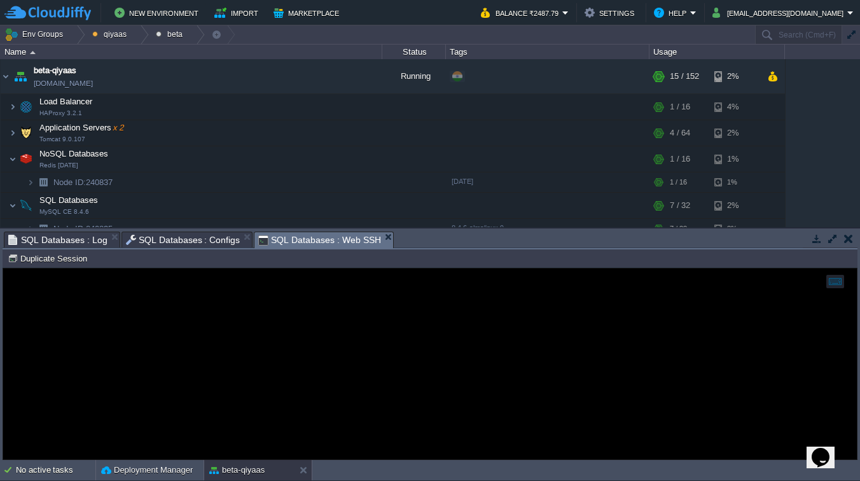
scroll to position [76, 0]
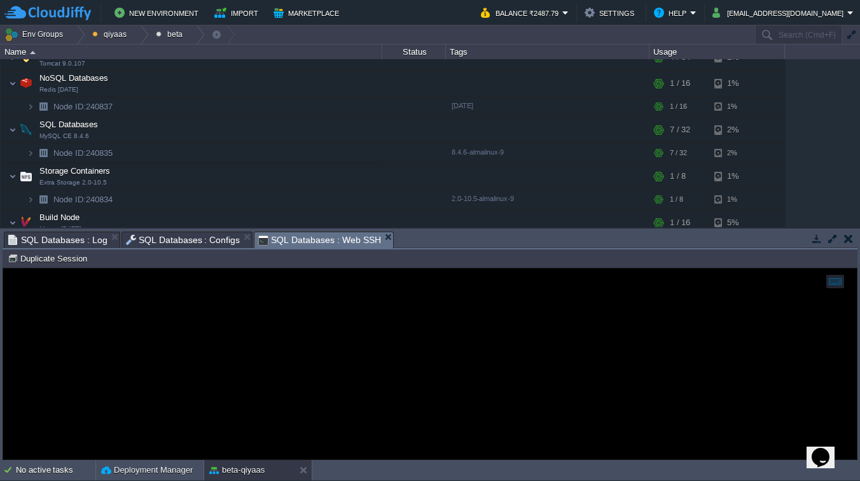
click at [193, 237] on span "SQL Databases : Configs" at bounding box center [183, 239] width 115 height 15
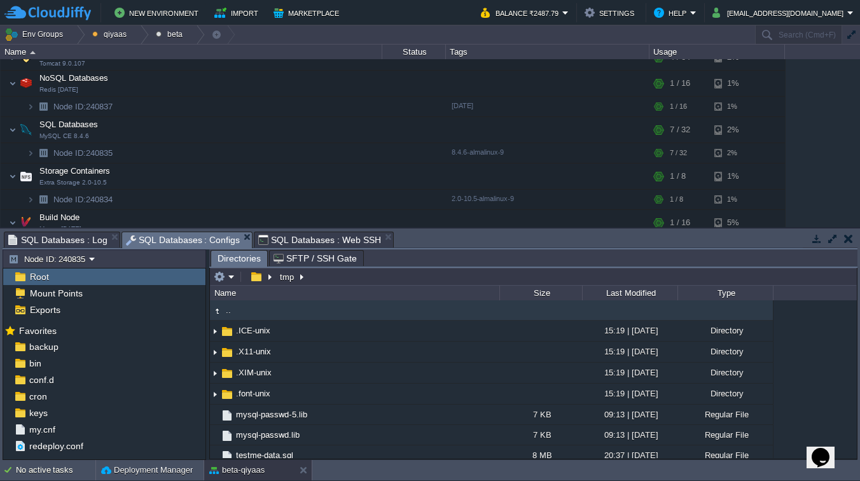
click at [279, 239] on span "SQL Databases : Web SSH" at bounding box center [319, 239] width 123 height 15
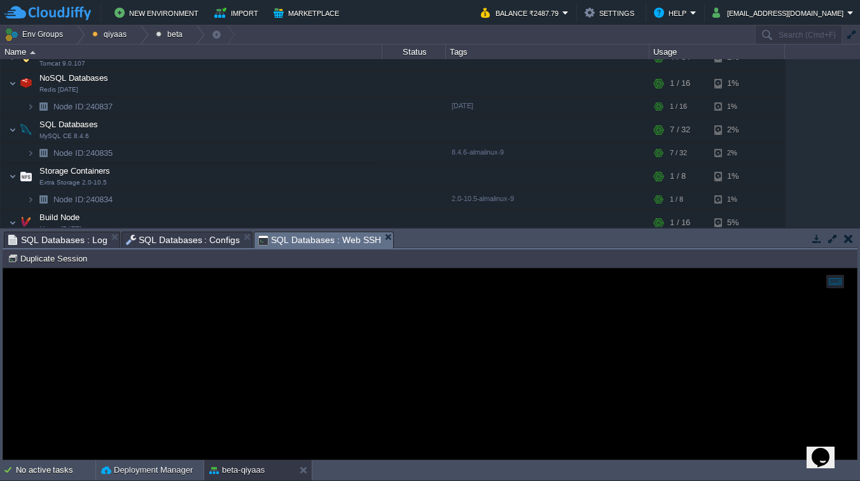
click at [235, 334] on div at bounding box center [430, 364] width 854 height 191
click at [199, 241] on span "SQL Databases : Configs" at bounding box center [183, 239] width 115 height 15
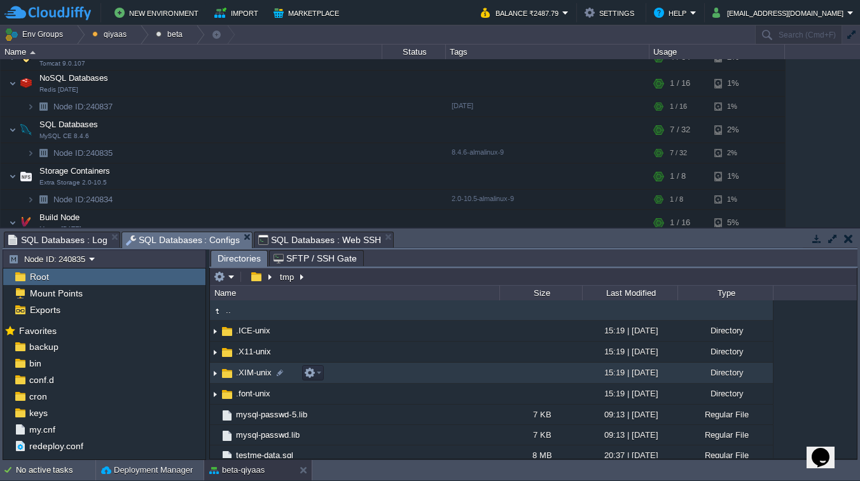
scroll to position [0, 0]
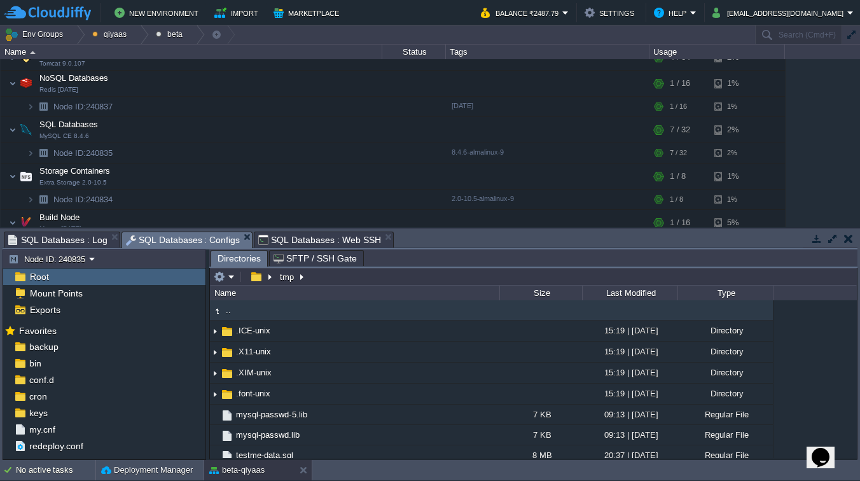
click at [65, 237] on span "SQL Databases : Log" at bounding box center [57, 239] width 99 height 15
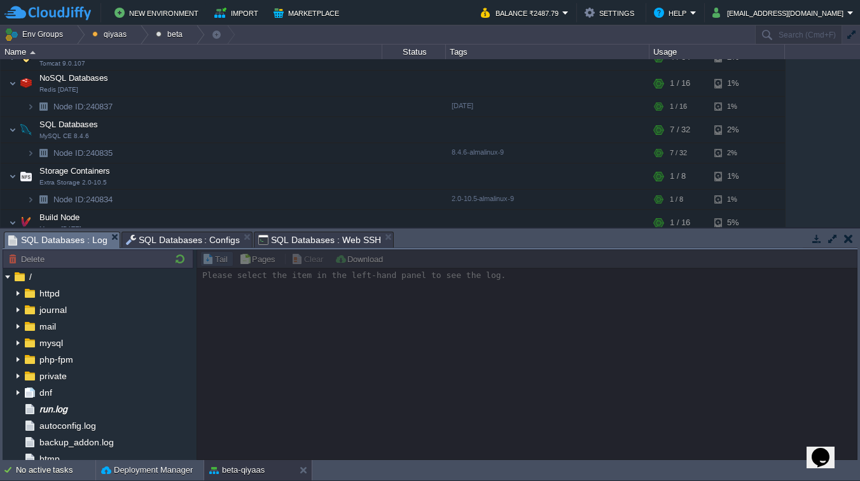
click at [290, 238] on span "SQL Databases : Web SSH" at bounding box center [319, 239] width 123 height 15
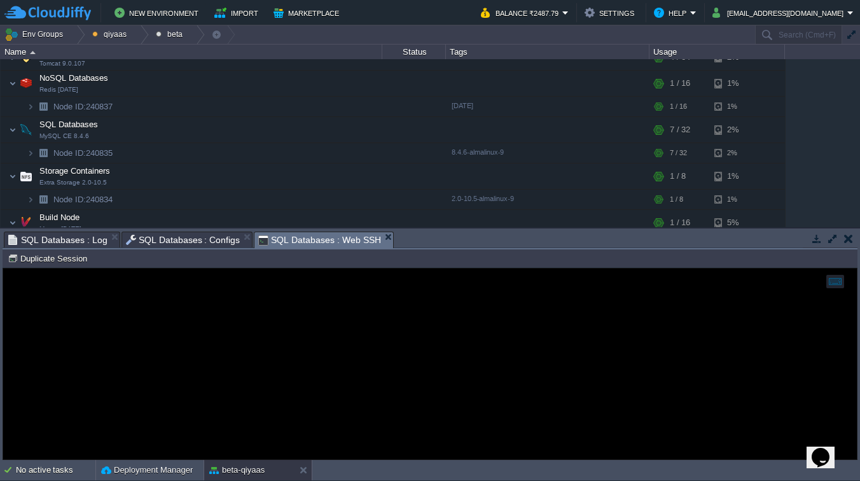
click at [288, 323] on div at bounding box center [430, 364] width 854 height 191
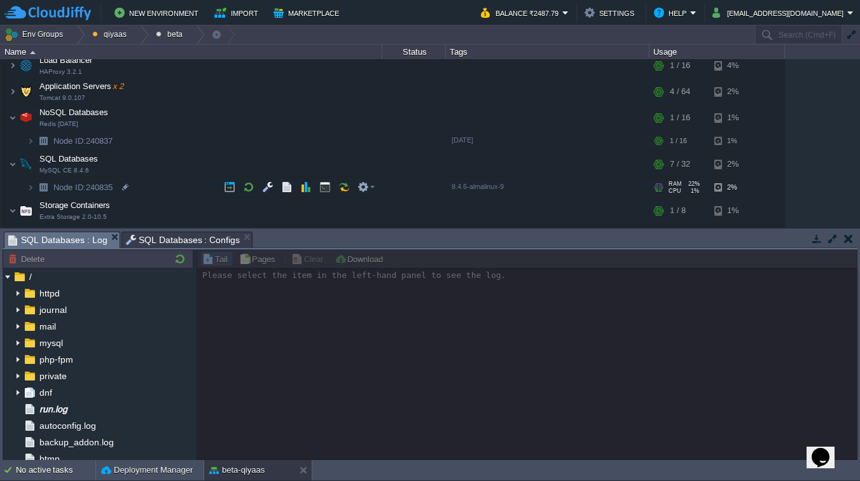
scroll to position [42, 0]
click at [325, 188] on button "button" at bounding box center [324, 186] width 11 height 11
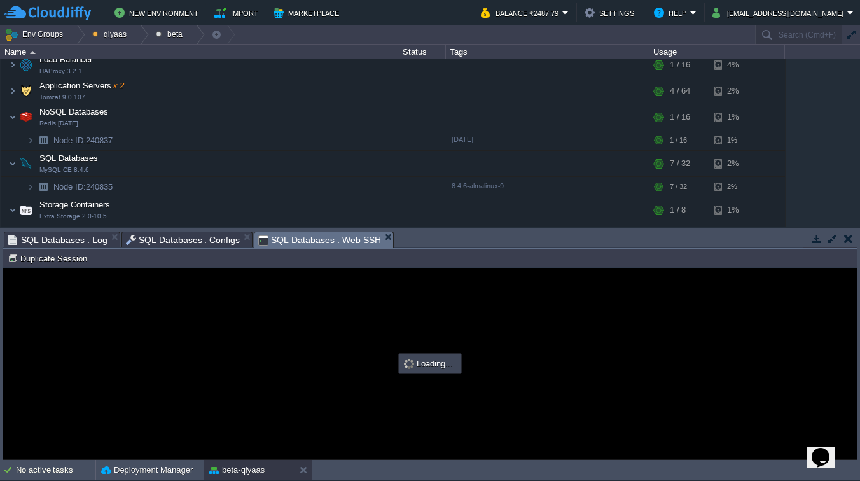
scroll to position [0, 0]
type input "#000000"
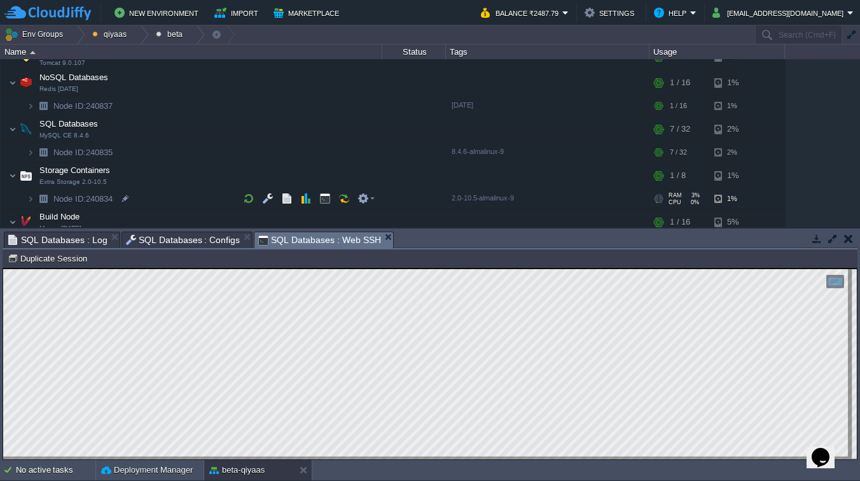
scroll to position [83, 0]
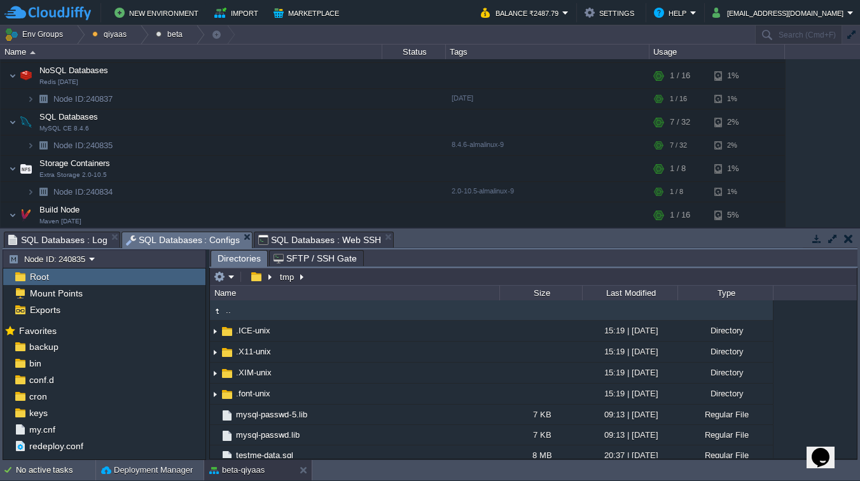
click at [164, 241] on span "SQL Databases : Configs" at bounding box center [183, 240] width 115 height 16
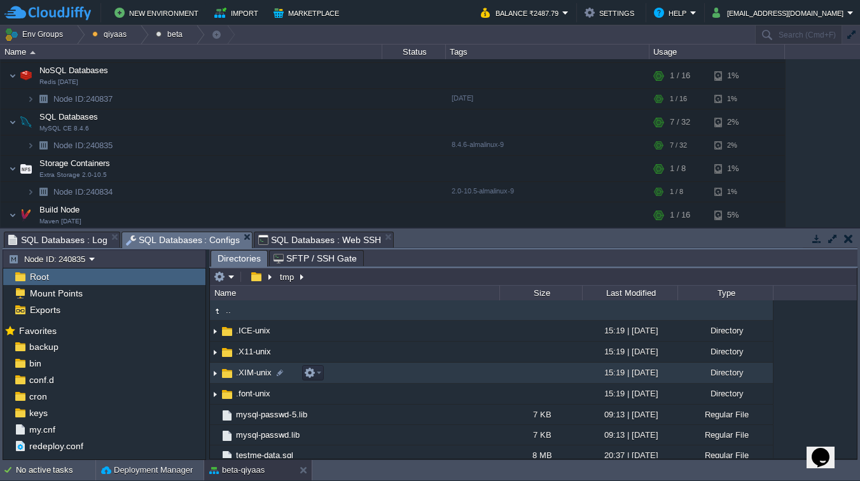
scroll to position [9, 0]
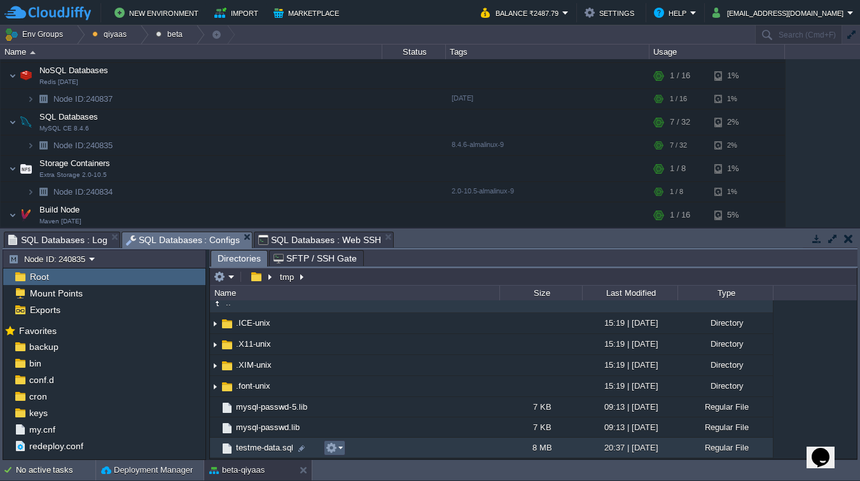
click at [337, 450] on em at bounding box center [334, 447] width 17 height 11
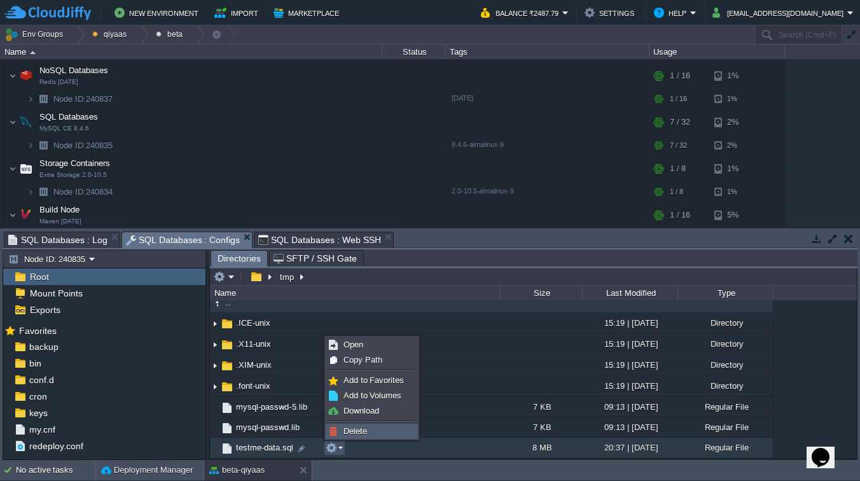
click at [350, 429] on span "Delete" at bounding box center [356, 431] width 24 height 10
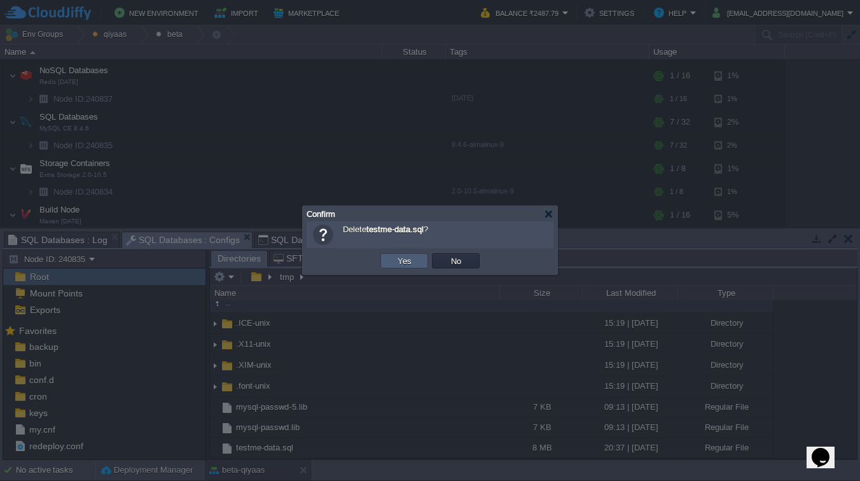
click at [408, 260] on button "Yes" at bounding box center [405, 260] width 22 height 11
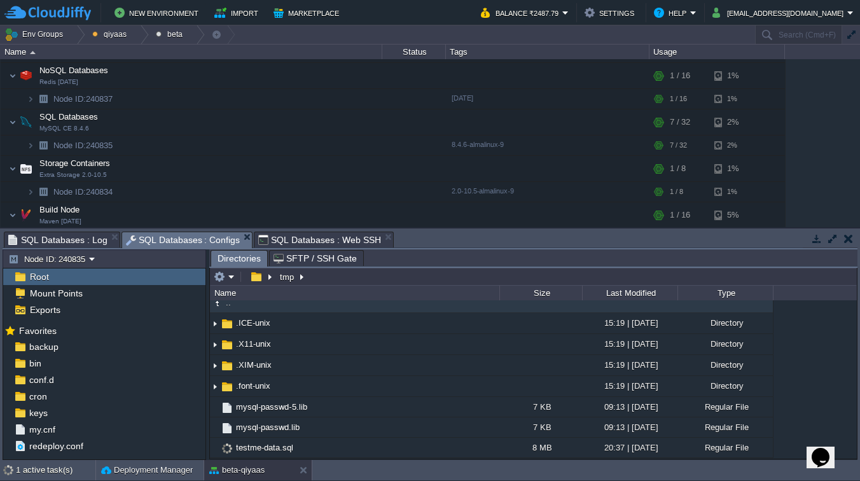
scroll to position [0, 0]
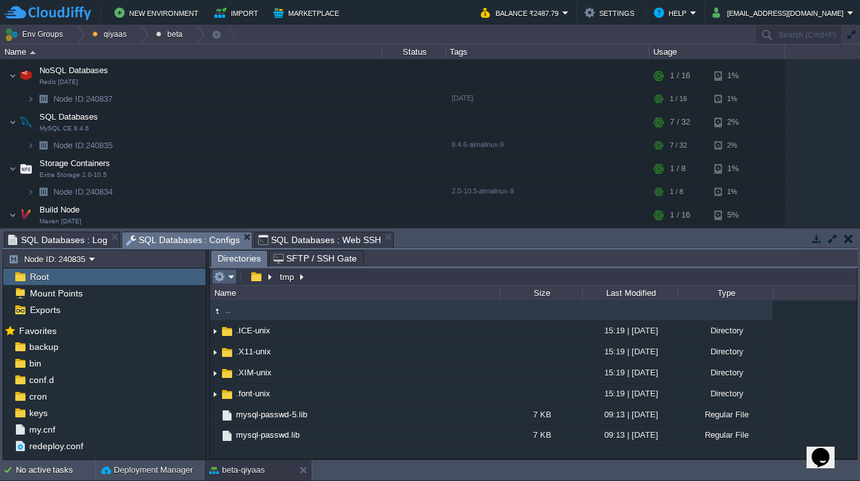
click at [220, 281] on button "button" at bounding box center [219, 276] width 11 height 11
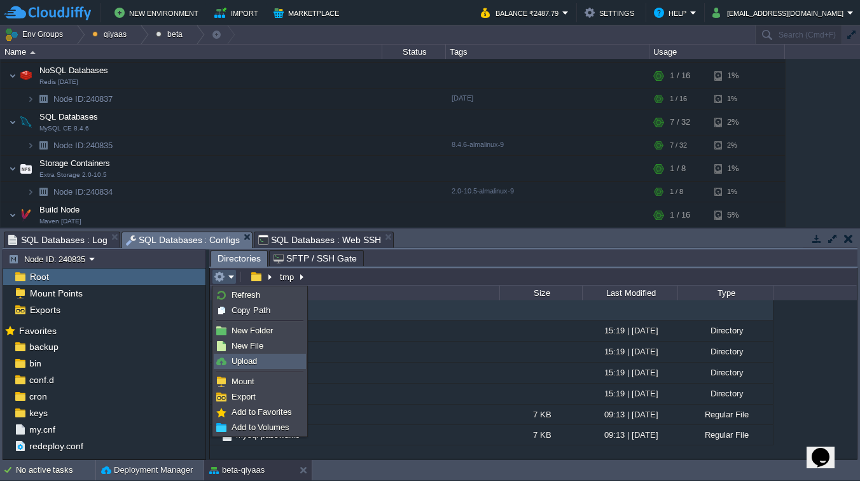
click at [252, 367] on link "Upload" at bounding box center [259, 361] width 91 height 14
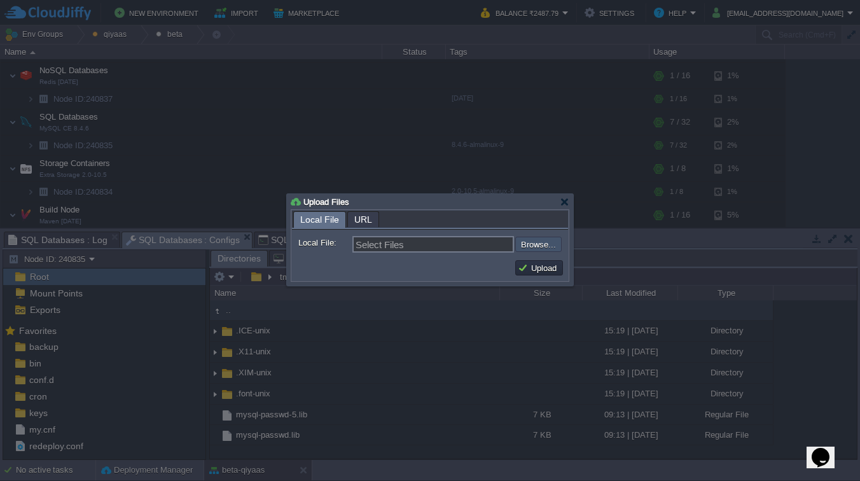
click at [526, 251] on input "file" at bounding box center [481, 244] width 161 height 15
type input "C:\fakepath\testme-data.sql"
type input "testme-data.sql"
click at [529, 272] on button "Upload" at bounding box center [539, 267] width 43 height 11
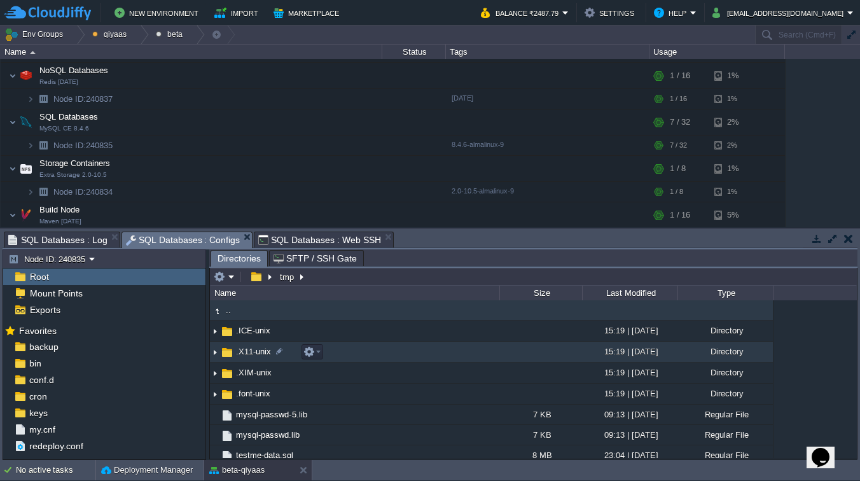
scroll to position [9, 0]
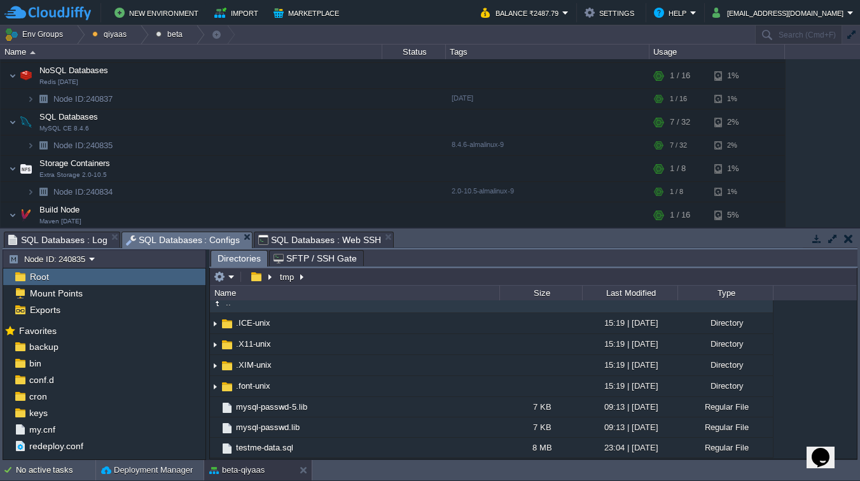
click at [295, 241] on span "SQL Databases : Web SSH" at bounding box center [319, 239] width 123 height 15
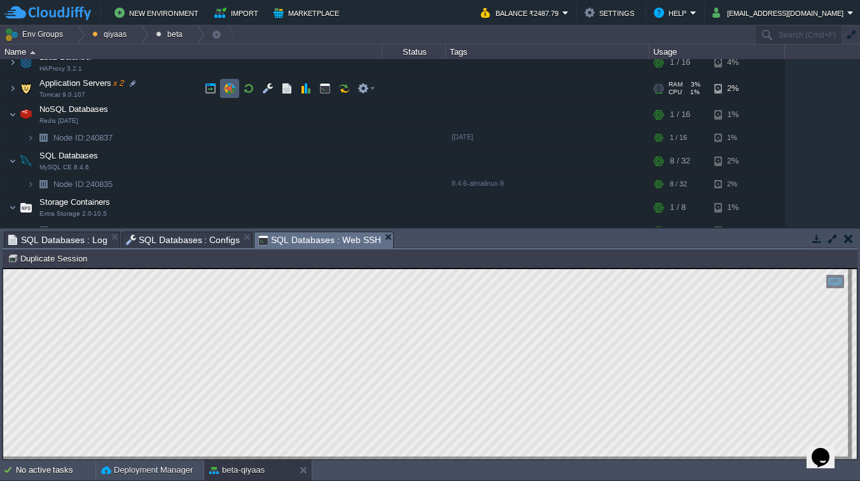
scroll to position [0, 0]
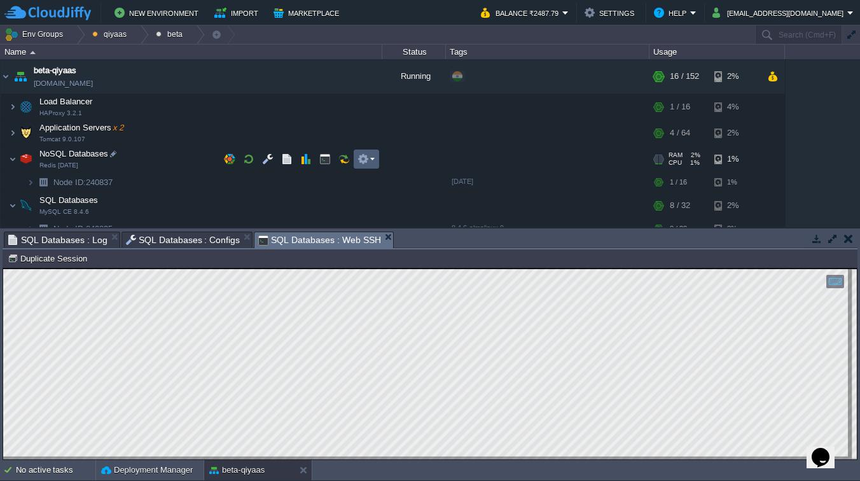
click at [367, 162] on button "button" at bounding box center [363, 158] width 11 height 11
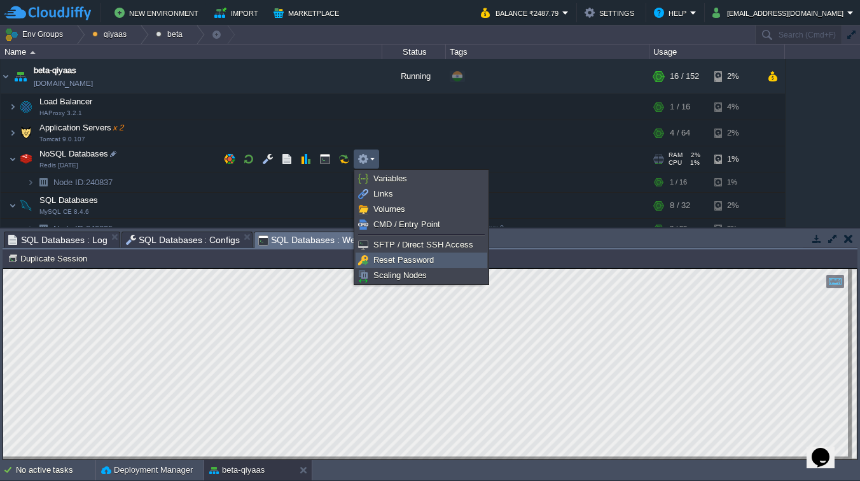
click at [388, 256] on span "Reset Password" at bounding box center [404, 260] width 60 height 10
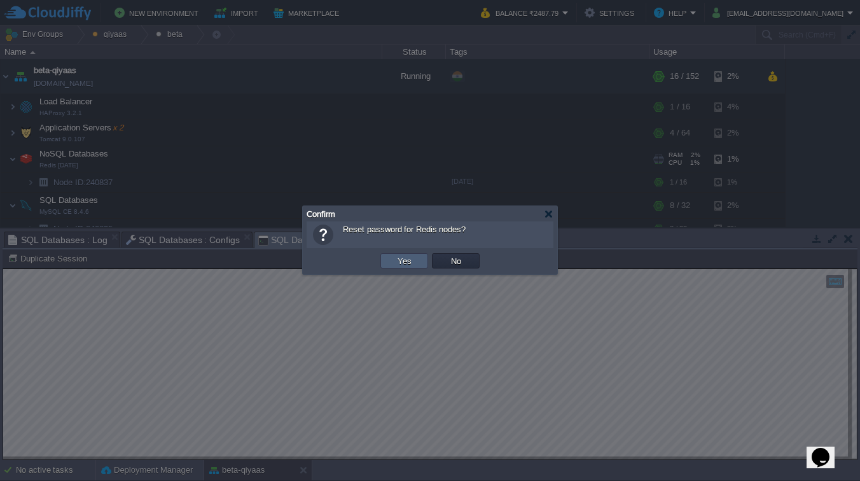
click at [405, 258] on button "Yes" at bounding box center [405, 260] width 22 height 11
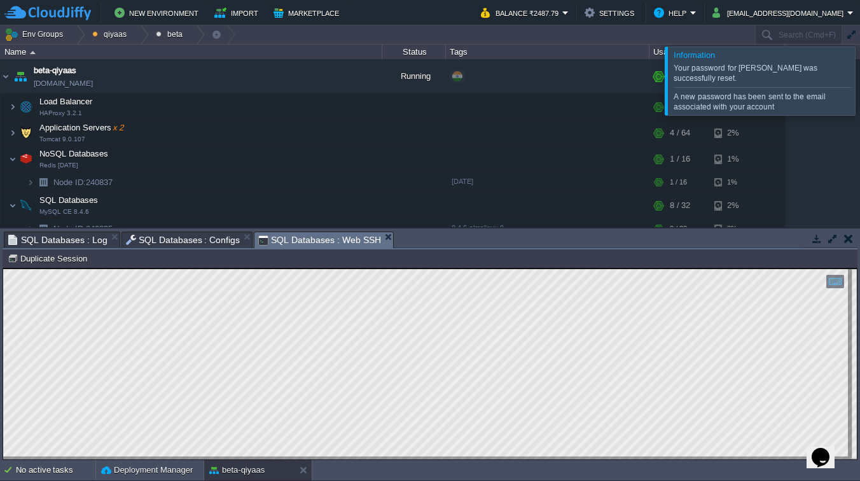
click at [860, 74] on div at bounding box center [876, 80] width 0 height 68
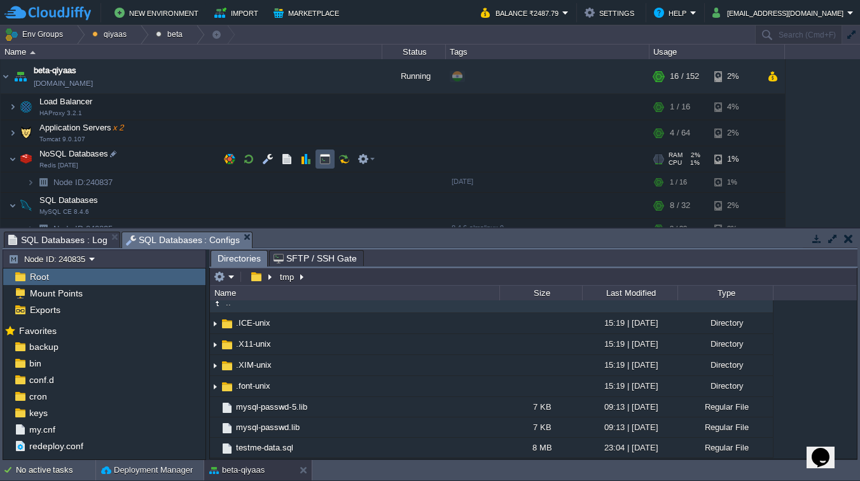
click at [328, 156] on button "button" at bounding box center [324, 158] width 11 height 11
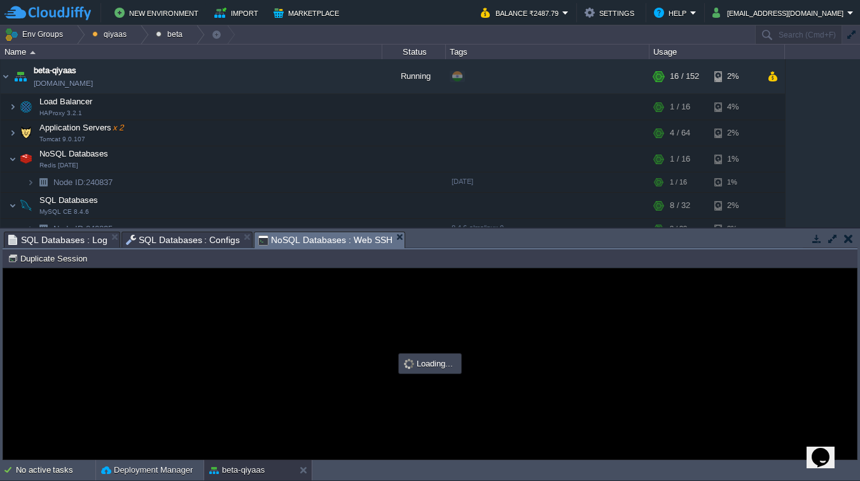
type input "#000000"
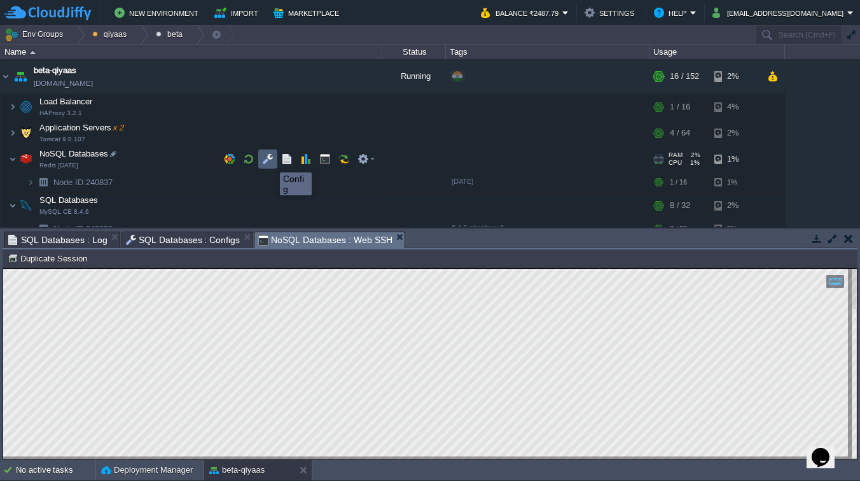
click at [270, 161] on button "button" at bounding box center [267, 158] width 11 height 11
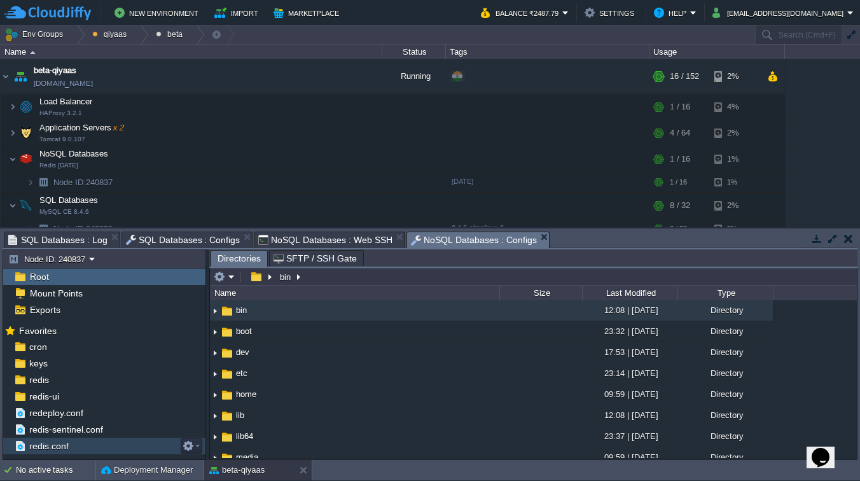
click at [52, 444] on span "redis.conf" at bounding box center [49, 445] width 44 height 11
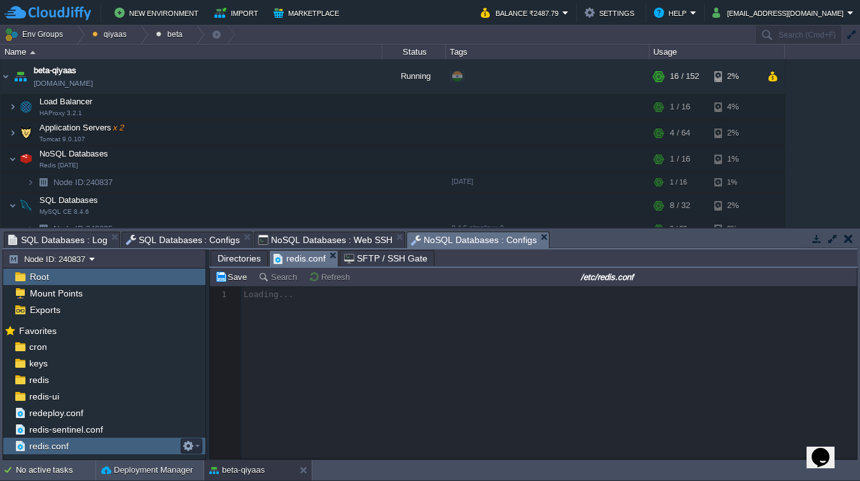
click at [52, 444] on span "redis.conf" at bounding box center [49, 445] width 44 height 11
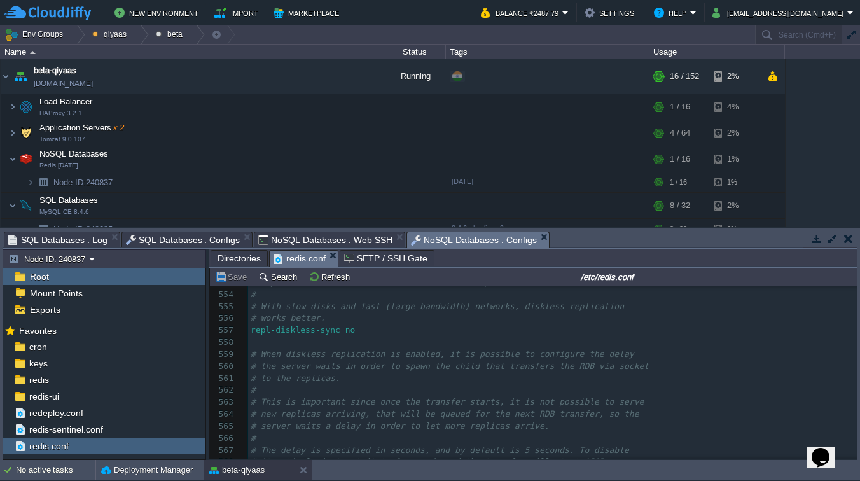
click at [367, 381] on pre "# to the replicas." at bounding box center [552, 379] width 609 height 12
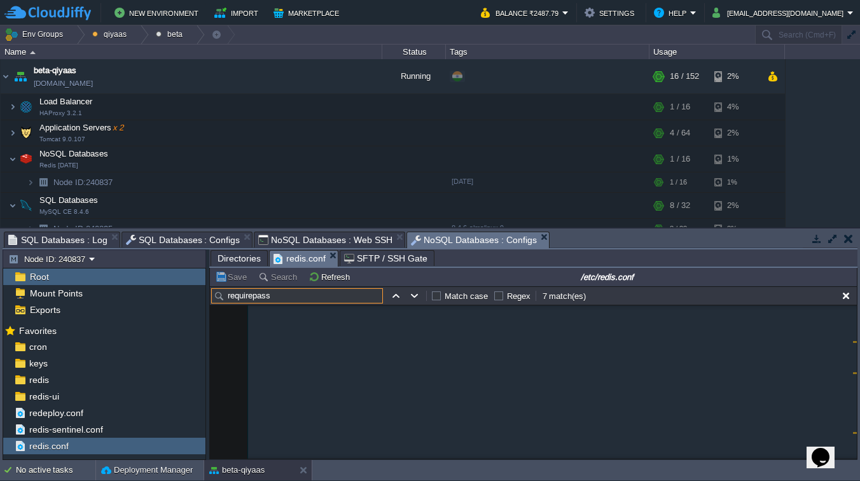
scroll to position [10589, 0]
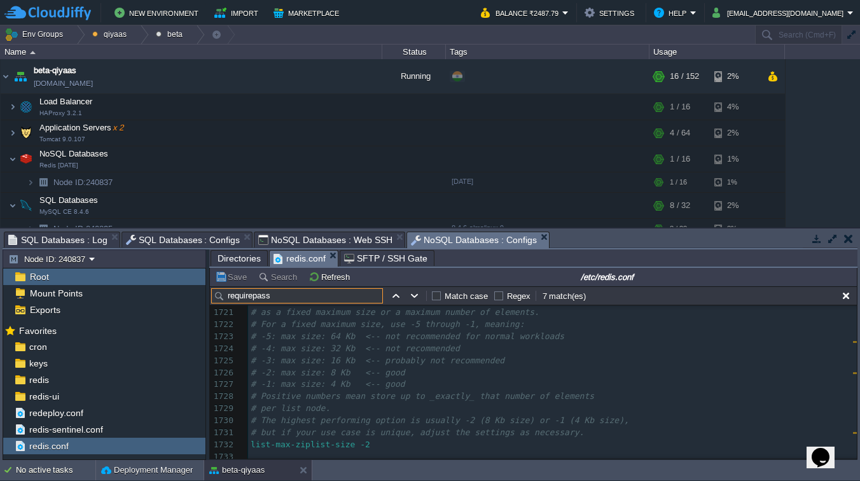
type input "requirepass"
click at [411, 297] on button "button" at bounding box center [414, 295] width 11 height 11
type textarea "requirepass"
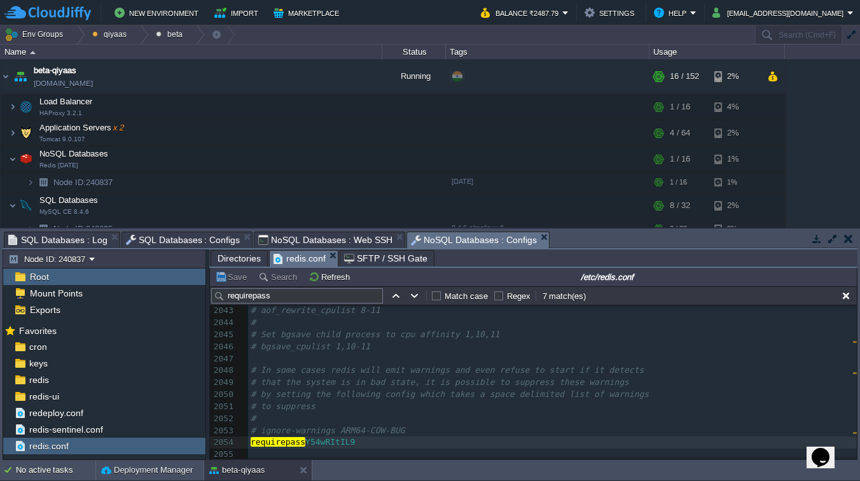
click at [309, 438] on span "Y54wRItIL9" at bounding box center [330, 442] width 50 height 10
type textarea "Y54wRItIL9"
click at [31, 180] on img at bounding box center [31, 182] width 8 height 20
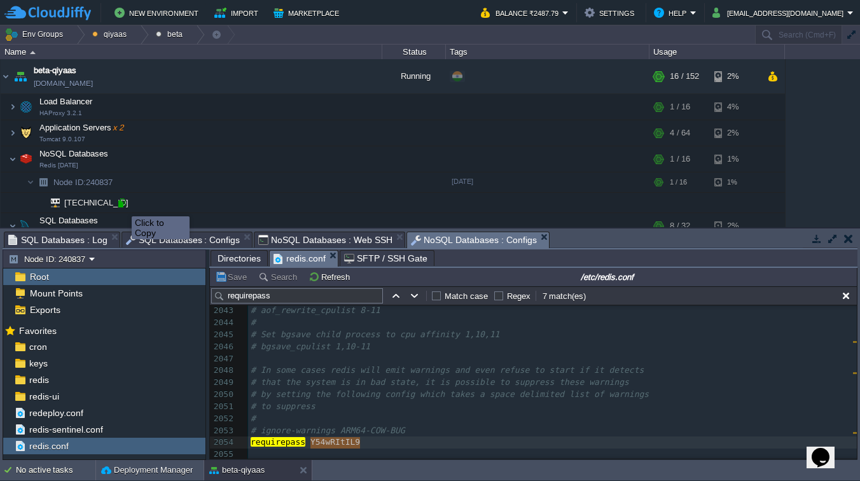
click at [122, 205] on div at bounding box center [121, 202] width 11 height 11
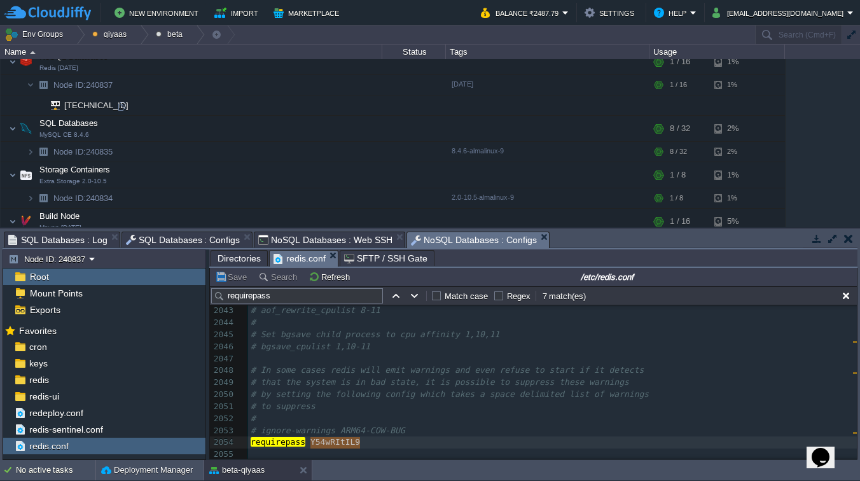
scroll to position [98, 0]
click at [25, 151] on img at bounding box center [18, 146] width 18 height 11
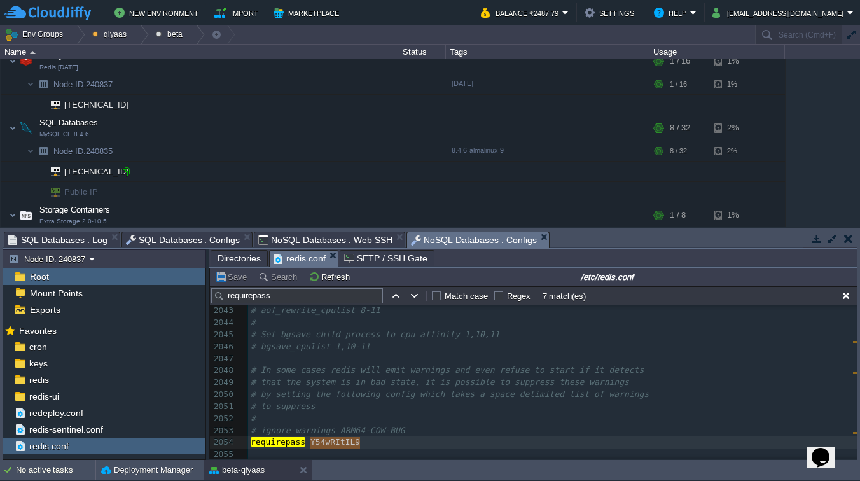
click at [126, 172] on div at bounding box center [125, 171] width 11 height 11
type input "[TECHNICAL_ID]"
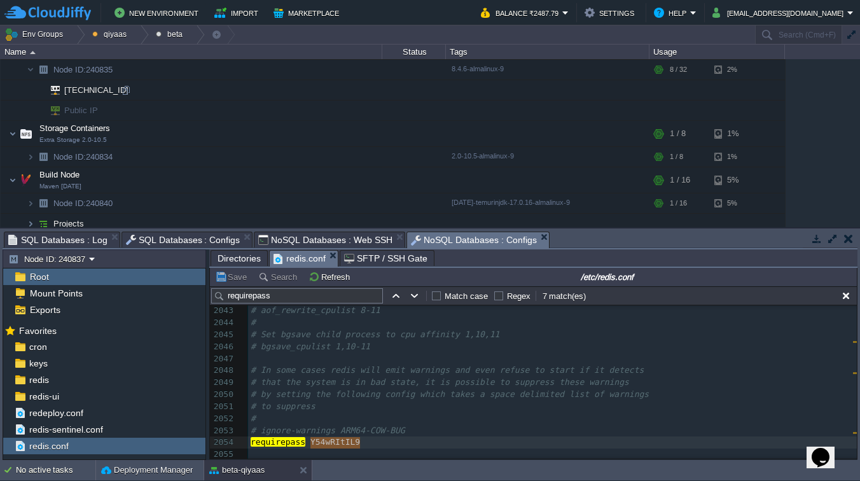
scroll to position [182, 0]
click at [271, 130] on button "button" at bounding box center [267, 130] width 11 height 11
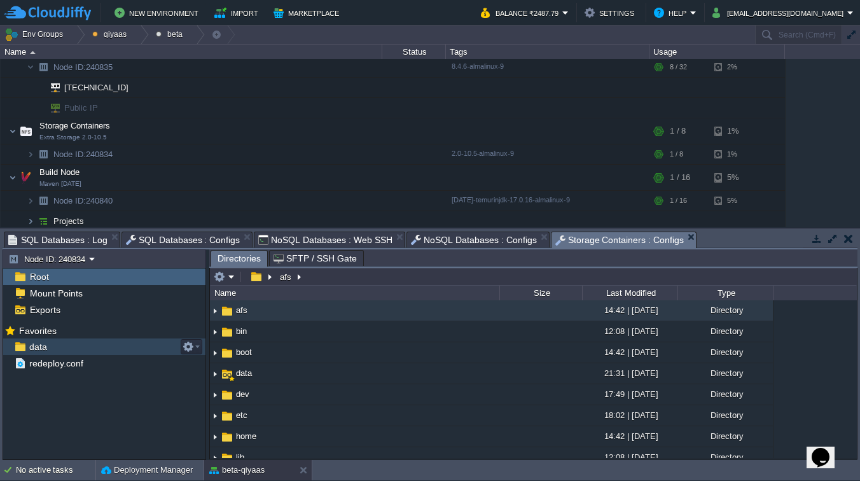
click at [34, 350] on span "data" at bounding box center [38, 346] width 22 height 11
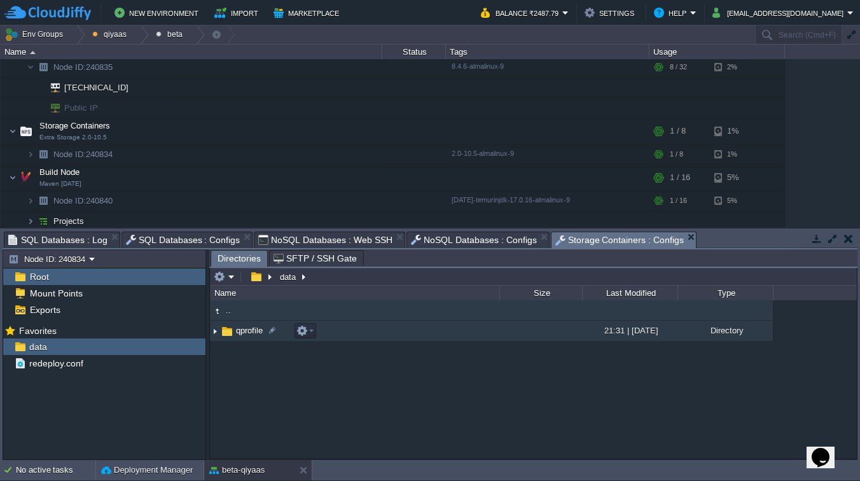
click at [239, 330] on span "qprofile" at bounding box center [249, 330] width 31 height 11
click at [239, 330] on span "data" at bounding box center [244, 330] width 20 height 11
click at [249, 335] on span ".qiyaas" at bounding box center [249, 330] width 31 height 11
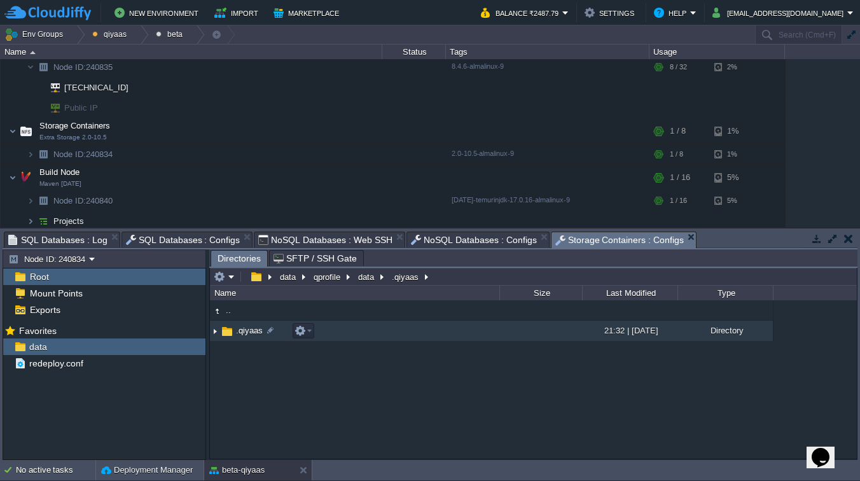
click at [249, 335] on span ".qiyaas" at bounding box center [249, 330] width 31 height 11
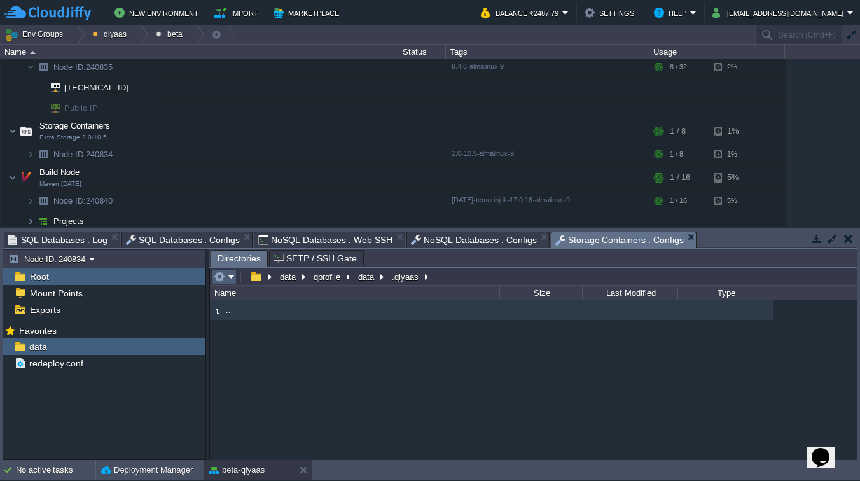
click at [234, 281] on em at bounding box center [224, 276] width 21 height 11
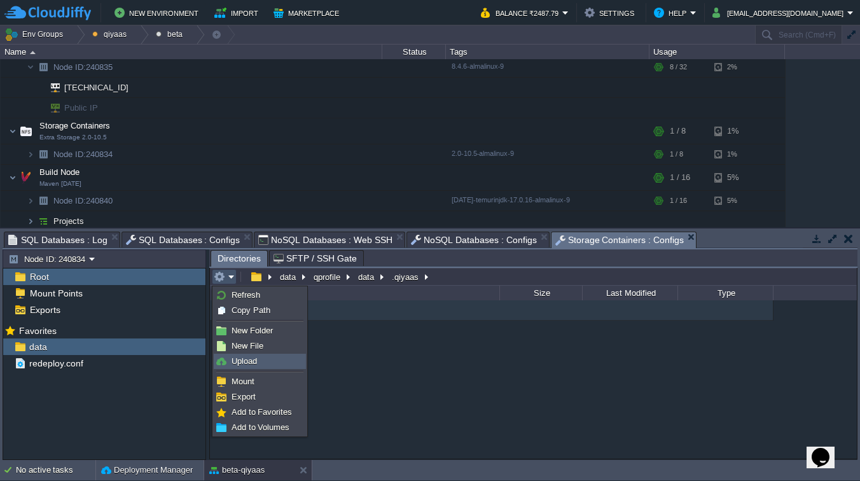
click at [255, 363] on span "Upload" at bounding box center [244, 361] width 25 height 10
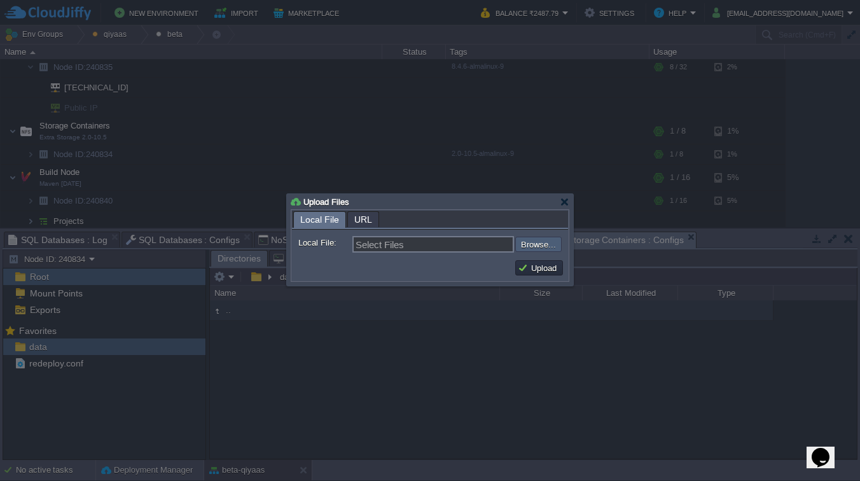
click at [541, 246] on input "file" at bounding box center [481, 244] width 161 height 15
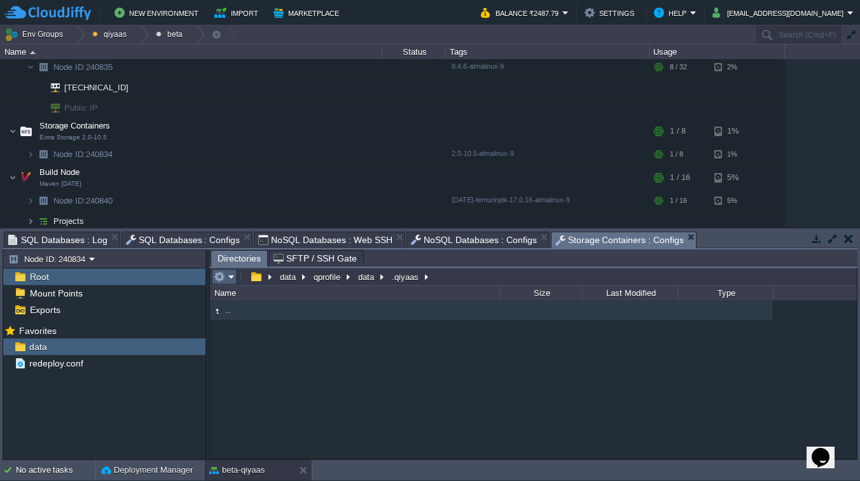
click at [233, 276] on em at bounding box center [224, 276] width 21 height 11
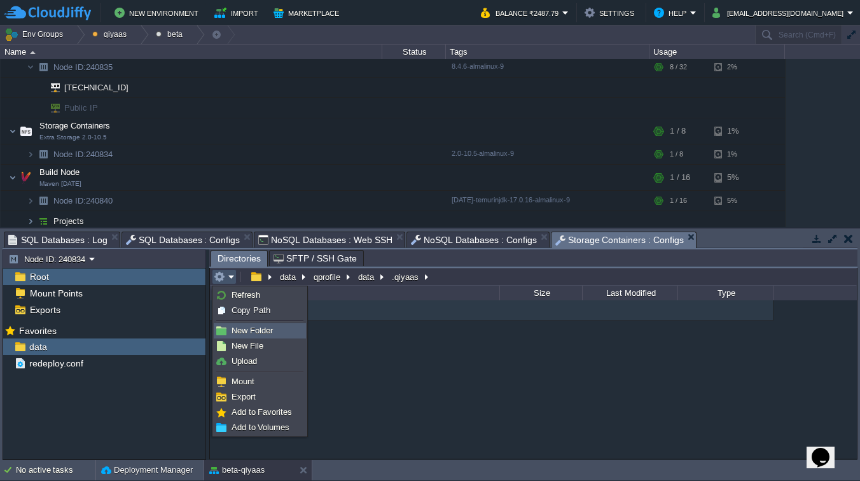
click at [239, 330] on span "New Folder" at bounding box center [252, 331] width 41 height 10
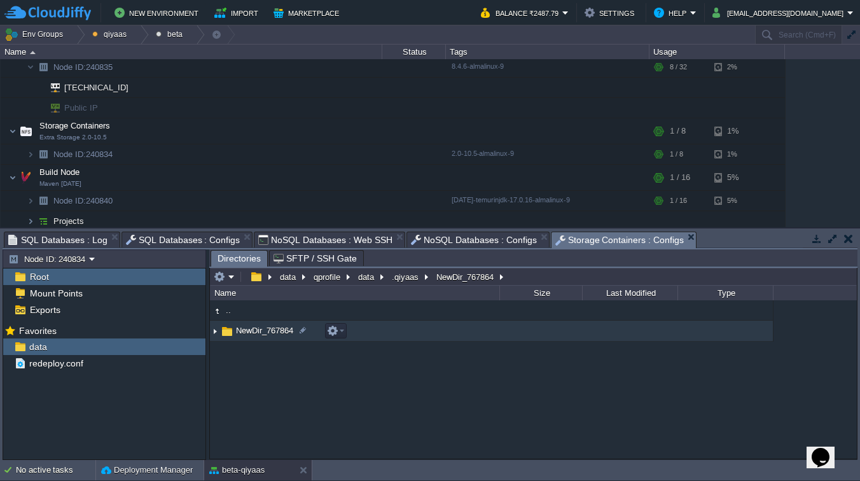
scroll to position [1, 0]
type input "config"
click at [248, 334] on span "config" at bounding box center [247, 330] width 26 height 11
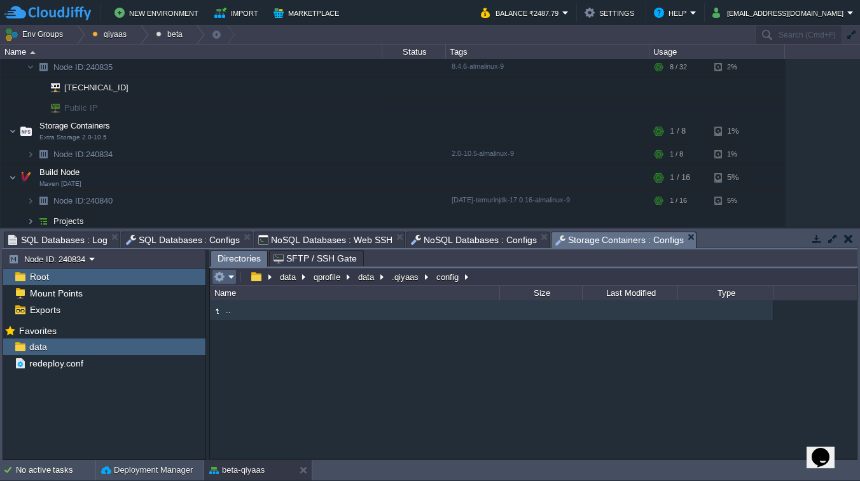
click at [232, 283] on td at bounding box center [224, 276] width 25 height 15
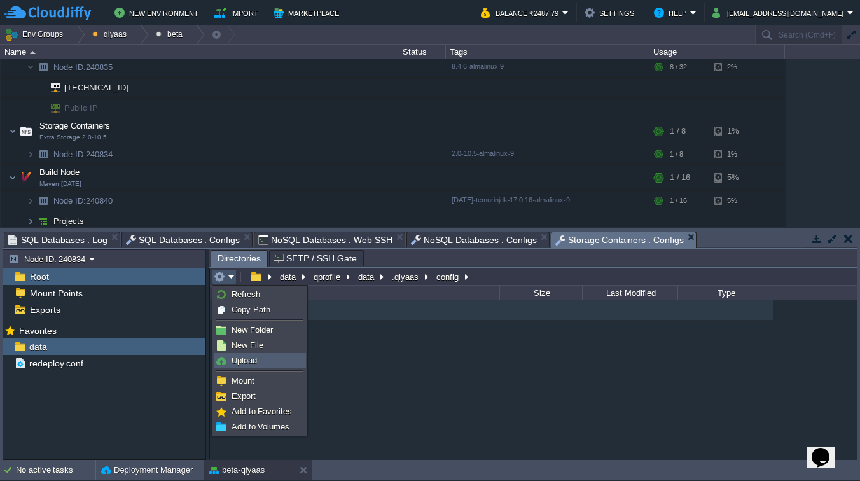
click at [255, 354] on link "Upload" at bounding box center [259, 361] width 91 height 14
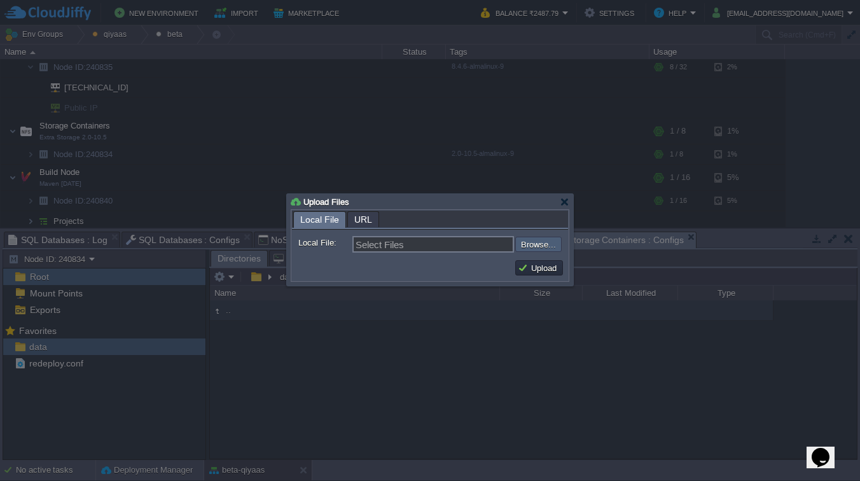
click at [543, 251] on input "file" at bounding box center [481, 244] width 161 height 15
type input "C:\fakepath\ai.properties"
type input "ai.properties, datasource.properties, email.properties, log4j-no-autoload.xml, …"
click at [542, 271] on button "Upload" at bounding box center [539, 267] width 43 height 11
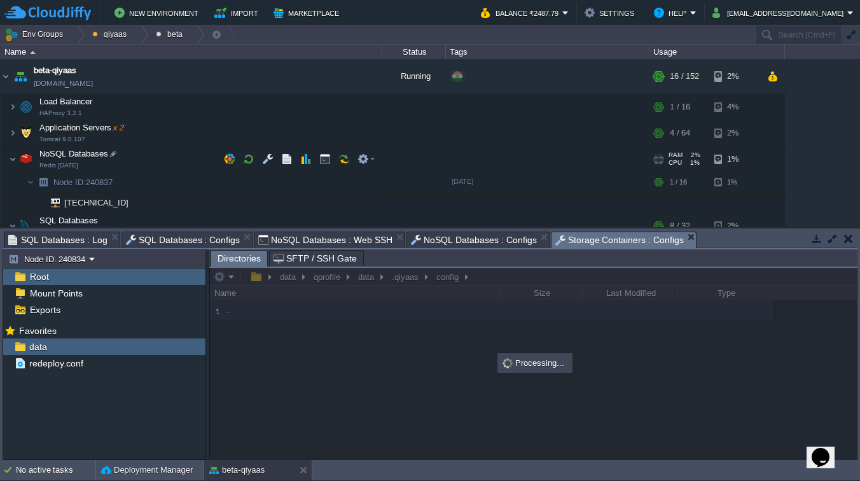
scroll to position [186, 0]
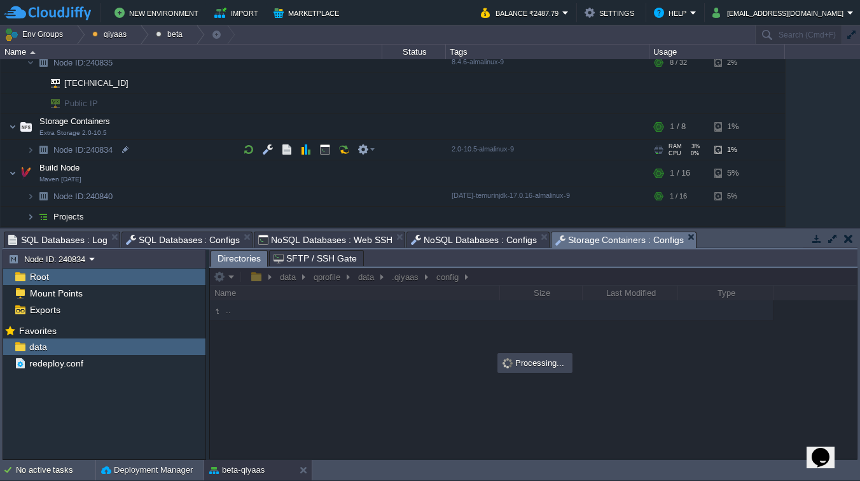
click at [395, 151] on td at bounding box center [414, 150] width 64 height 20
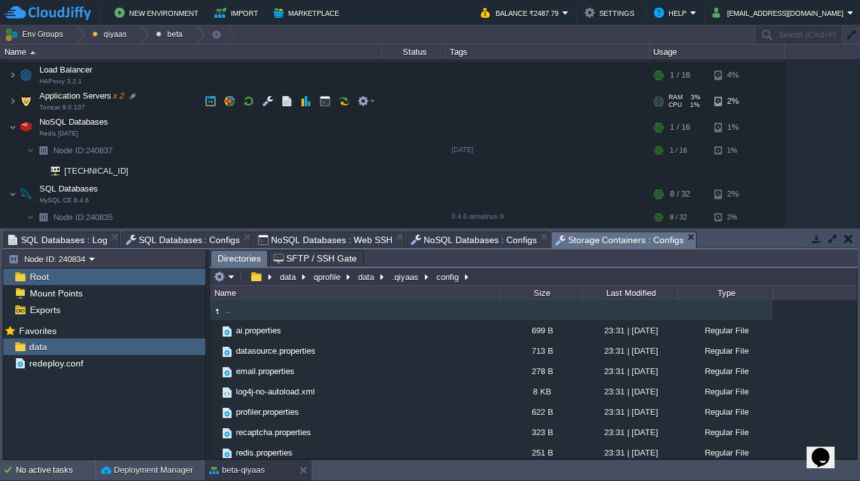
scroll to position [46, 0]
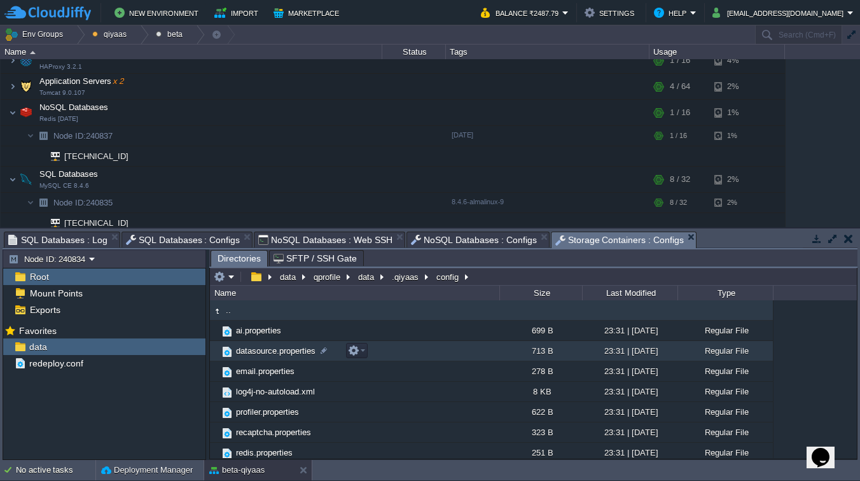
click at [267, 354] on span "datasource.properties" at bounding box center [275, 351] width 83 height 11
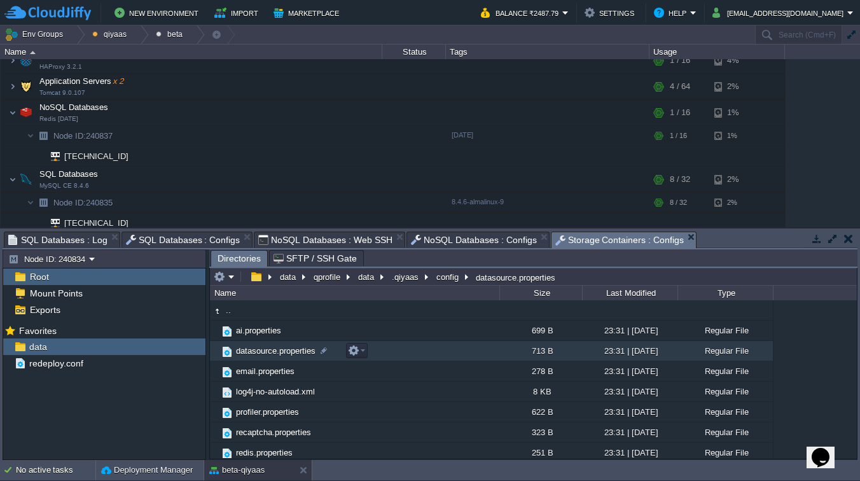
click at [267, 354] on span "datasource.properties" at bounding box center [275, 351] width 83 height 11
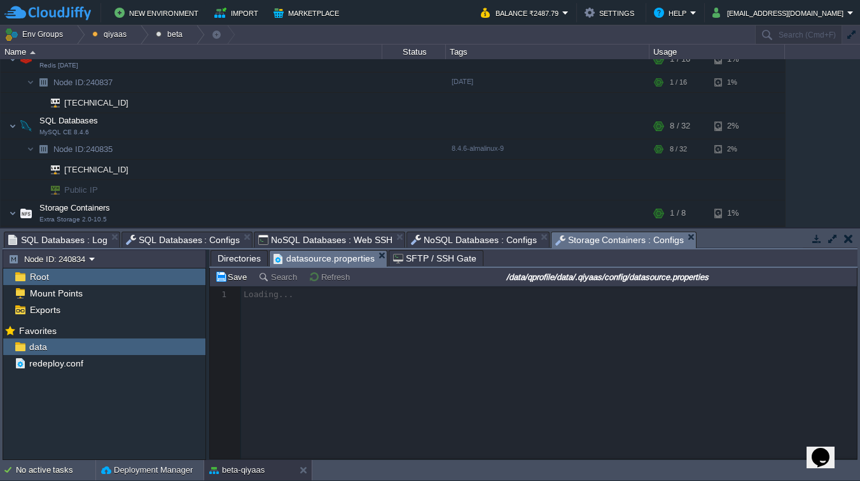
scroll to position [4, 0]
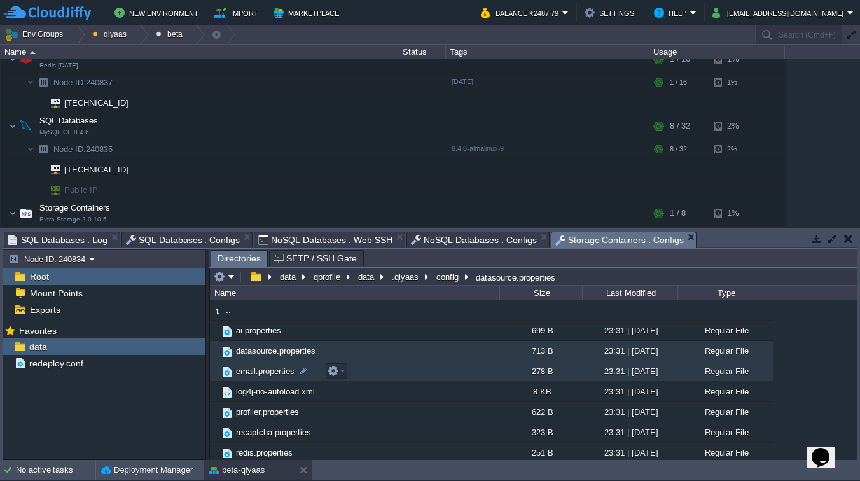
click at [273, 372] on span "email.properties" at bounding box center [265, 371] width 62 height 11
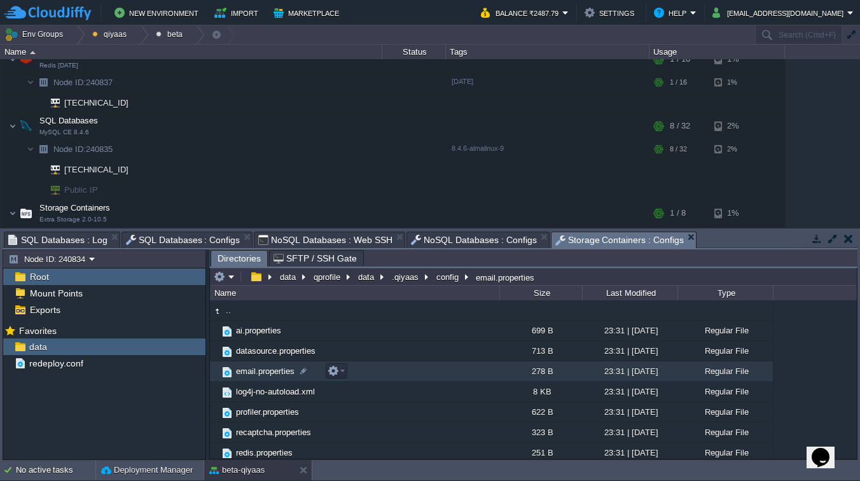
click at [273, 372] on span "email.properties" at bounding box center [265, 371] width 62 height 11
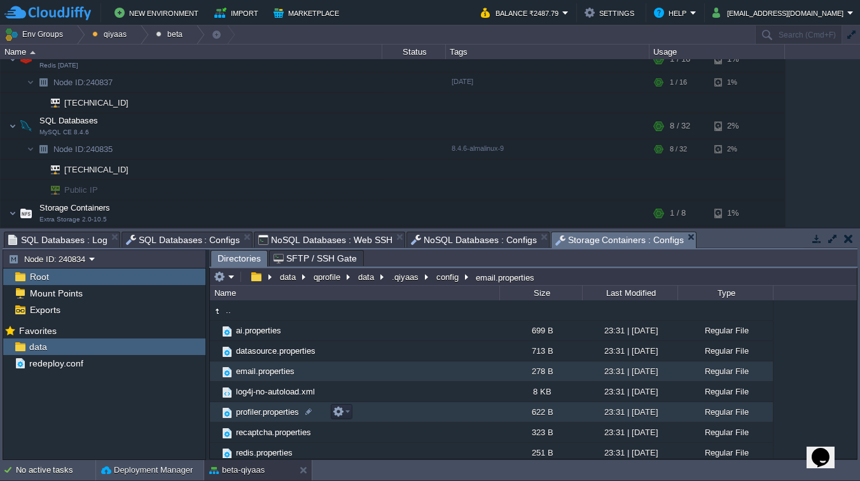
scroll to position [5, 0]
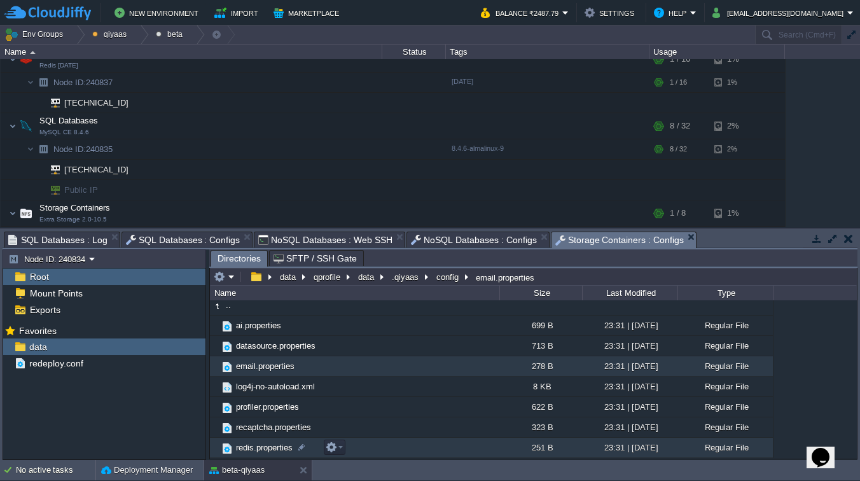
click at [269, 444] on span "redis.properties" at bounding box center [264, 447] width 60 height 11
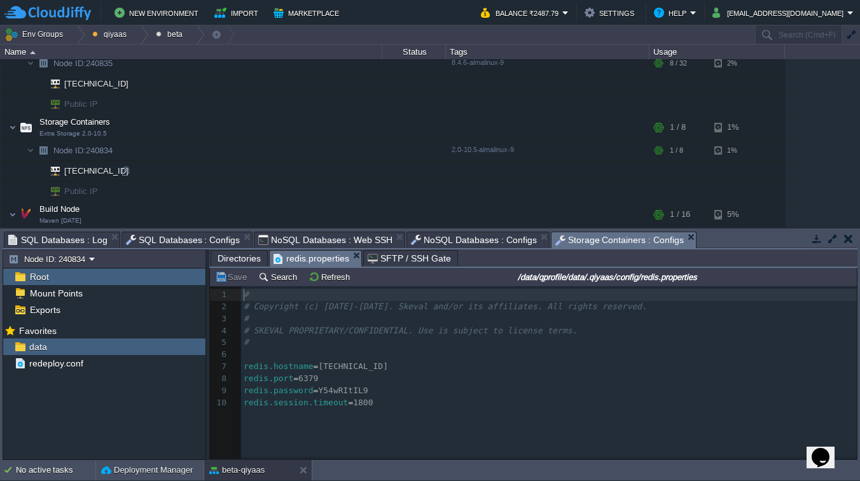
scroll to position [227, 0]
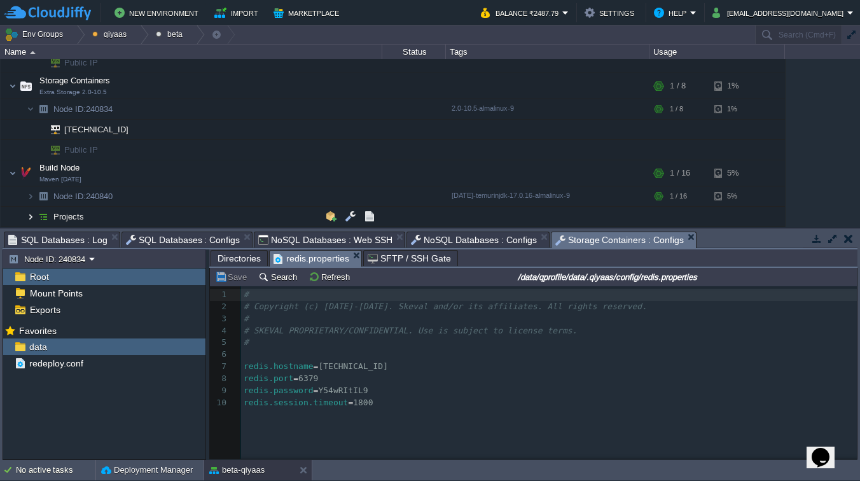
click at [31, 217] on img at bounding box center [31, 217] width 8 height 20
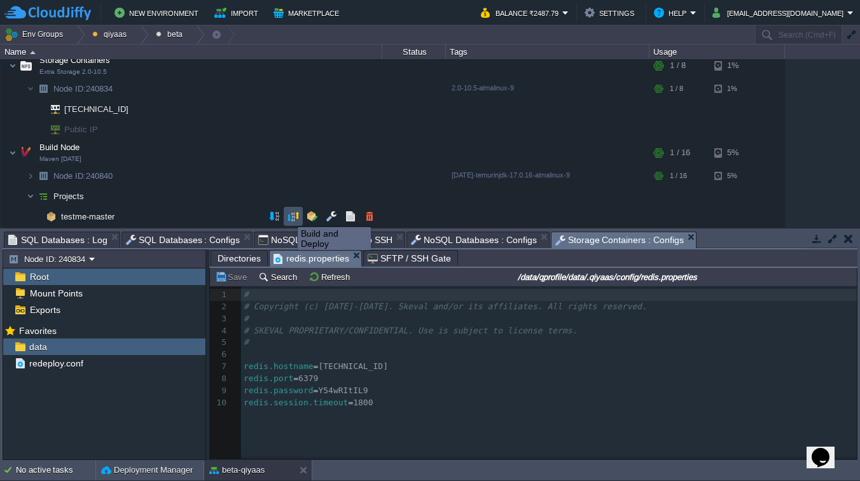
click at [297, 216] on button "button" at bounding box center [293, 216] width 11 height 11
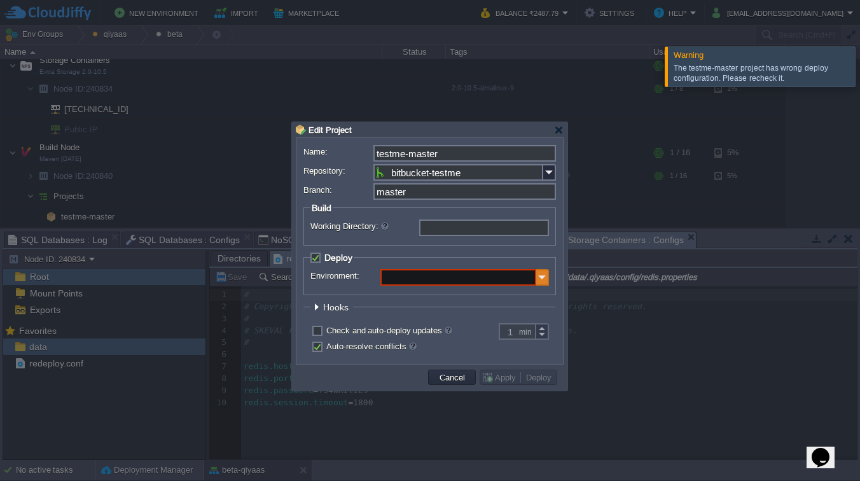
click at [539, 279] on img at bounding box center [542, 277] width 13 height 17
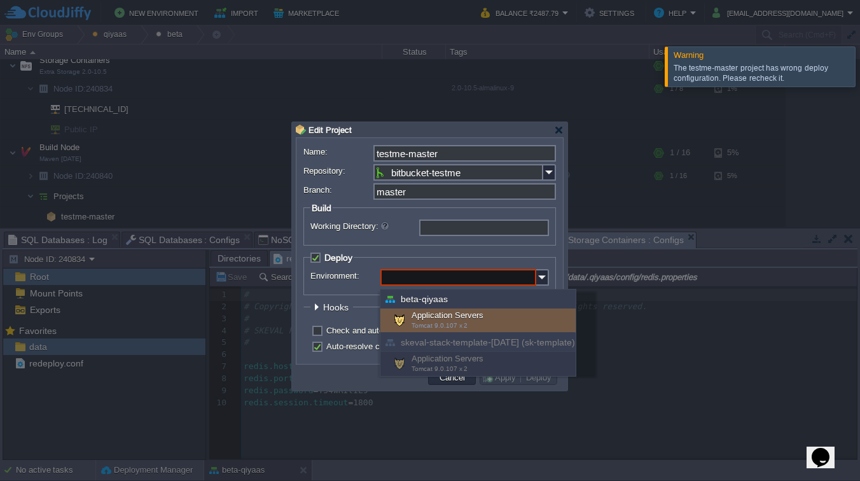
click at [470, 319] on div "Application Servers Tomcat 9.0.107 x 2" at bounding box center [478, 321] width 195 height 24
type input "Application Servers (beta-qiyaas)"
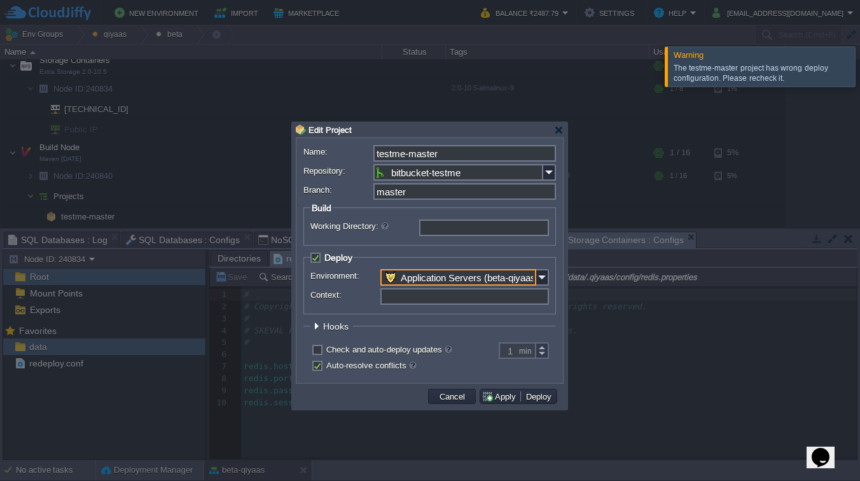
click at [416, 298] on input "Context:" at bounding box center [465, 296] width 169 height 17
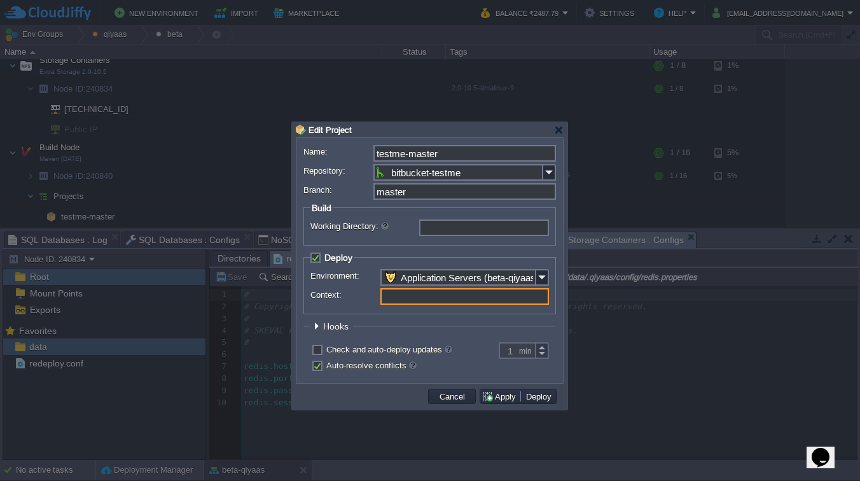
type input "ROOT"
click at [445, 317] on form "Name: testme-master Repository: bitbucket-testme Branch: master Build Working D…" at bounding box center [430, 260] width 253 height 231
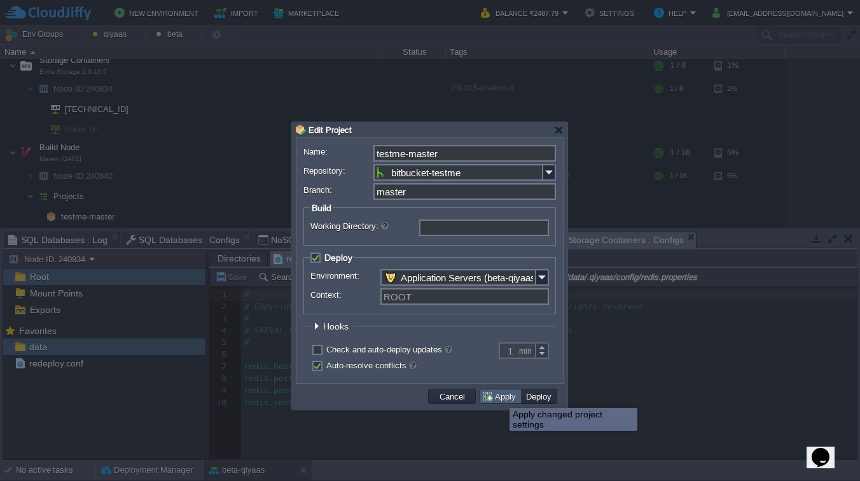
click at [500, 396] on button "Apply" at bounding box center [501, 396] width 38 height 11
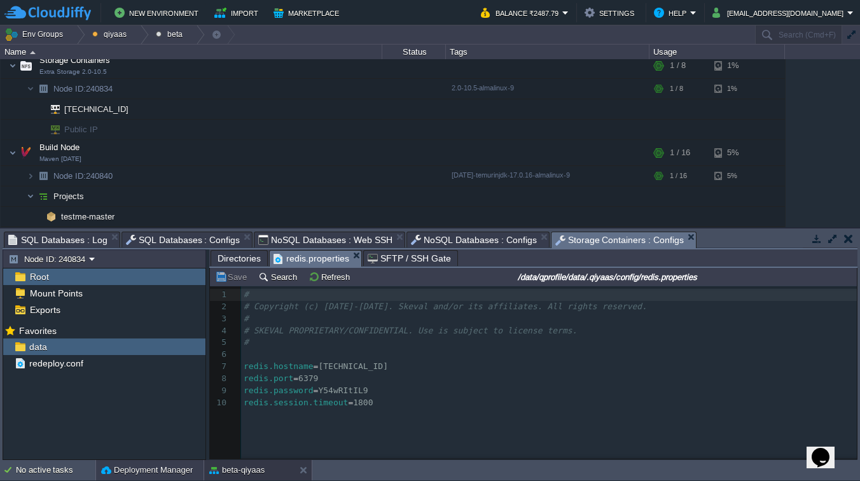
click at [139, 470] on button "Deployment Manager" at bounding box center [147, 470] width 92 height 13
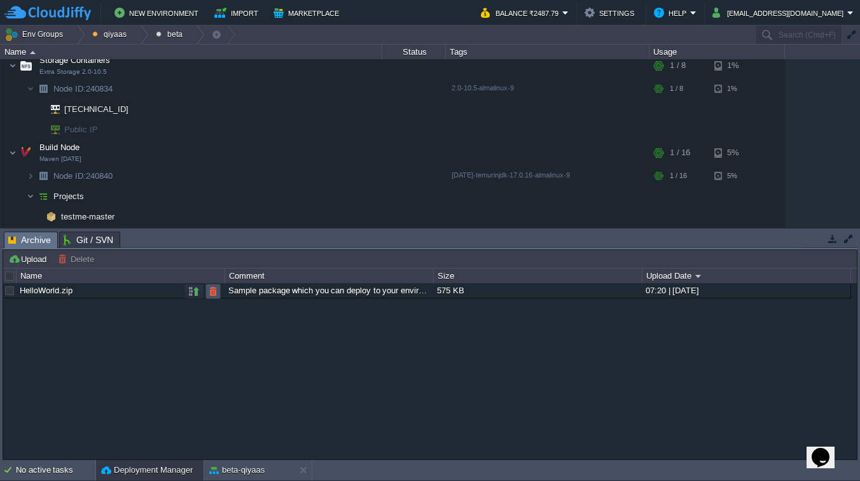
click at [218, 288] on button "button" at bounding box center [212, 291] width 11 height 11
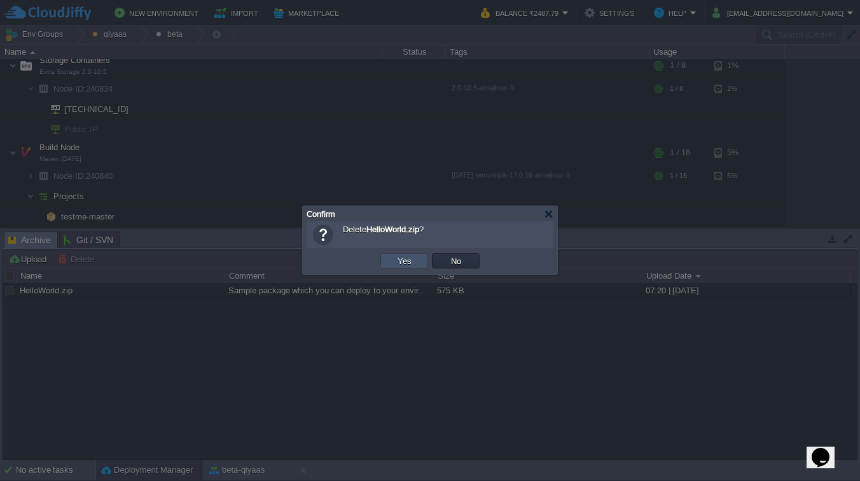
click at [398, 257] on button "Yes" at bounding box center [405, 260] width 22 height 11
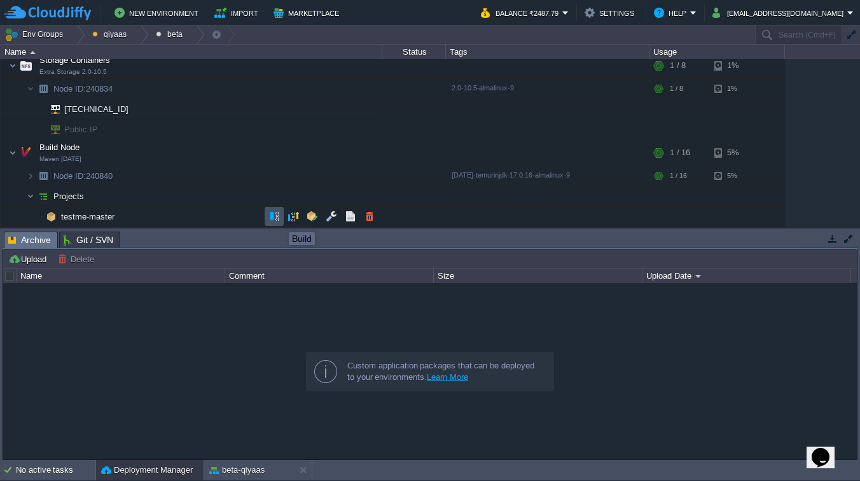
click at [277, 221] on button "button" at bounding box center [274, 216] width 11 height 11
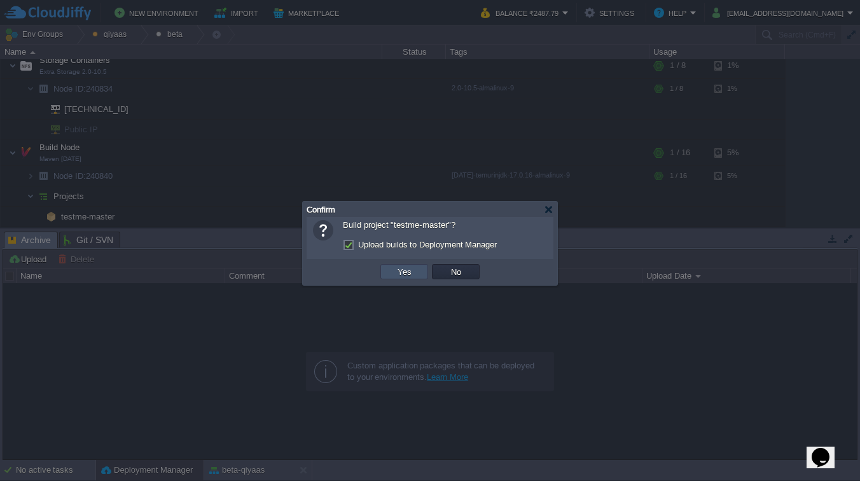
click at [400, 276] on button "Yes" at bounding box center [405, 271] width 22 height 11
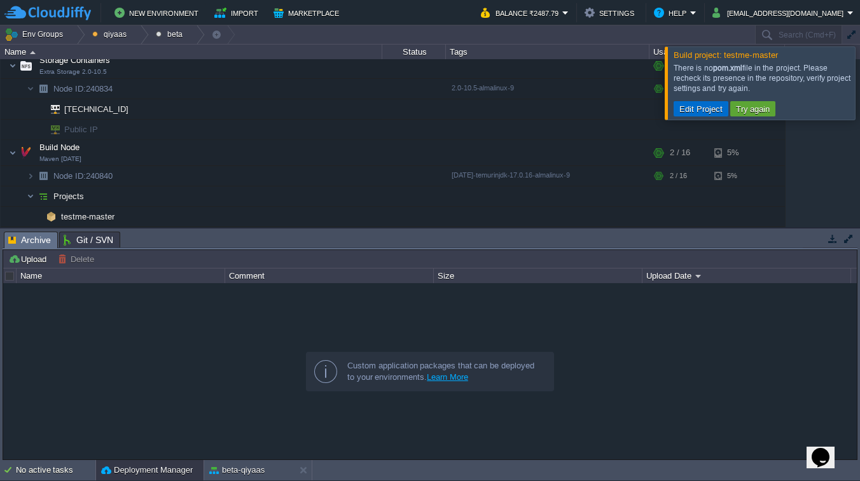
click at [701, 107] on button "Edit Project" at bounding box center [701, 108] width 51 height 11
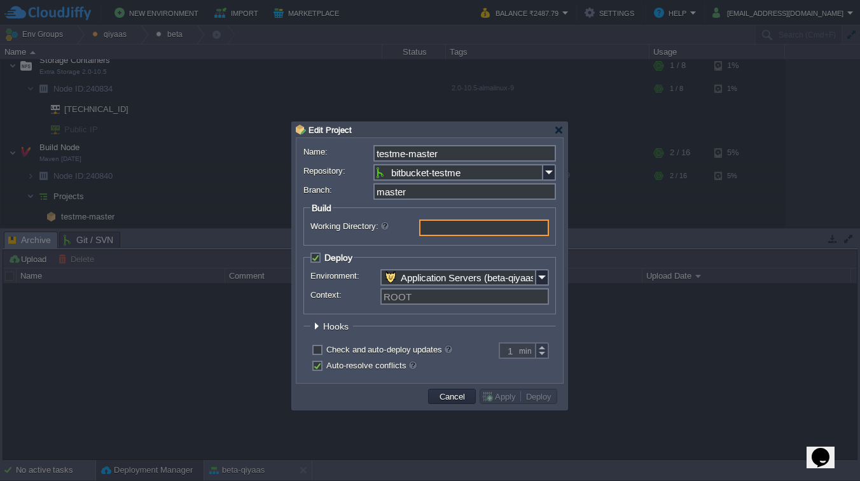
click at [457, 232] on input "Working Directory:" at bounding box center [484, 228] width 130 height 17
click at [460, 225] on input "Working Directory:" at bounding box center [484, 228] width 130 height 17
type input "proto-jsp-json/"
click at [496, 397] on button "Apply" at bounding box center [501, 396] width 38 height 11
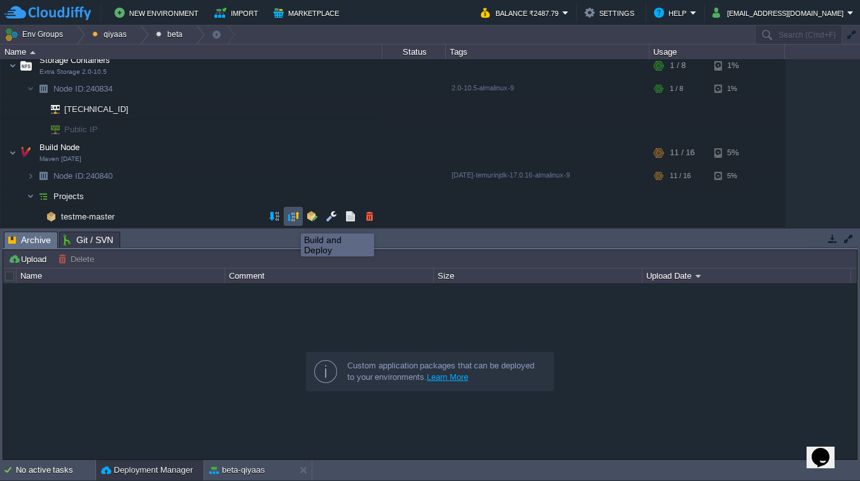
click at [291, 221] on button "button" at bounding box center [293, 216] width 11 height 11
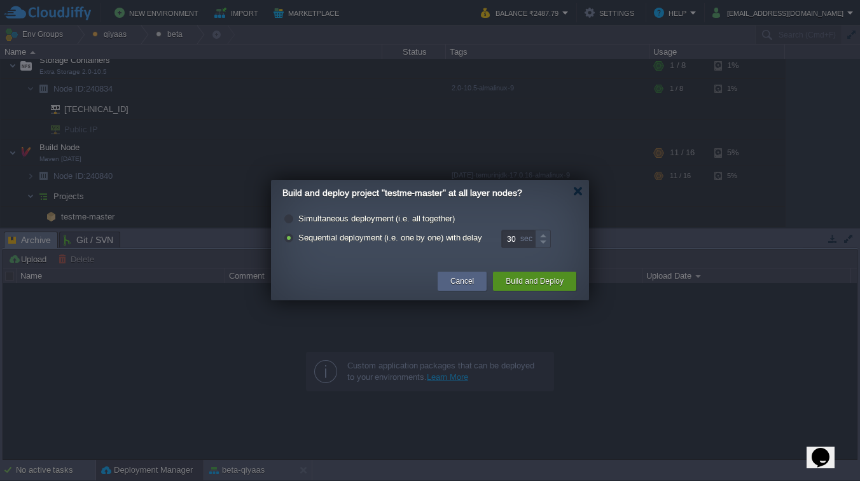
click at [559, 282] on button "Build and Deploy" at bounding box center [535, 281] width 58 height 13
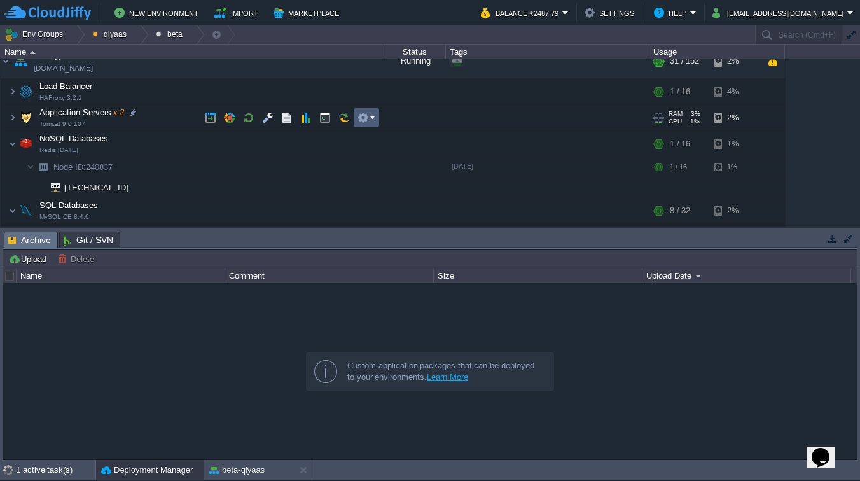
scroll to position [0, 0]
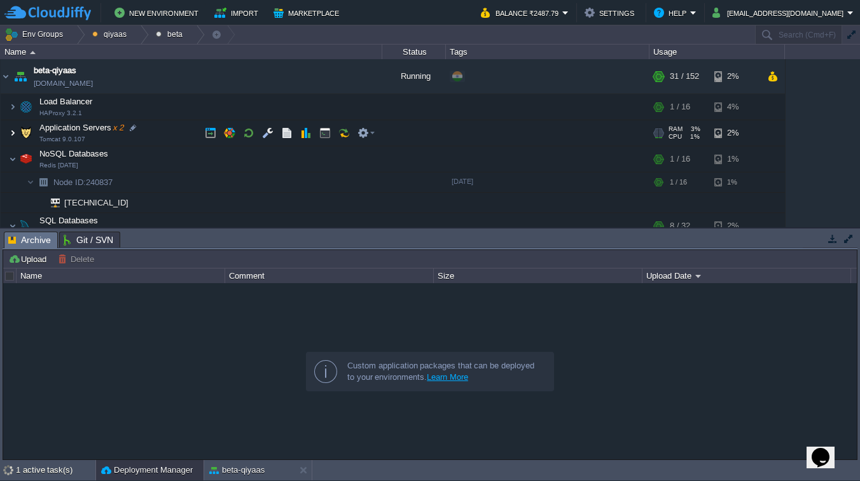
click at [13, 133] on img at bounding box center [13, 132] width 8 height 25
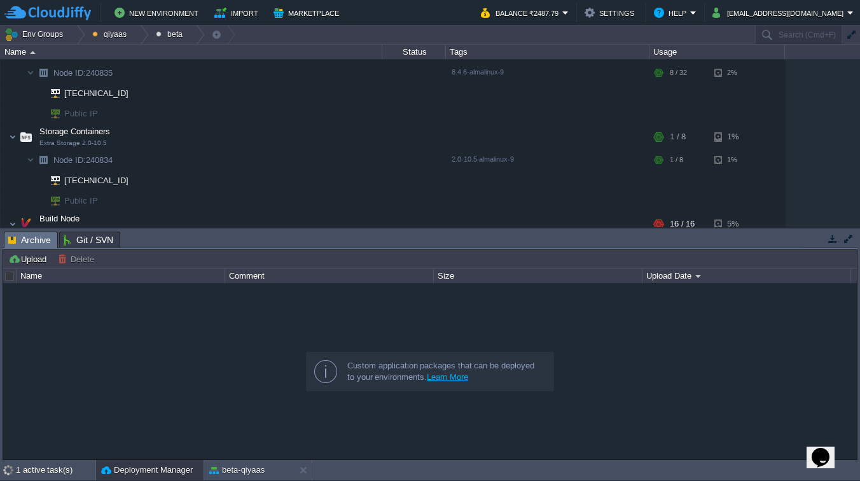
scroll to position [309, 0]
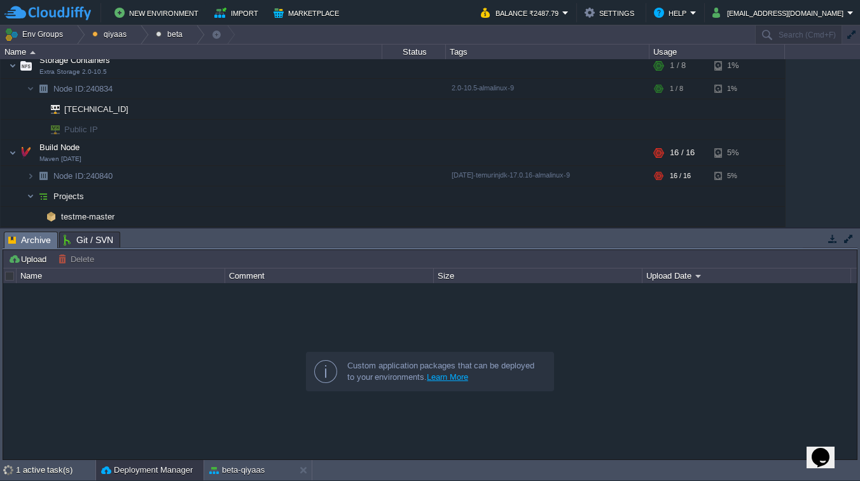
click at [86, 237] on span "Git / SVN" at bounding box center [89, 239] width 50 height 15
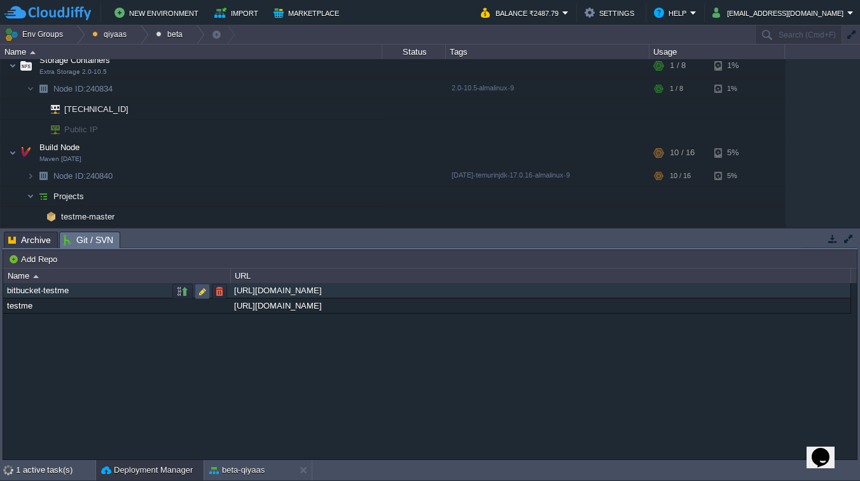
click at [201, 291] on button "button" at bounding box center [202, 291] width 11 height 11
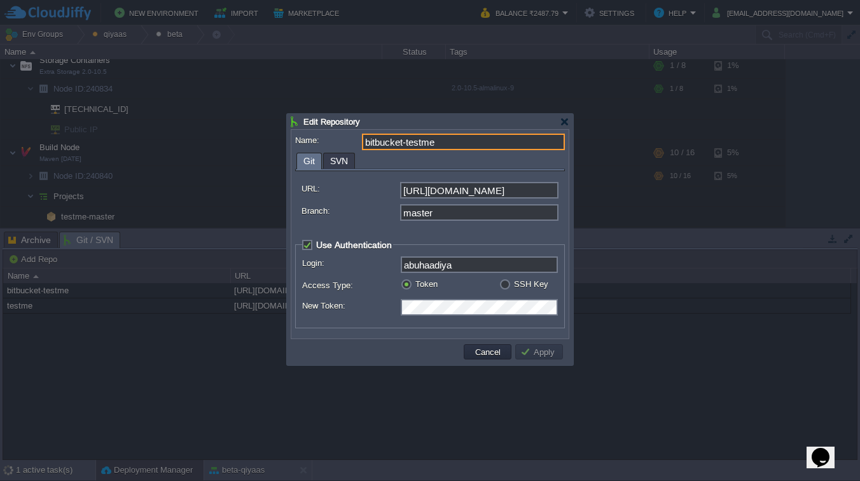
scroll to position [64, 0]
click at [476, 353] on button "Cancel" at bounding box center [488, 351] width 33 height 11
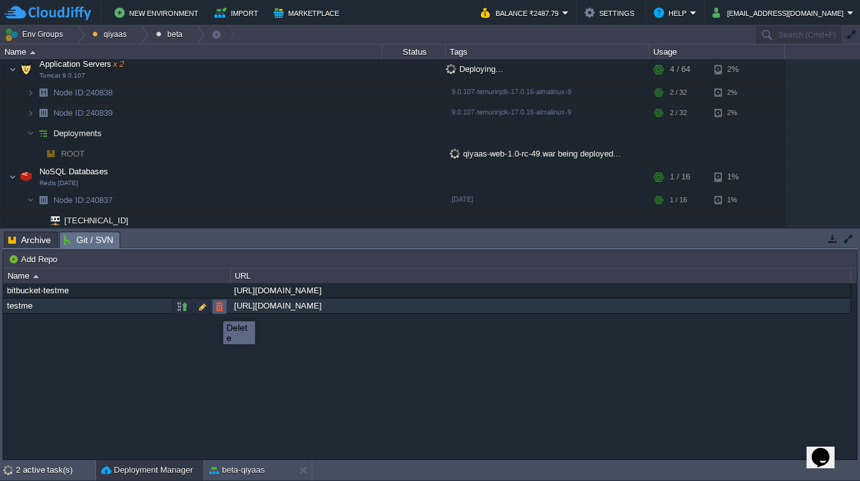
click at [221, 309] on button "button" at bounding box center [219, 306] width 11 height 11
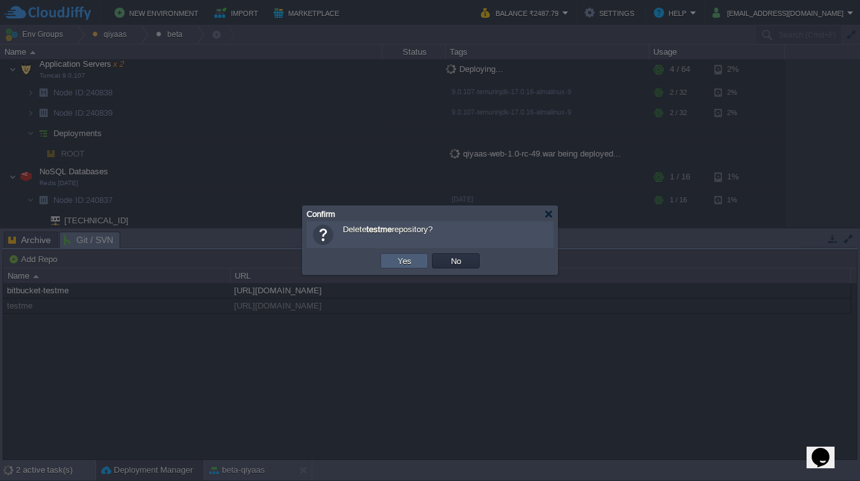
click at [413, 264] on button "Yes" at bounding box center [405, 260] width 22 height 11
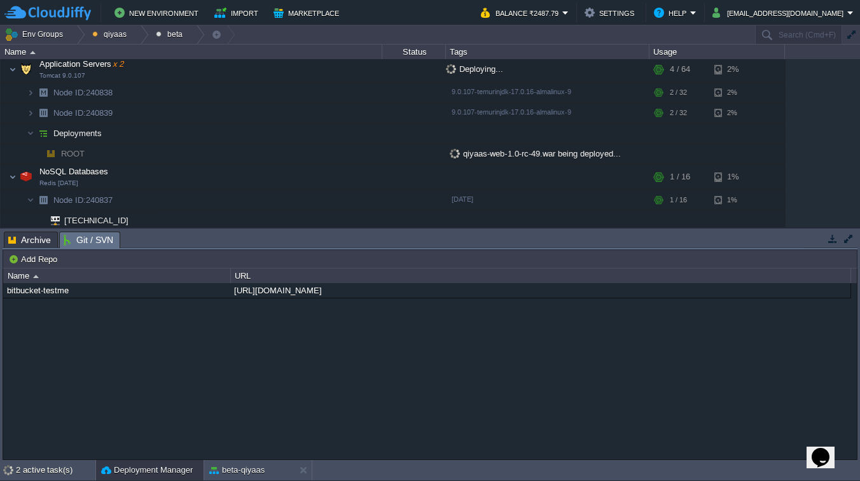
click at [35, 234] on span "Archive" at bounding box center [29, 239] width 43 height 15
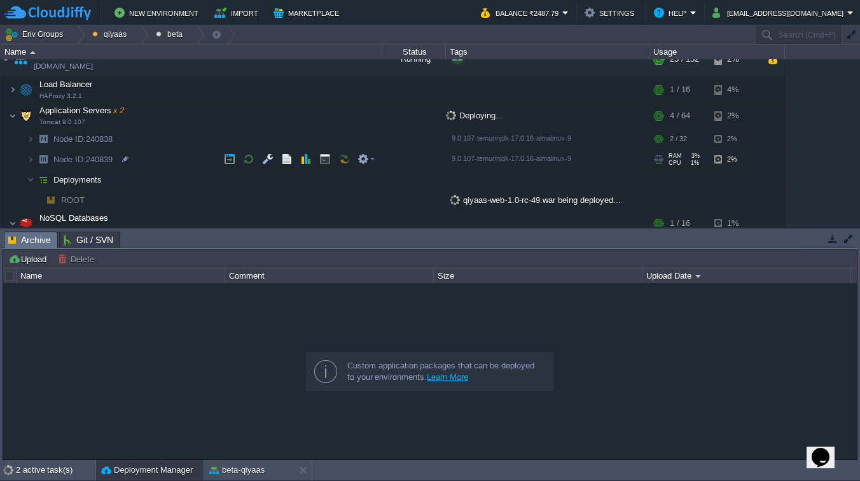
scroll to position [0, 0]
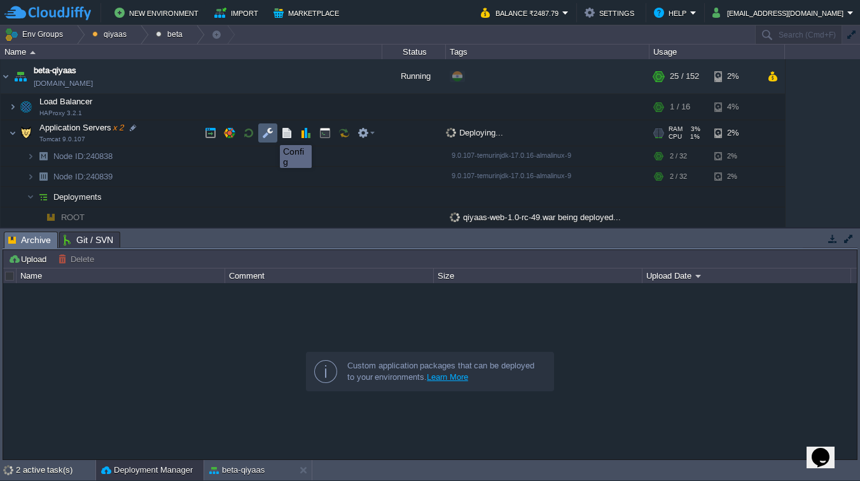
click at [270, 134] on button "button" at bounding box center [267, 132] width 11 height 11
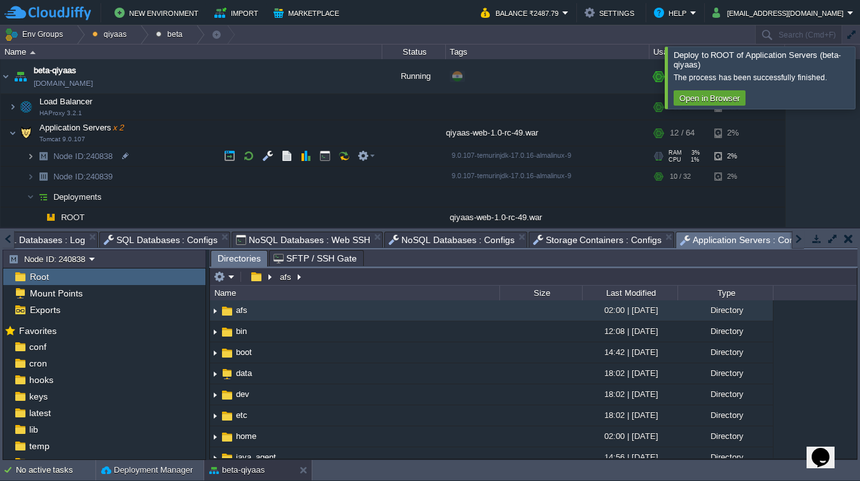
click at [31, 155] on img at bounding box center [31, 156] width 8 height 20
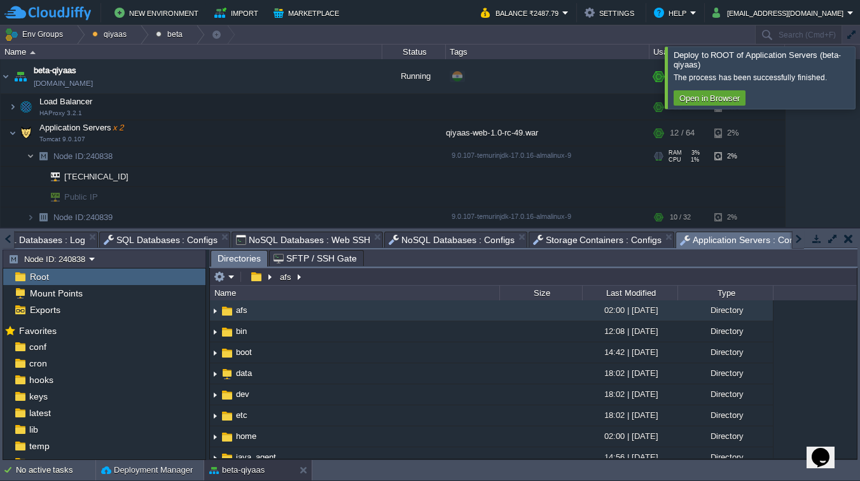
click at [31, 155] on img at bounding box center [31, 156] width 8 height 20
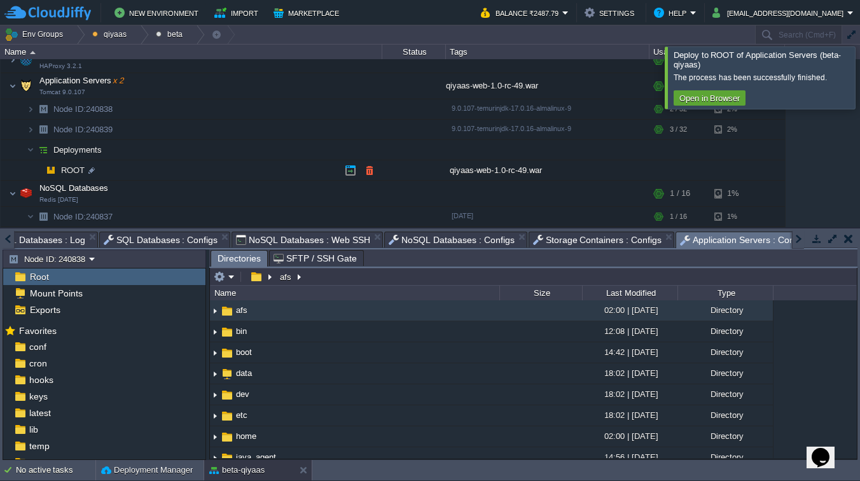
scroll to position [20, 0]
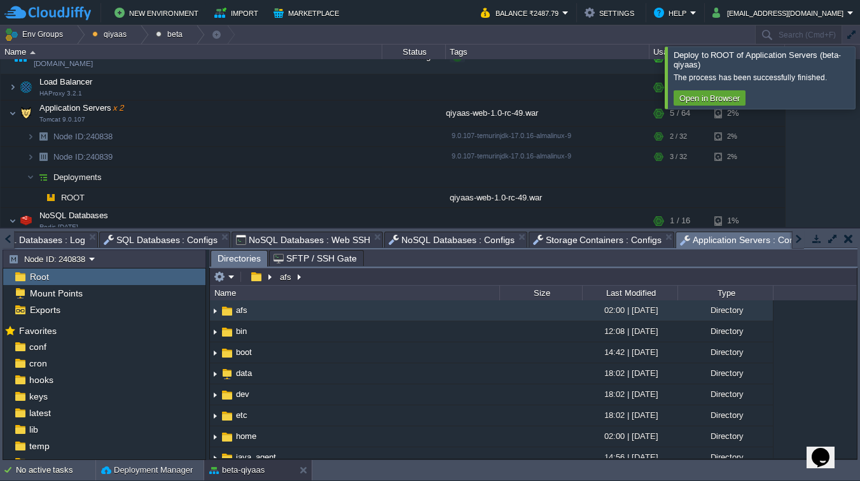
click at [860, 65] on div at bounding box center [876, 77] width 0 height 62
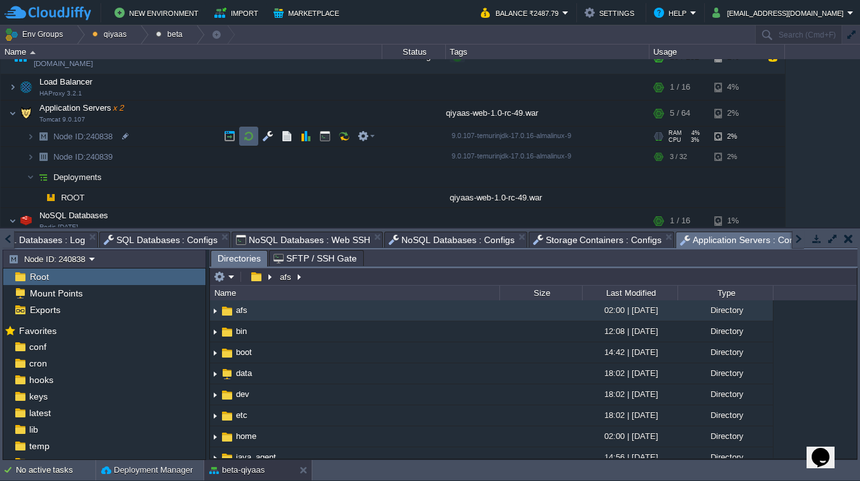
scroll to position [0, 0]
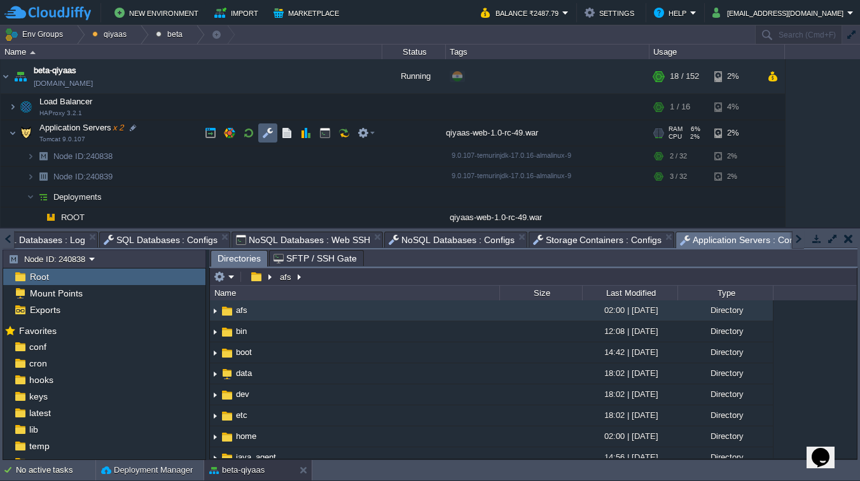
click at [265, 132] on button "button" at bounding box center [267, 132] width 11 height 11
click at [272, 129] on button "button" at bounding box center [267, 132] width 11 height 11
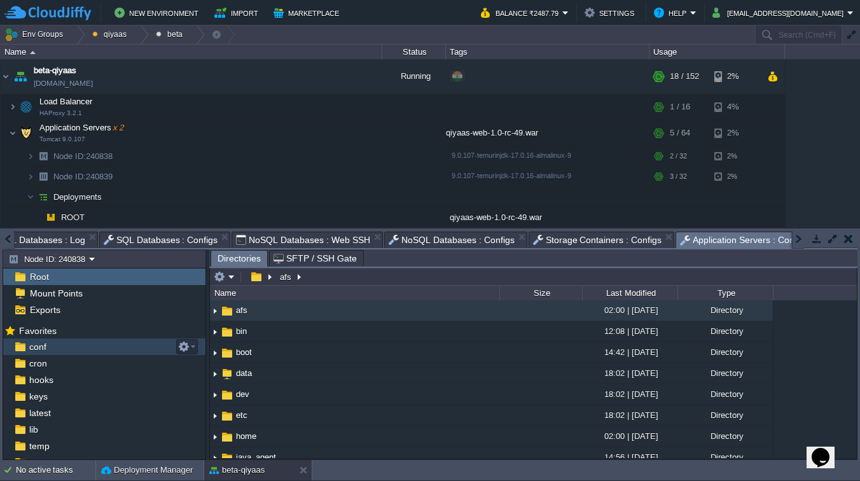
click at [69, 346] on div "conf" at bounding box center [104, 347] width 202 height 17
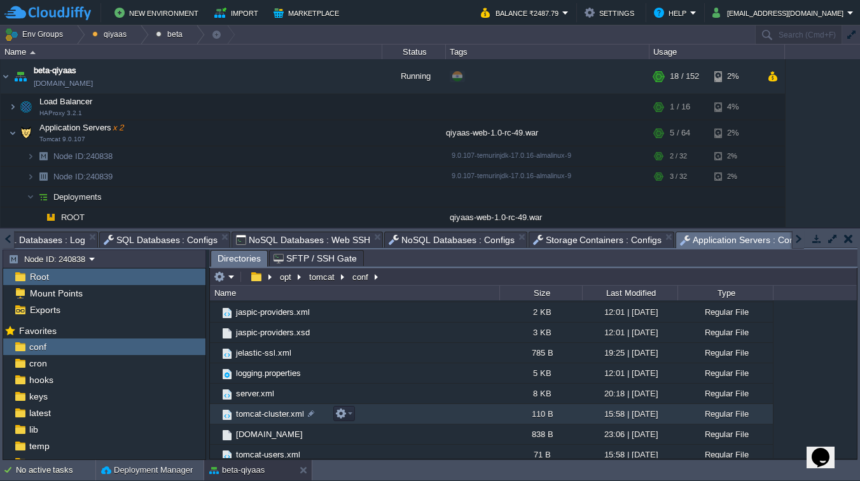
scroll to position [106, 0]
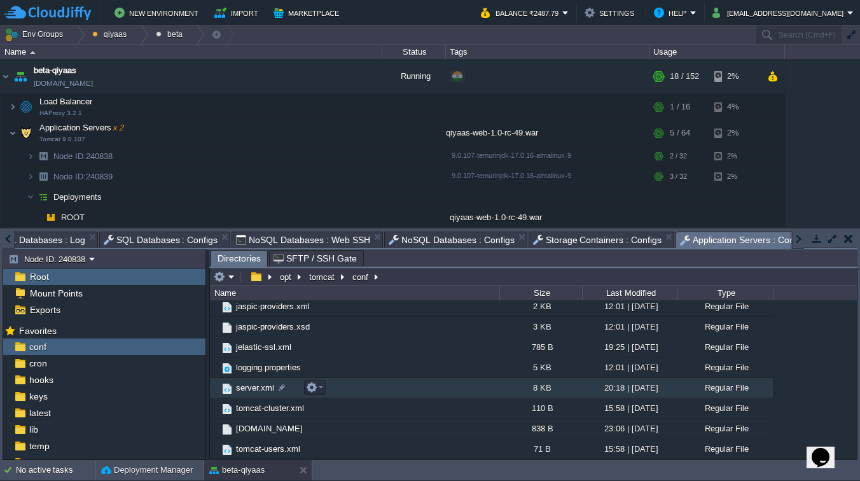
click at [248, 386] on span "server.xml" at bounding box center [255, 387] width 42 height 11
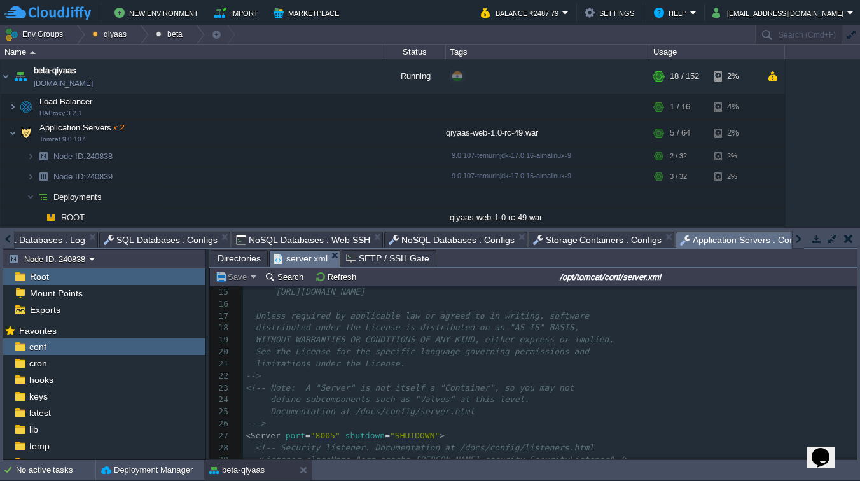
scroll to position [199, 0]
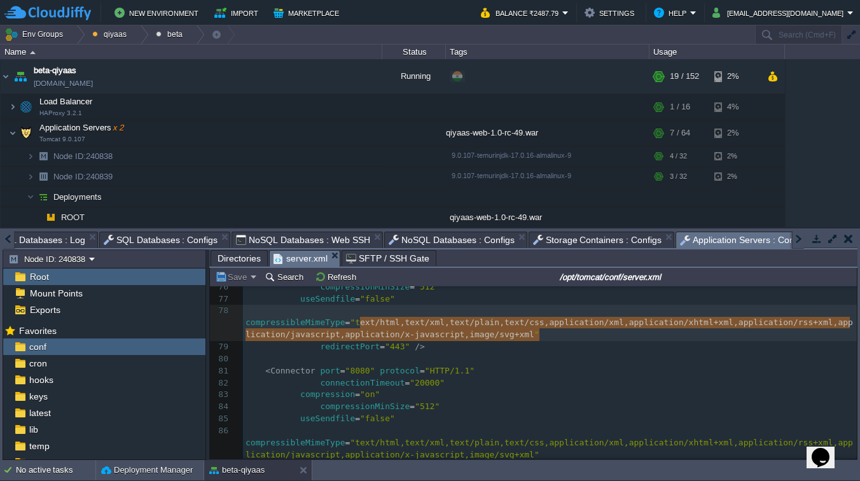
type textarea "text/html,text/xml,text/plain,text/css,application/xml,application/xhtml+xml,ap…"
drag, startPoint x: 542, startPoint y: 335, endPoint x: 355, endPoint y: 323, distance: 186.9
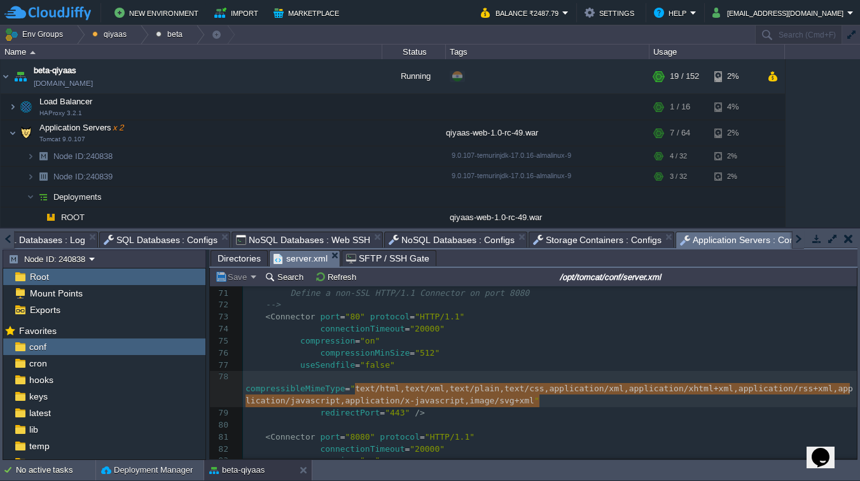
click at [384, 340] on div "x <?xml version='1.0' encoding='utf-8'?> 66 <!-- A "Connector" represents an en…" at bounding box center [550, 431] width 614 height 408
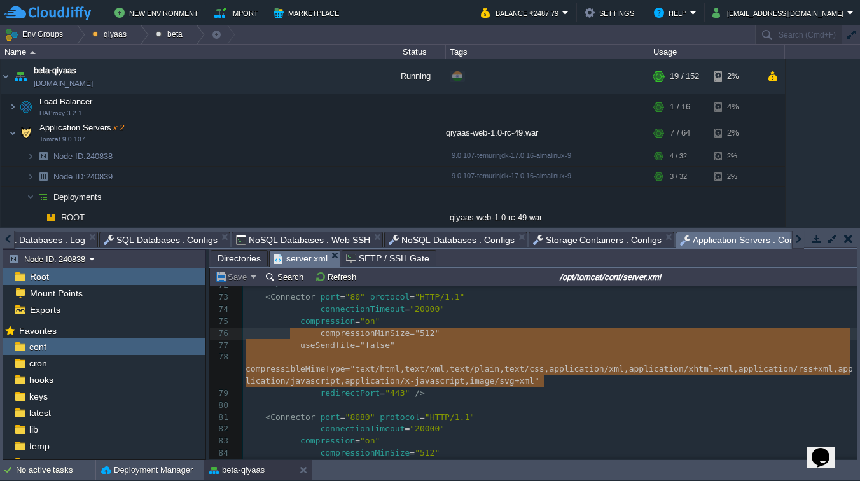
type textarea "compression="on" compressionMinSize="512" useSendfile="false" compressibleMimeT…"
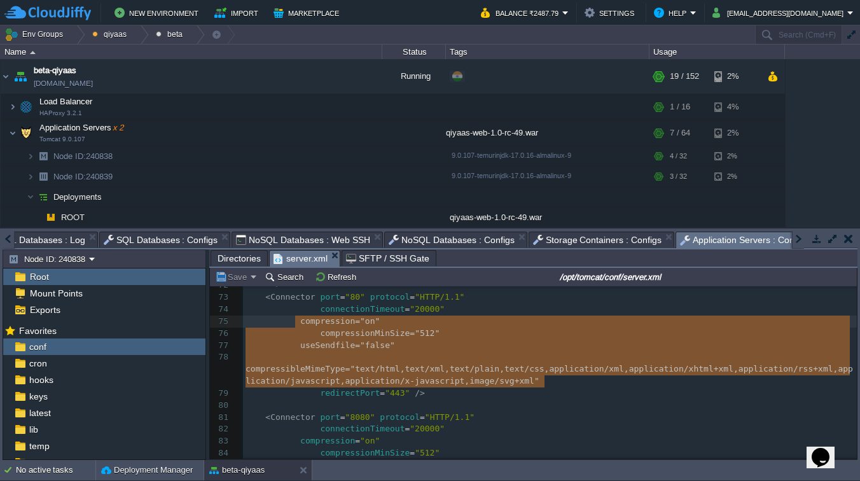
drag, startPoint x: 552, startPoint y: 381, endPoint x: 293, endPoint y: 328, distance: 264.5
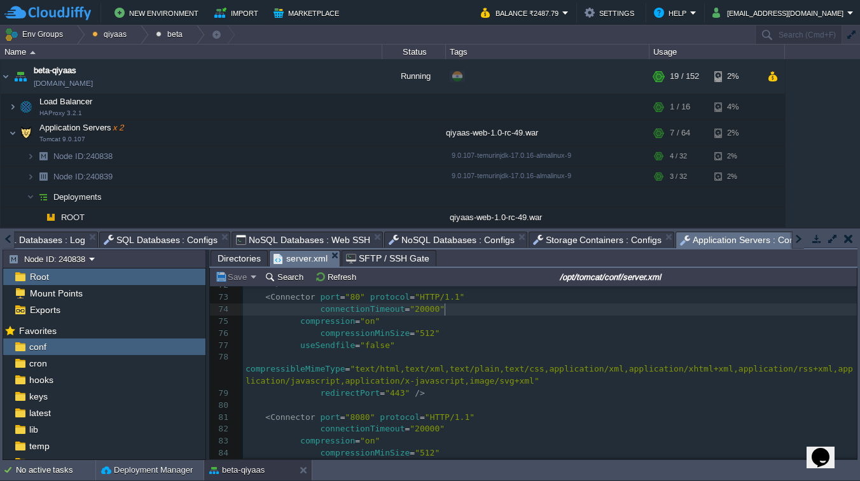
click at [449, 309] on div "x <?xml version='1.0' encoding='utf-8'?> 60 <!-- 61 <Executor name="tomcatThrea…" at bounding box center [550, 376] width 614 height 480
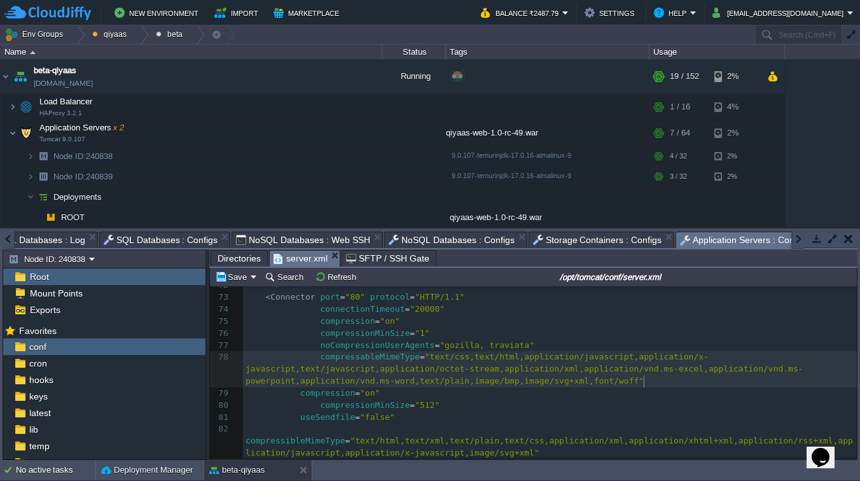
scroll to position [882, 0]
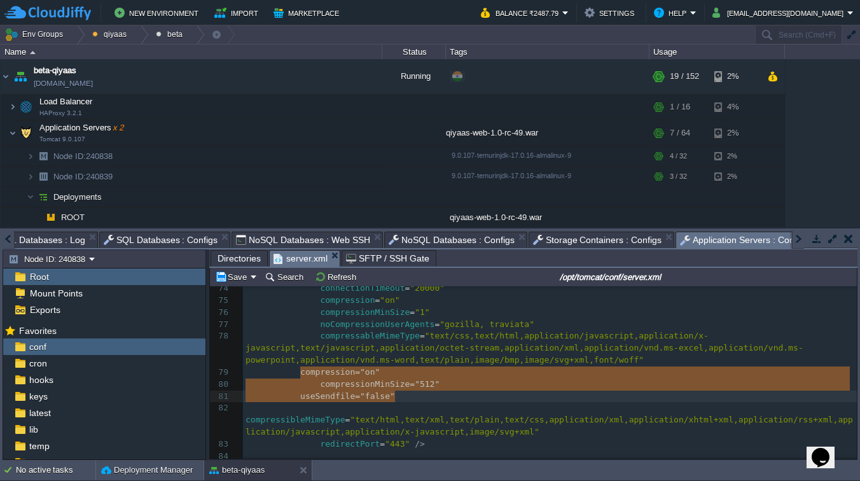
type textarea "compression="on" compressionMinSize="512""
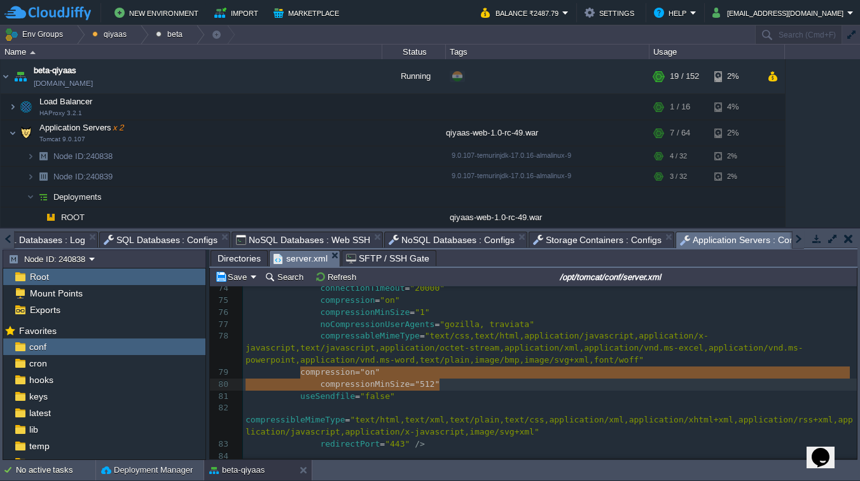
drag, startPoint x: 301, startPoint y: 375, endPoint x: 468, endPoint y: 382, distance: 166.9
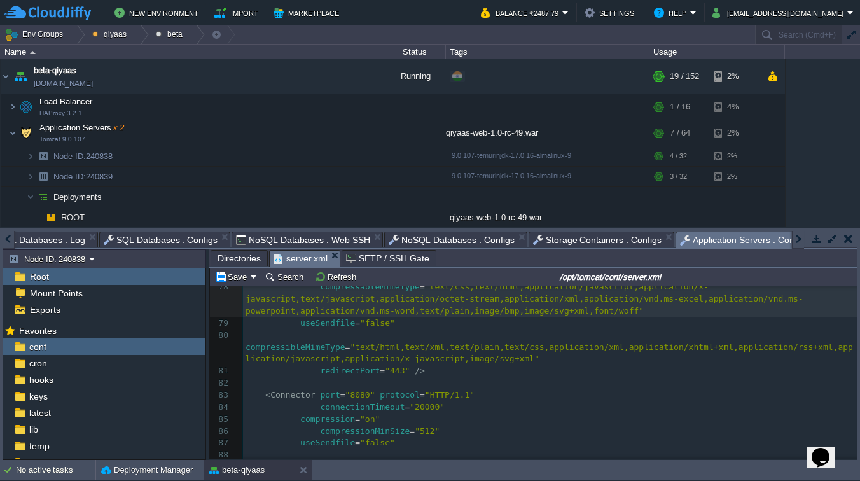
scroll to position [932, 0]
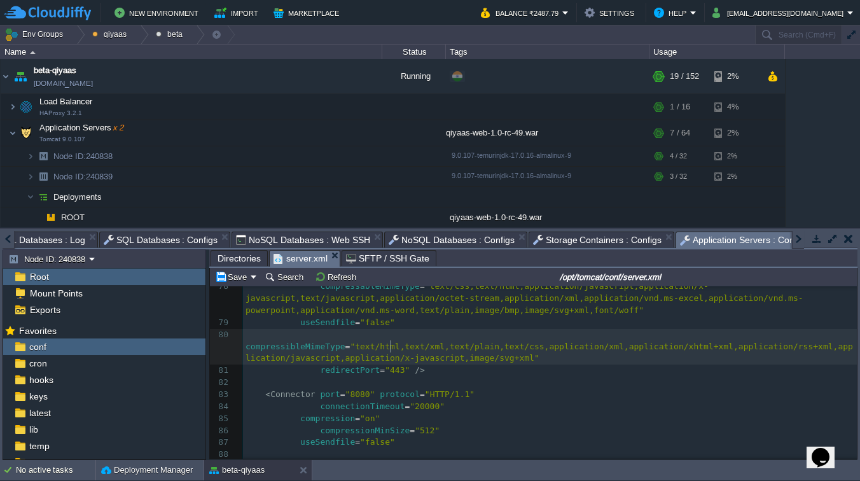
click at [391, 346] on div "xxxxxxxxxx <?xml version='1.0' encoding='utf-8'?> 60 <!-- 61 <Executor name="to…" at bounding box center [550, 329] width 614 height 528
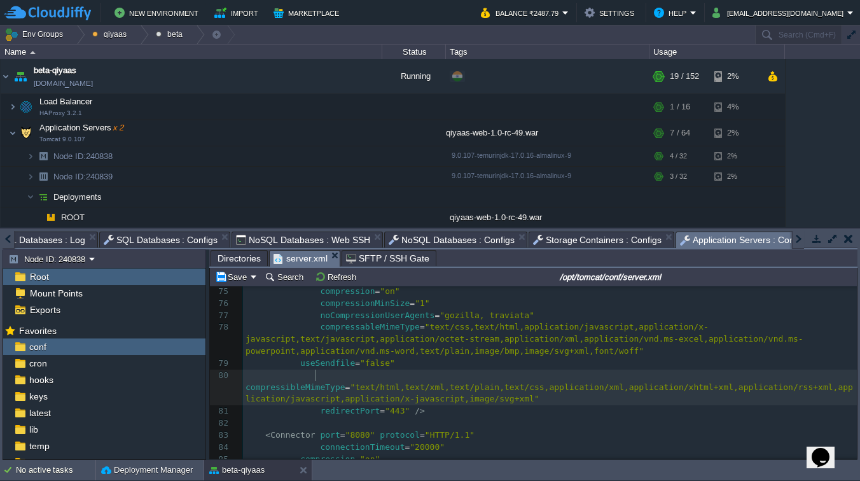
click at [343, 379] on pre "compressibleMimeType = "text/html,text/xml,text/plain,text/css,application/xml,…" at bounding box center [550, 388] width 614 height 36
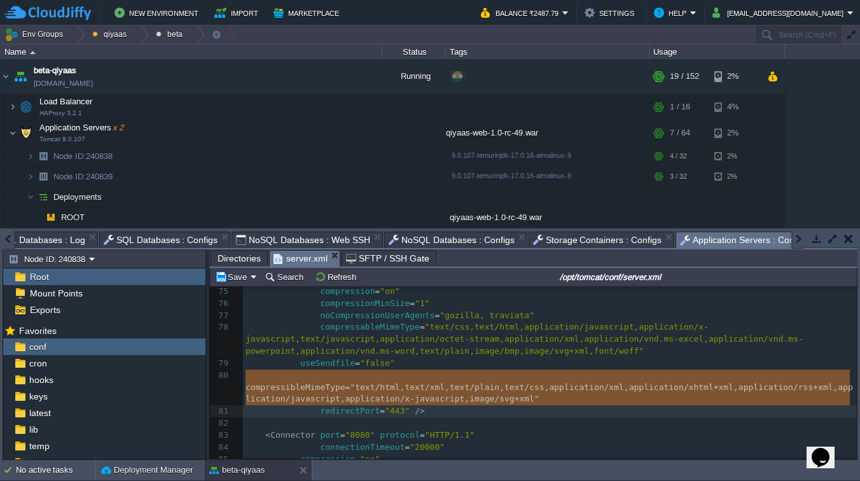
type textarea "compressibleMimeType="text/html,text/xml,text/plain,text/css,application/xml,ap…"
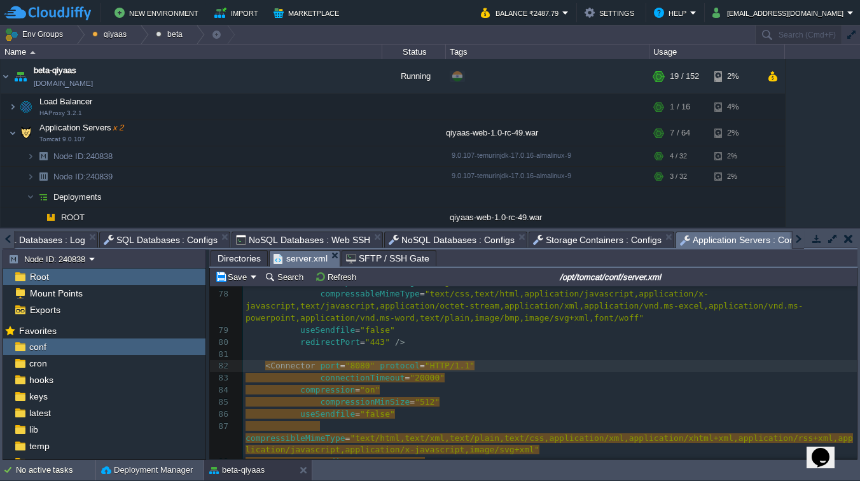
scroll to position [890, 0]
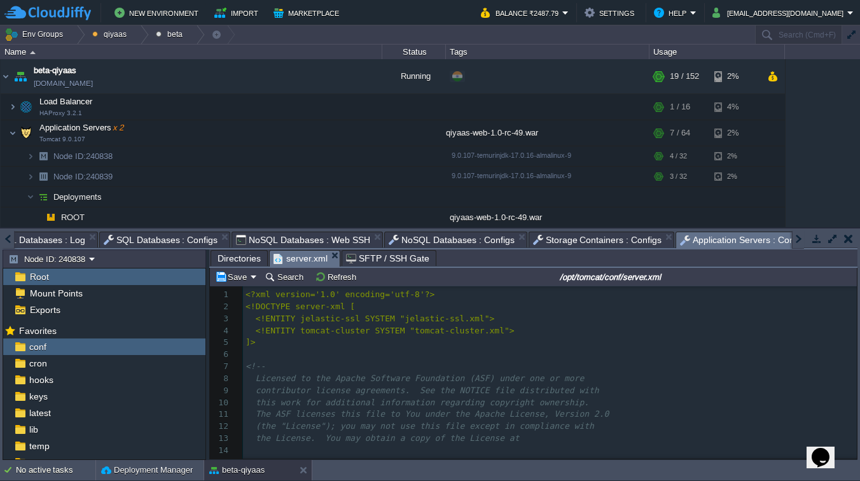
click at [437, 322] on div "xxxxxxxxxx compressibleMimeType = "text/html,text/xml,text/plain,text/css,appli…" at bounding box center [550, 433] width 614 height 288
click at [39, 346] on span "conf" at bounding box center [38, 346] width 22 height 11
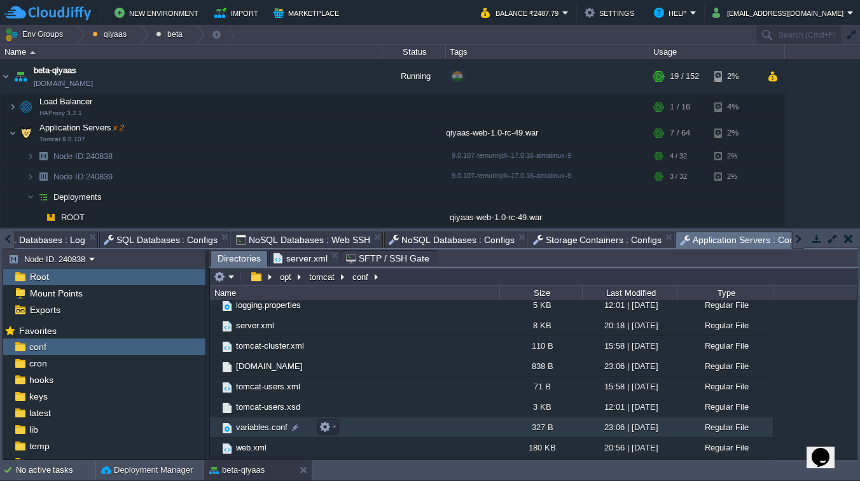
click at [247, 424] on span "variables.conf" at bounding box center [261, 427] width 55 height 11
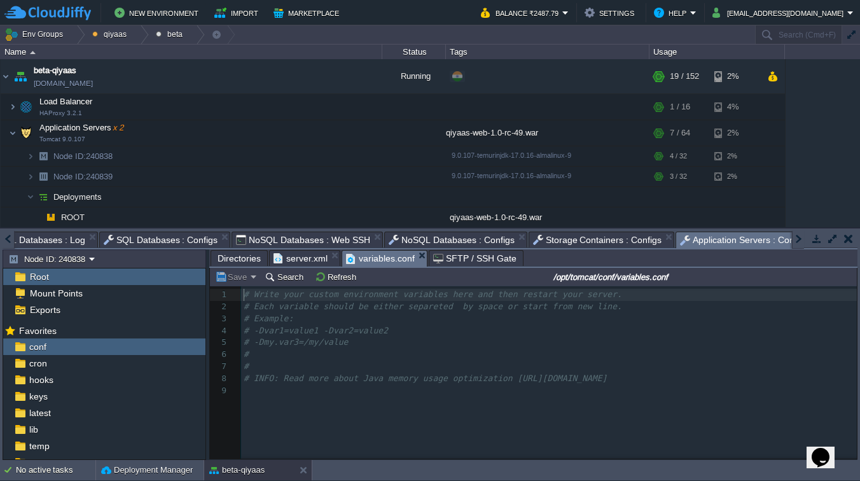
click at [330, 395] on pre "​" at bounding box center [551, 391] width 620 height 12
type textarea "​"
click at [304, 259] on span "server.xml" at bounding box center [301, 258] width 54 height 15
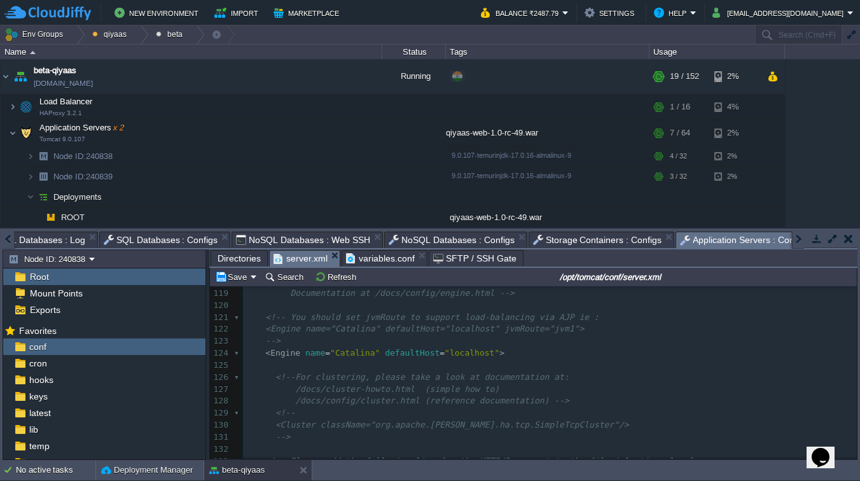
scroll to position [1404, 0]
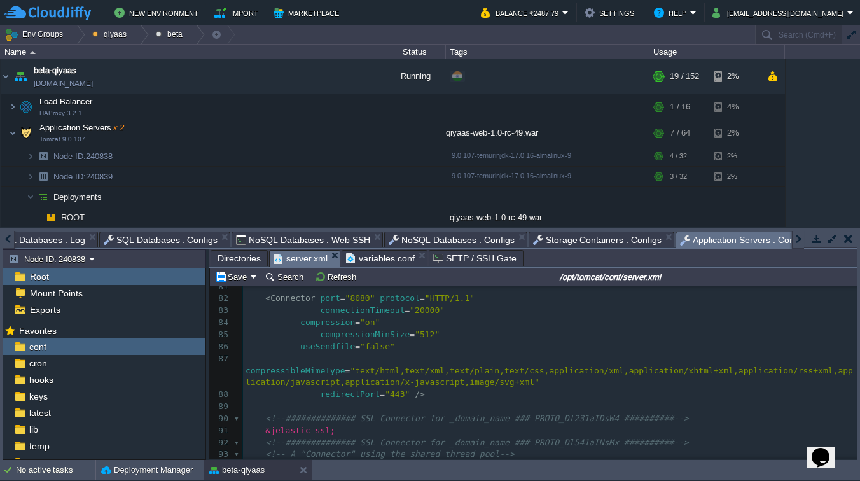
click at [303, 325] on div "xxxxxxxxxx <!ENTITY jelastic-ssl SYSTEM "jelastic-ssl.xml"> 56 --> 57 < Service…" at bounding box center [550, 245] width 614 height 576
type textarea "compression="on" compressionMinSize="512" useSendfile="false" compressibleMimeT…"
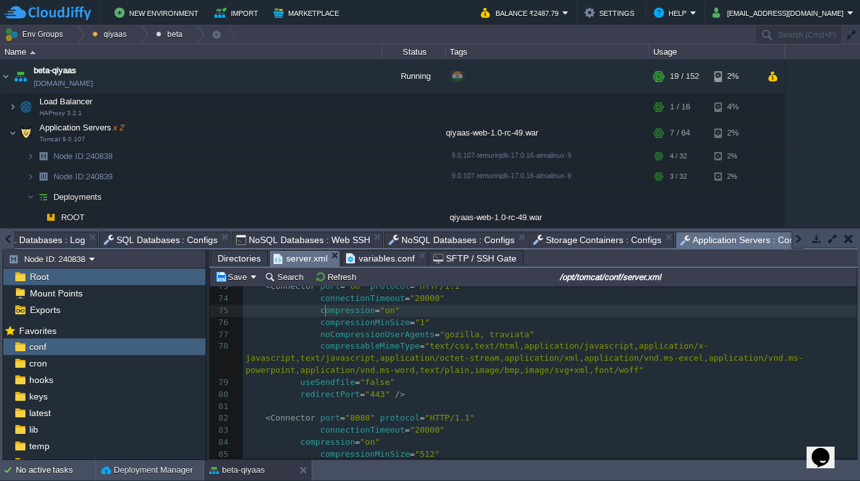
click at [323, 312] on span "compression" at bounding box center [347, 310] width 55 height 10
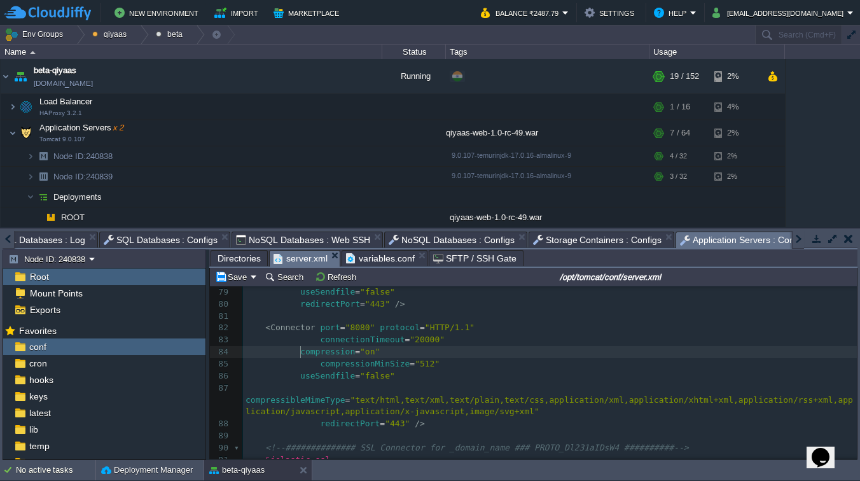
click at [298, 353] on span at bounding box center [273, 352] width 55 height 10
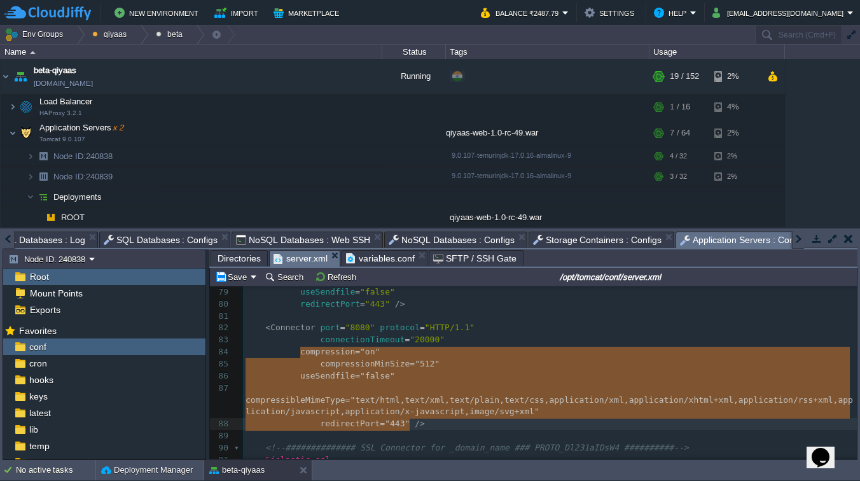
type textarea "compression="on" compressionMinSize="512" useSendfile="false" compressibleMimeT…"
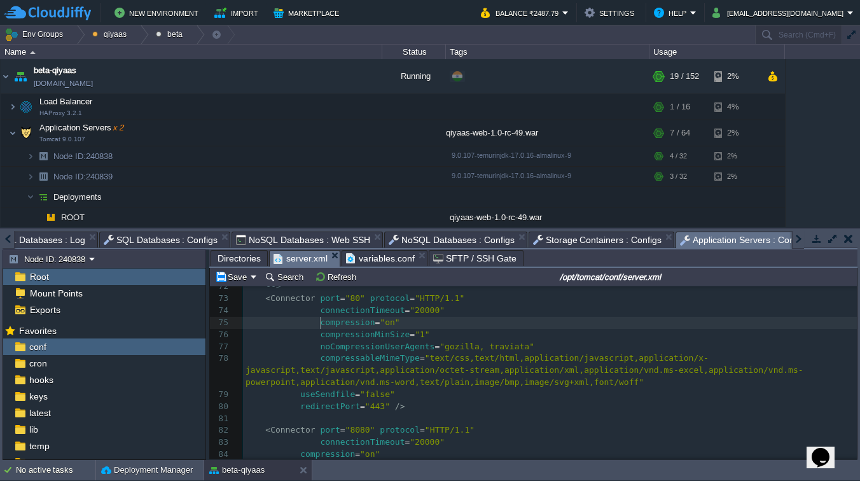
click at [320, 325] on div "xxxxxxxxxx <!ENTITY jelastic-ssl SYSTEM "jelastic-ssl.xml"> 56 --> 57 < Service…" at bounding box center [550, 395] width 614 height 612
type textarea "compression="on" compressionMinSize="1" noCompressionUserAgents="gozilla, travi…"
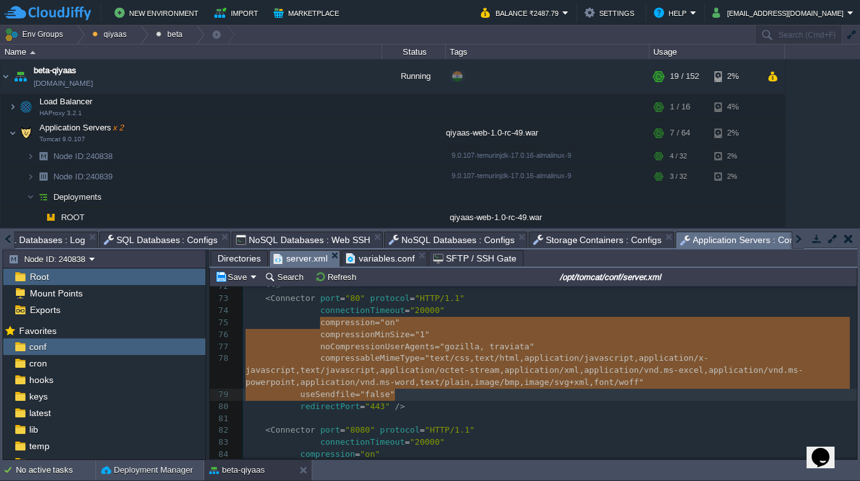
paste textarea
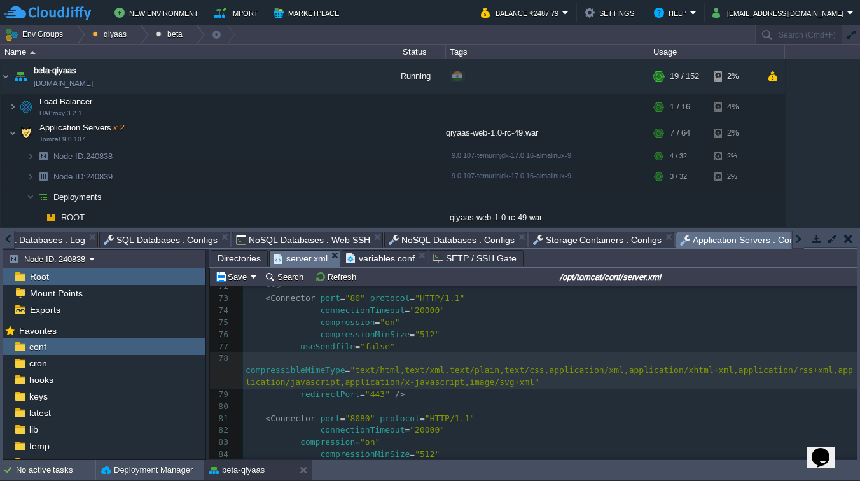
click at [413, 395] on pre "redirectPort = "443" />" at bounding box center [550, 395] width 614 height 12
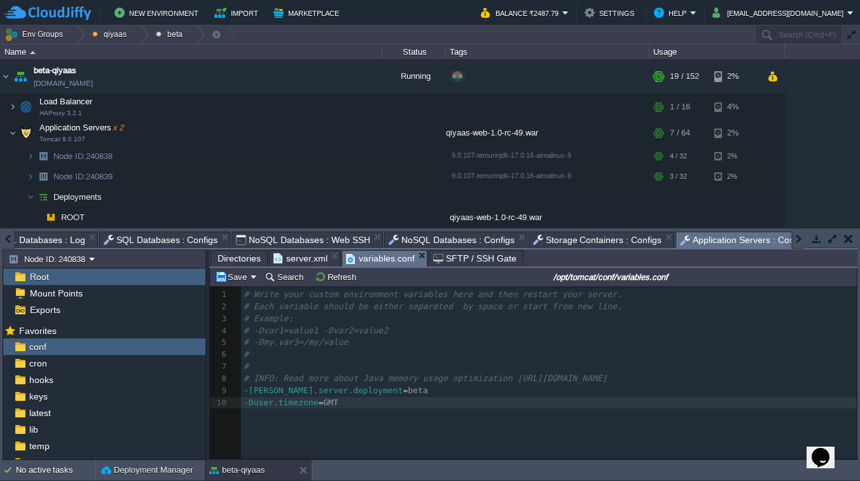
click at [388, 256] on span "variables.conf" at bounding box center [380, 259] width 69 height 16
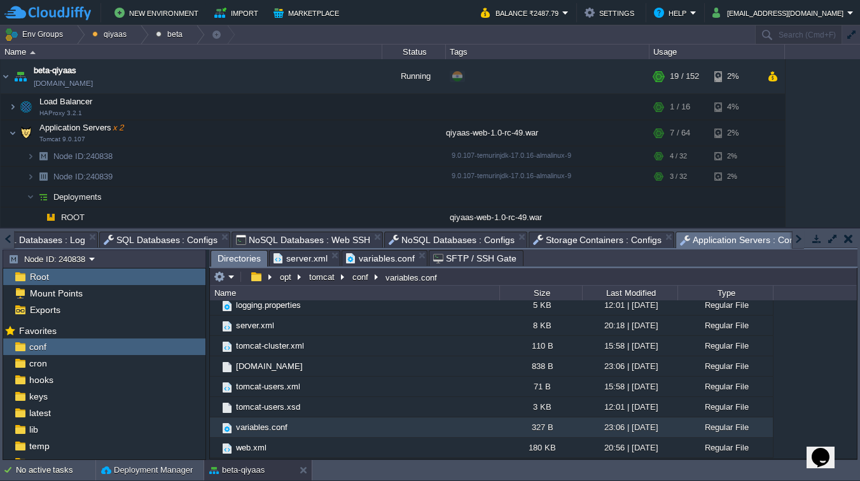
click at [245, 255] on span "Directories" at bounding box center [239, 259] width 43 height 16
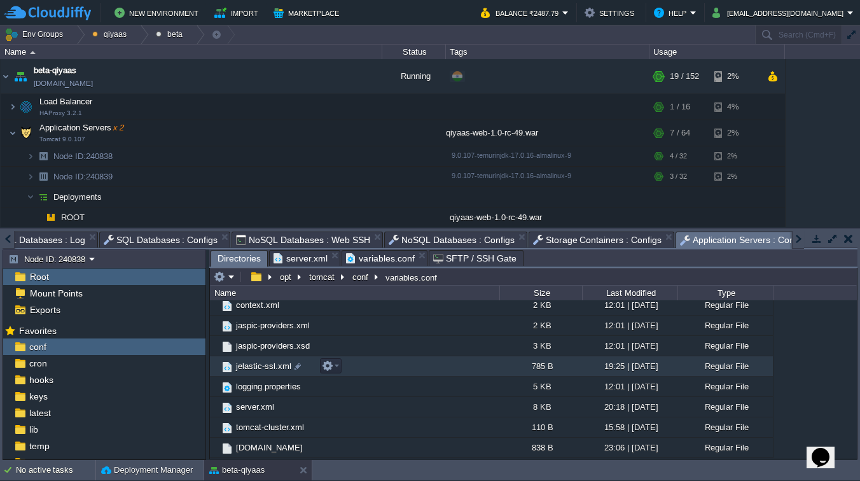
click at [257, 367] on span "jelastic-ssl.xml" at bounding box center [263, 366] width 59 height 11
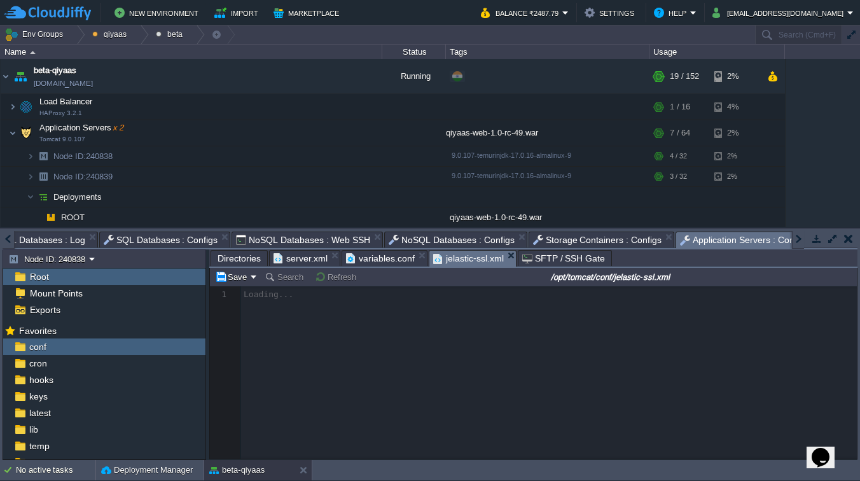
click at [246, 260] on span "Directories" at bounding box center [239, 258] width 43 height 15
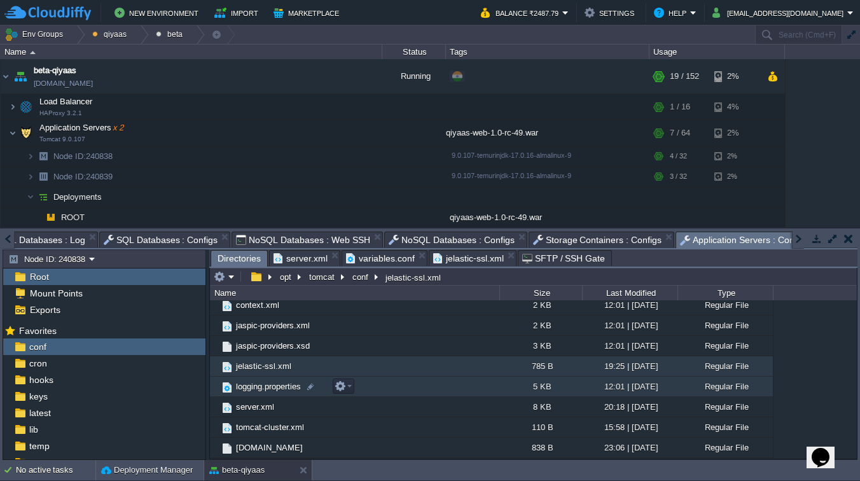
click at [266, 387] on span "logging.properties" at bounding box center [268, 386] width 69 height 11
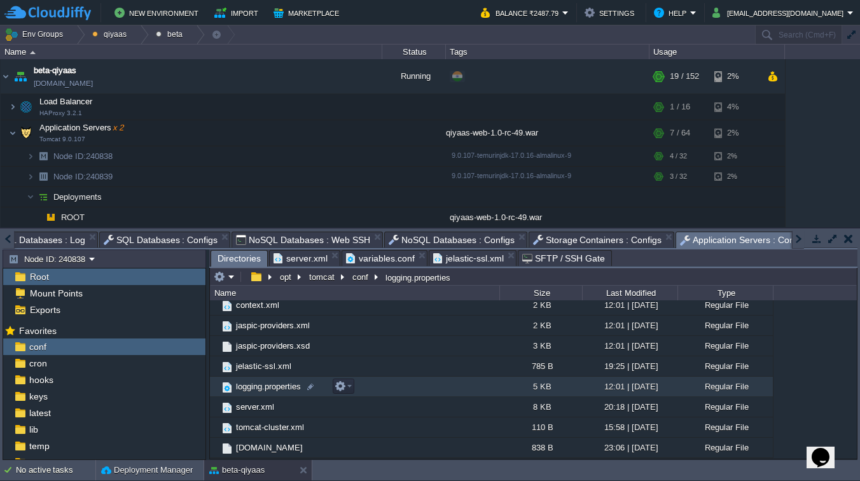
click at [266, 387] on span "logging.properties" at bounding box center [268, 386] width 69 height 11
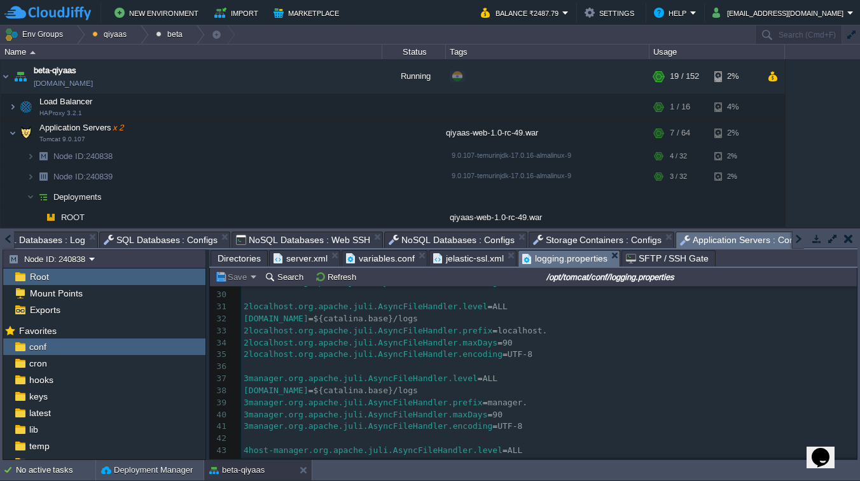
scroll to position [381, 0]
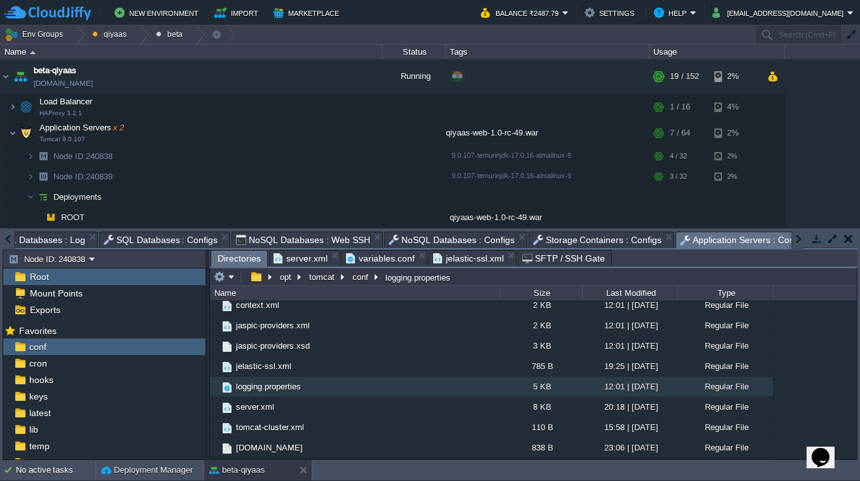
click at [473, 259] on span "jelastic-ssl.xml" at bounding box center [468, 258] width 71 height 15
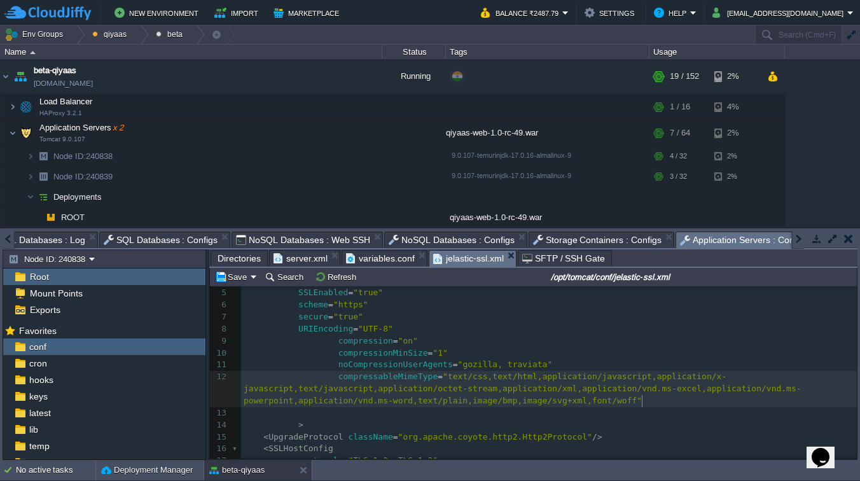
click at [340, 342] on div "xxxxxxxxxx 1 < Connector port = "8743" 2 protocol = "org.apache.coyote.http11.H…" at bounding box center [549, 401] width 616 height 324
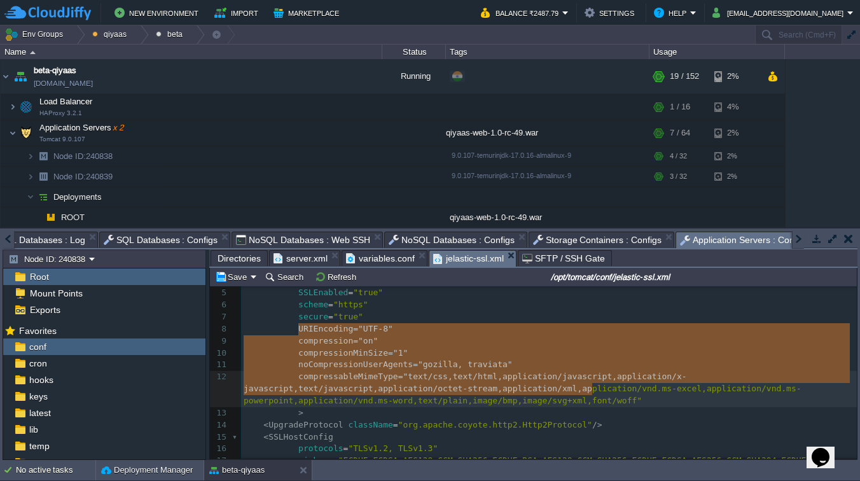
type textarea "URIEncoding="UTF-8" compression="on" compressionMinSize="1" noCompressionUserAg…"
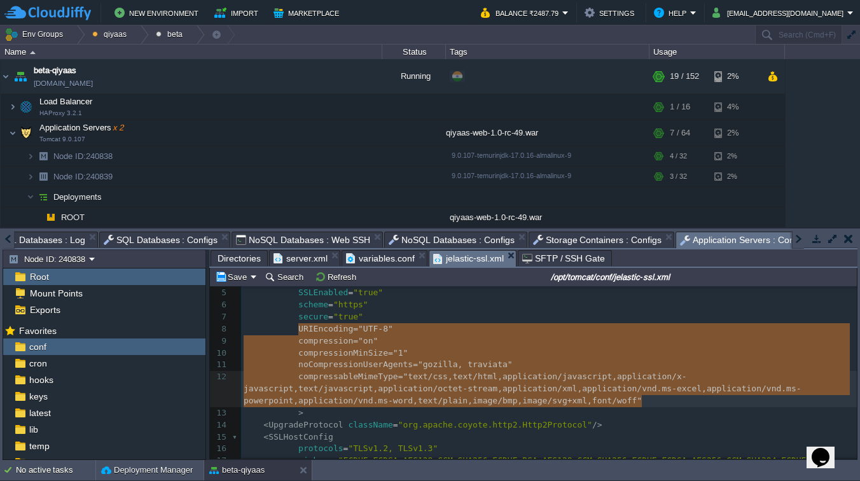
drag, startPoint x: 298, startPoint y: 326, endPoint x: 672, endPoint y: 402, distance: 381.7
drag, startPoint x: 617, startPoint y: 277, endPoint x: 708, endPoint y: 277, distance: 90.4
click at [708, 277] on input "/opt/tomcat/conf/jelastic-ssl.xml" at bounding box center [611, 276] width 489 height 15
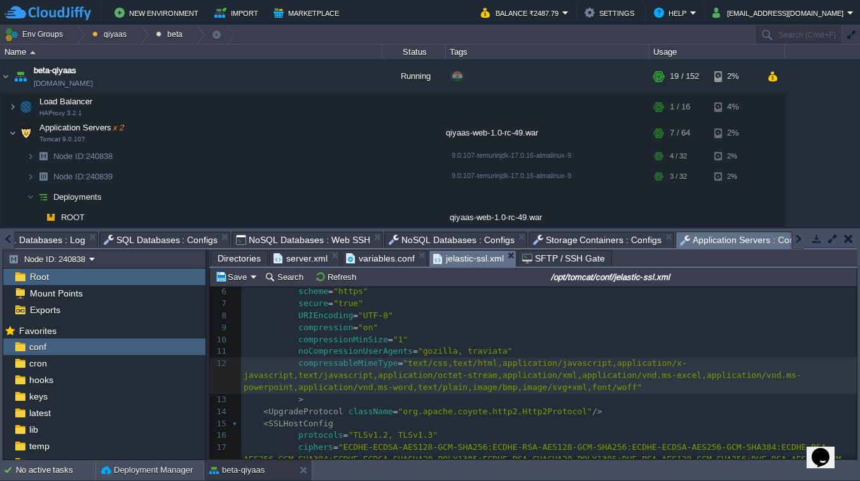
scroll to position [64, 0]
click at [235, 279] on button "Save" at bounding box center [233, 276] width 36 height 11
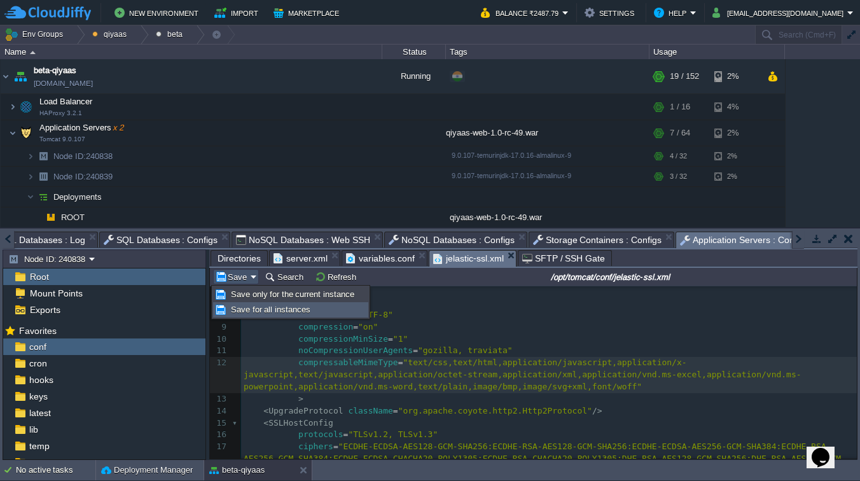
click at [276, 308] on span "Save for all instances" at bounding box center [271, 310] width 80 height 10
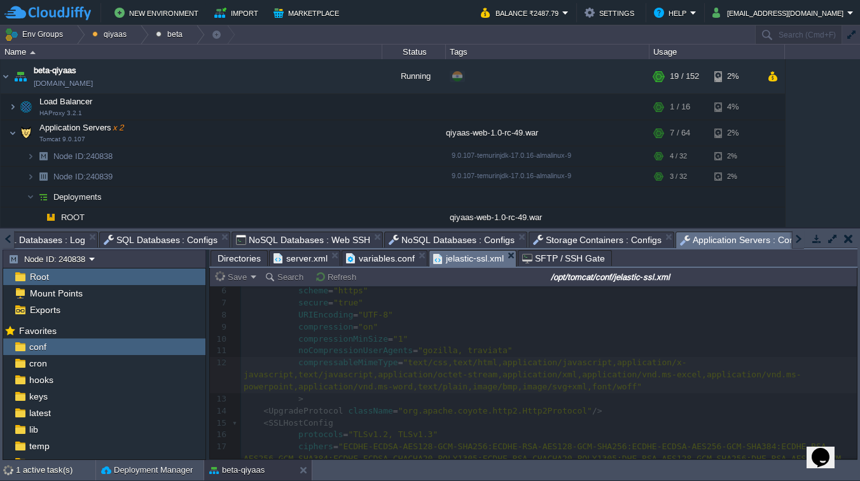
click at [370, 258] on span "variables.conf" at bounding box center [380, 258] width 69 height 15
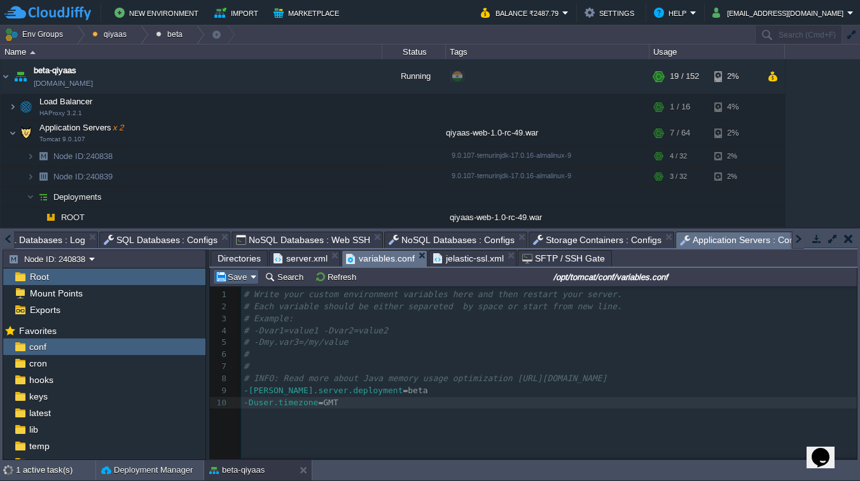
click at [241, 282] on button "Save" at bounding box center [233, 276] width 36 height 11
click at [247, 307] on span "Save for all instances" at bounding box center [271, 310] width 80 height 10
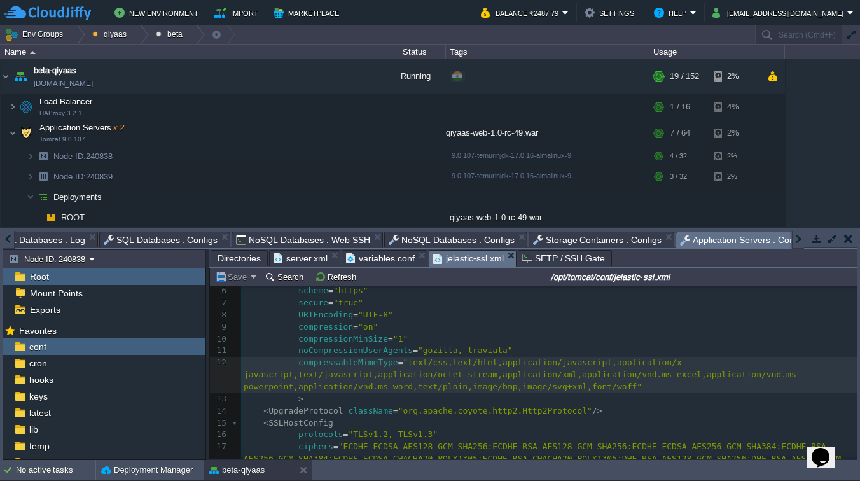
click at [460, 257] on span "jelastic-ssl.xml" at bounding box center [468, 259] width 71 height 16
click at [295, 258] on span "server.xml" at bounding box center [301, 258] width 54 height 15
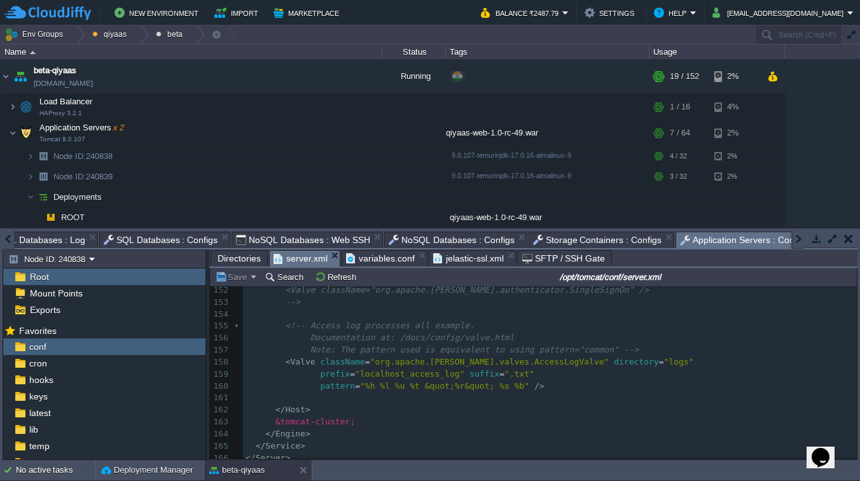
scroll to position [1865, 0]
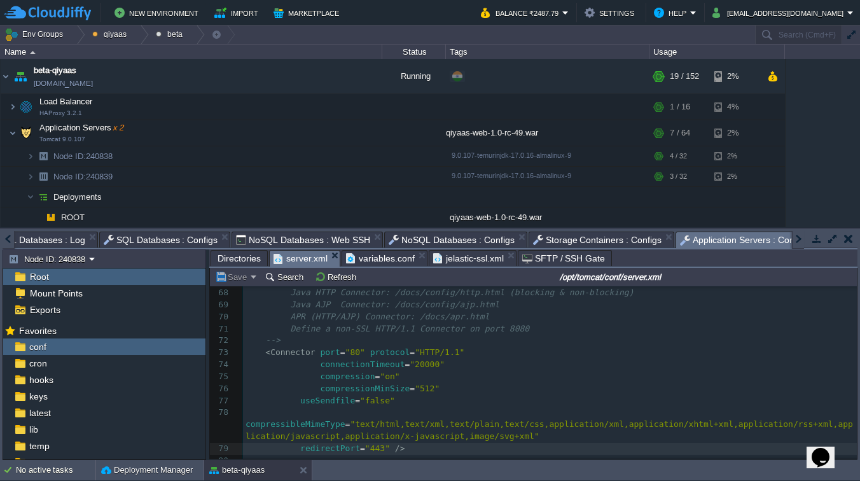
click at [253, 277] on em "Save" at bounding box center [236, 276] width 42 height 11
click at [249, 277] on em "Save" at bounding box center [236, 276] width 42 height 11
click at [237, 277] on button "Save" at bounding box center [233, 276] width 36 height 11
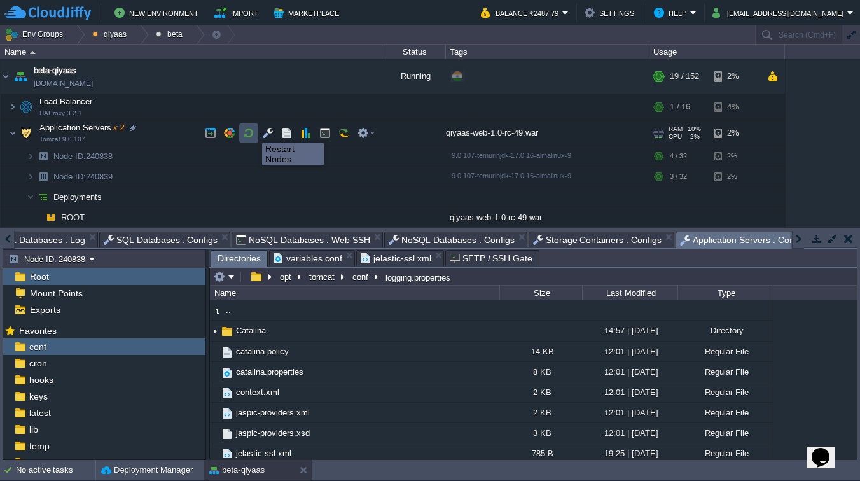
click at [251, 132] on button "button" at bounding box center [248, 132] width 11 height 11
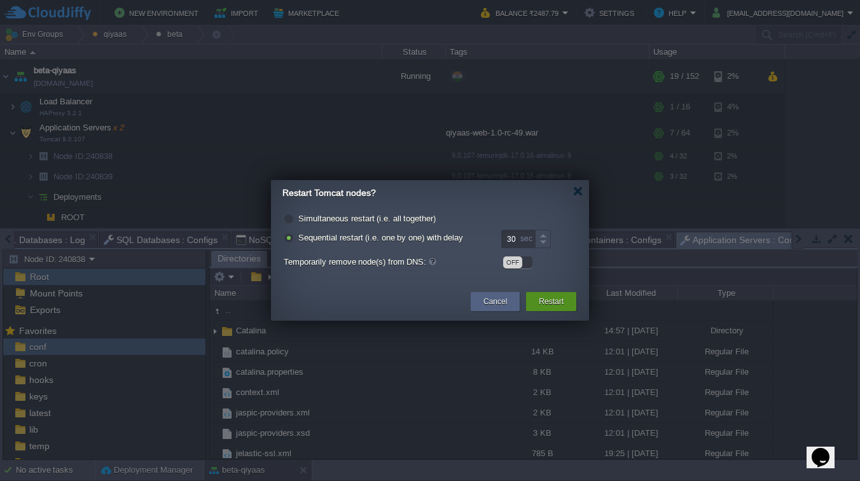
click at [543, 296] on button "Restart" at bounding box center [551, 301] width 25 height 13
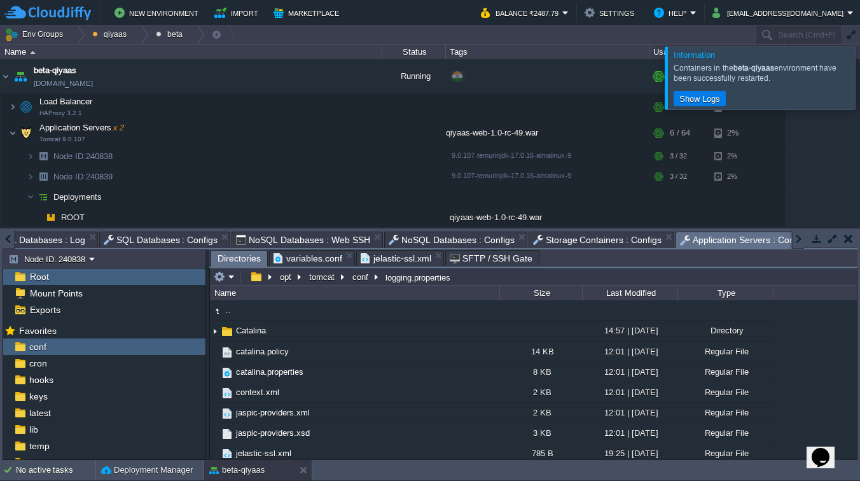
click at [164, 240] on span "SQL Databases : Configs" at bounding box center [161, 239] width 115 height 15
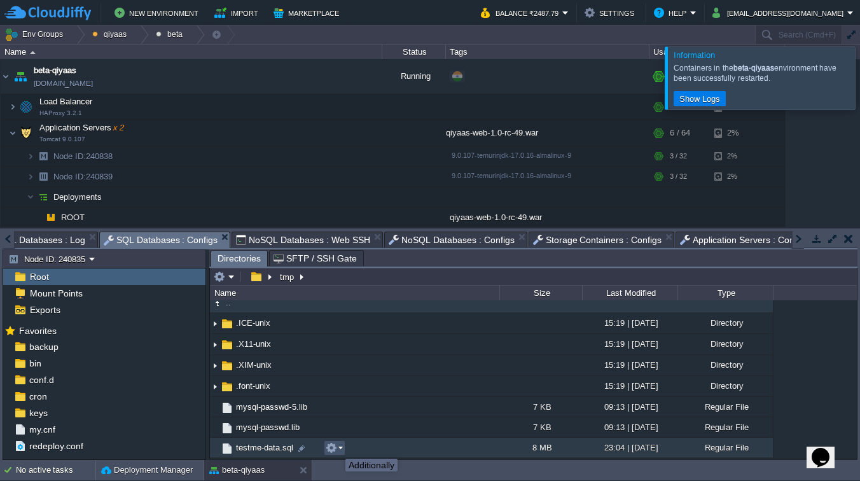
click at [336, 447] on button "button" at bounding box center [331, 447] width 11 height 11
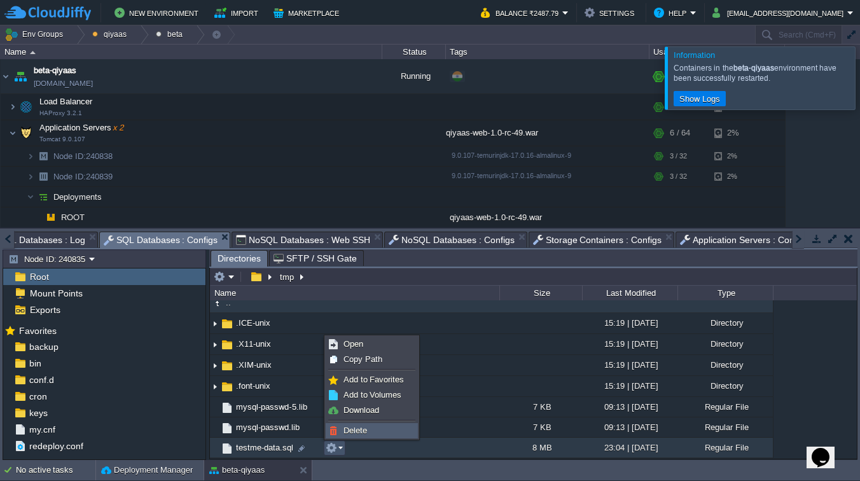
click at [355, 428] on span "Delete" at bounding box center [356, 431] width 24 height 10
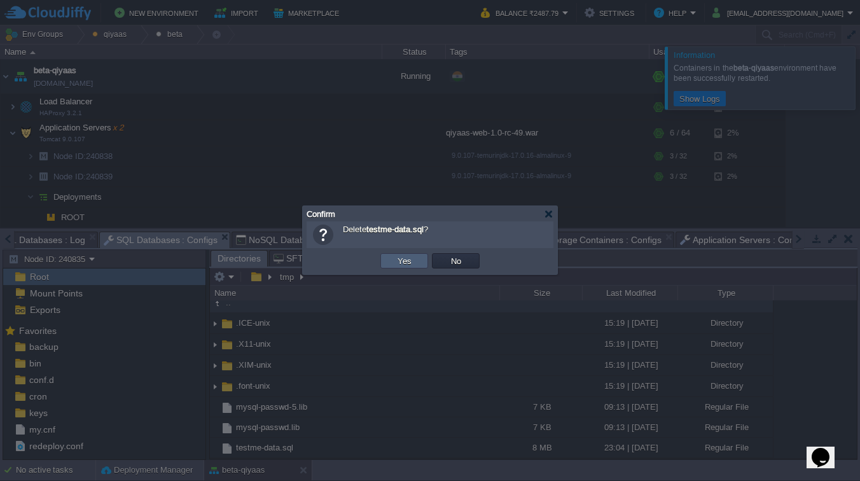
click at [413, 269] on td "Yes" at bounding box center [405, 260] width 48 height 15
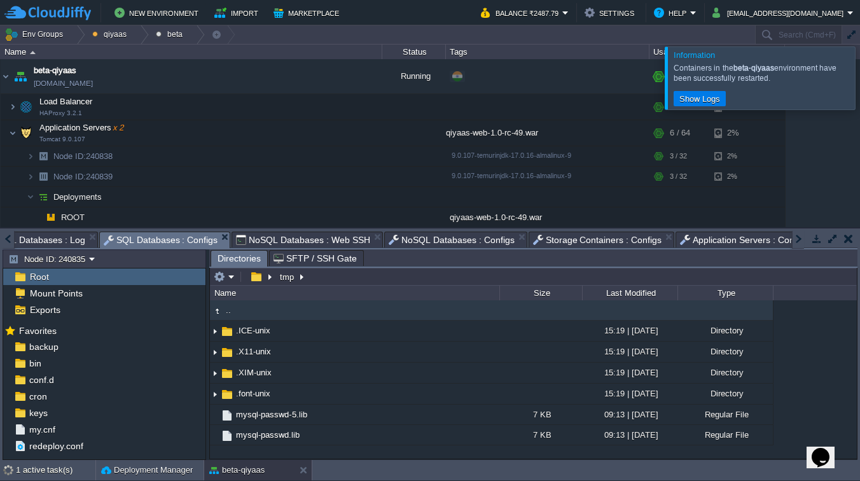
scroll to position [0, 0]
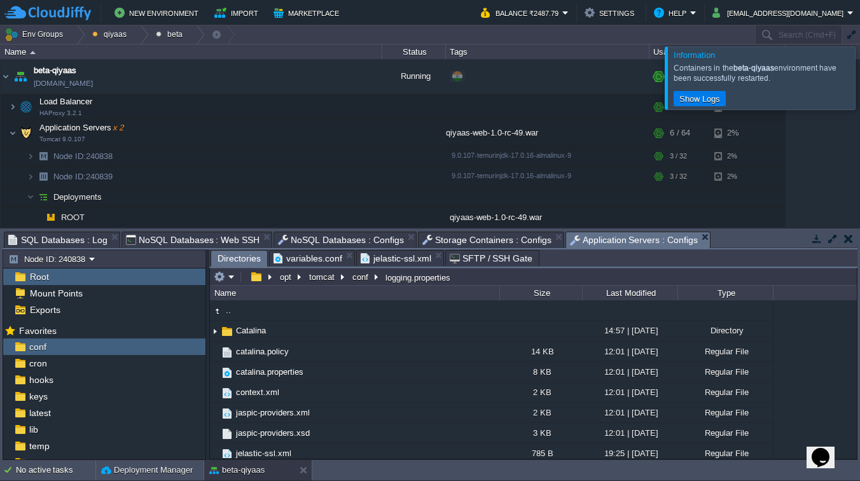
click at [214, 234] on span "NoSQL Databases : Web SSH" at bounding box center [193, 239] width 134 height 15
click at [215, 239] on span "NoSQL Databases : Configs" at bounding box center [189, 239] width 126 height 15
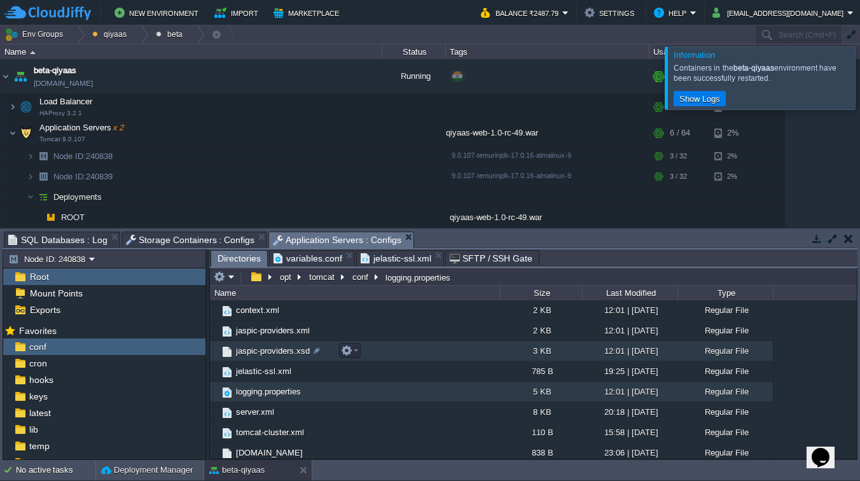
scroll to position [169, 0]
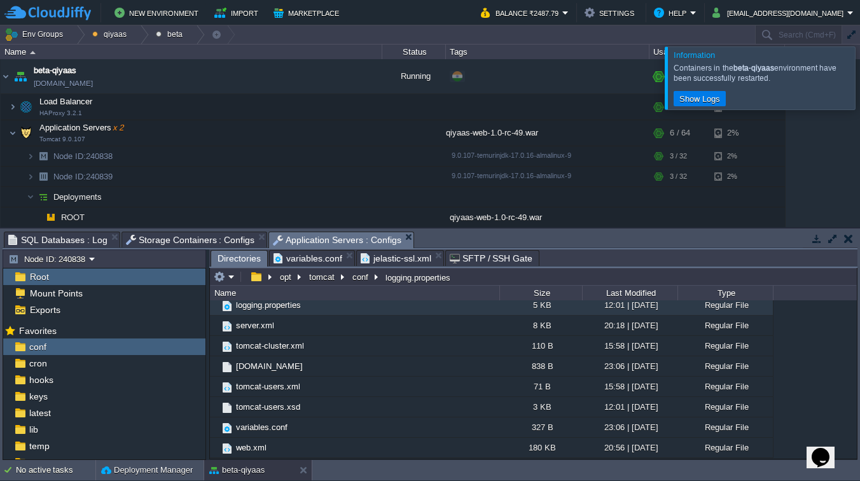
click at [180, 236] on span "Storage Containers : Configs" at bounding box center [190, 239] width 129 height 15
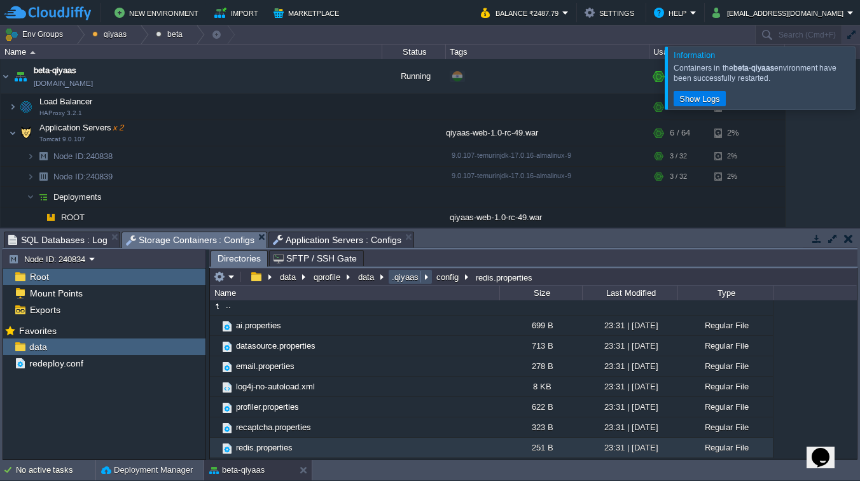
click at [402, 281] on button ".qiyaas" at bounding box center [406, 276] width 32 height 11
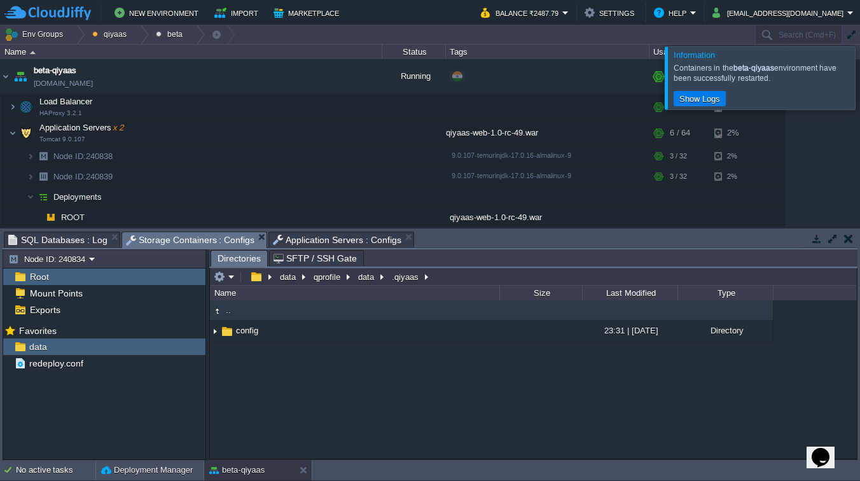
click at [860, 67] on div at bounding box center [876, 77] width 0 height 62
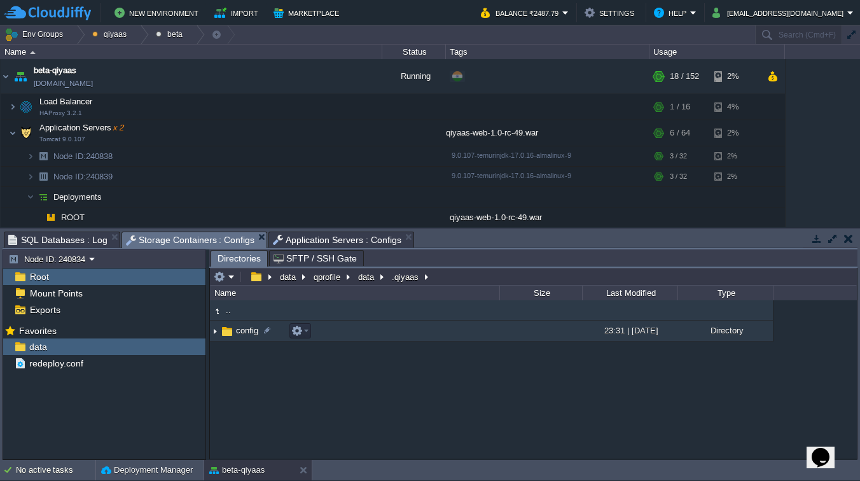
click at [218, 333] on img at bounding box center [215, 331] width 10 height 20
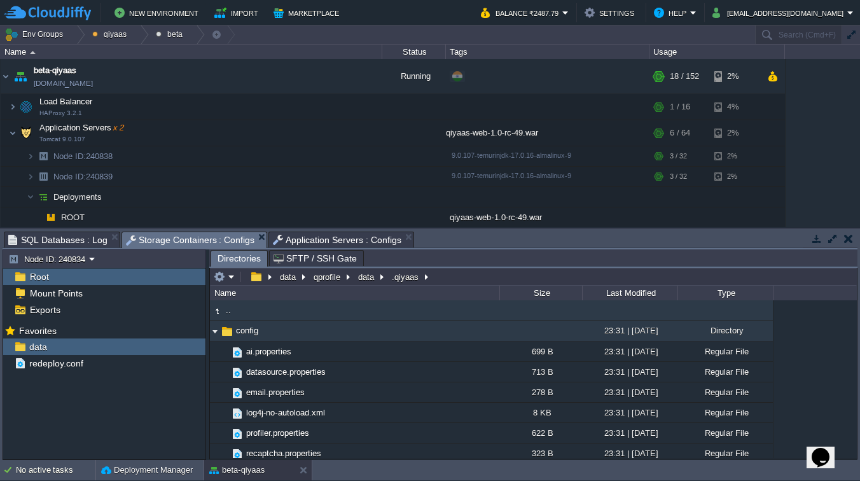
click at [218, 333] on img at bounding box center [215, 331] width 10 height 20
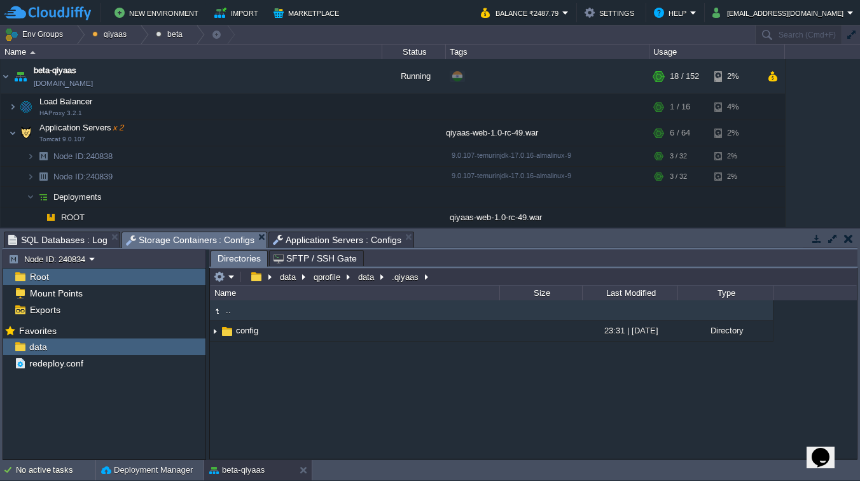
click at [338, 390] on div ".. config 23:31 | [DATE] Directory .. ai.properties 699 B 23:31 | [DATE] Regula…" at bounding box center [533, 379] width 647 height 158
click at [224, 278] on button "button" at bounding box center [219, 276] width 11 height 11
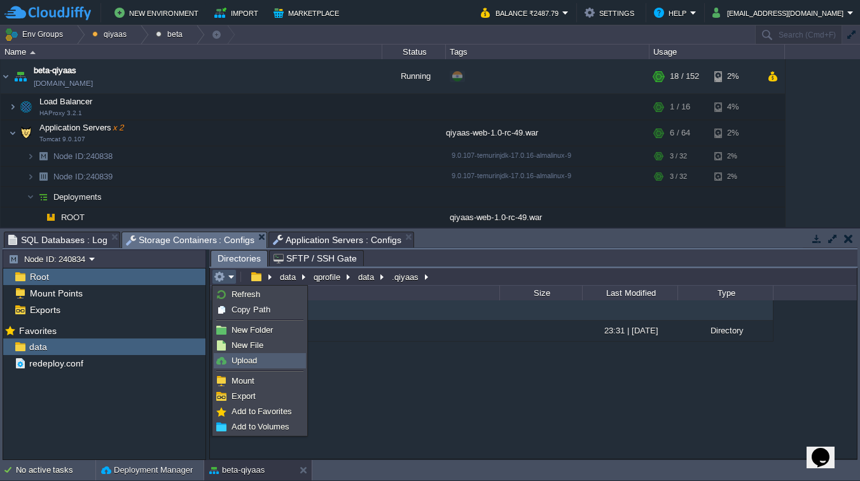
click at [264, 365] on link "Upload" at bounding box center [259, 361] width 91 height 14
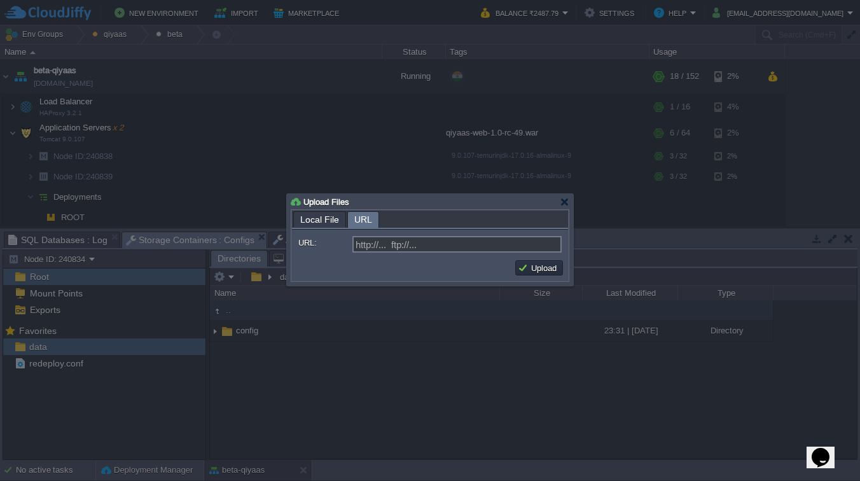
click at [370, 217] on em "URL" at bounding box center [366, 220] width 24 height 16
click at [417, 246] on input "URL:" at bounding box center [457, 244] width 209 height 17
paste input "[URL][DOMAIN_NAME]"
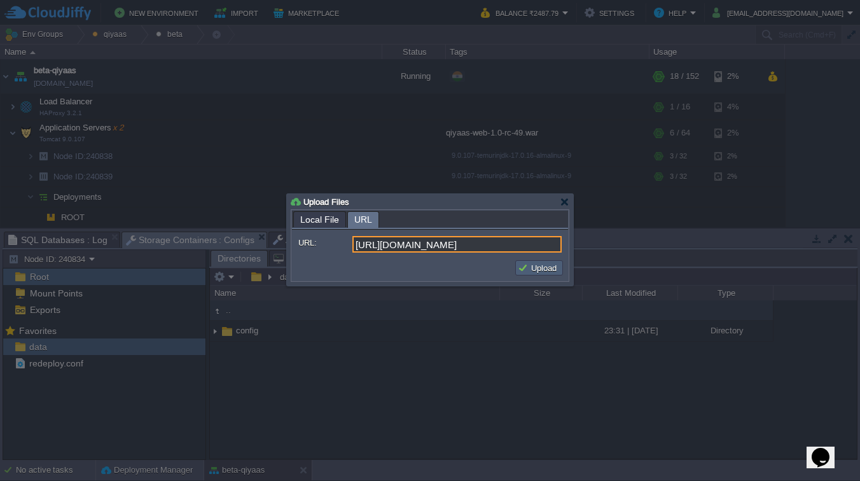
type input "[URL][DOMAIN_NAME]"
click at [542, 272] on button "Upload" at bounding box center [539, 267] width 43 height 11
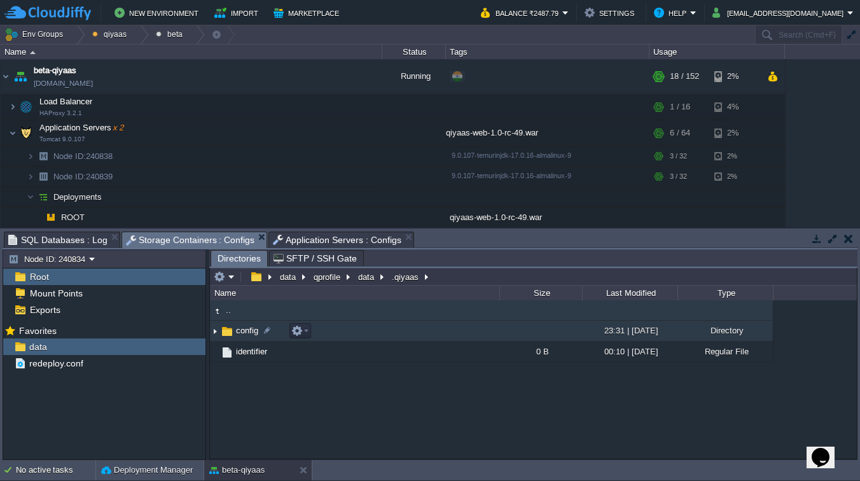
click at [215, 335] on img at bounding box center [215, 331] width 10 height 20
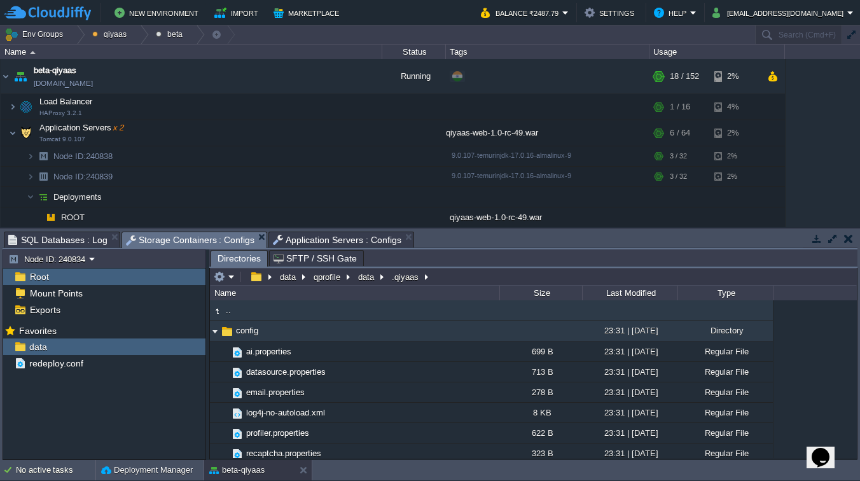
click at [216, 332] on img at bounding box center [215, 331] width 10 height 20
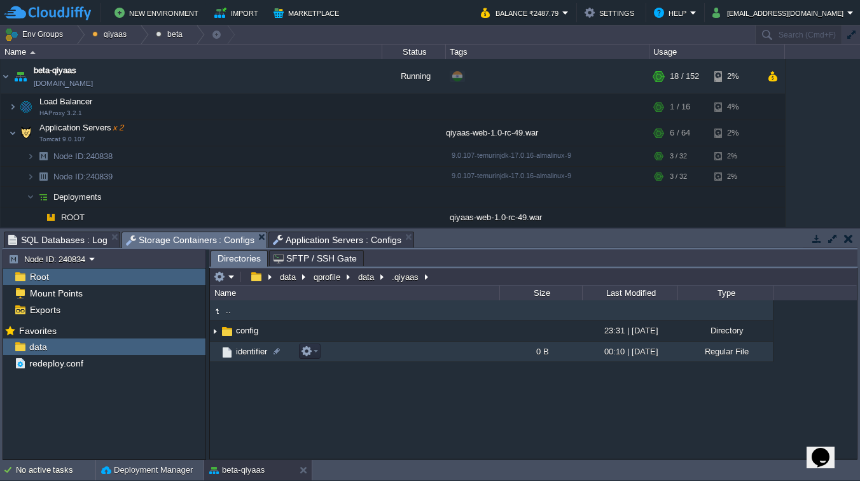
click at [257, 351] on span "identifier" at bounding box center [251, 351] width 35 height 11
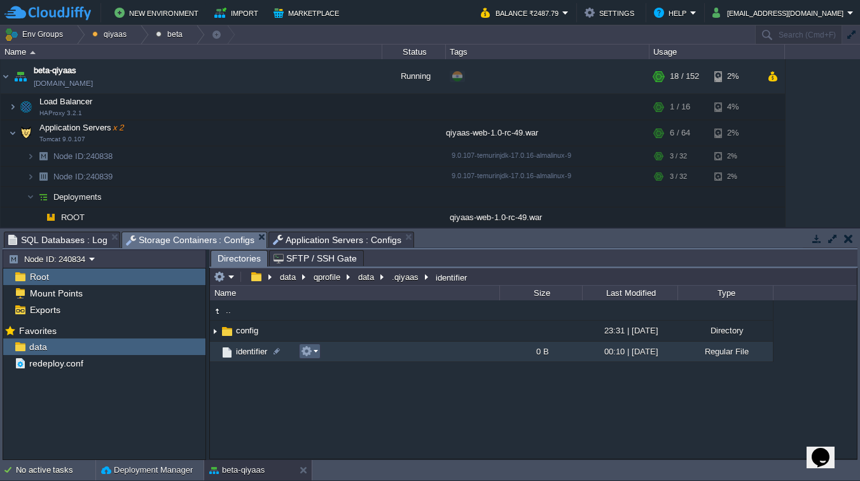
click at [312, 349] on button "button" at bounding box center [306, 351] width 11 height 11
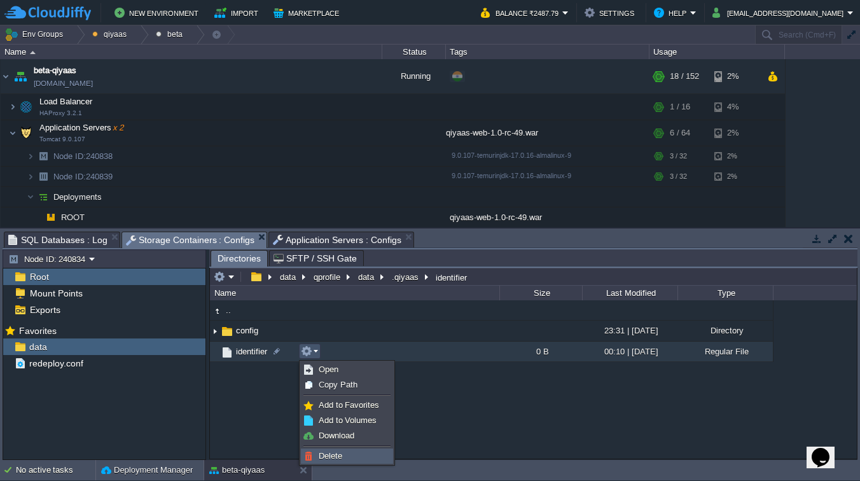
click at [324, 454] on span "Delete" at bounding box center [331, 456] width 24 height 10
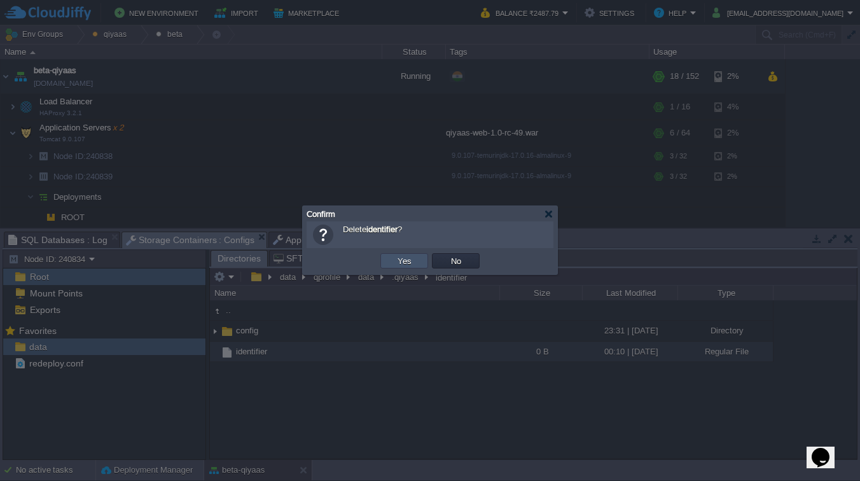
click at [410, 258] on button "Yes" at bounding box center [405, 260] width 22 height 11
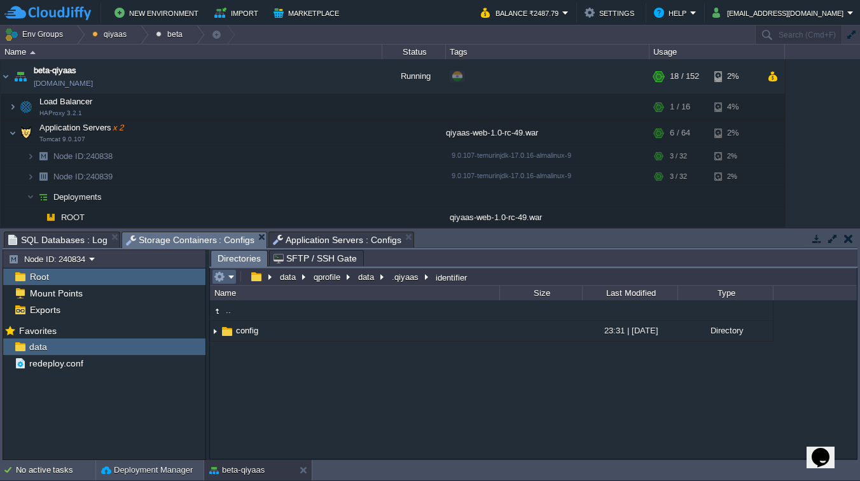
click at [225, 273] on em at bounding box center [224, 276] width 21 height 11
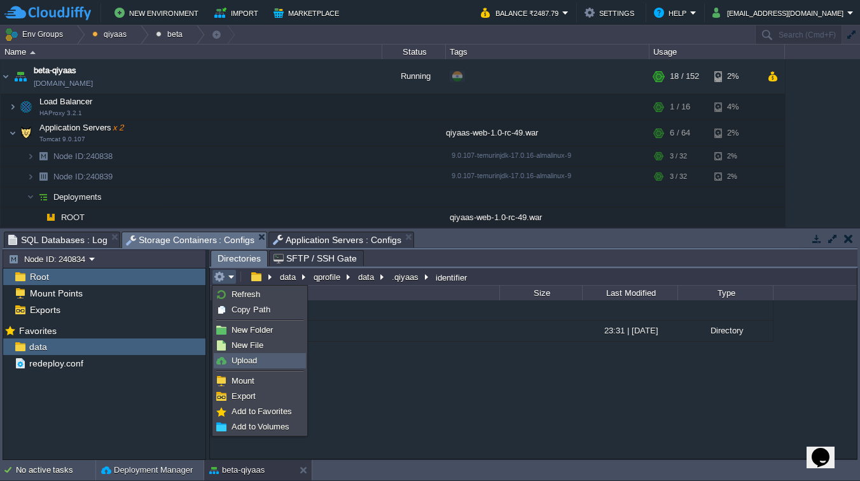
click at [244, 360] on span "Upload" at bounding box center [244, 361] width 25 height 10
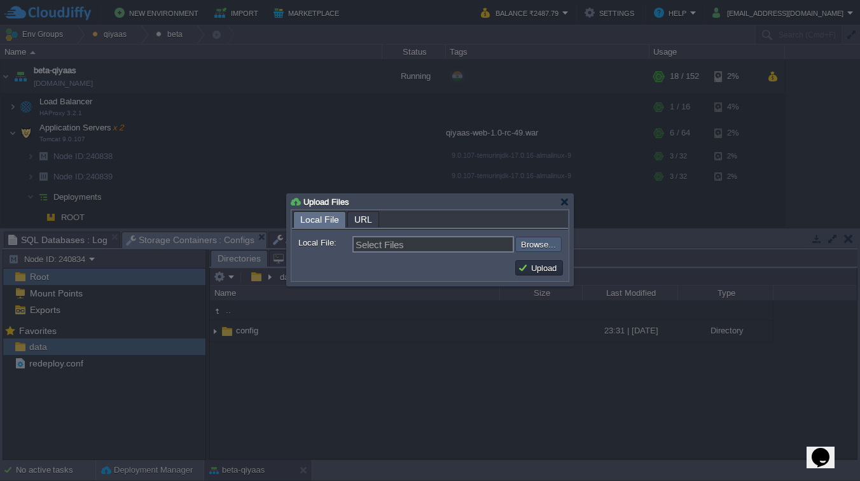
click at [537, 248] on input "file" at bounding box center [481, 244] width 161 height 15
type input "C:\fakepath\beta-repo-testme-[DATE].gz"
type input "beta-repo-testme-[DATE].gz"
click at [564, 203] on div at bounding box center [565, 202] width 10 height 10
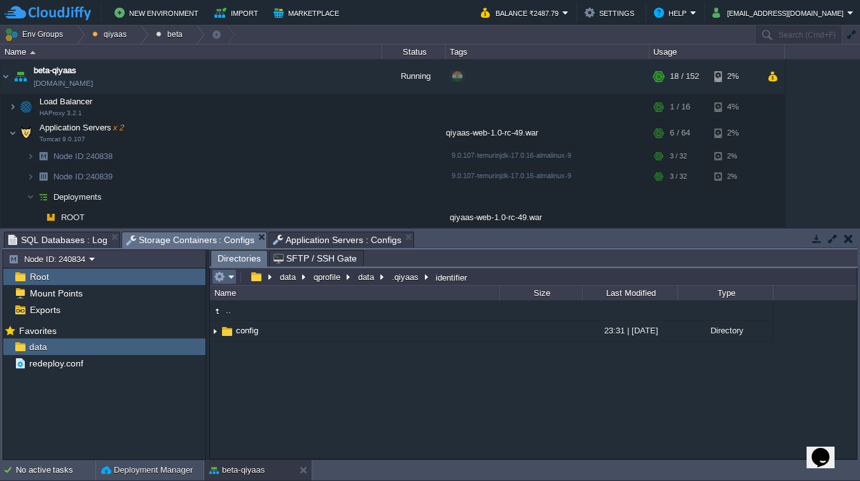
click at [224, 280] on button "button" at bounding box center [219, 276] width 11 height 11
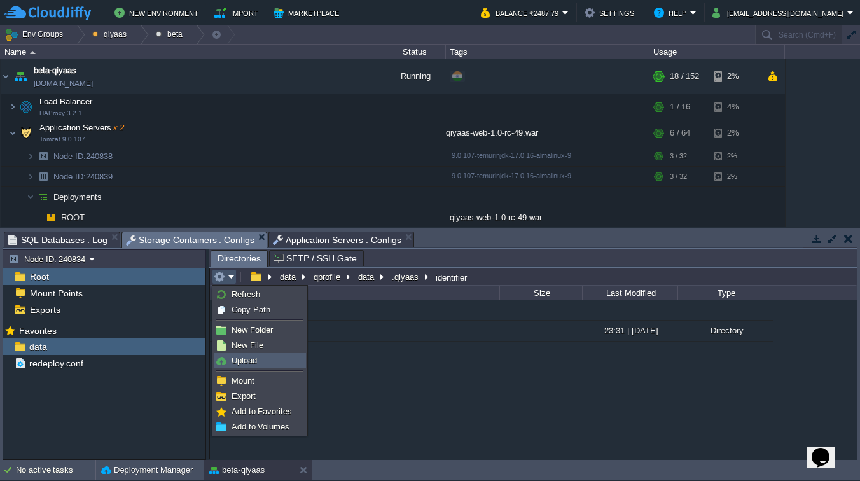
click at [240, 363] on span "Upload" at bounding box center [244, 361] width 25 height 10
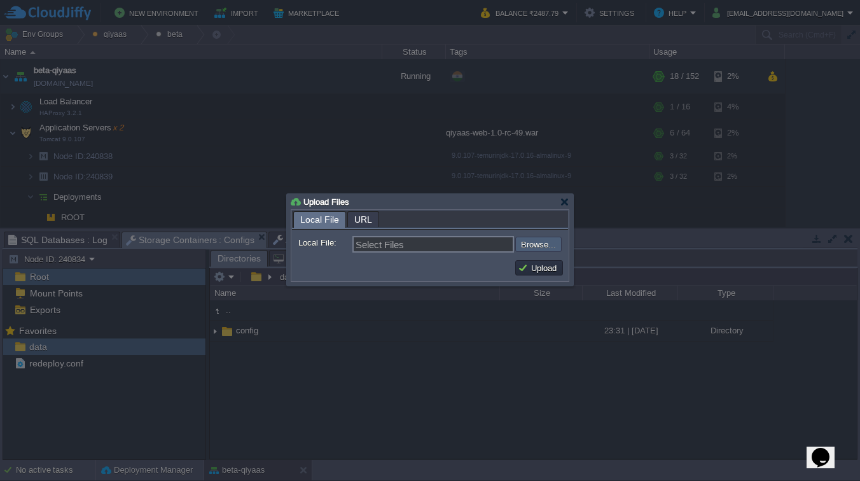
click at [522, 248] on input "file" at bounding box center [481, 244] width 161 height 15
type input "C:\fakepath\beta-repo-testme-[DATE].gz"
type input "beta-repo-testme-[DATE].gz"
click at [542, 269] on button "Upload" at bounding box center [539, 267] width 43 height 11
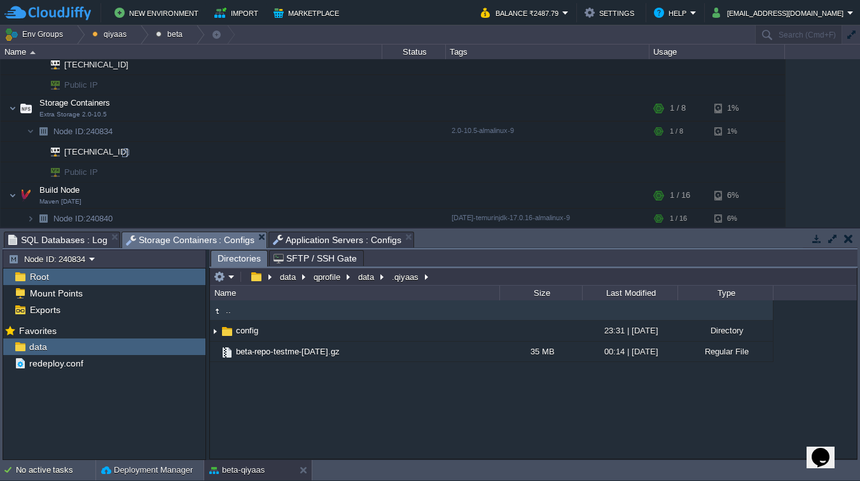
scroll to position [274, 0]
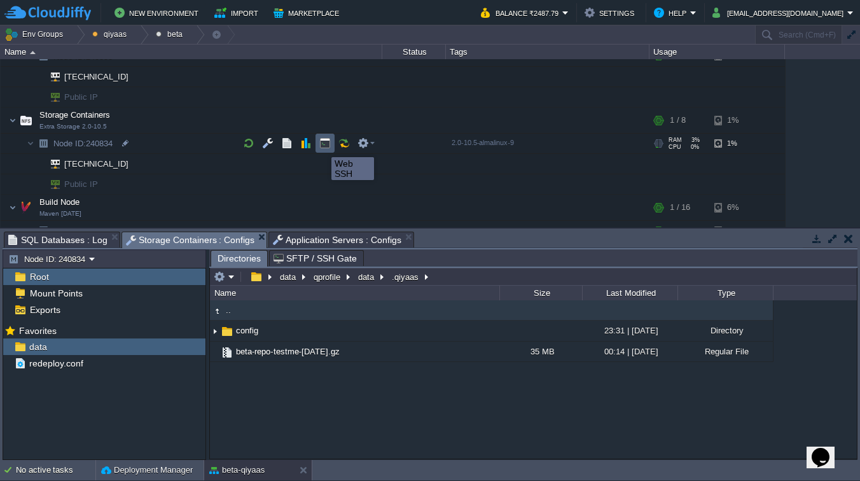
click at [323, 145] on button "button" at bounding box center [324, 142] width 11 height 11
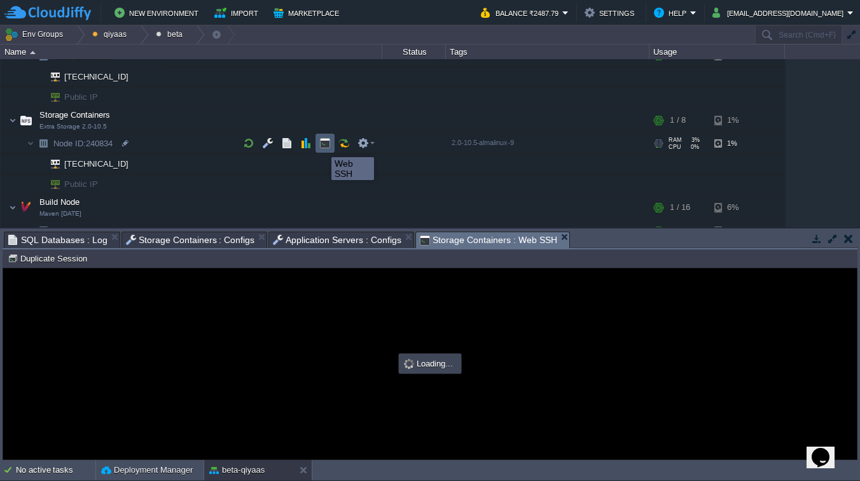
scroll to position [0, 0]
type input "#000000"
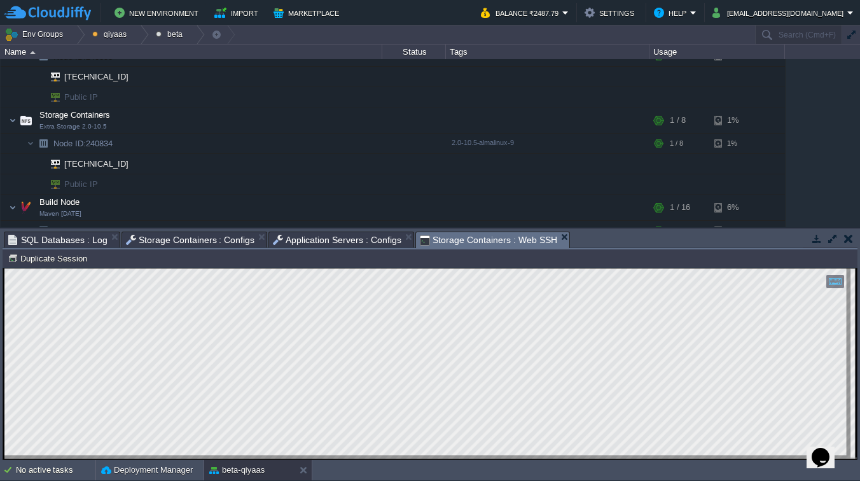
click at [206, 235] on span "Storage Containers : Configs" at bounding box center [190, 239] width 129 height 15
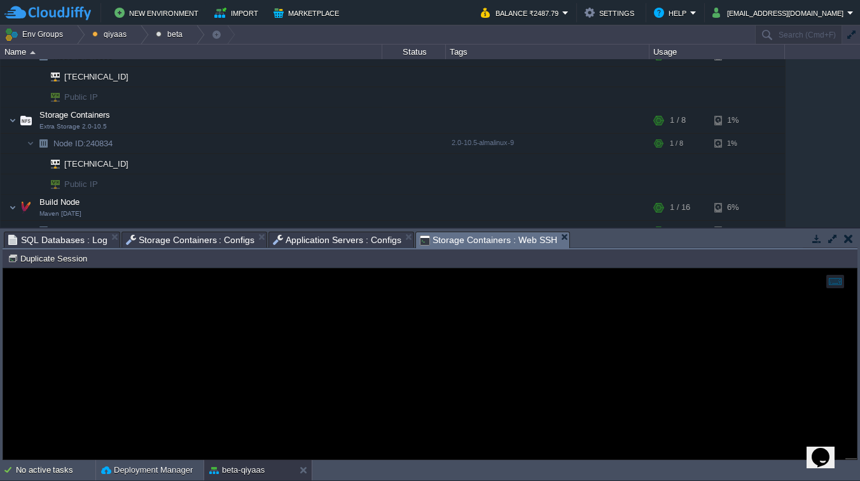
click at [473, 237] on span "Storage Containers : Web SSH" at bounding box center [488, 240] width 137 height 16
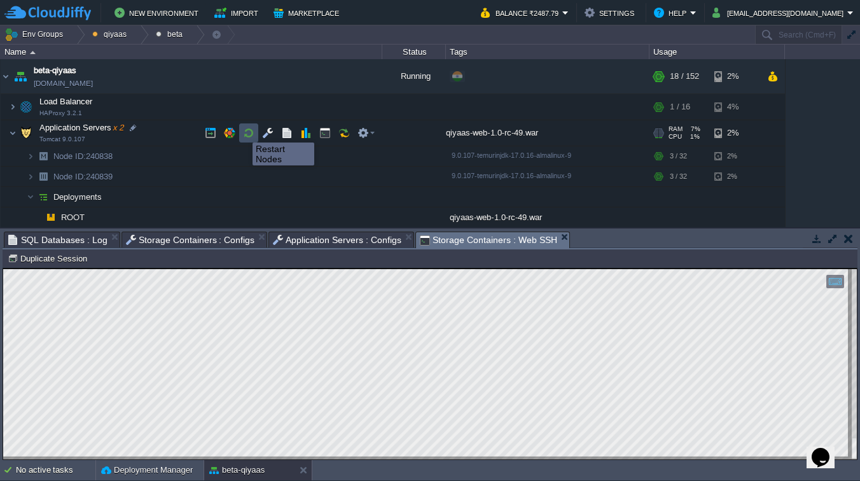
click at [243, 131] on button "button" at bounding box center [248, 132] width 11 height 11
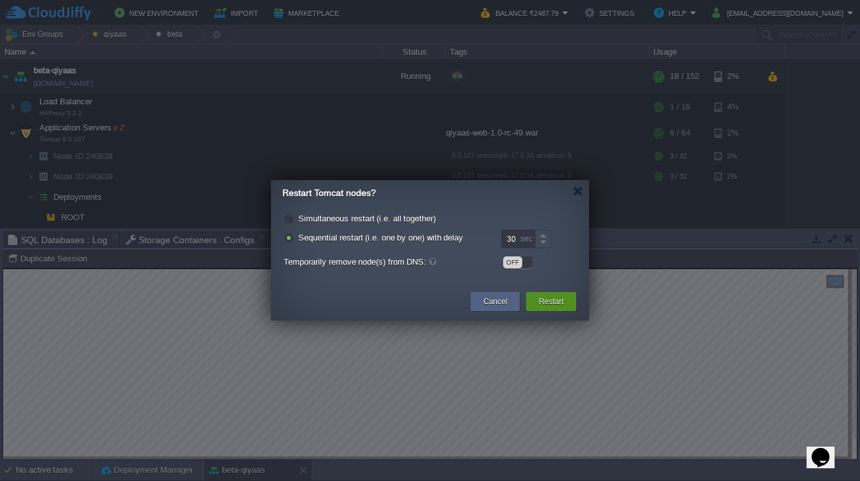
click at [546, 307] on button "Restart" at bounding box center [551, 301] width 25 height 13
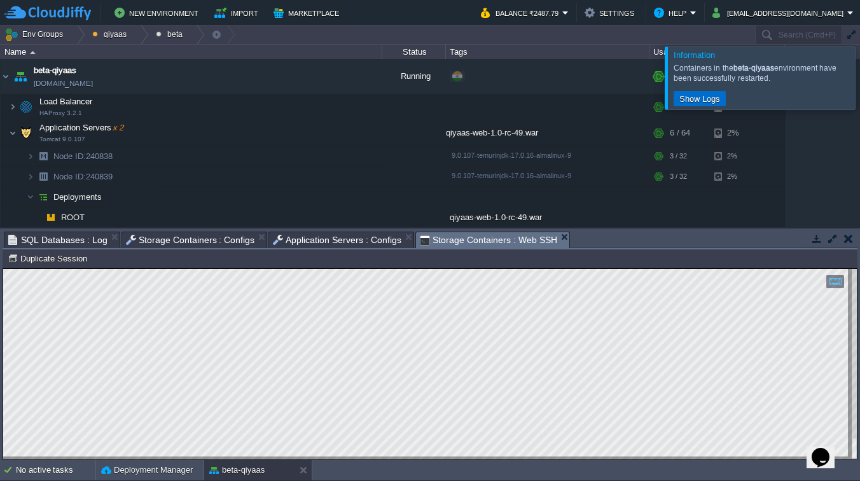
click at [709, 99] on button "Show Logs" at bounding box center [700, 98] width 48 height 11
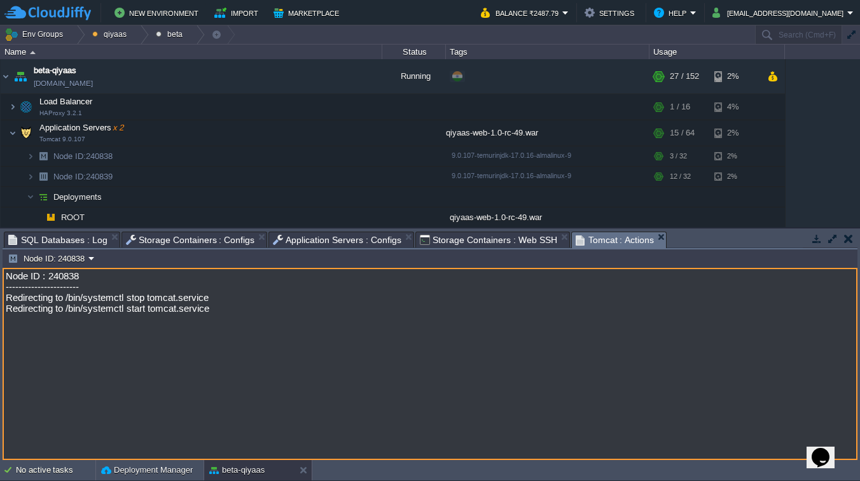
drag, startPoint x: 120, startPoint y: 300, endPoint x: 289, endPoint y: 300, distance: 168.6
click at [289, 300] on textarea "Node ID : 240838 ----------------------- Redirecting to /bin/systemctl stop tom…" at bounding box center [430, 364] width 855 height 192
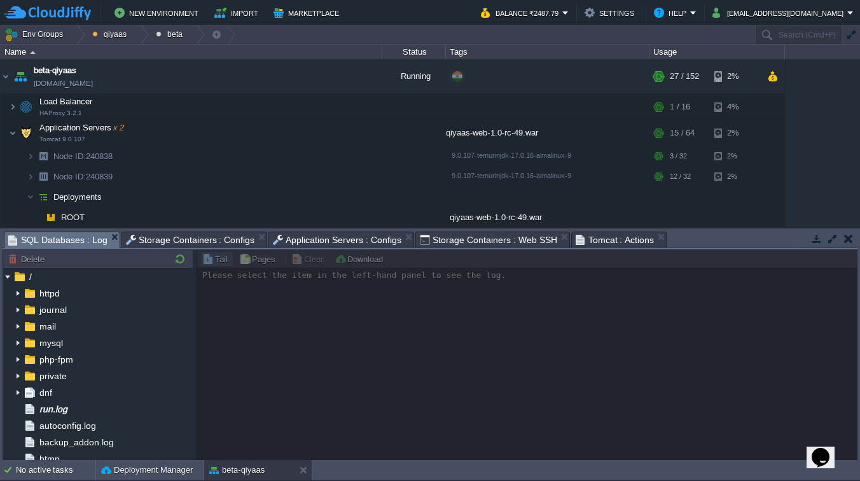
click at [72, 237] on span "SQL Databases : Log" at bounding box center [57, 240] width 99 height 16
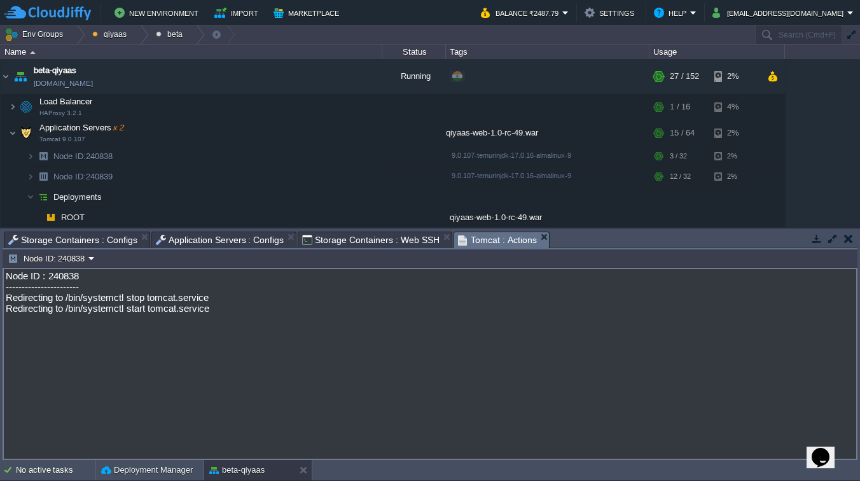
click at [113, 235] on span "Storage Containers : Configs" at bounding box center [72, 239] width 129 height 15
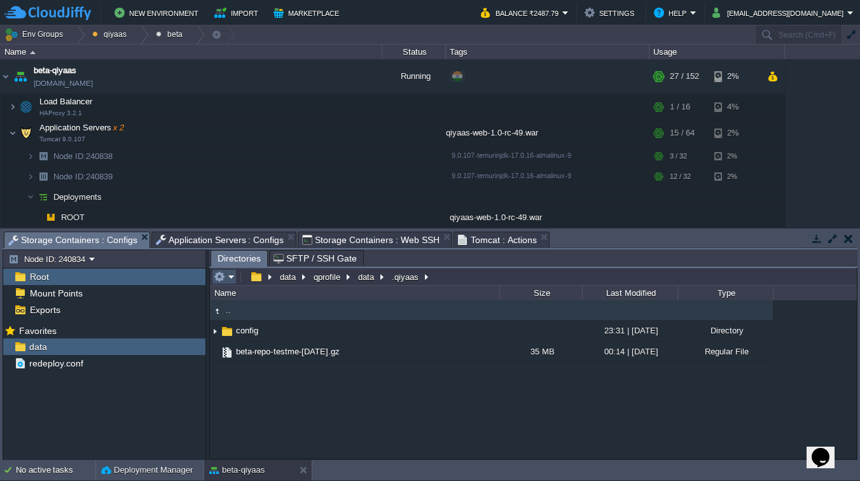
click at [224, 280] on button "button" at bounding box center [219, 276] width 11 height 11
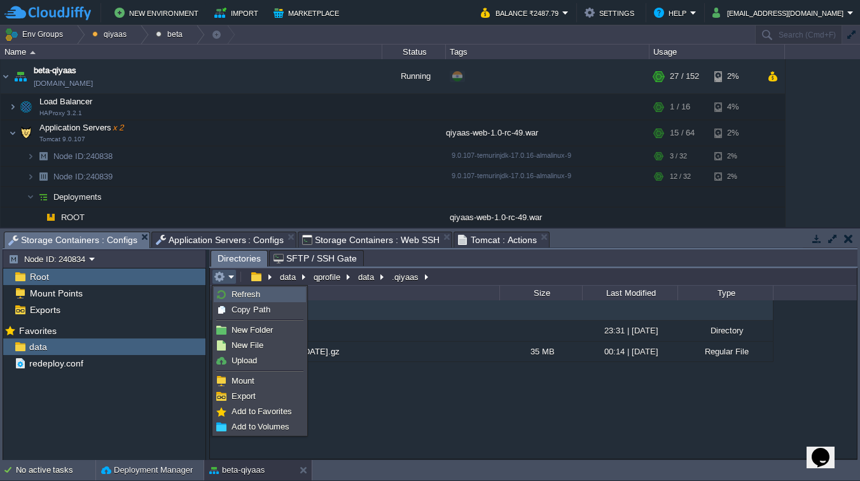
click at [225, 288] on link "Refresh" at bounding box center [259, 295] width 91 height 14
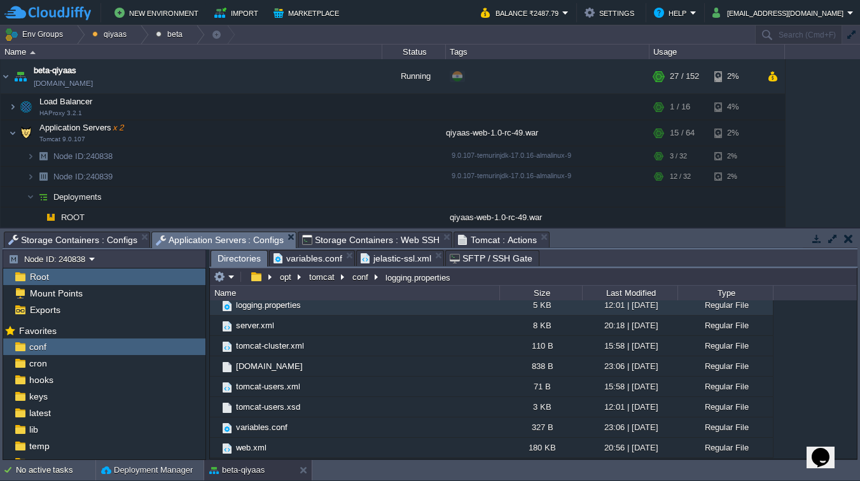
click at [247, 239] on span "Application Servers : Configs" at bounding box center [220, 240] width 129 height 16
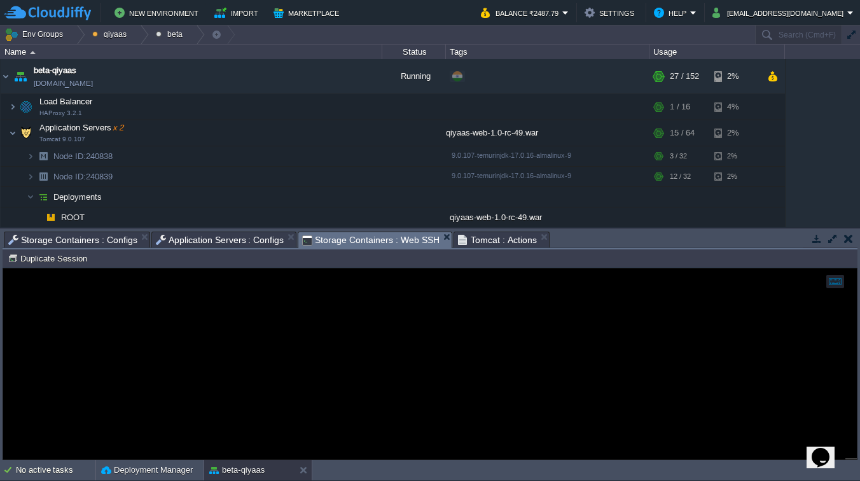
click at [326, 241] on span "Storage Containers : Web SSH" at bounding box center [370, 240] width 137 height 16
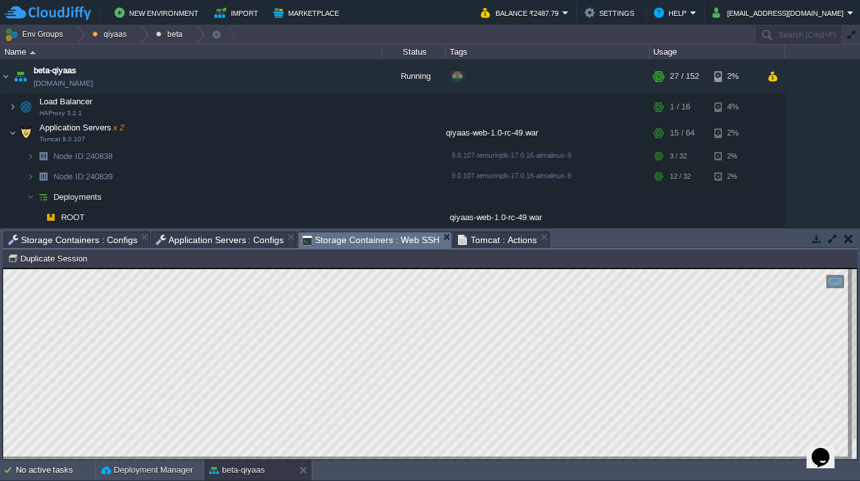
click at [516, 235] on span "Tomcat : Actions" at bounding box center [497, 239] width 79 height 15
click at [52, 477] on div "No active tasks" at bounding box center [56, 470] width 80 height 20
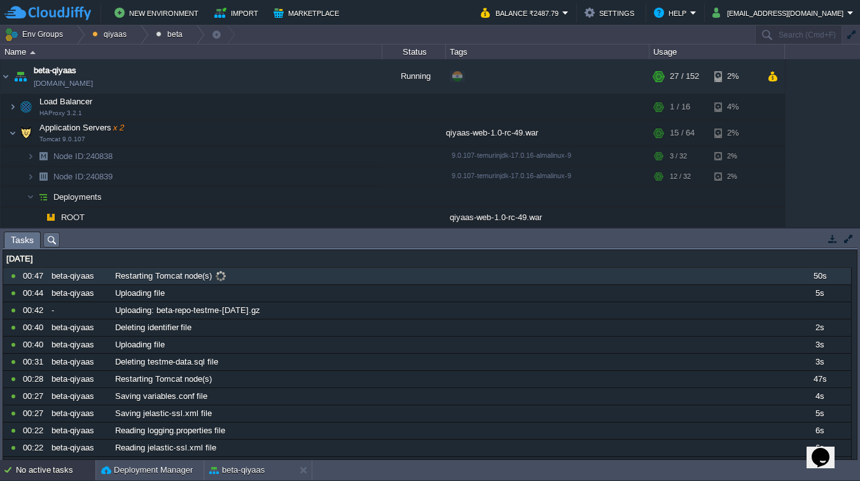
click at [172, 271] on span "Restarting Tomcat node(s)" at bounding box center [163, 275] width 97 height 11
click at [209, 271] on span "Restarting Tomcat node(s)" at bounding box center [163, 275] width 97 height 11
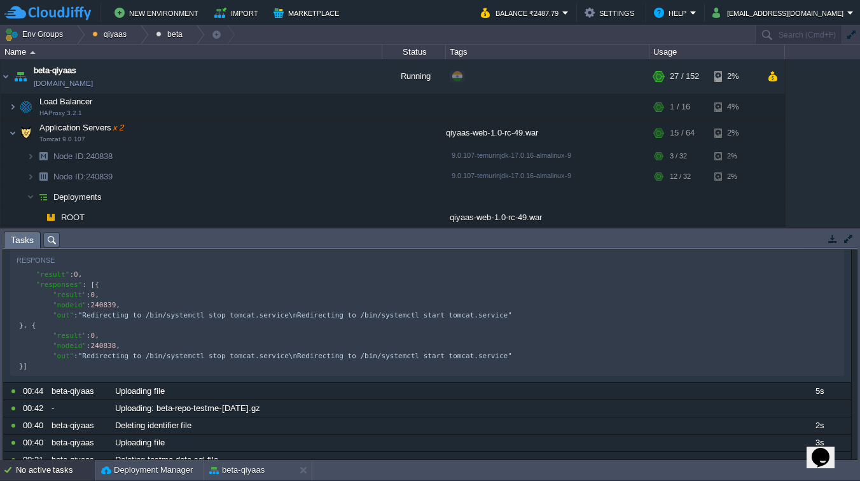
scroll to position [132, 0]
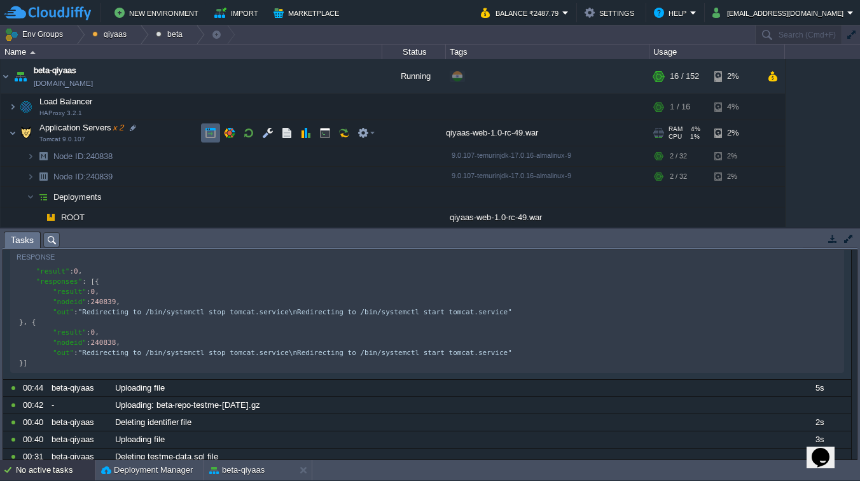
click at [210, 128] on button "button" at bounding box center [210, 132] width 11 height 11
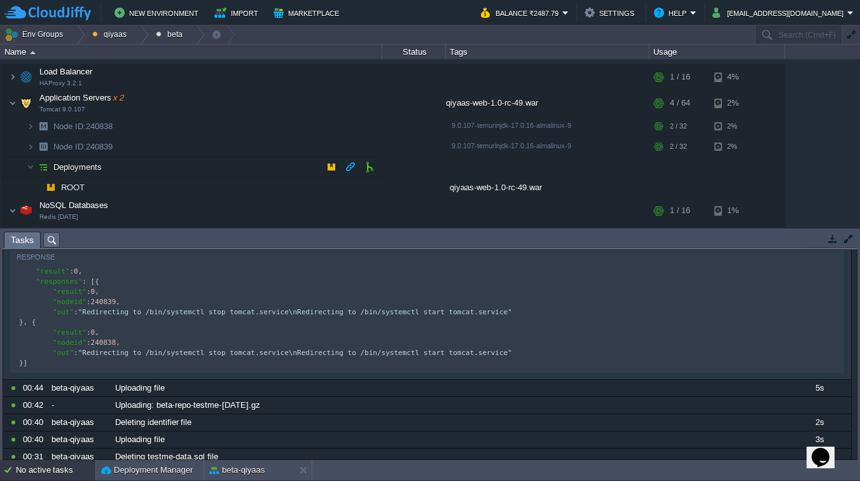
scroll to position [41, 0]
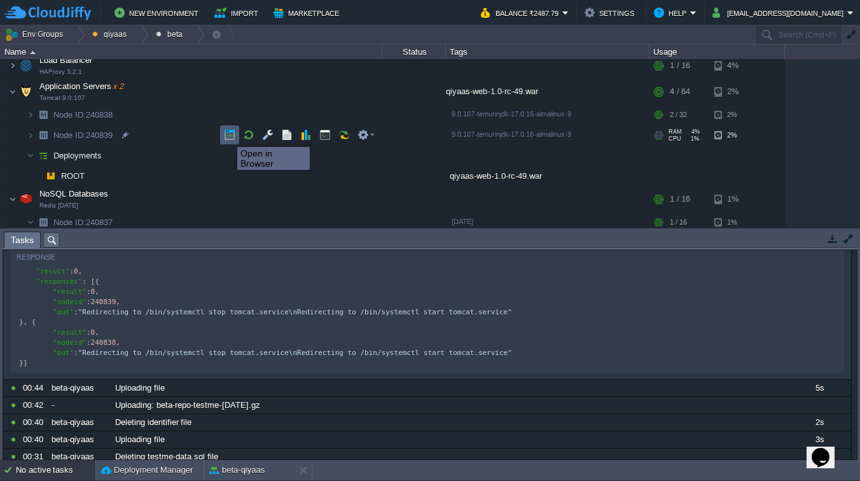
click at [228, 139] on button "button" at bounding box center [229, 134] width 11 height 11
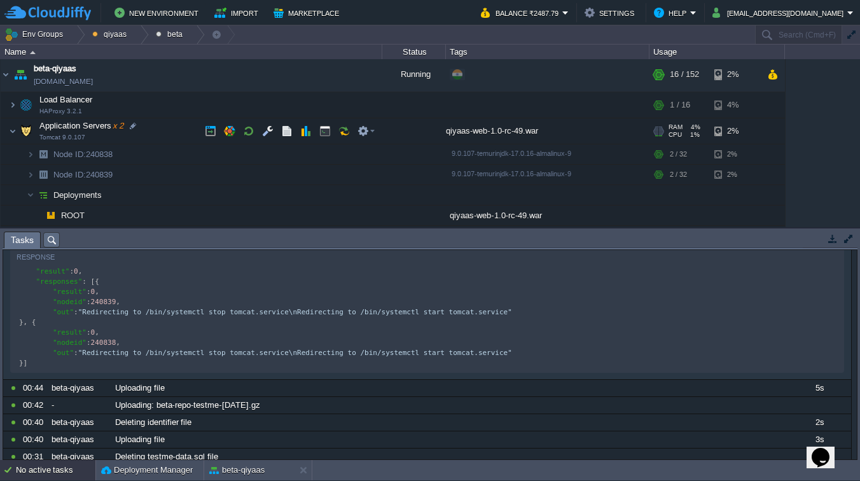
scroll to position [0, 0]
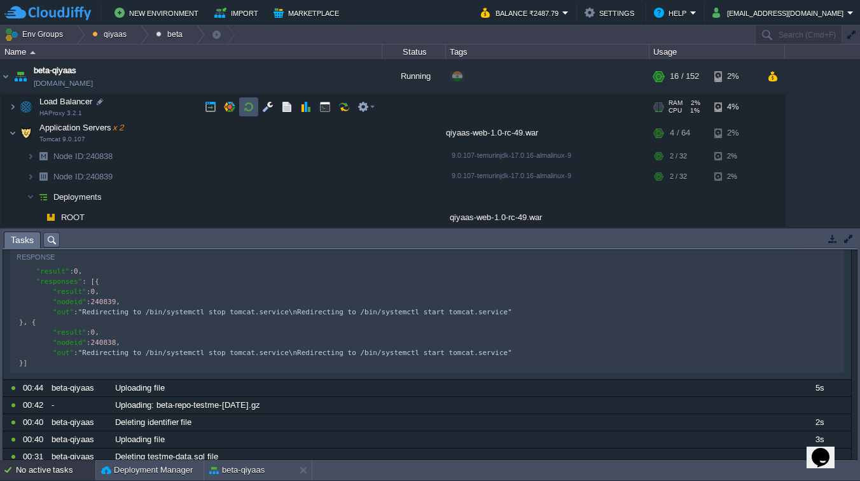
click at [248, 110] on button "button" at bounding box center [248, 106] width 11 height 11
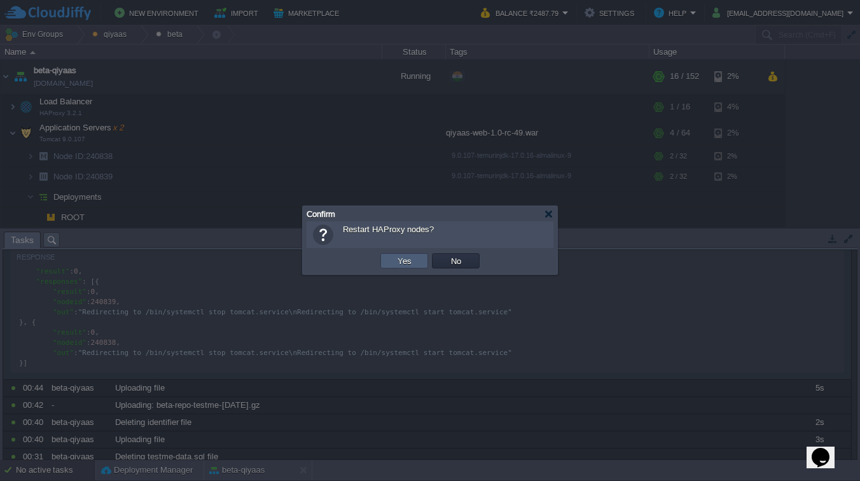
click at [402, 267] on td "Yes" at bounding box center [405, 260] width 48 height 15
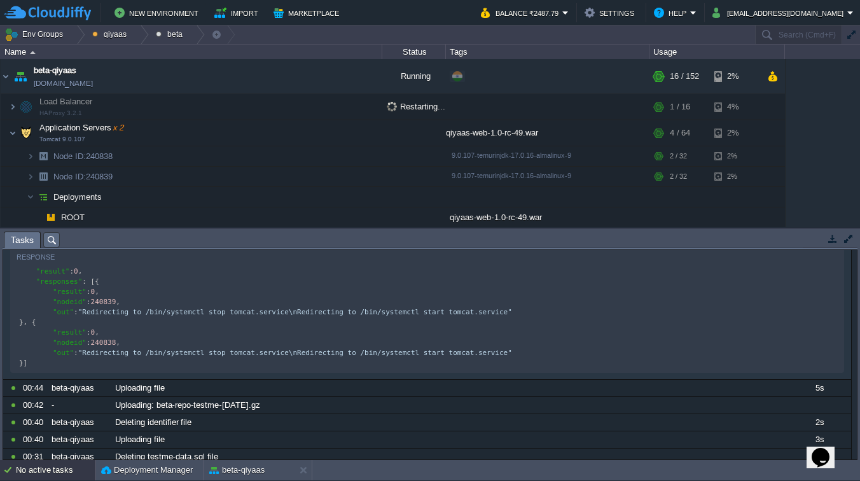
scroll to position [132, 0]
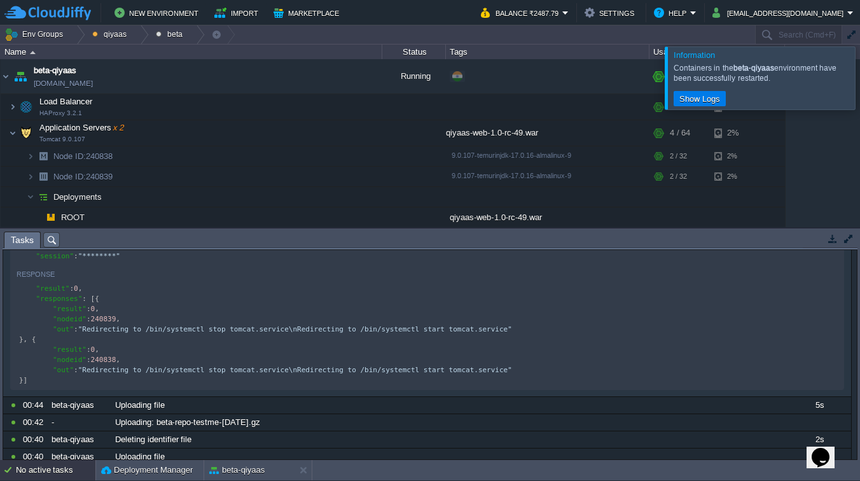
click at [860, 74] on div at bounding box center [876, 77] width 0 height 62
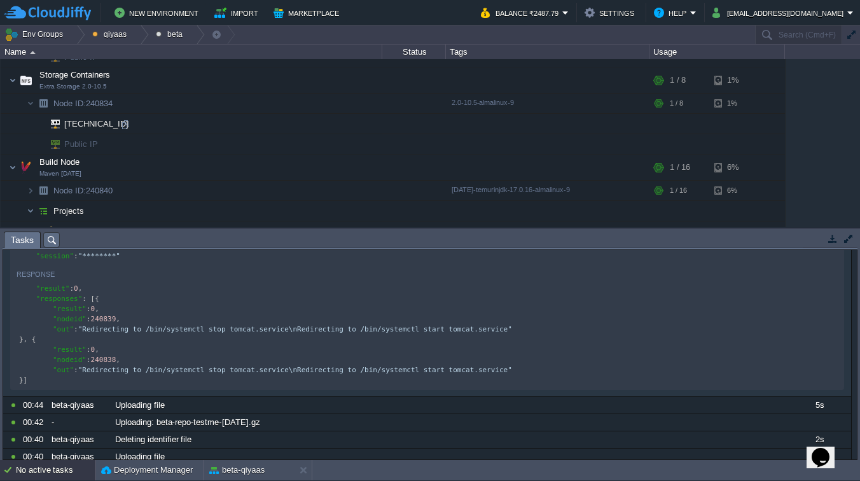
scroll to position [329, 0]
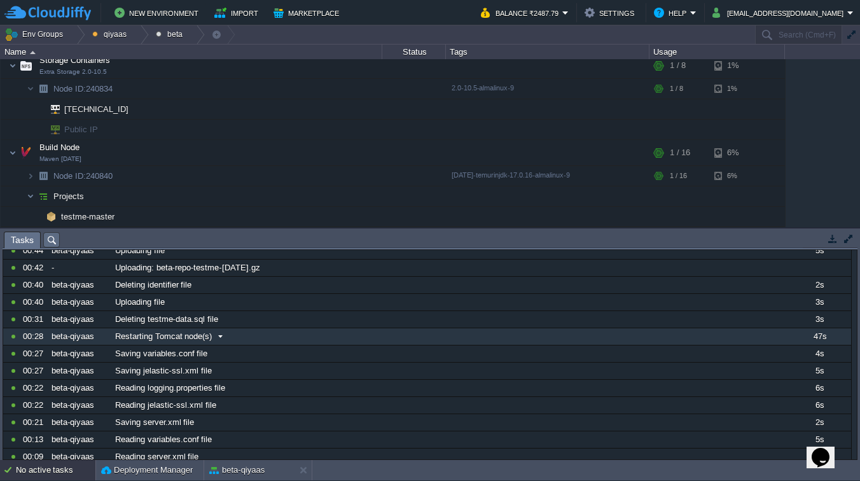
scroll to position [0, 0]
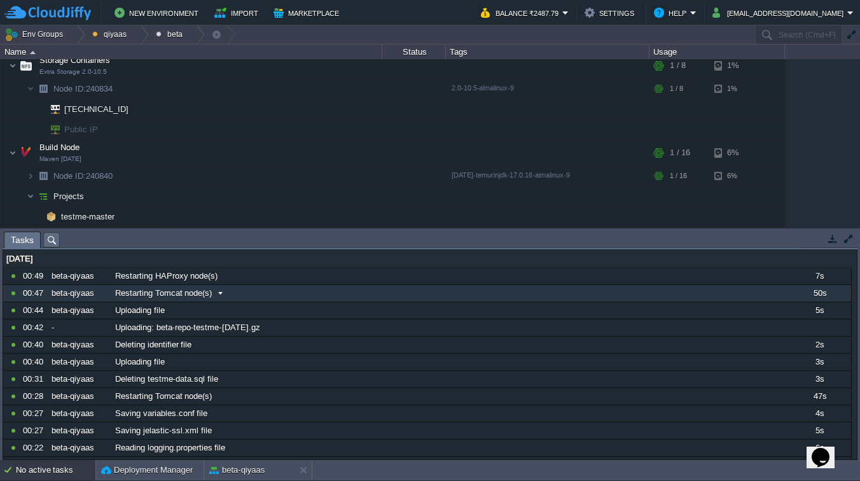
click at [172, 293] on span "Restarting Tomcat node(s)" at bounding box center [163, 293] width 97 height 11
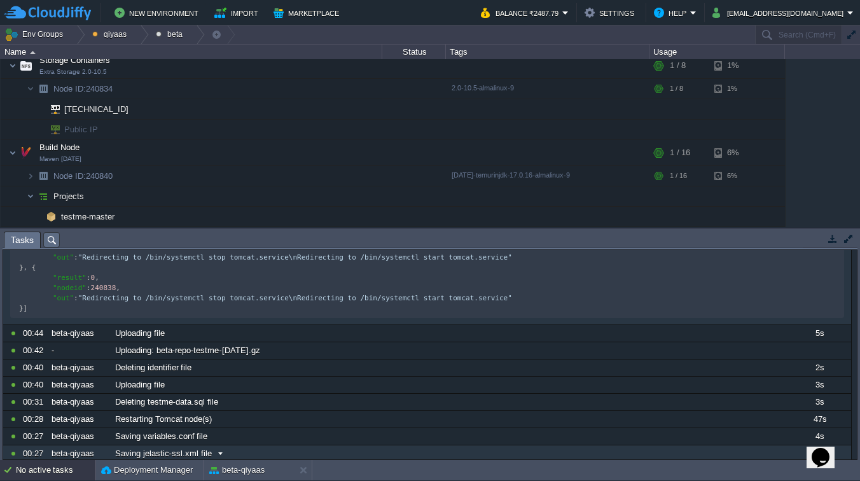
scroll to position [203, 0]
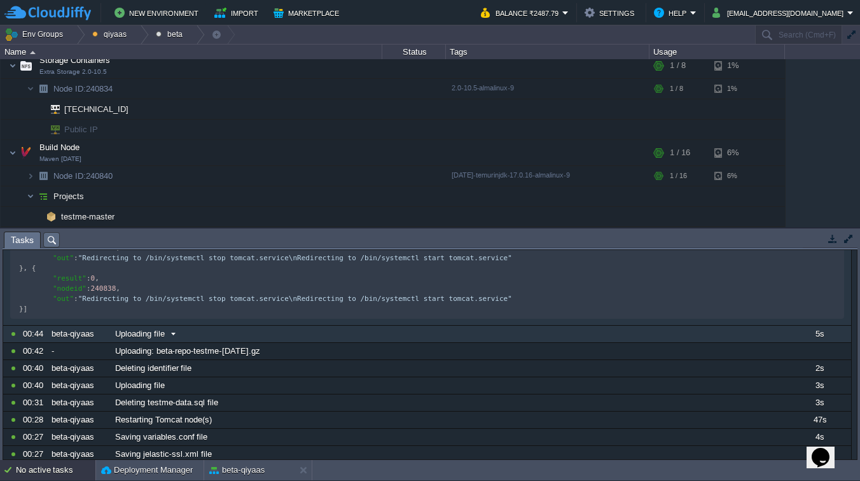
click at [178, 340] on span at bounding box center [173, 333] width 17 height 11
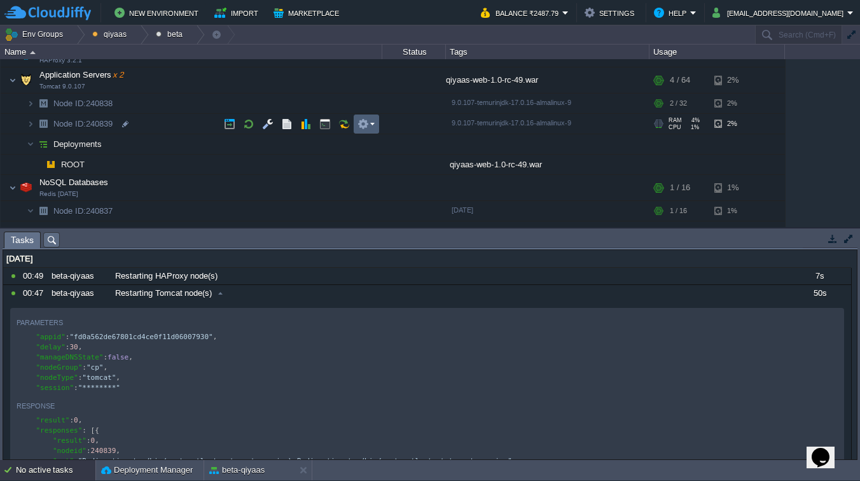
scroll to position [55, 0]
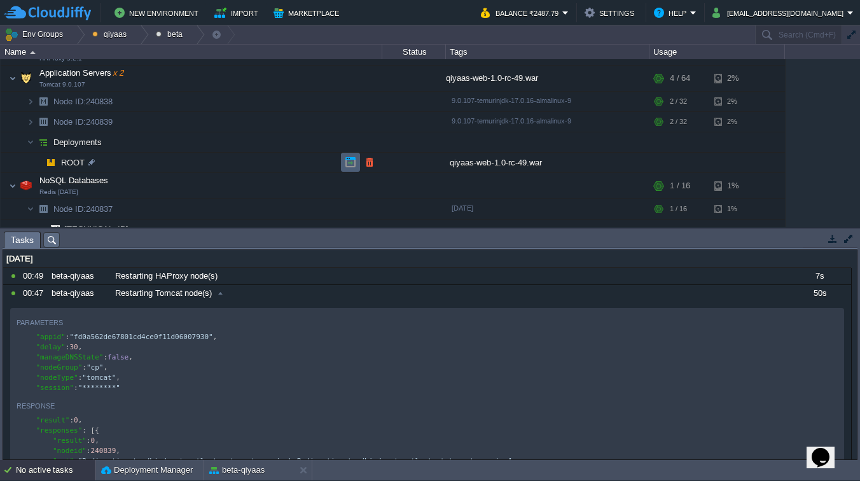
click at [347, 161] on button "button" at bounding box center [350, 162] width 11 height 11
click at [32, 123] on img at bounding box center [31, 122] width 8 height 20
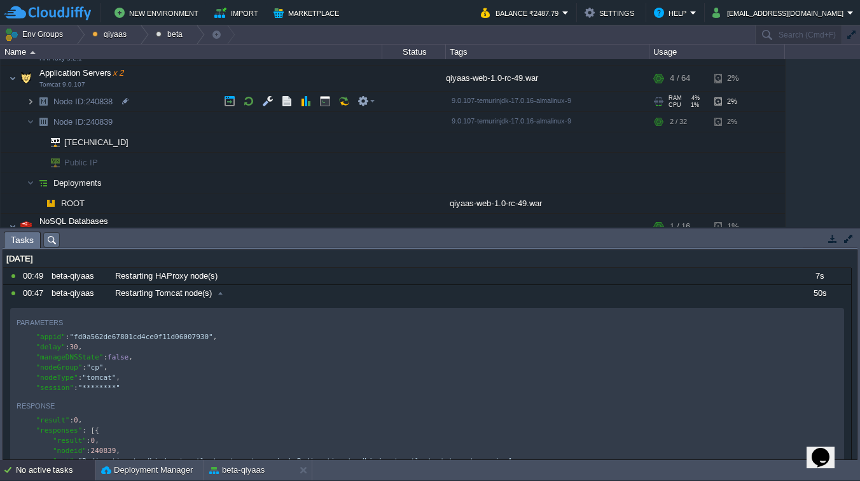
click at [32, 97] on img at bounding box center [31, 102] width 8 height 20
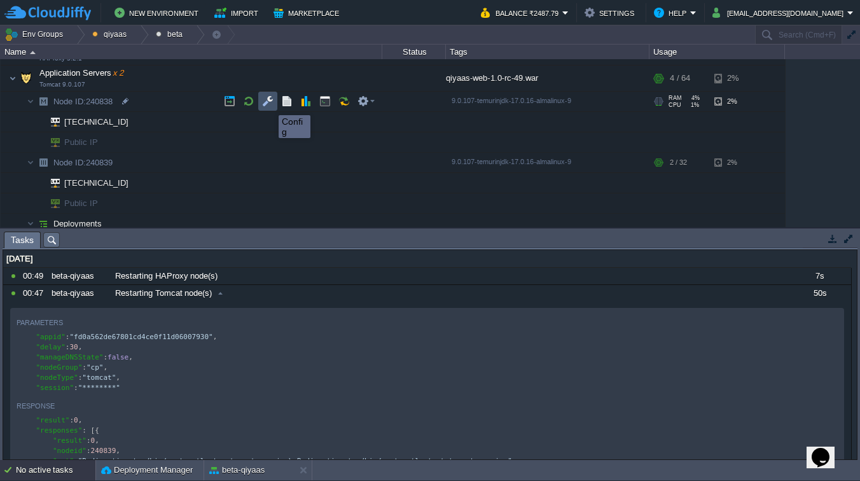
click at [269, 104] on button "button" at bounding box center [267, 100] width 11 height 11
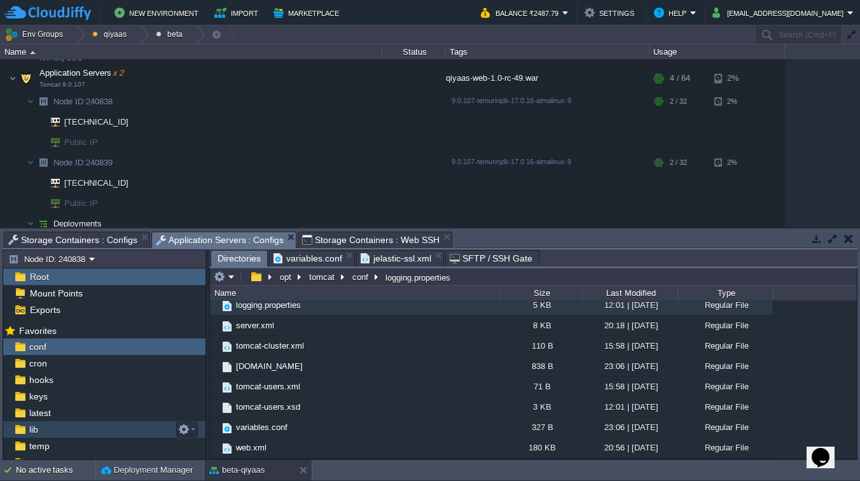
scroll to position [25, 0]
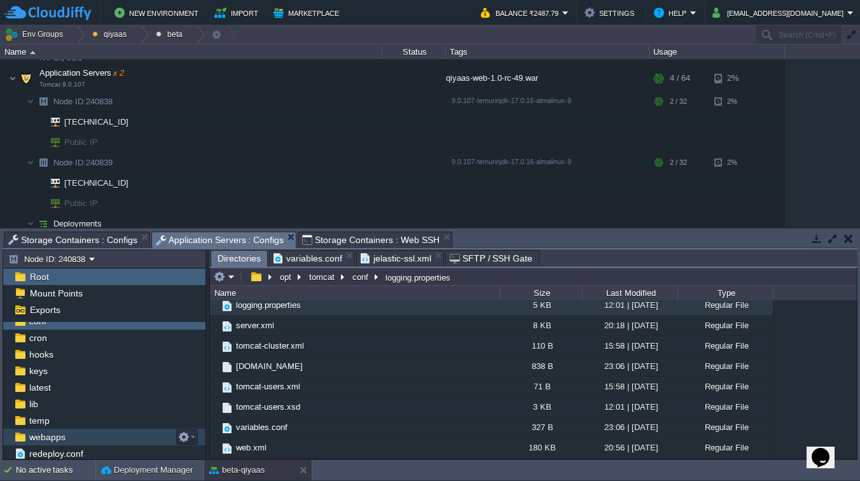
click at [34, 435] on span "webapps" at bounding box center [47, 436] width 41 height 11
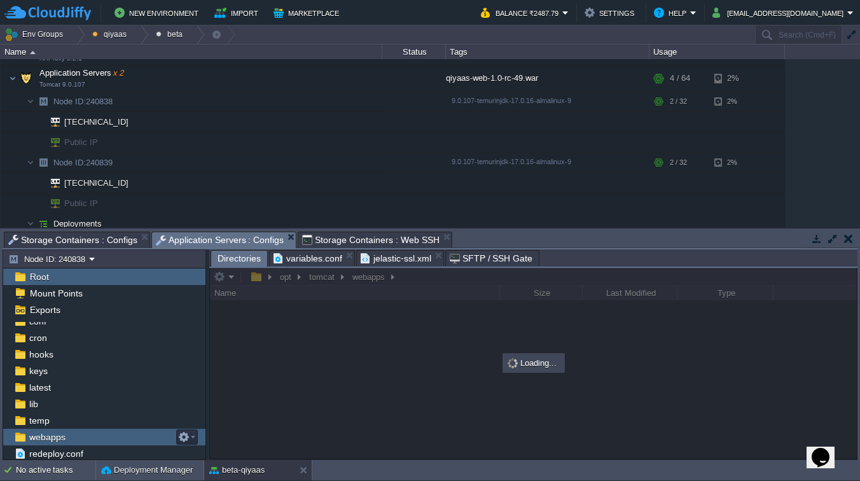
scroll to position [0, 0]
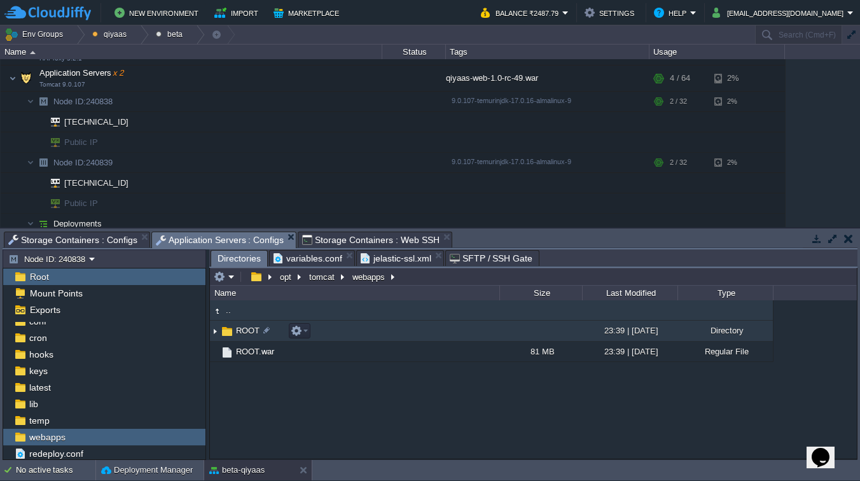
click at [217, 338] on img at bounding box center [215, 331] width 10 height 20
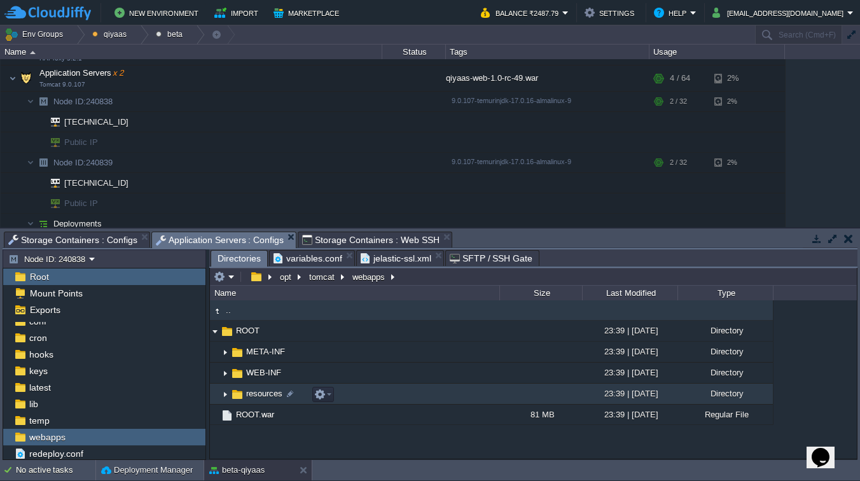
click at [222, 396] on img at bounding box center [225, 394] width 10 height 20
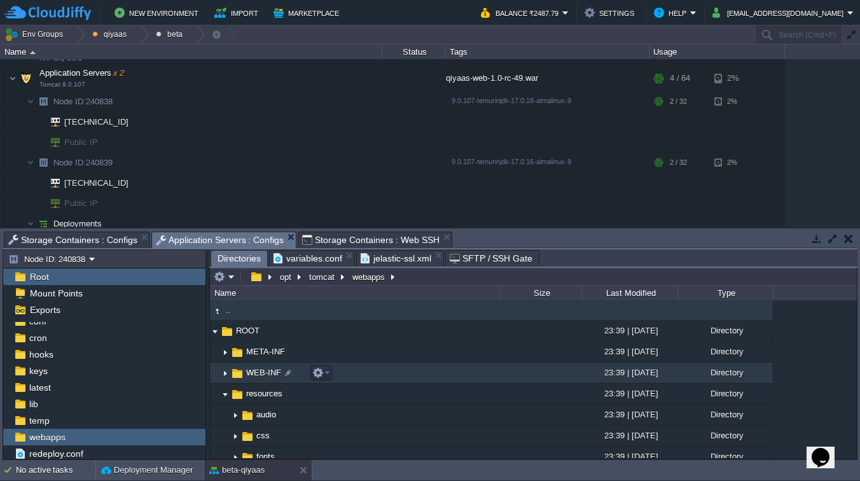
click at [227, 375] on img at bounding box center [225, 373] width 10 height 20
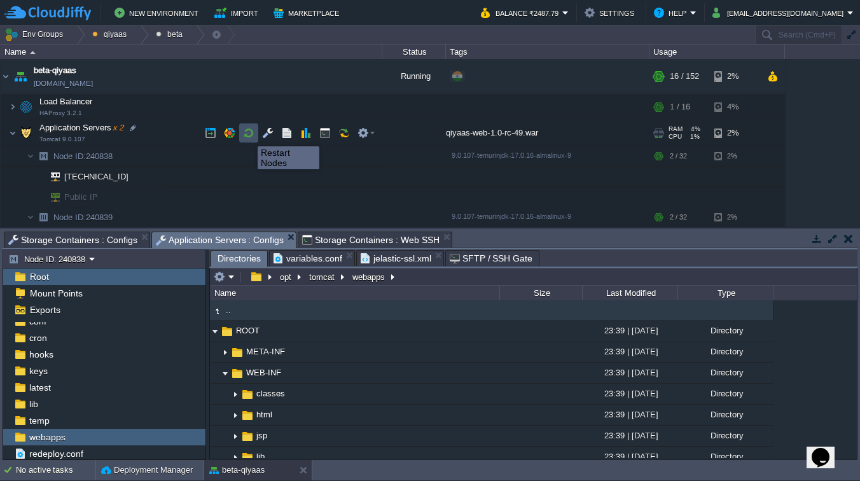
click at [248, 135] on button "button" at bounding box center [248, 132] width 11 height 11
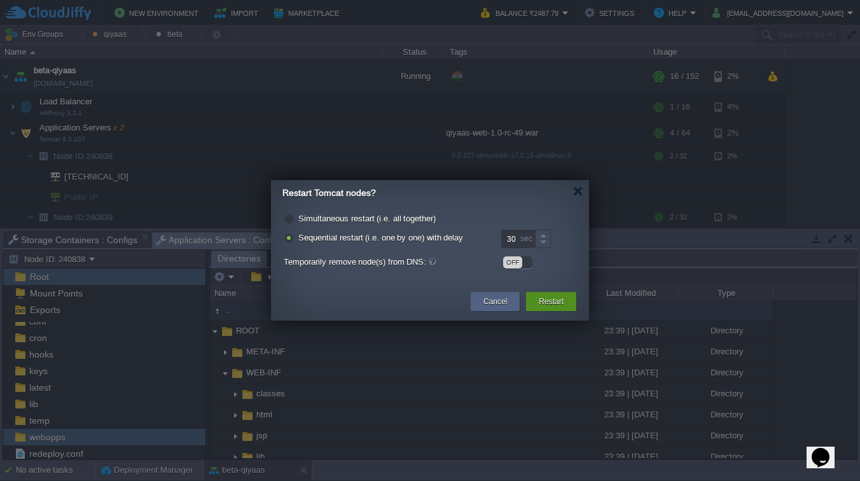
click at [560, 307] on button "Restart" at bounding box center [551, 301] width 25 height 13
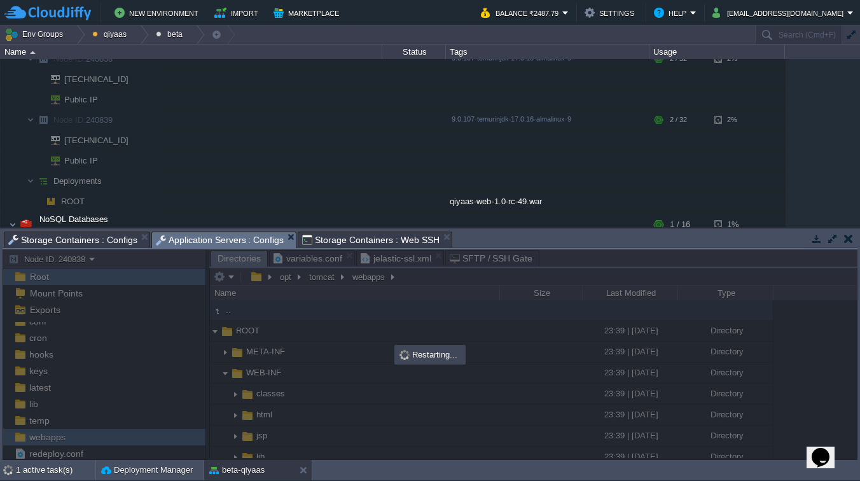
scroll to position [98, 0]
click at [258, 241] on span "Application Servers : Configs" at bounding box center [220, 240] width 129 height 16
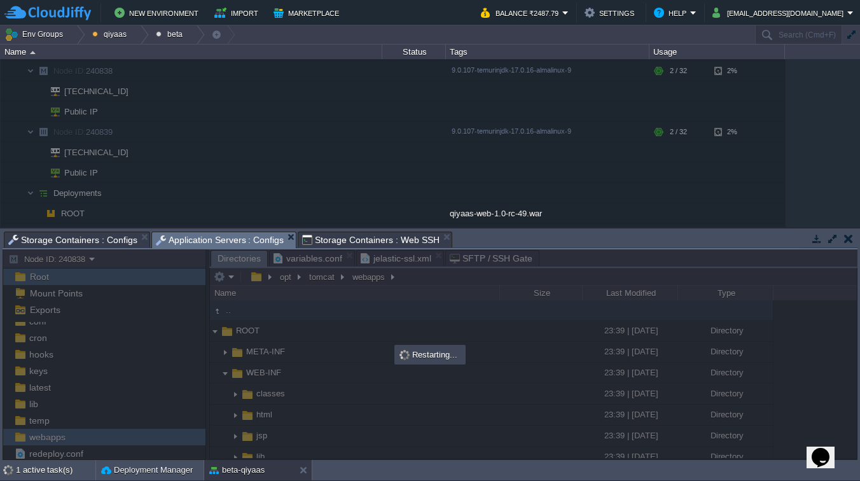
scroll to position [88, 0]
click at [323, 238] on span "Storage Containers : Web SSH" at bounding box center [370, 239] width 137 height 15
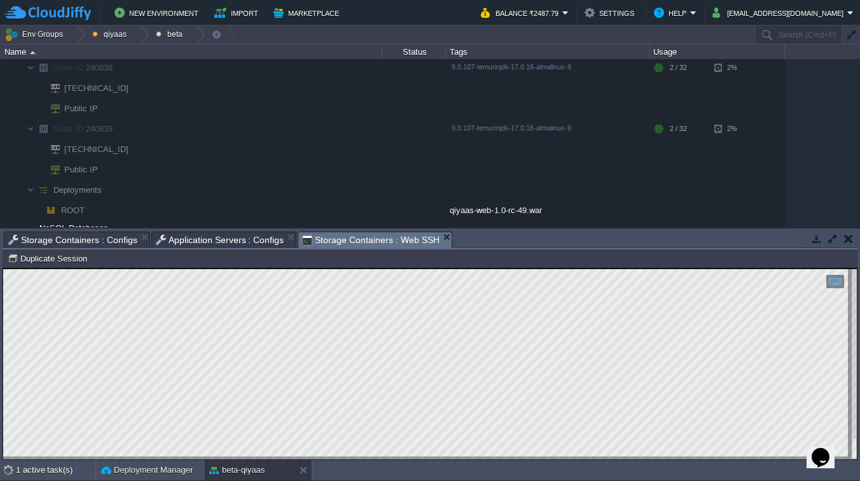
scroll to position [64, 0]
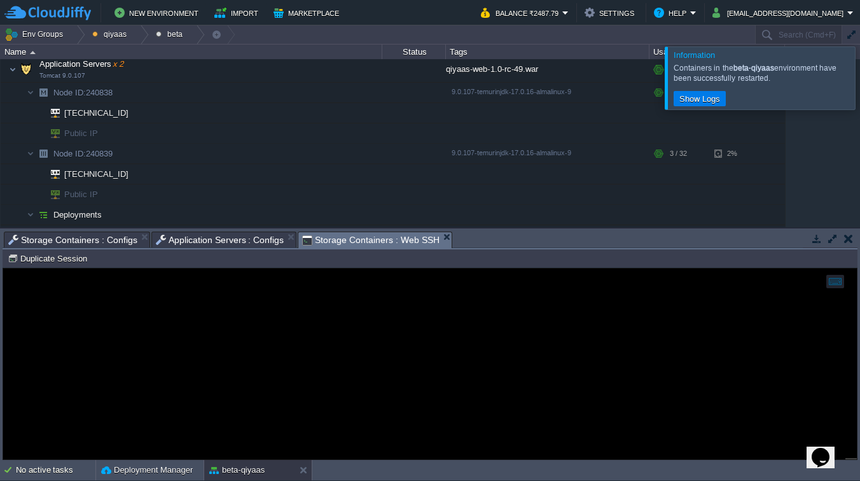
click at [237, 235] on span "Application Servers : Configs" at bounding box center [220, 239] width 129 height 15
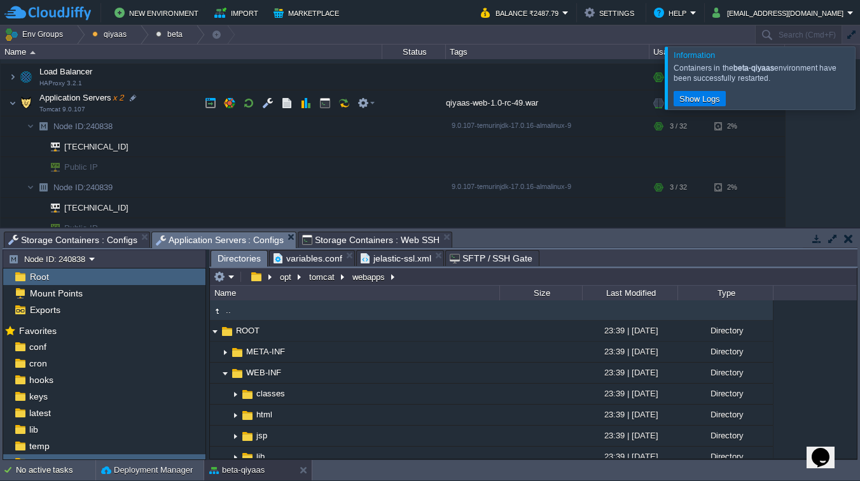
scroll to position [0, 0]
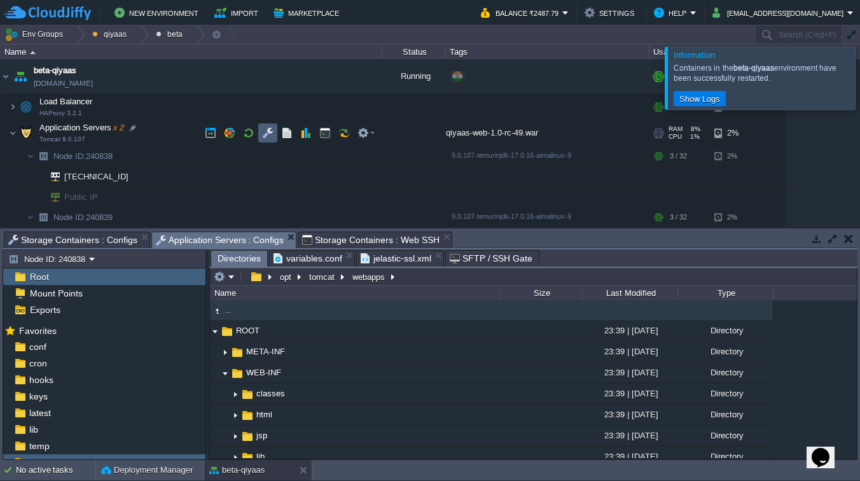
click at [266, 132] on button "button" at bounding box center [267, 132] width 11 height 11
click at [319, 275] on button "tomcat" at bounding box center [322, 276] width 31 height 11
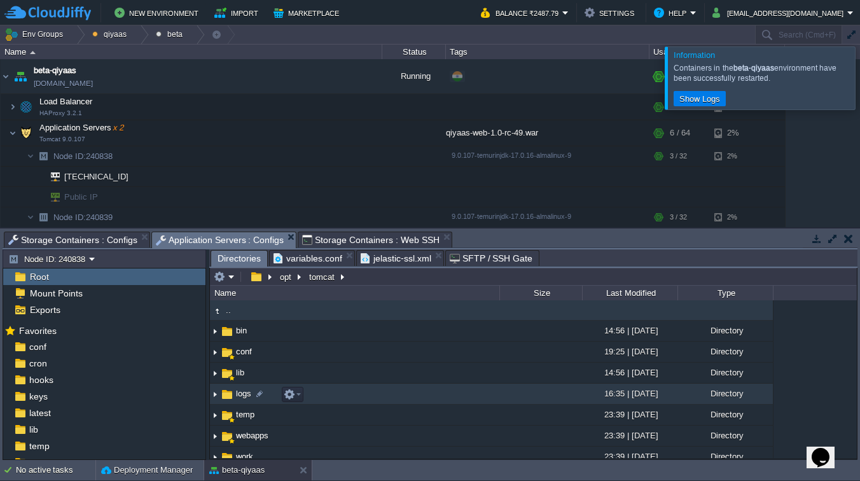
click at [239, 396] on span "logs" at bounding box center [243, 393] width 19 height 11
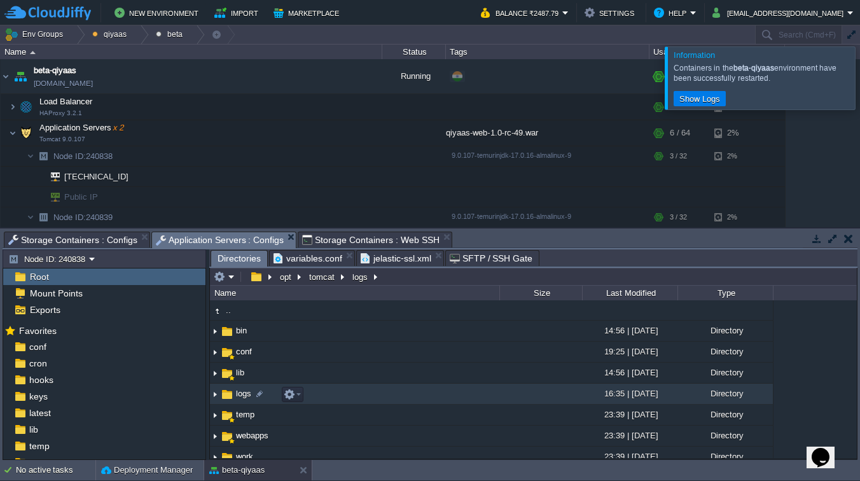
click at [239, 396] on span "logs" at bounding box center [243, 393] width 19 height 11
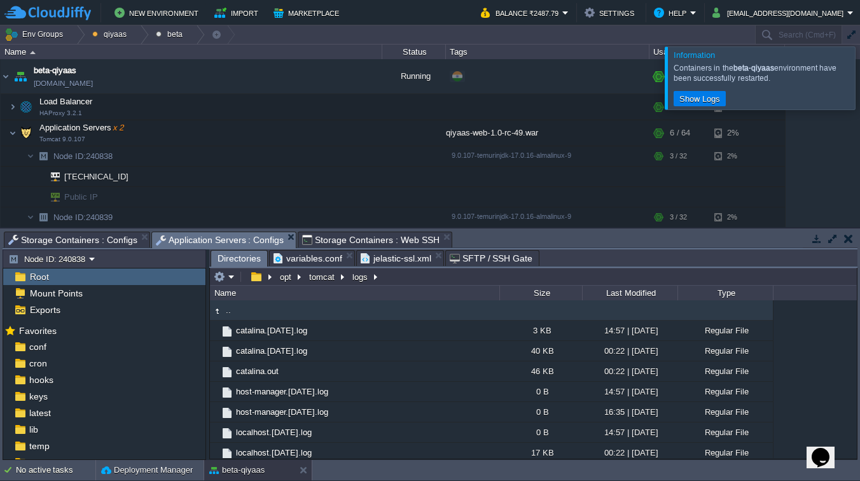
click at [656, 293] on div "Last Modified" at bounding box center [631, 293] width 94 height 15
click at [615, 297] on div "Last Modified" at bounding box center [631, 293] width 94 height 15
click at [236, 278] on td at bounding box center [224, 276] width 25 height 15
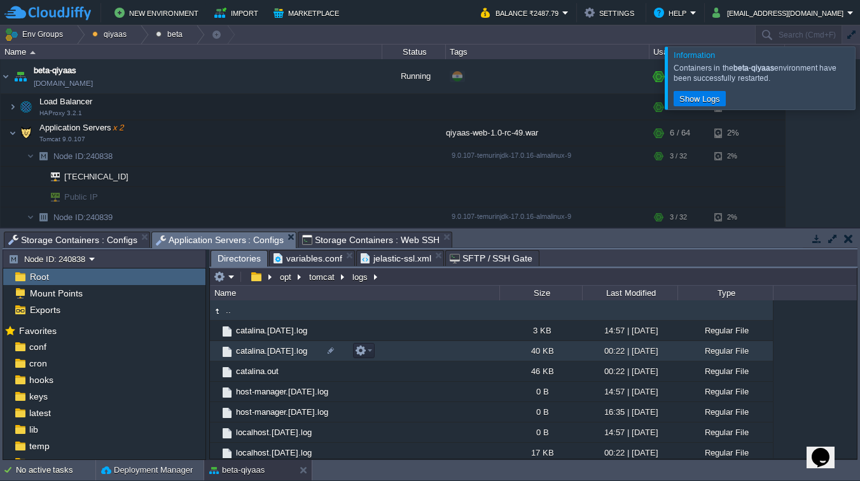
click at [493, 344] on td "catalina.[DATE].log" at bounding box center [355, 351] width 290 height 20
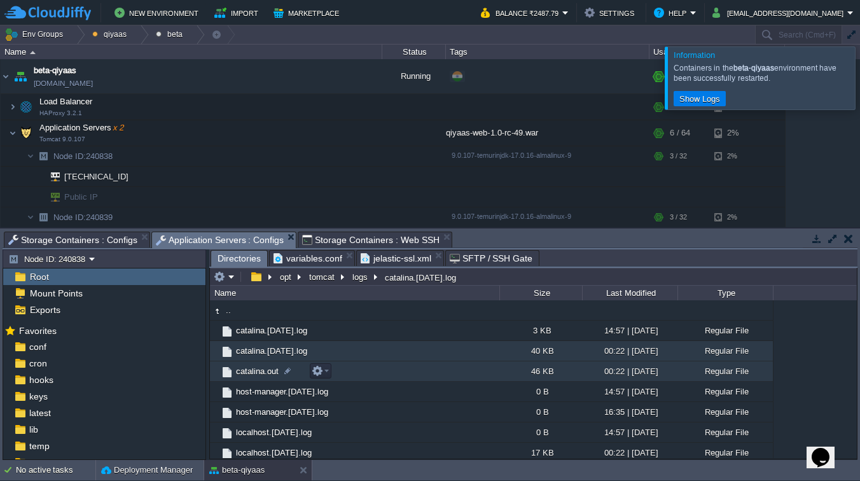
click at [248, 375] on span "catalina.out" at bounding box center [257, 371] width 46 height 11
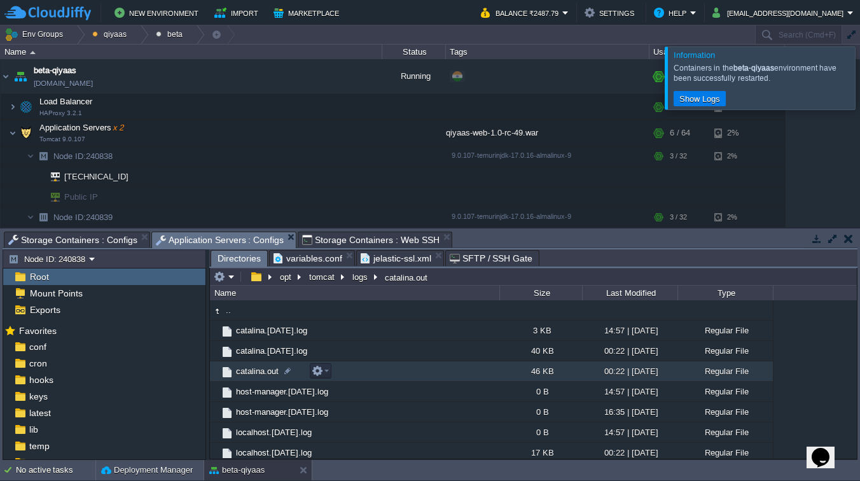
click at [248, 375] on span "catalina.out" at bounding box center [257, 371] width 46 height 11
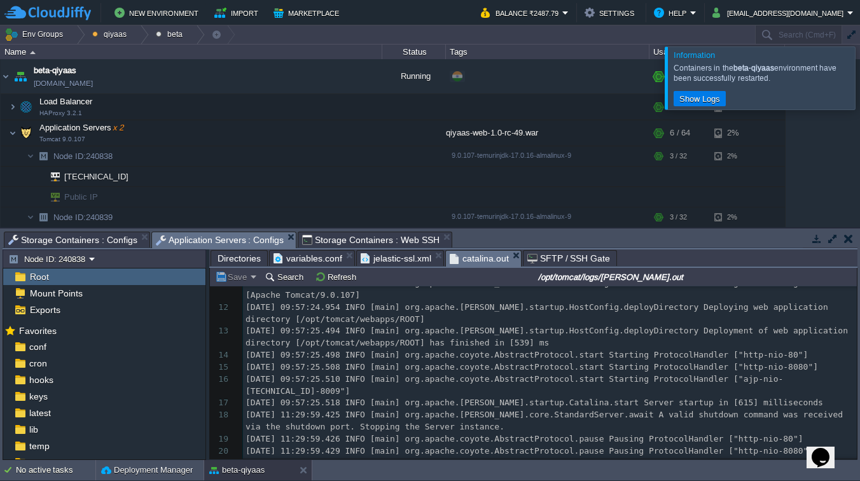
scroll to position [257, 0]
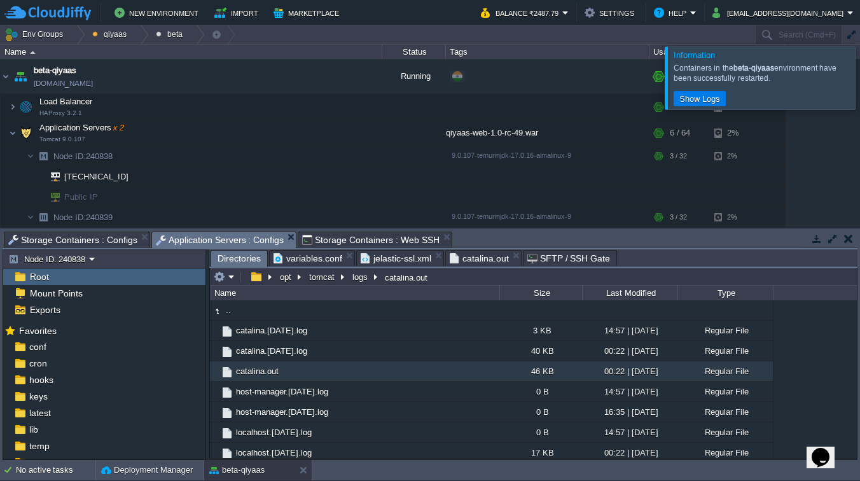
click at [242, 258] on span "Directories" at bounding box center [239, 259] width 43 height 16
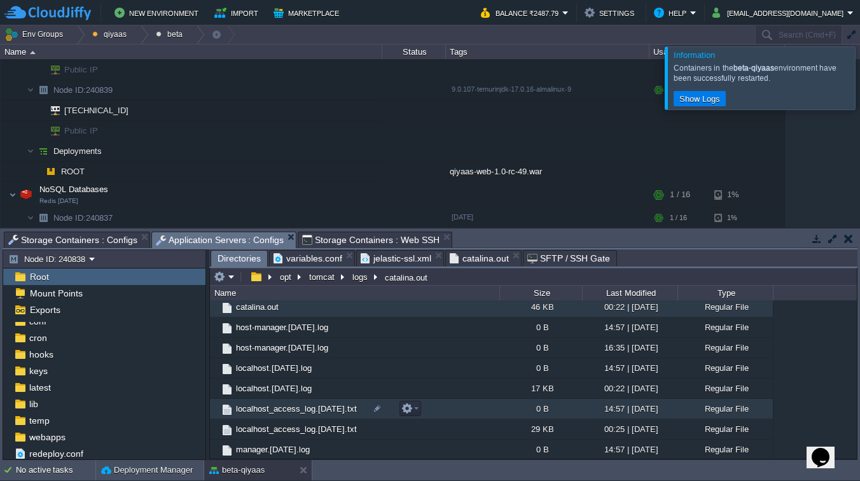
scroll to position [87, 0]
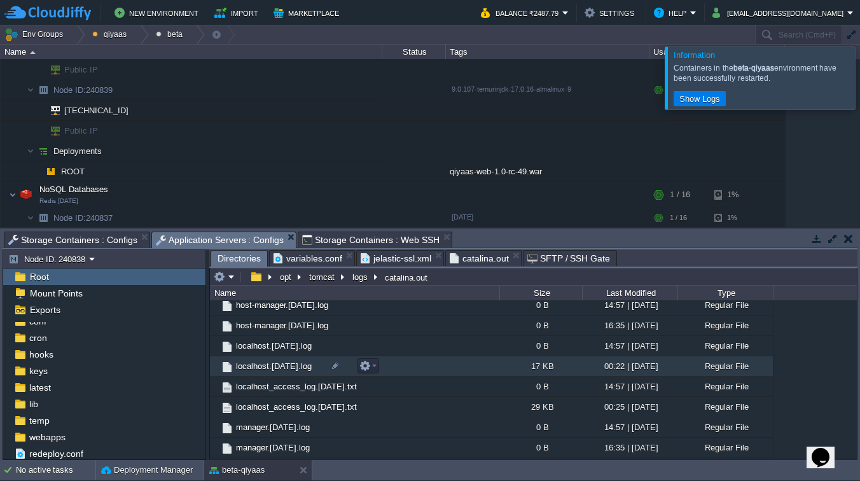
click at [265, 363] on span "localhost.[DATE].log" at bounding box center [274, 366] width 80 height 11
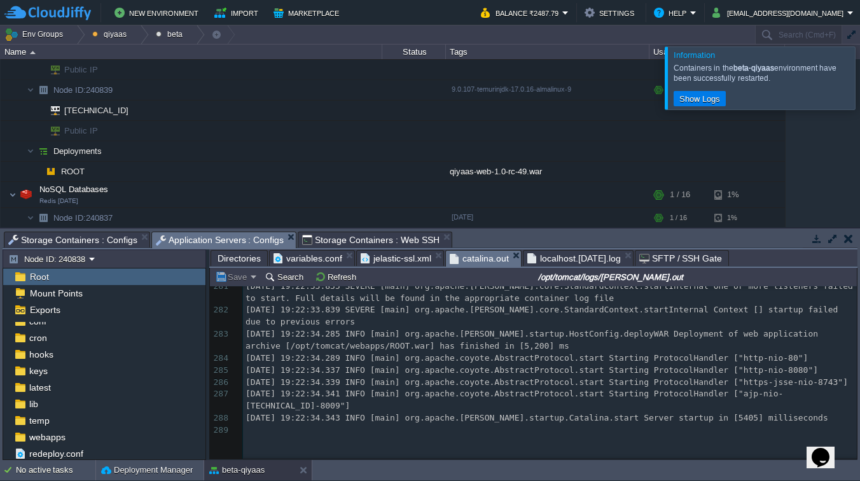
click at [481, 260] on span "catalina.out" at bounding box center [479, 259] width 59 height 16
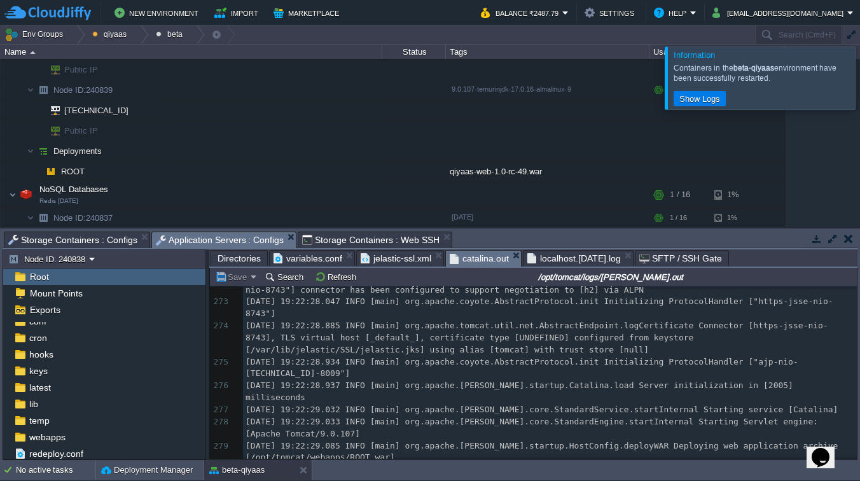
scroll to position [5902, 0]
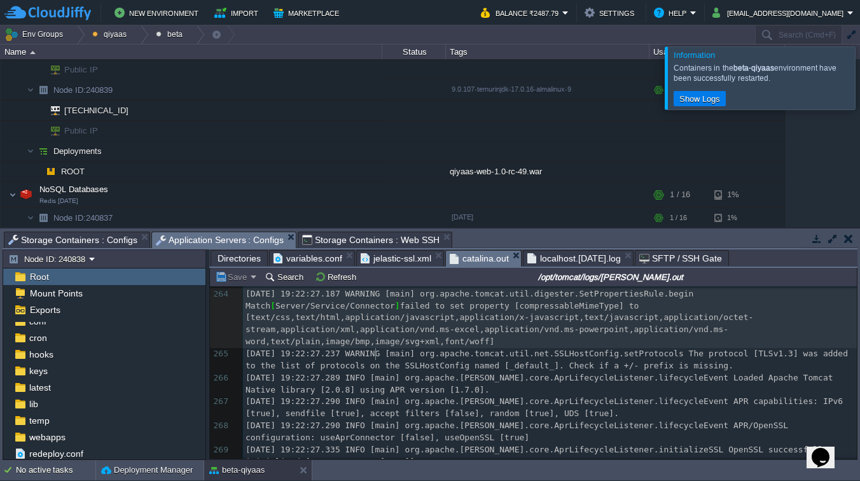
type textarea "failed to set property [compressableMimeType] to [text/css,text/html,applicatio…"
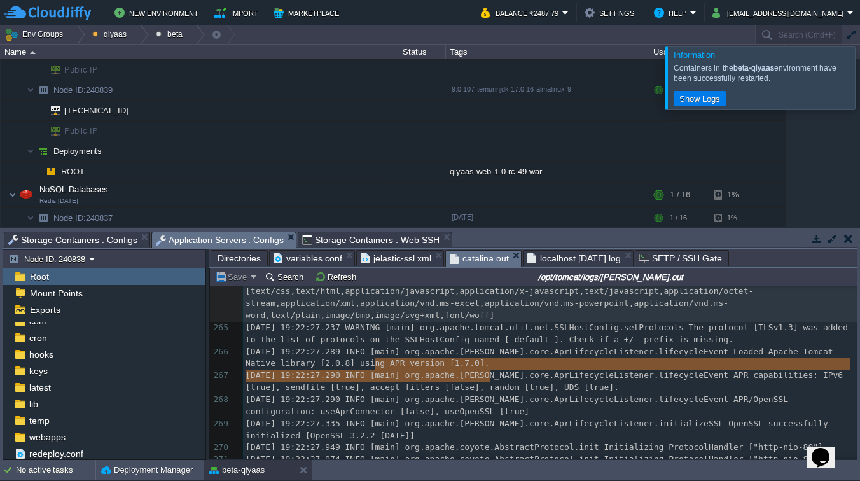
type textarea "tml,application/javascript,application/x-javascript,text/javascript,application…"
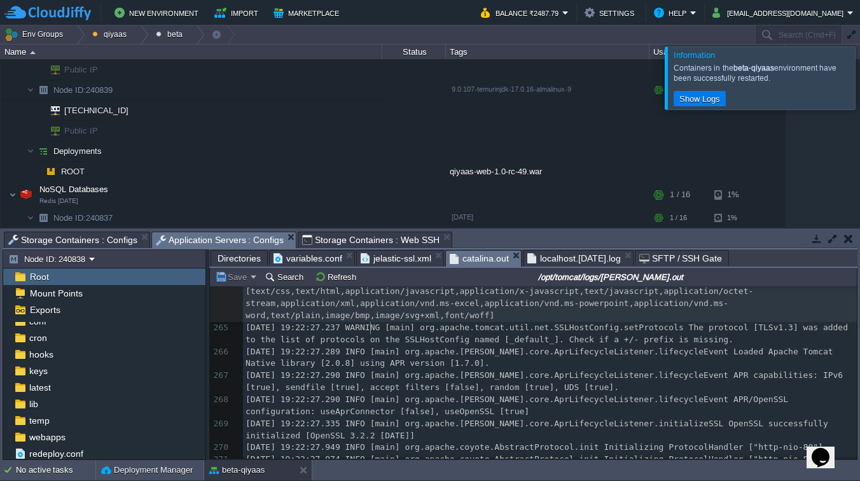
type textarea "WARNING [main] org.apache.tomcat.util.digester.SetPropertiesRule.begin Match [S…"
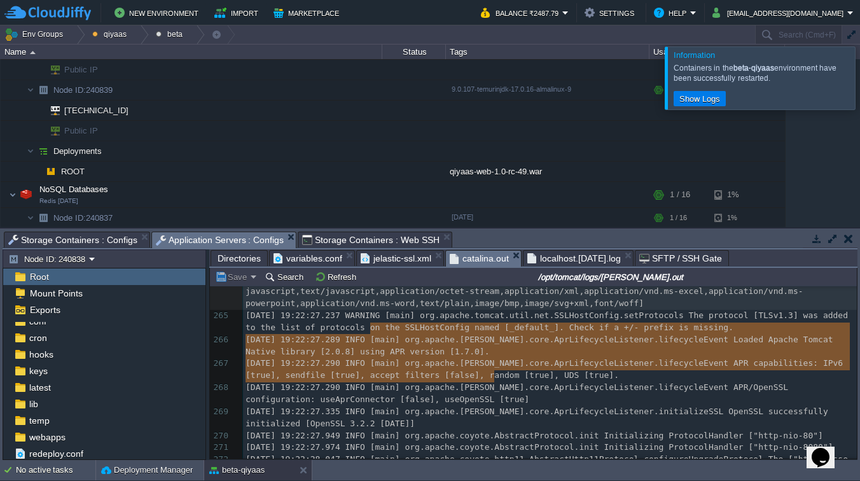
drag, startPoint x: 368, startPoint y: 327, endPoint x: 377, endPoint y: 327, distance: 8.3
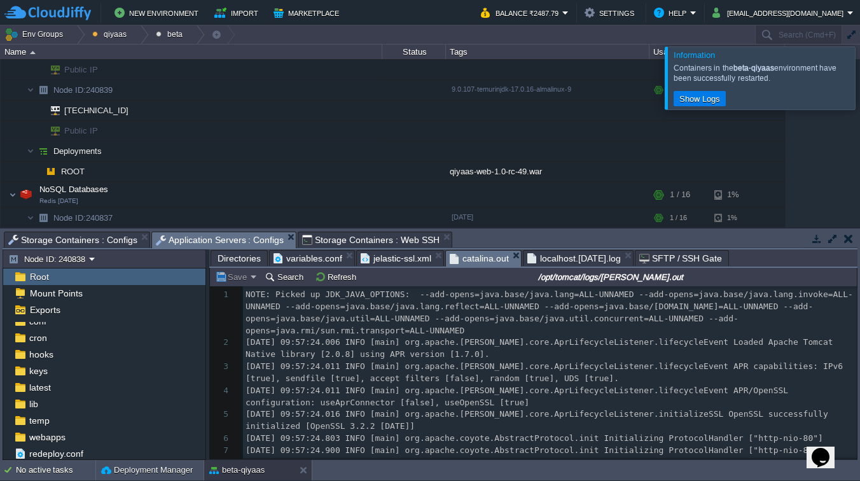
click at [405, 258] on span "jelastic-ssl.xml" at bounding box center [396, 258] width 71 height 15
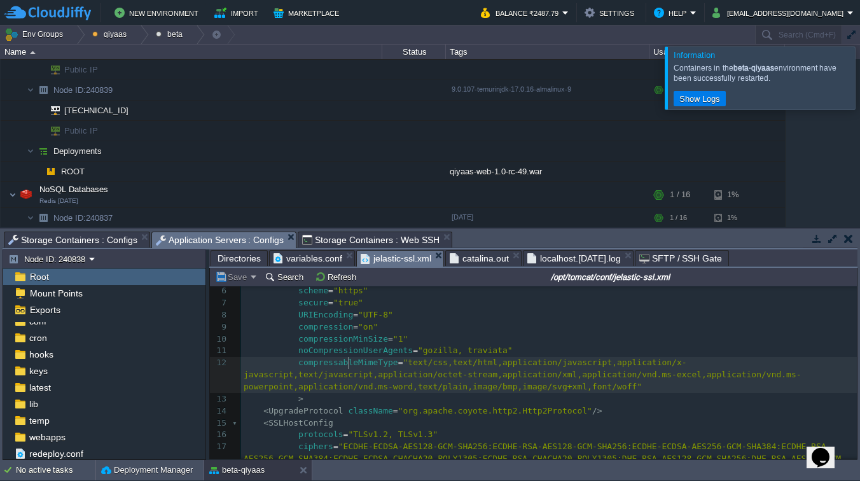
click at [347, 361] on span "compressableMimeType" at bounding box center [348, 363] width 100 height 10
type textarea "compressableMimeType"
click at [348, 367] on div "x 1 < Connector port = "8743" 2 protocol = "org.apache.coyote.http11.Http11NioP…" at bounding box center [549, 381] width 616 height 312
type textarea "compressableMimeType"
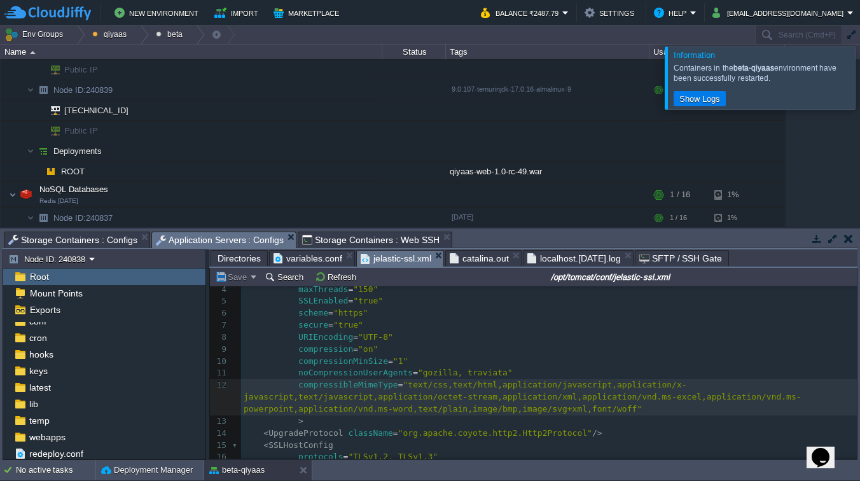
scroll to position [22, 0]
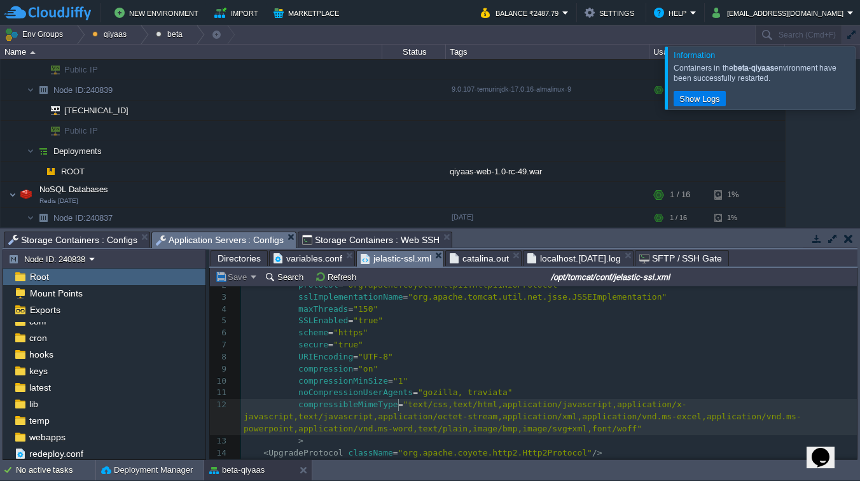
click at [242, 284] on td "Save" at bounding box center [236, 276] width 46 height 15
click at [248, 276] on button "Save" at bounding box center [233, 276] width 36 height 11
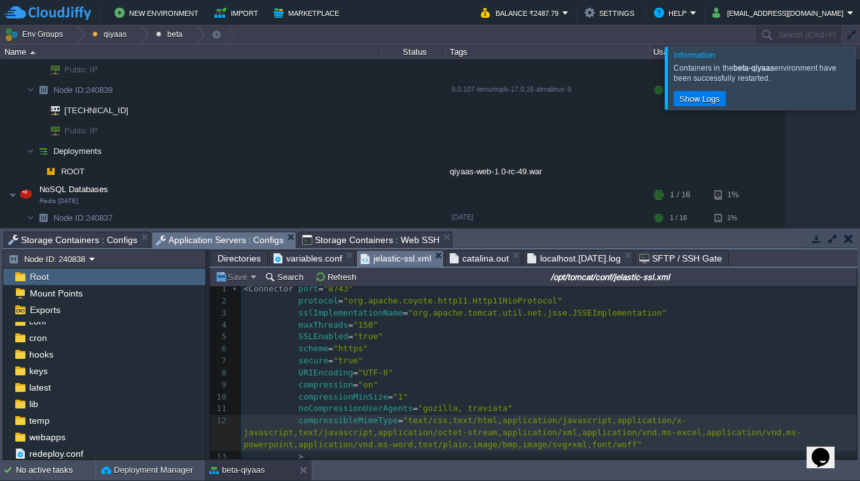
scroll to position [0, 0]
click at [248, 259] on span "Directories" at bounding box center [239, 258] width 43 height 15
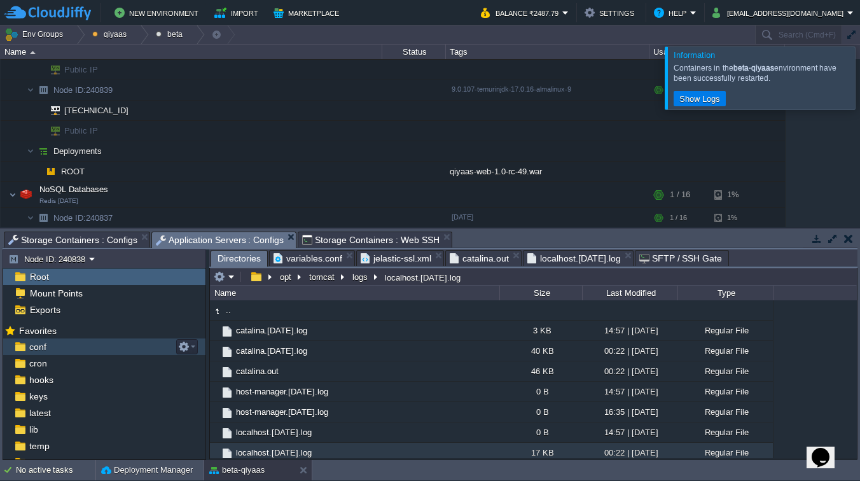
click at [41, 350] on span "conf" at bounding box center [38, 346] width 22 height 11
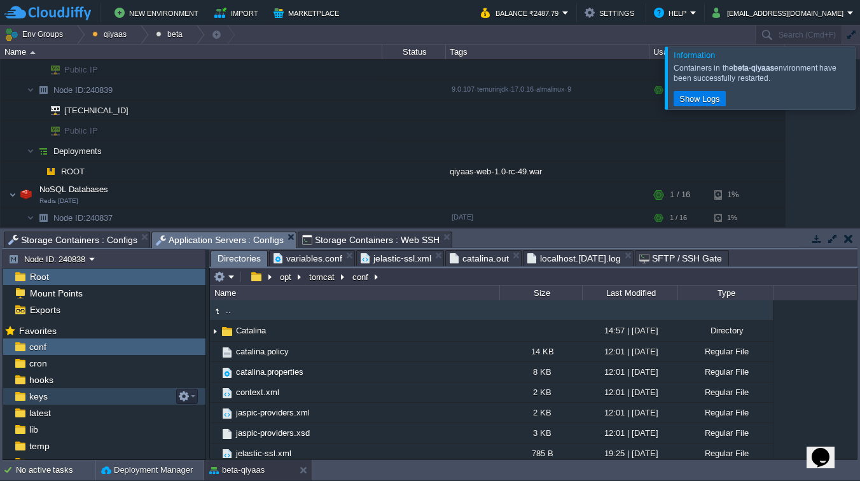
click at [52, 395] on div "keys" at bounding box center [104, 396] width 202 height 17
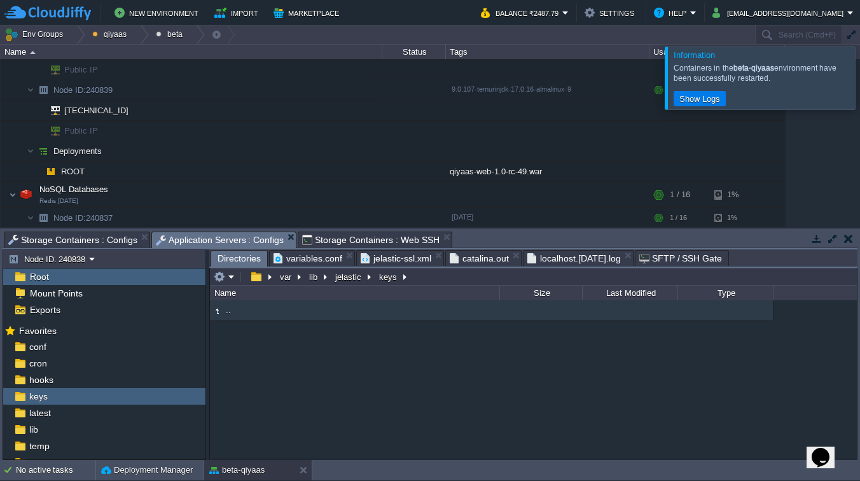
click at [860, 73] on div at bounding box center [876, 77] width 0 height 62
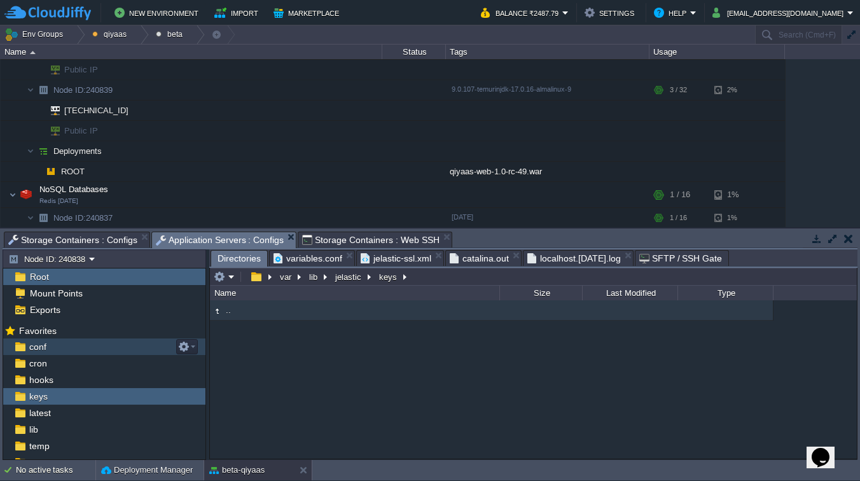
click at [45, 350] on span "conf" at bounding box center [38, 346] width 22 height 11
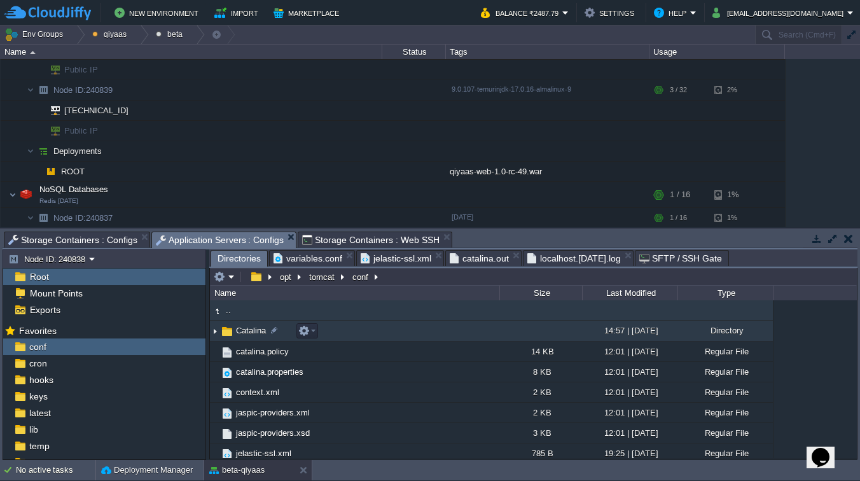
click at [214, 333] on img at bounding box center [215, 331] width 10 height 20
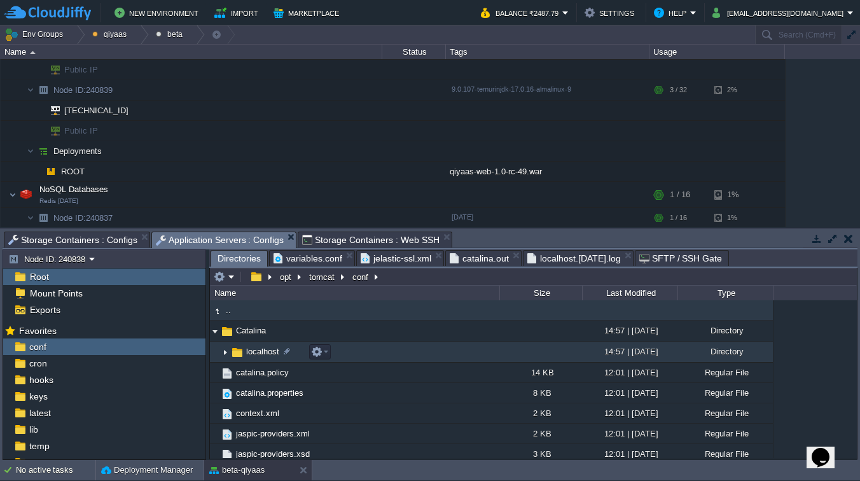
click at [225, 352] on img at bounding box center [225, 352] width 10 height 20
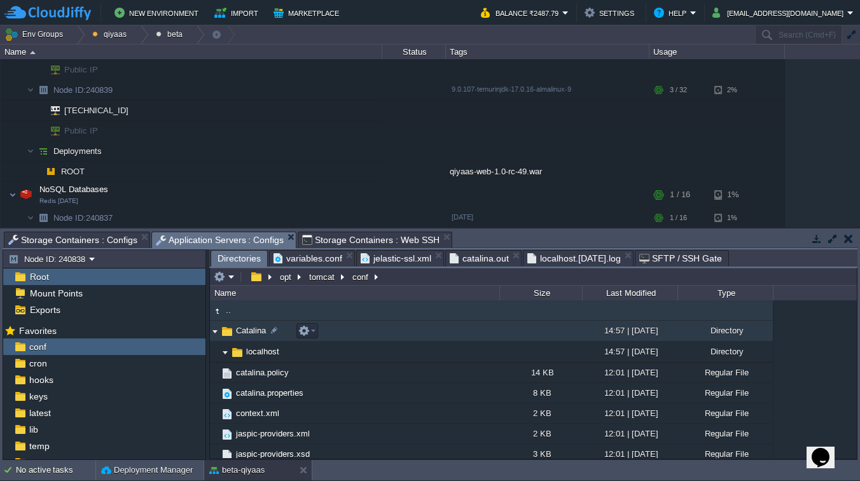
click at [213, 335] on img at bounding box center [215, 331] width 10 height 20
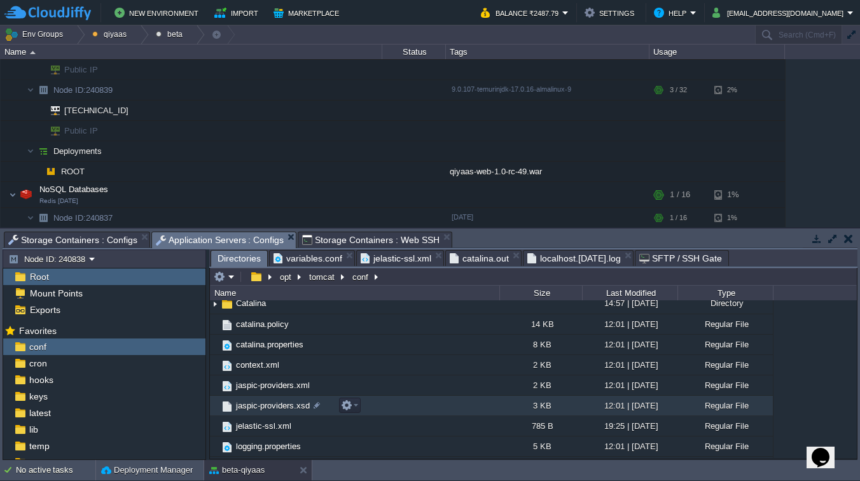
scroll to position [28, 0]
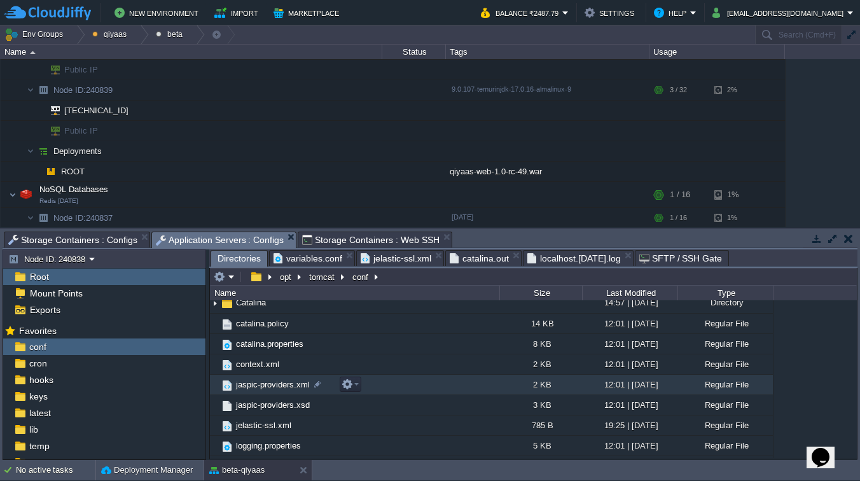
click at [249, 388] on span "jaspic-providers.xml" at bounding box center [273, 384] width 78 height 11
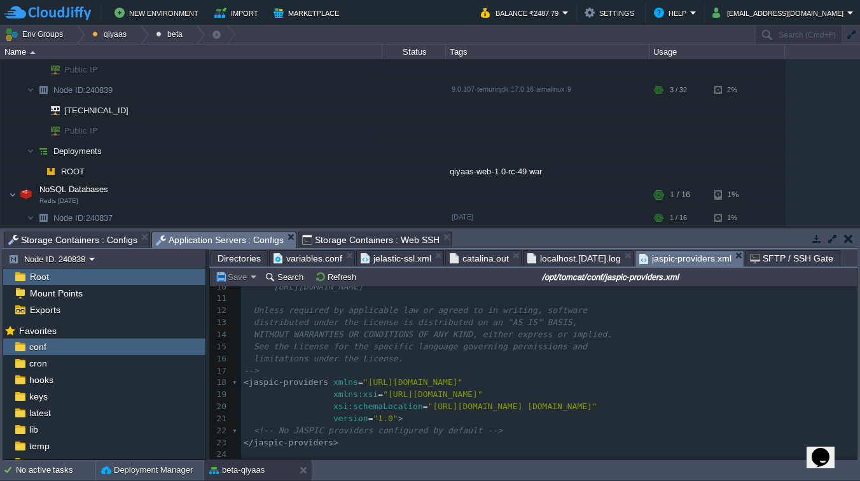
scroll to position [120, 0]
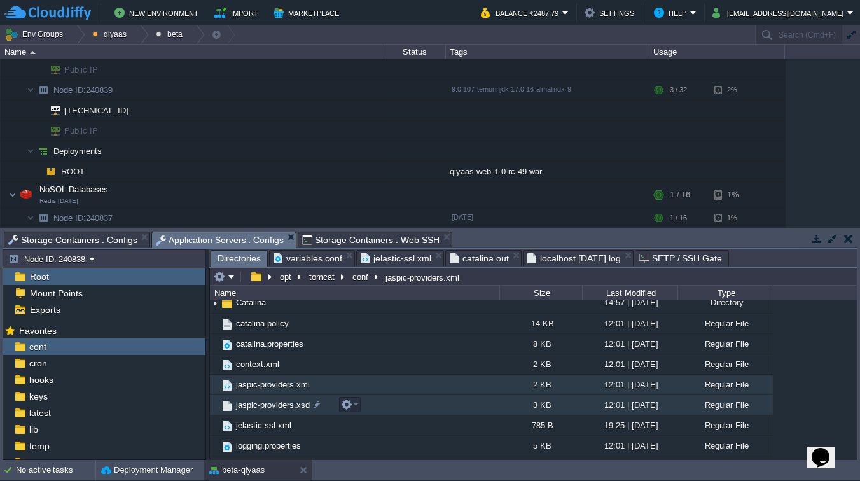
click at [267, 410] on span "jaspic-providers.xsd" at bounding box center [273, 405] width 78 height 11
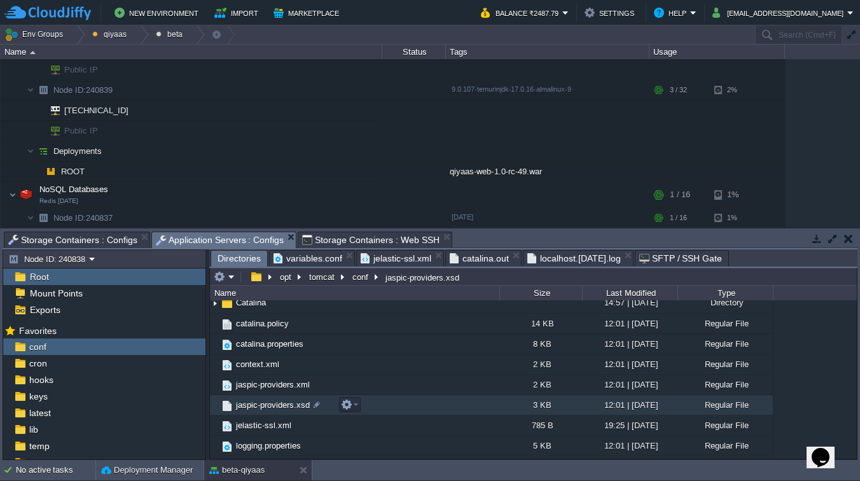
click at [267, 410] on span "jaspic-providers.xsd" at bounding box center [273, 405] width 78 height 11
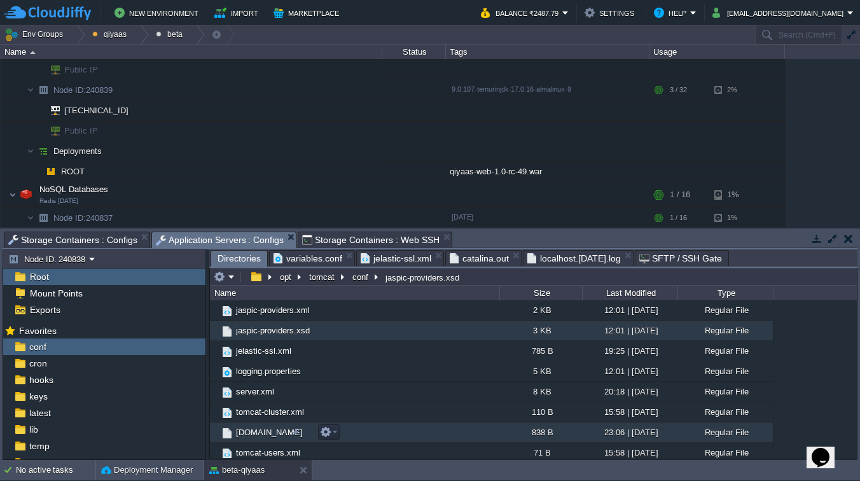
scroll to position [109, 0]
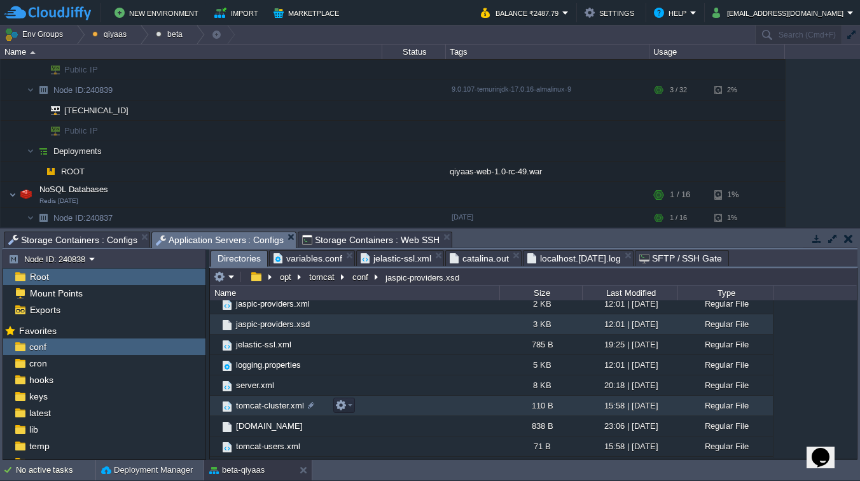
click at [256, 405] on span "tomcat-cluster.xml" at bounding box center [270, 405] width 72 height 11
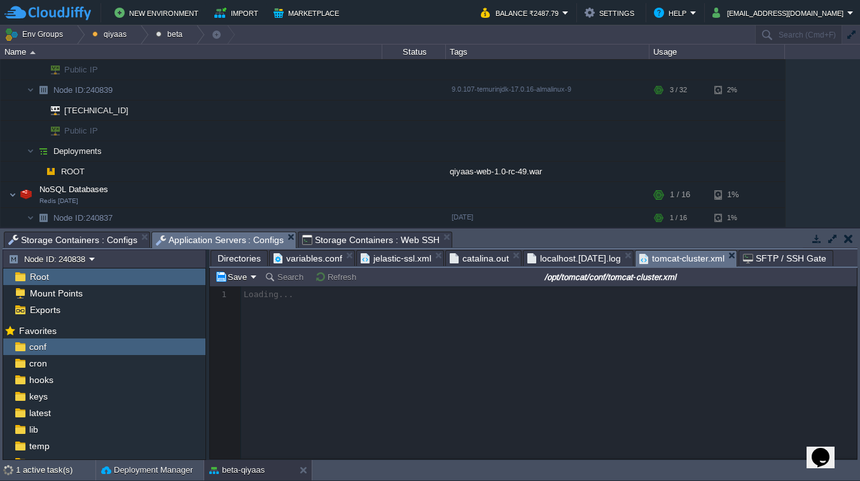
scroll to position [4, 0]
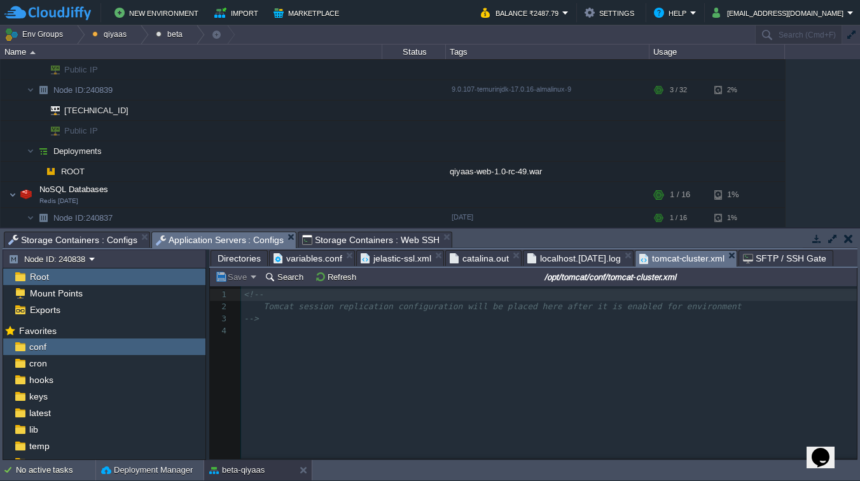
click at [526, 363] on div "4 1 <!-- 2 Tomcat session replication configuration will be placed here after i…" at bounding box center [543, 382] width 666 height 192
click at [703, 314] on pre "-->" at bounding box center [551, 319] width 620 height 12
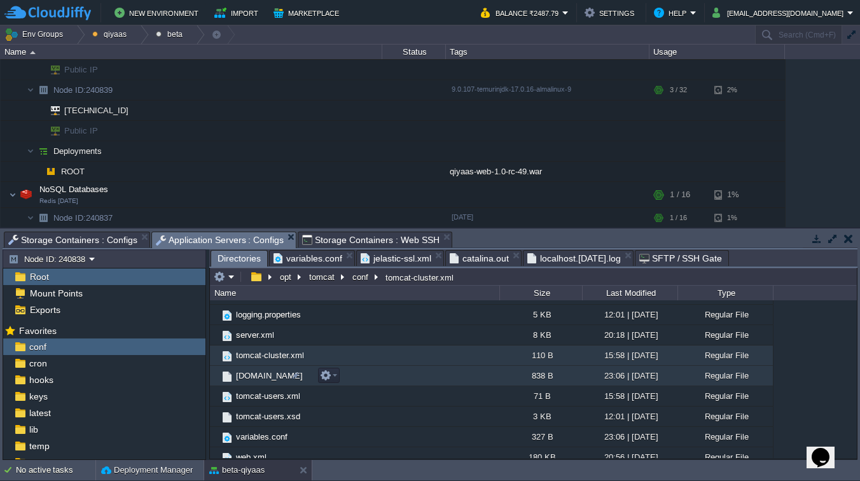
scroll to position [160, 0]
click at [262, 376] on span "[DOMAIN_NAME]" at bounding box center [269, 374] width 71 height 11
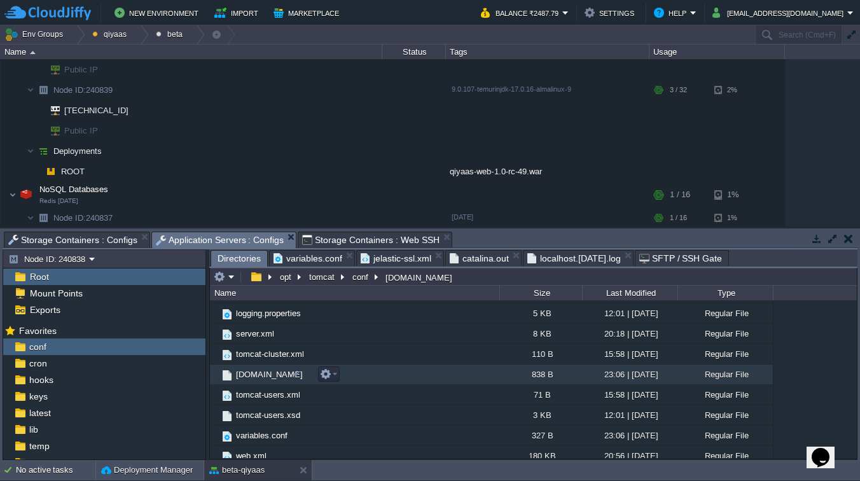
click at [262, 376] on span "[DOMAIN_NAME]" at bounding box center [269, 374] width 71 height 11
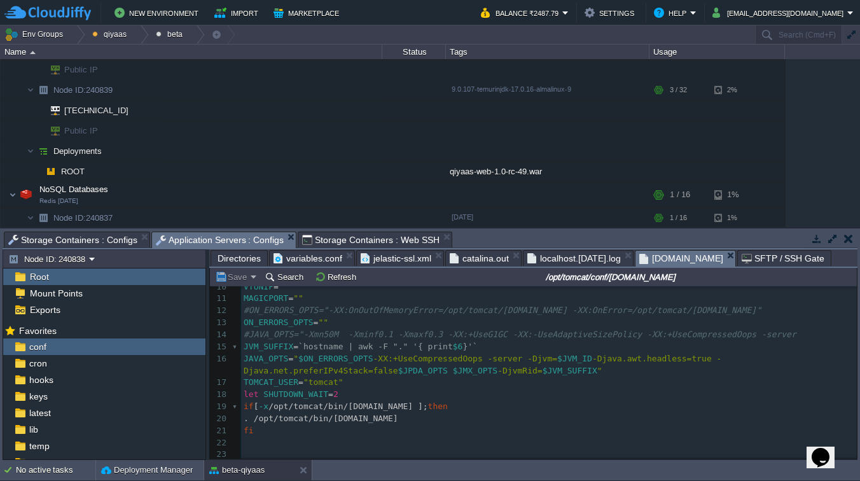
scroll to position [84, 0]
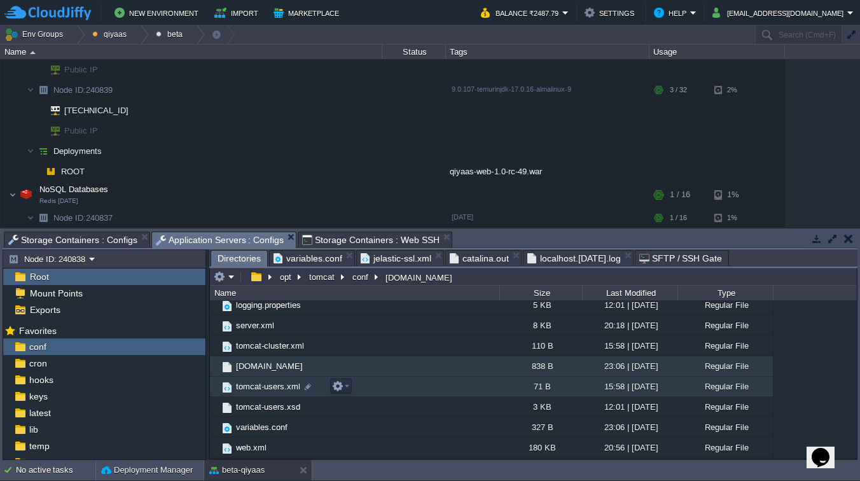
click at [274, 386] on span "tomcat-users.xml" at bounding box center [268, 386] width 68 height 11
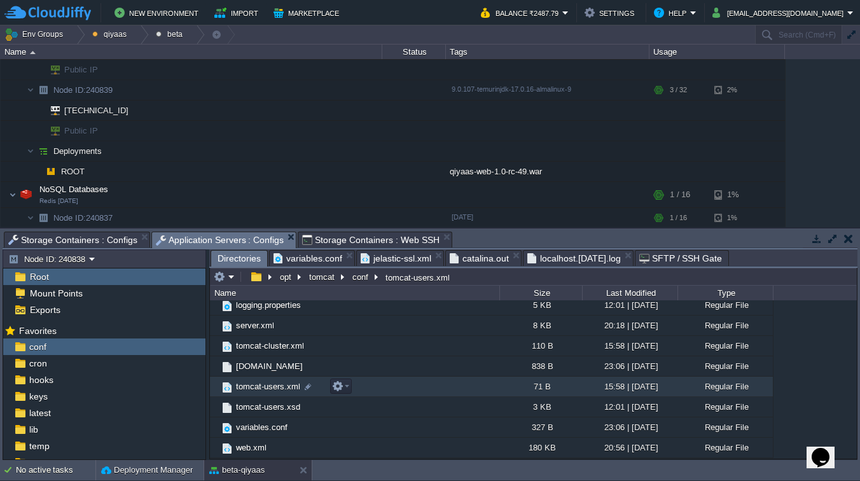
click at [274, 386] on span "tomcat-users.xml" at bounding box center [268, 386] width 68 height 11
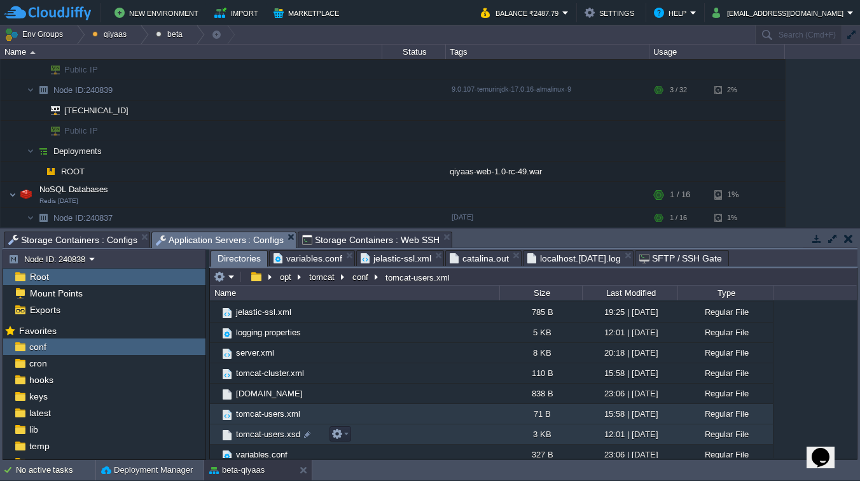
scroll to position [127, 0]
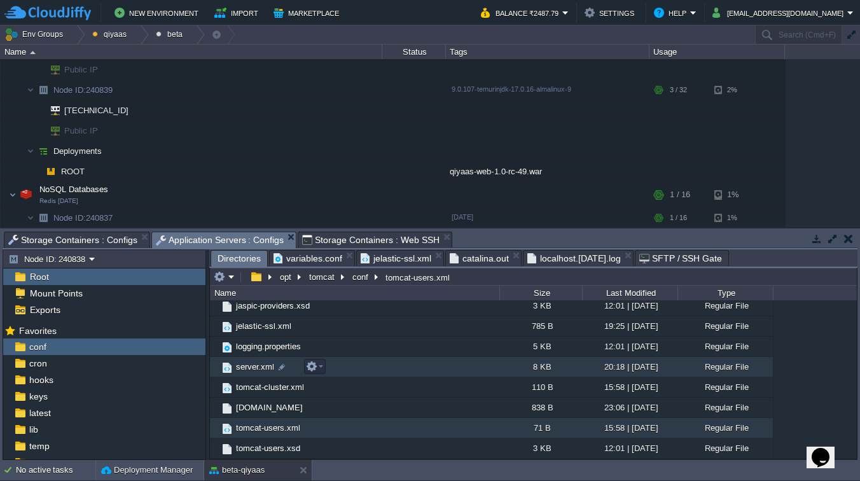
click at [249, 371] on span "server.xml" at bounding box center [255, 366] width 42 height 11
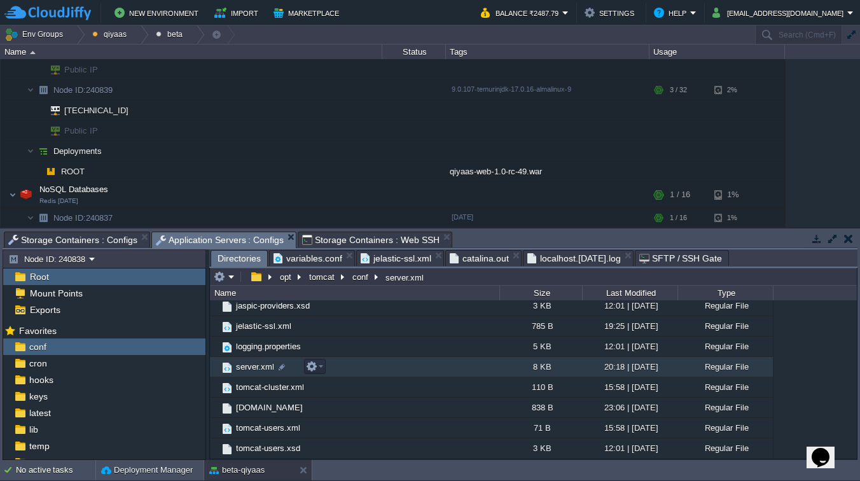
click at [249, 371] on span "server.xml" at bounding box center [255, 366] width 42 height 11
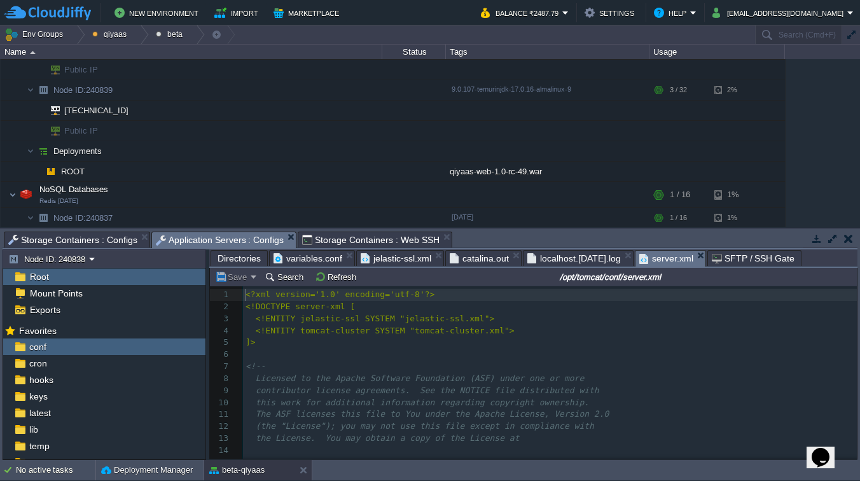
scroll to position [4, 0]
click at [396, 258] on span "jelastic-ssl.xml" at bounding box center [396, 258] width 71 height 15
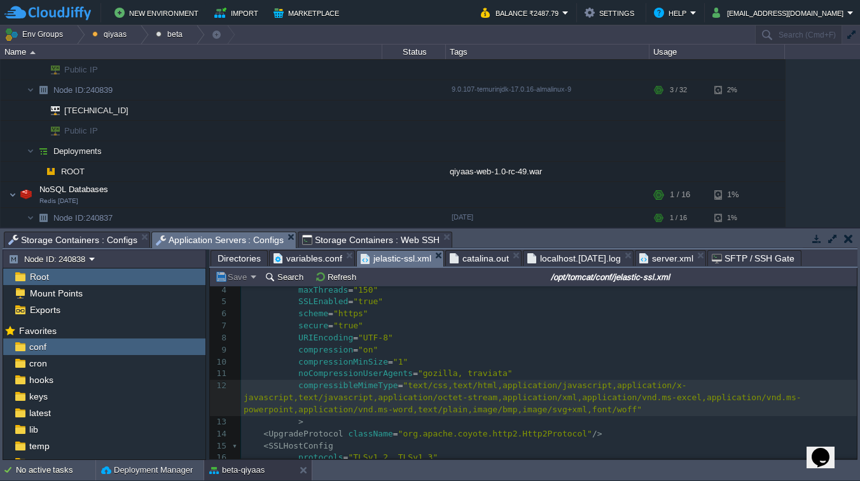
scroll to position [69, 0]
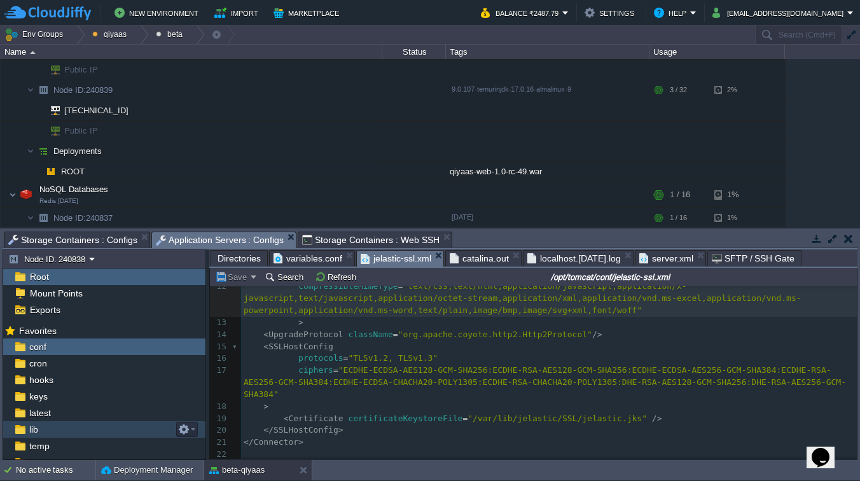
click at [41, 430] on div "lib" at bounding box center [104, 429] width 202 height 17
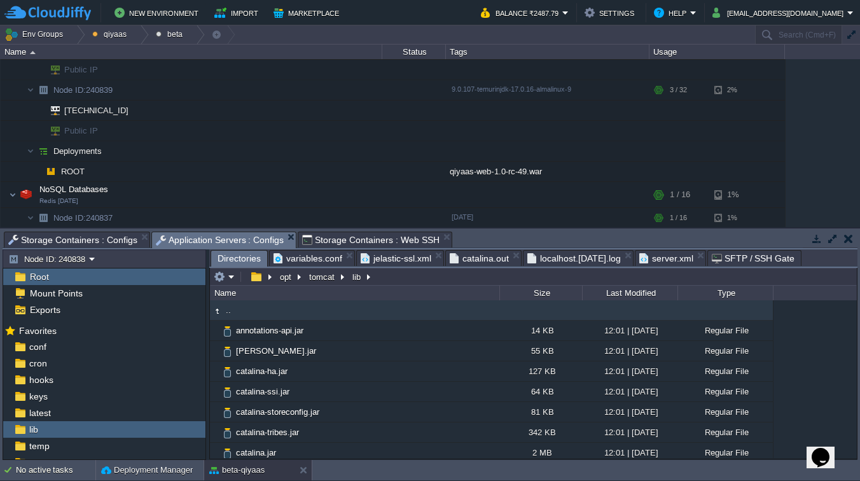
click at [679, 255] on span "server.xml" at bounding box center [667, 258] width 54 height 15
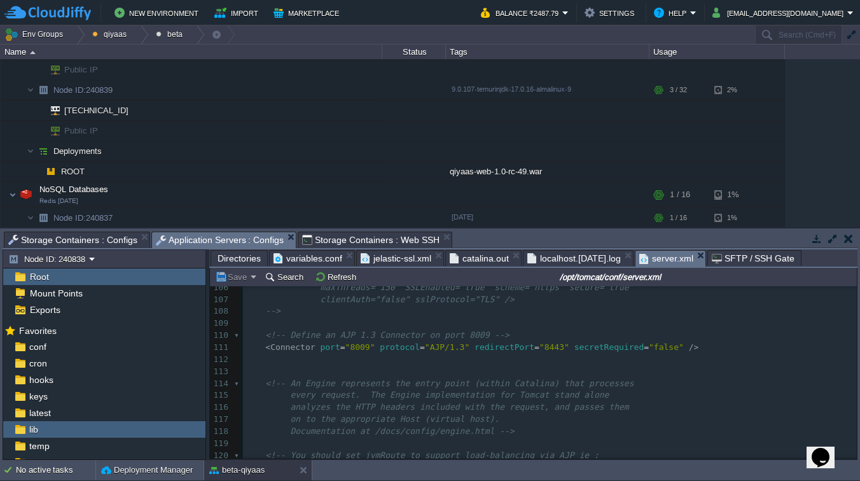
click at [526, 330] on pre "​" at bounding box center [550, 324] width 614 height 12
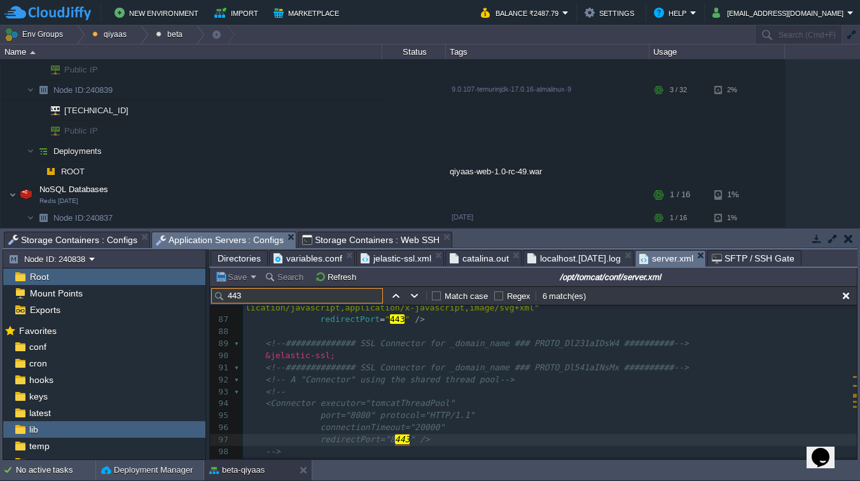
click at [232, 300] on input "443" at bounding box center [297, 295] width 172 height 15
type input "8743"
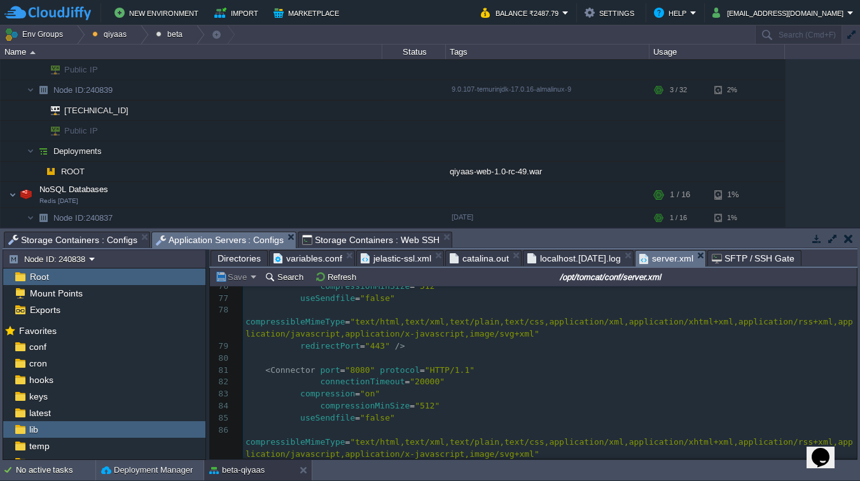
scroll to position [915, 0]
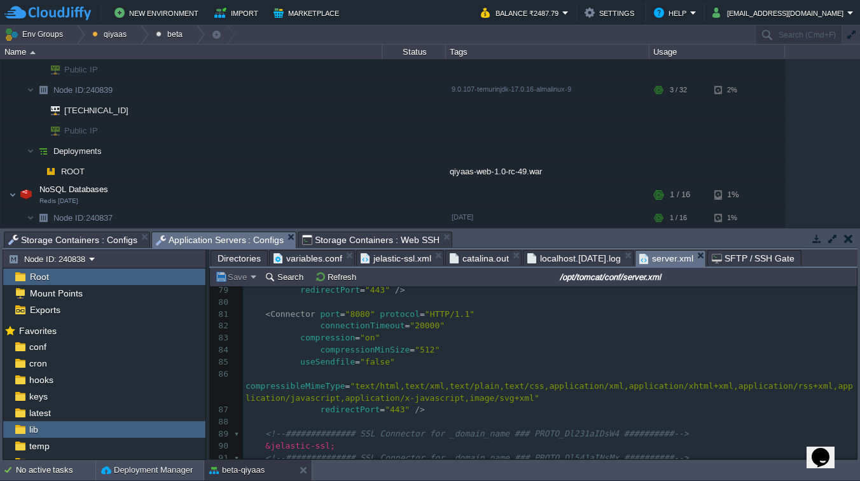
click at [395, 262] on span "jelastic-ssl.xml" at bounding box center [396, 258] width 71 height 15
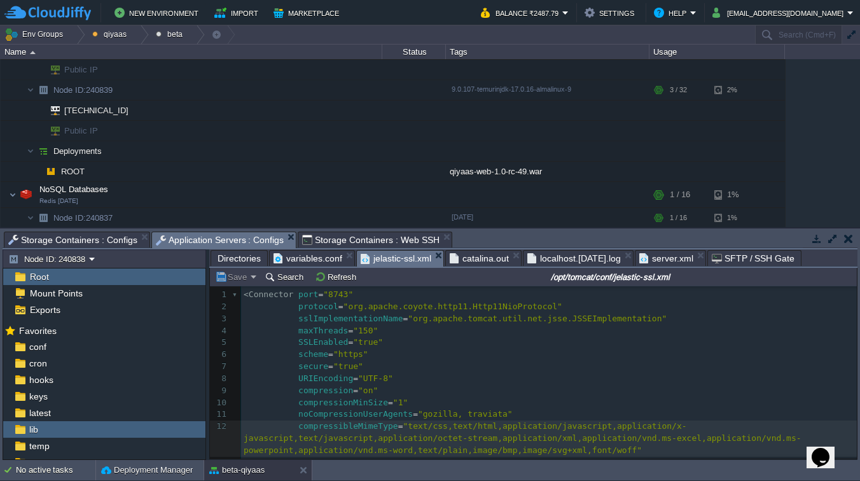
click at [664, 257] on span "server.xml" at bounding box center [667, 258] width 54 height 15
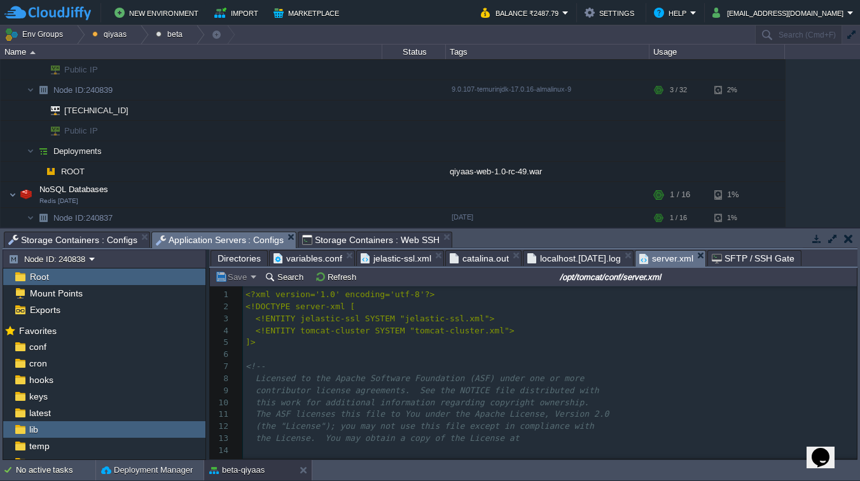
click at [443, 317] on span "<!ENTITY jelastic-ssl SYSTEM "jelastic-ssl.xml">" at bounding box center [375, 319] width 239 height 10
click at [429, 321] on span "<!ENTITY jelastic-ssl SYSTEM "jelastic-ssl.xml">" at bounding box center [375, 319] width 239 height 10
type textarea "jelastic"
click at [296, 259] on span "variables.conf" at bounding box center [308, 258] width 69 height 15
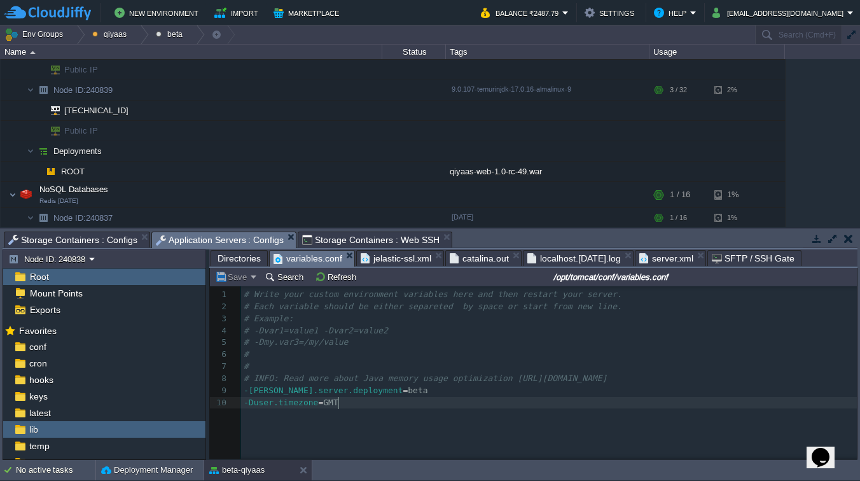
click at [358, 400] on pre "-Duser.timezone = GMT" at bounding box center [551, 403] width 620 height 12
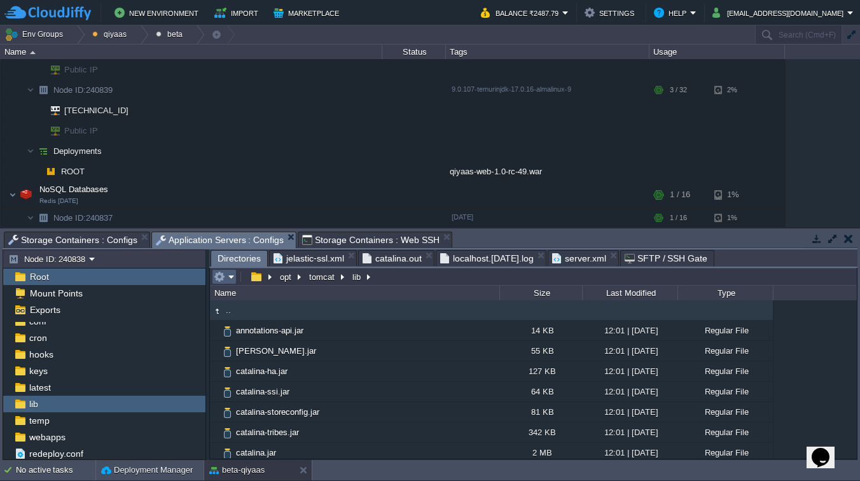
click at [227, 283] on em at bounding box center [224, 276] width 21 height 11
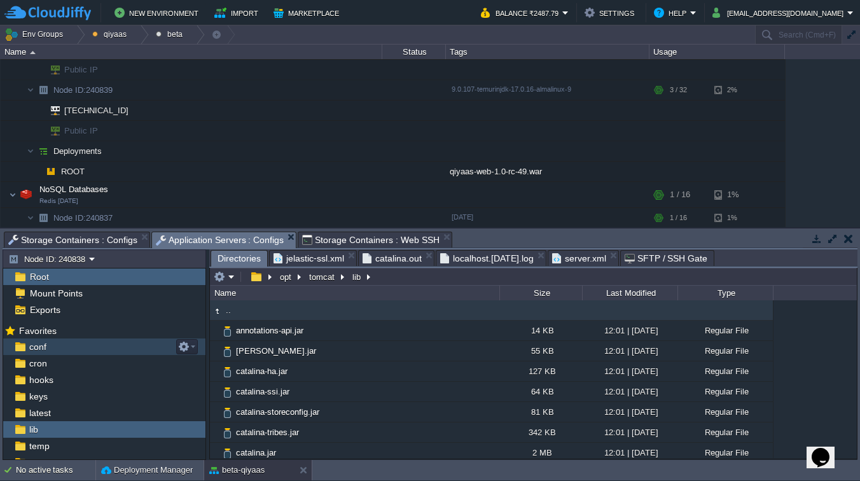
click at [45, 347] on span "conf" at bounding box center [38, 346] width 22 height 11
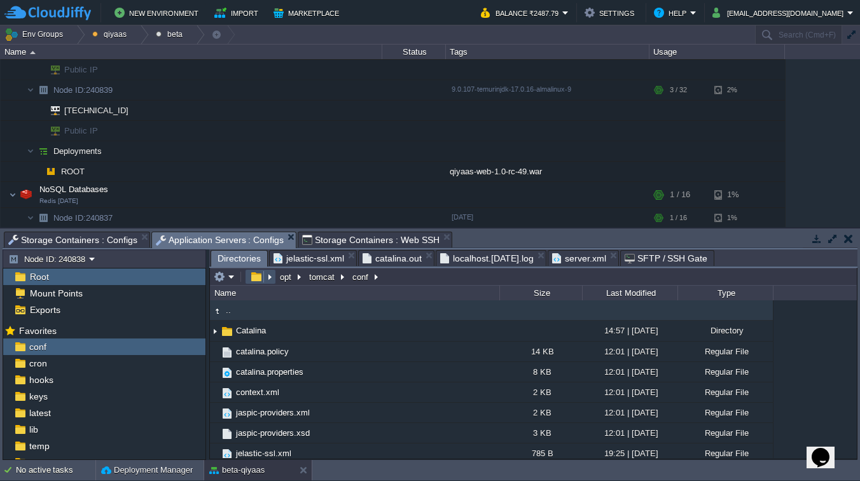
click at [256, 281] on button "button" at bounding box center [256, 276] width 18 height 11
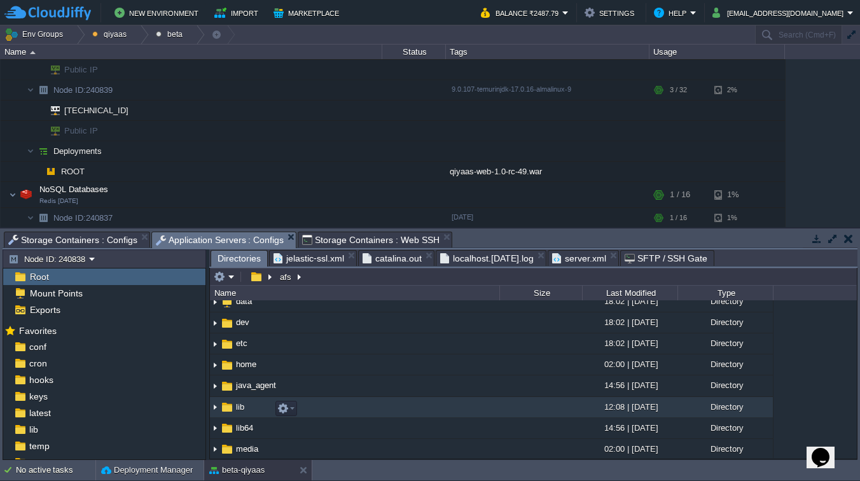
click at [243, 405] on span "lib" at bounding box center [240, 407] width 12 height 11
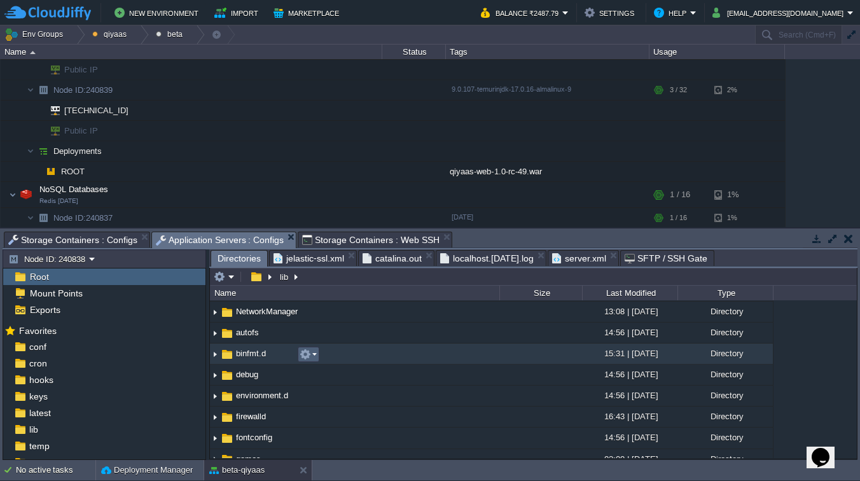
scroll to position [48, 0]
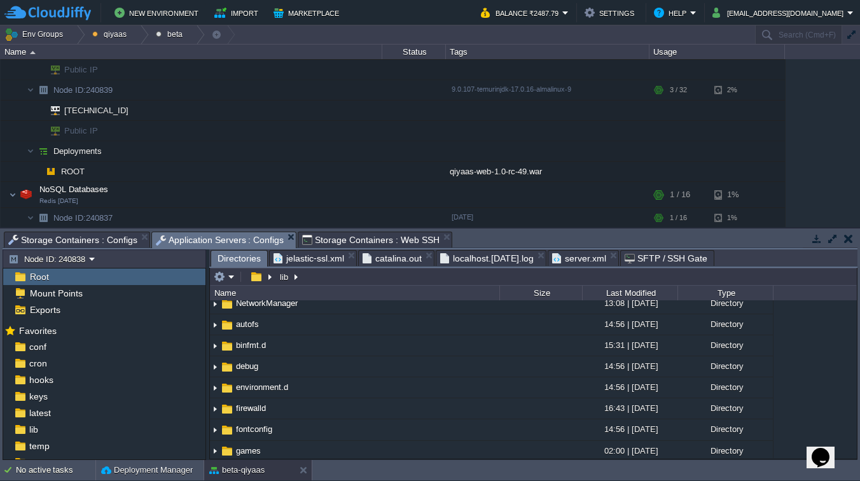
click at [328, 264] on span "jelastic-ssl.xml" at bounding box center [309, 258] width 71 height 15
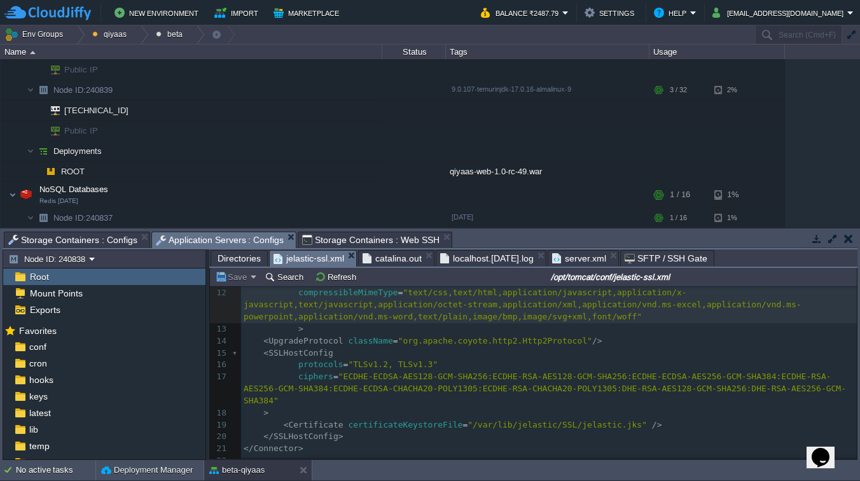
scroll to position [144, 0]
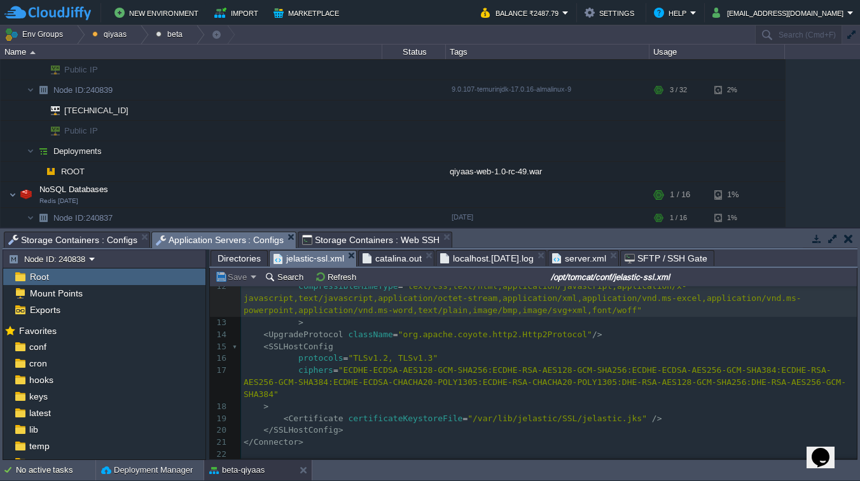
click at [246, 260] on span "Directories" at bounding box center [239, 258] width 43 height 15
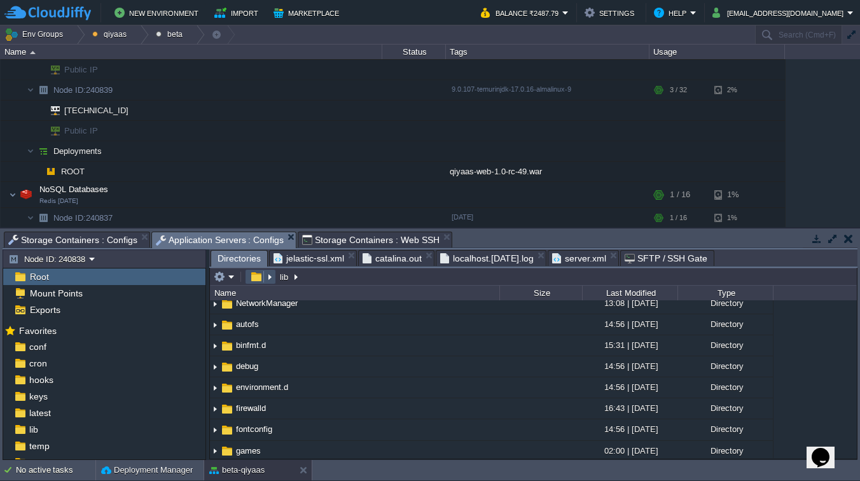
click at [256, 276] on button "button" at bounding box center [256, 276] width 18 height 11
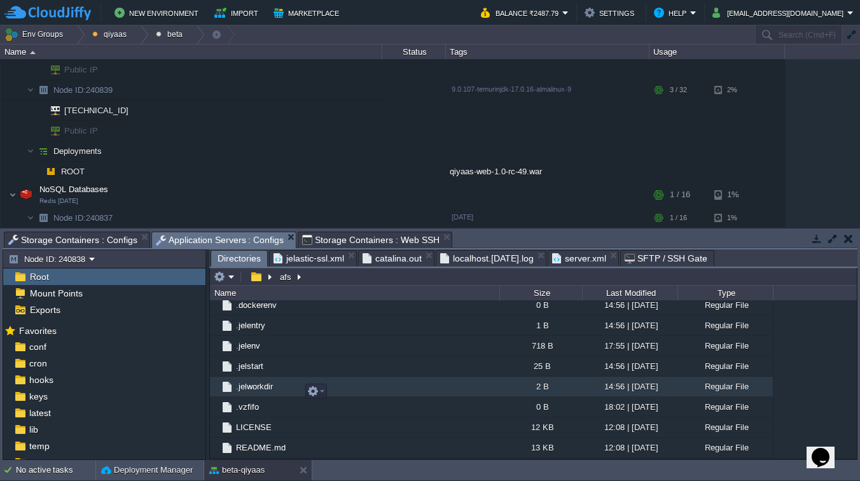
scroll to position [536, 0]
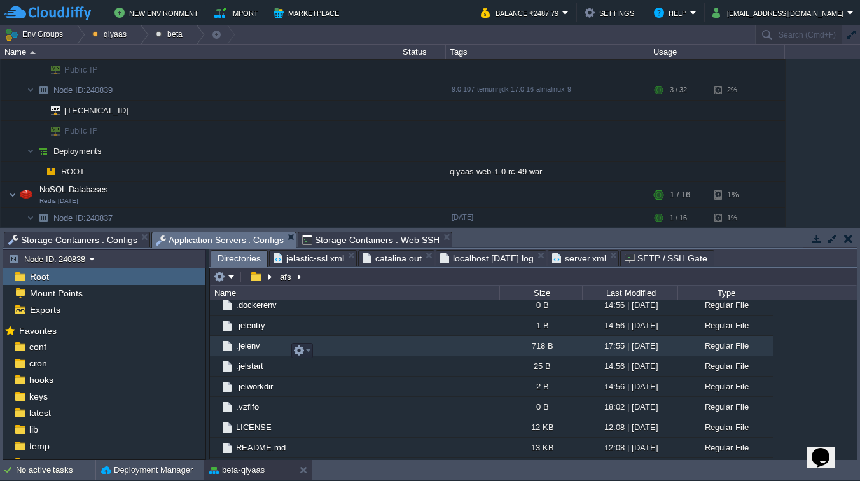
click at [251, 343] on span ".jelenv" at bounding box center [248, 345] width 28 height 11
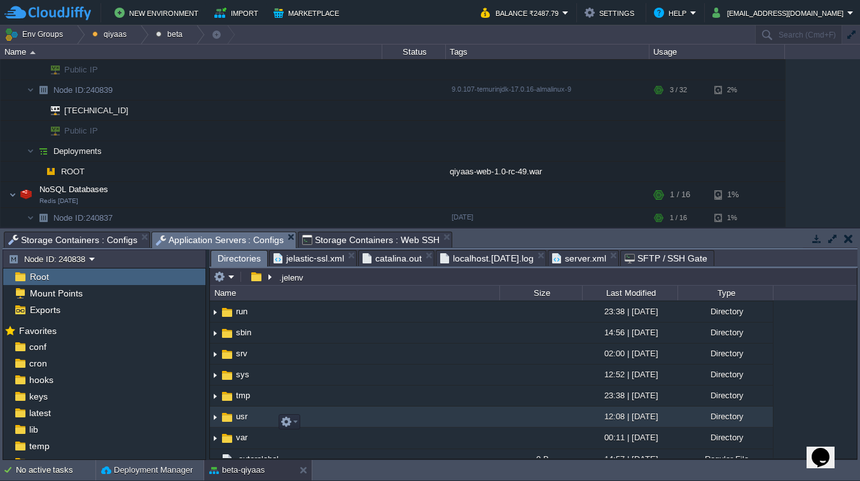
scroll to position [374, 0]
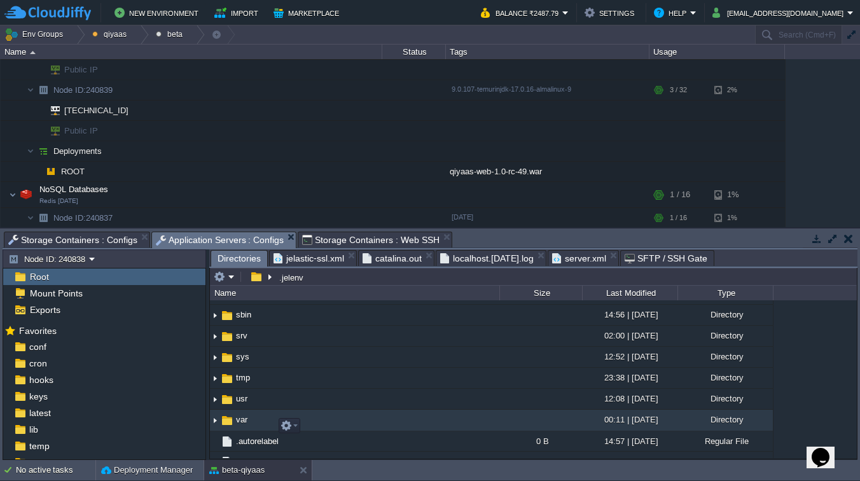
click at [244, 425] on span "var" at bounding box center [241, 419] width 15 height 11
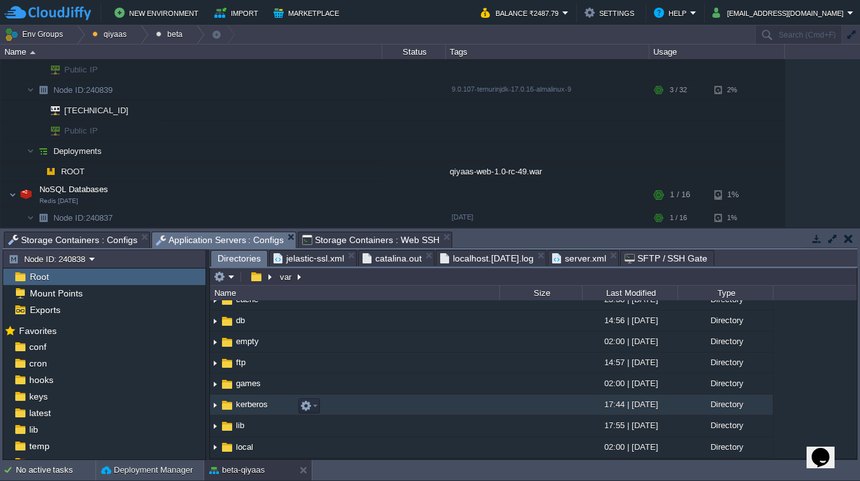
scroll to position [53, 0]
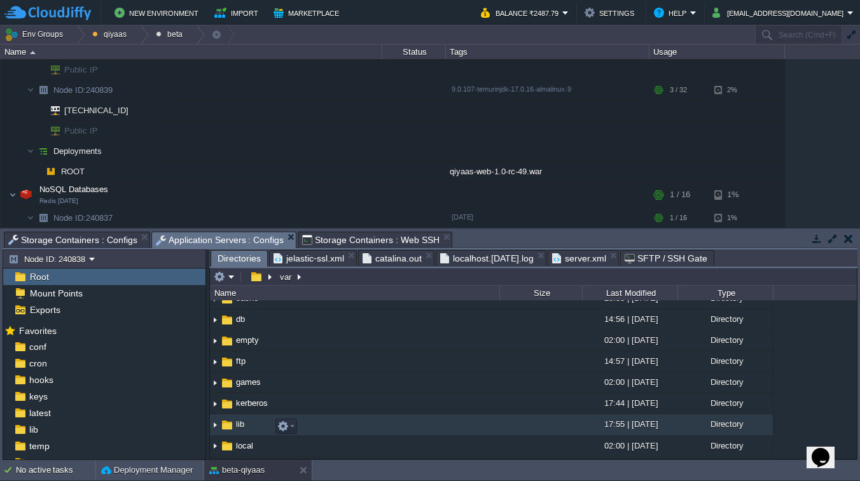
click at [239, 423] on span "lib" at bounding box center [240, 424] width 12 height 11
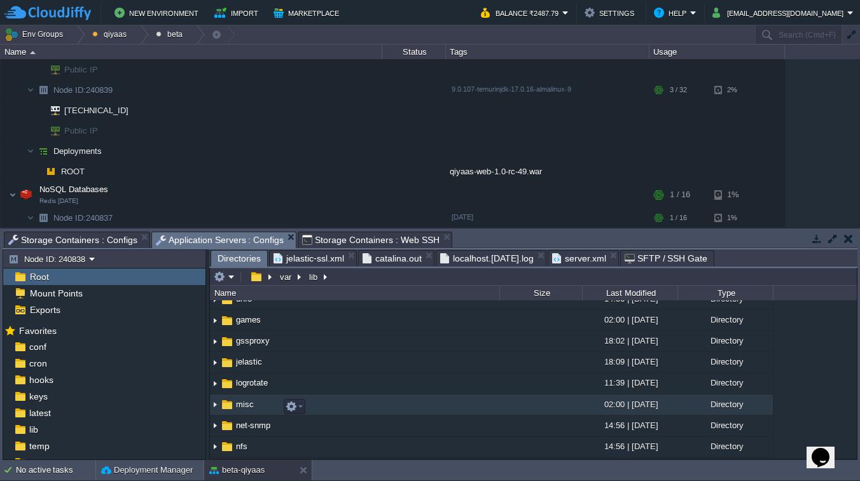
scroll to position [80, 0]
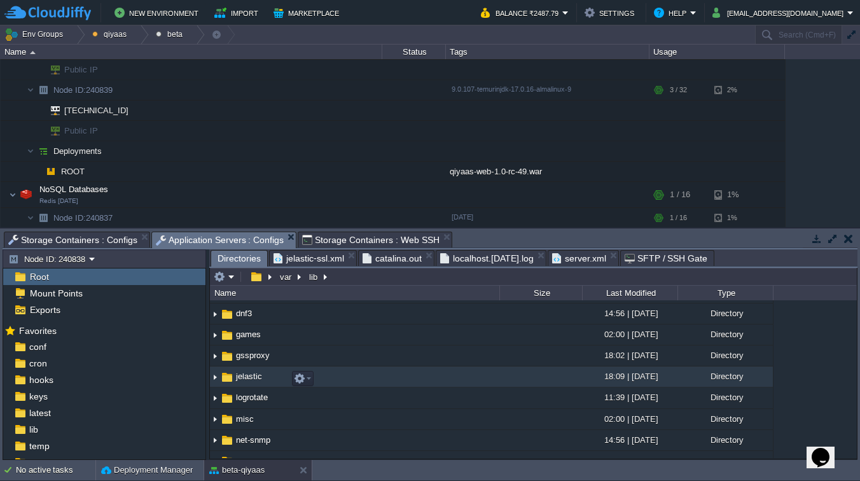
click at [249, 382] on span "jelastic" at bounding box center [249, 376] width 30 height 11
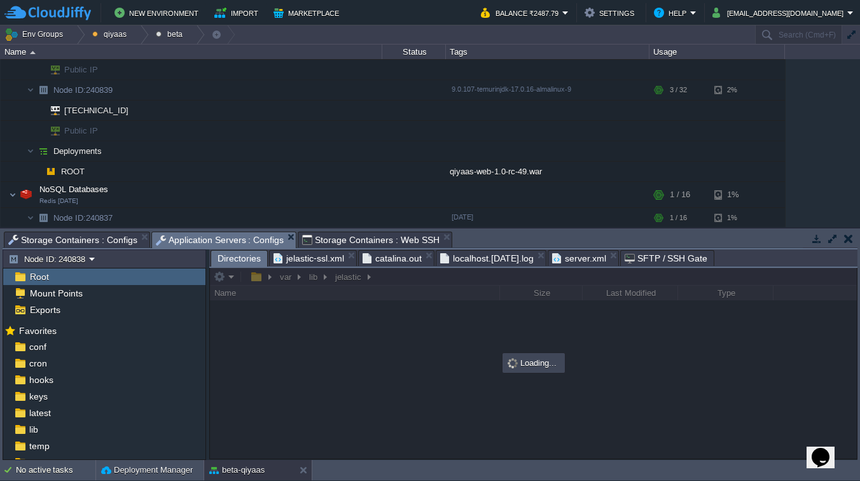
scroll to position [0, 0]
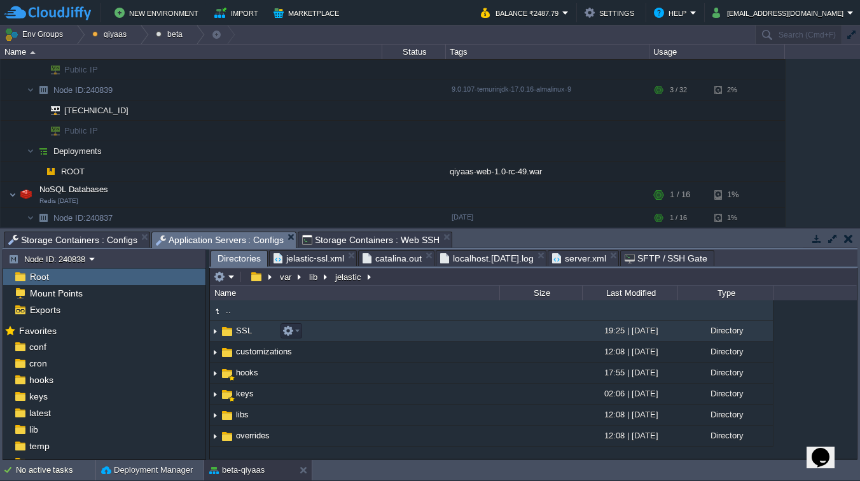
click at [245, 335] on span "SSL" at bounding box center [244, 330] width 20 height 11
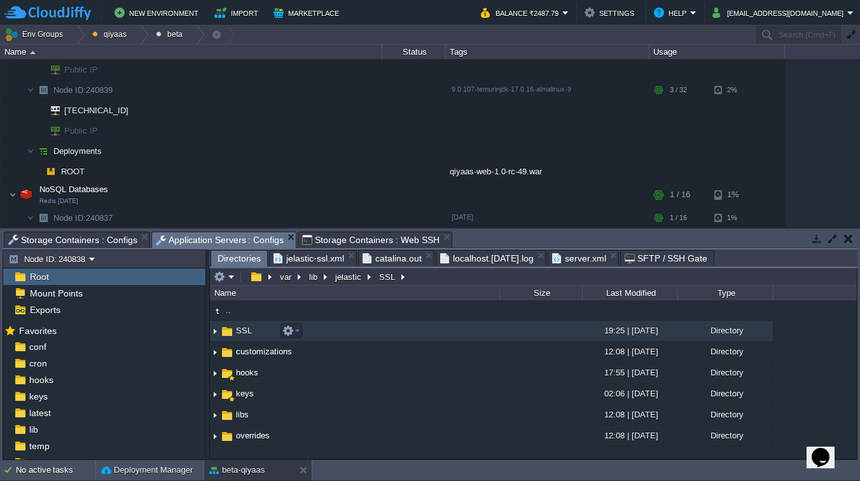
click at [245, 335] on span "SSL" at bounding box center [244, 330] width 20 height 11
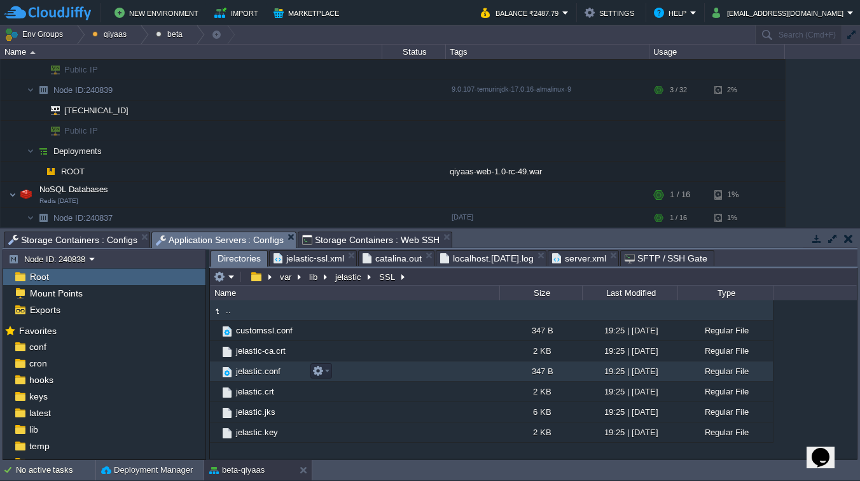
click at [246, 371] on span "jelastic.conf" at bounding box center [258, 371] width 48 height 11
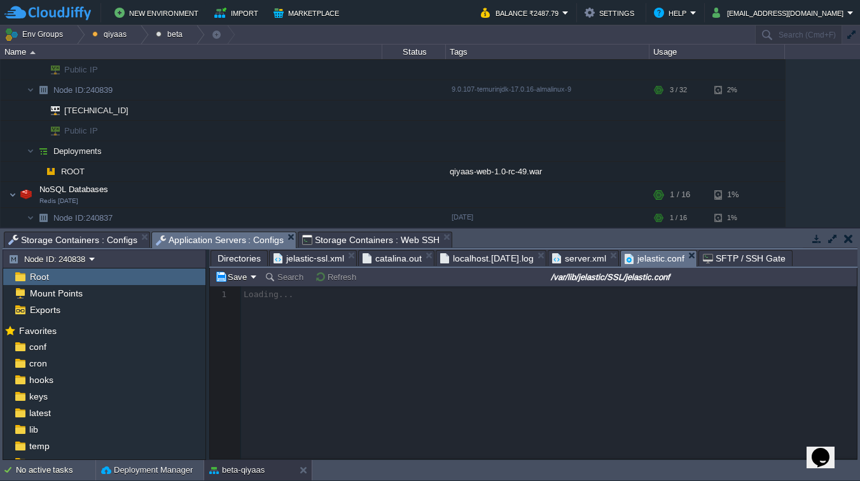
scroll to position [4, 0]
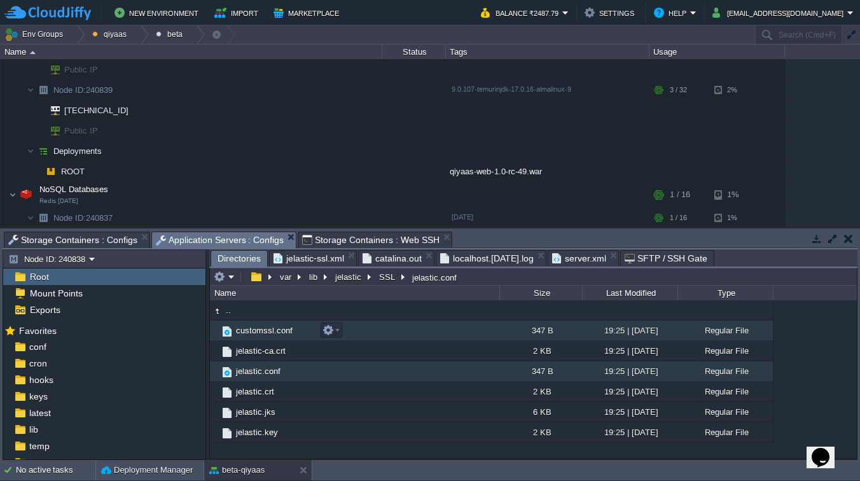
click at [264, 330] on span "customssl.conf" at bounding box center [264, 330] width 60 height 11
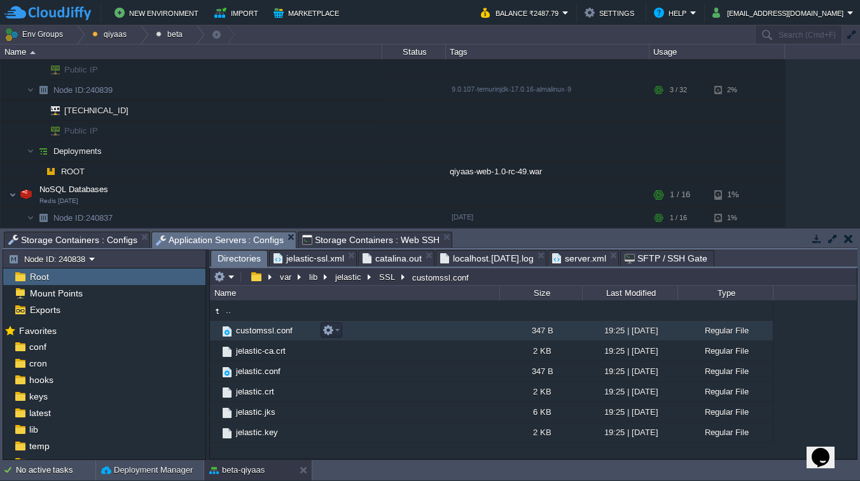
click at [264, 330] on span "customssl.conf" at bounding box center [264, 330] width 60 height 11
click at [46, 347] on span "conf" at bounding box center [38, 346] width 22 height 11
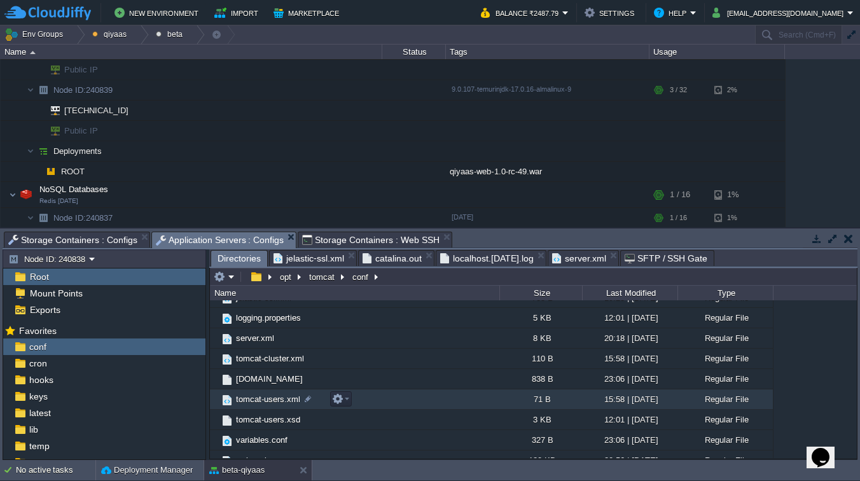
scroll to position [169, 0]
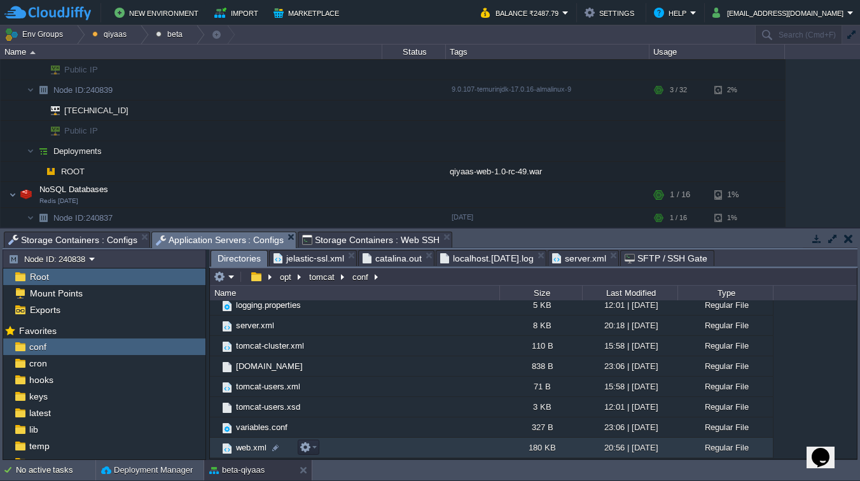
click at [243, 447] on span "web.xml" at bounding box center [251, 447] width 34 height 11
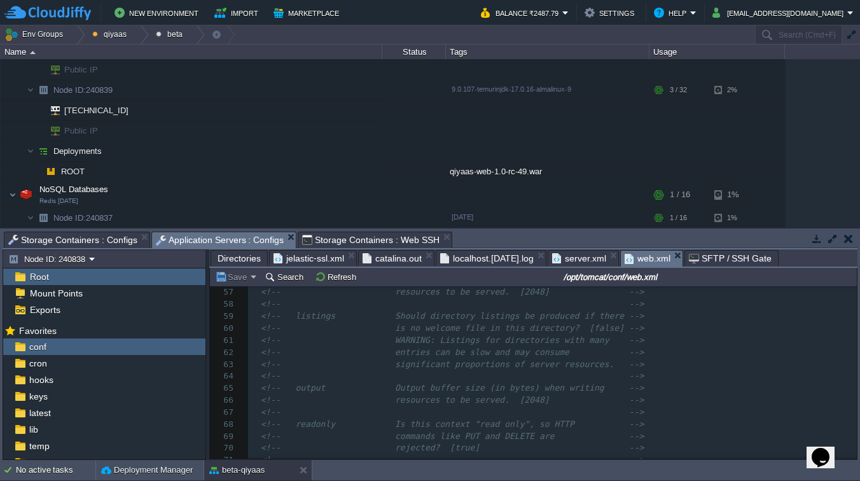
scroll to position [939, 0]
click at [527, 364] on div "4804 <?xml version="1.0" encoding="UTF-8"?> 109 <!-- listings is enabled? [true…" at bounding box center [552, 350] width 609 height 456
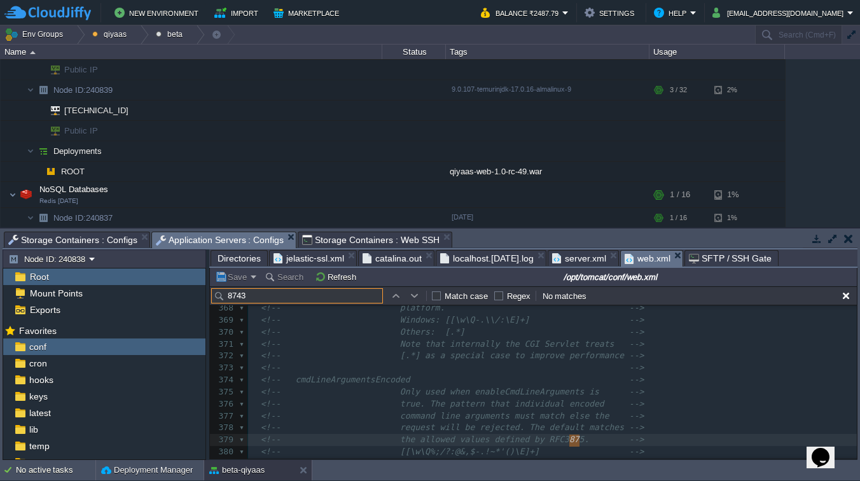
type input "443"
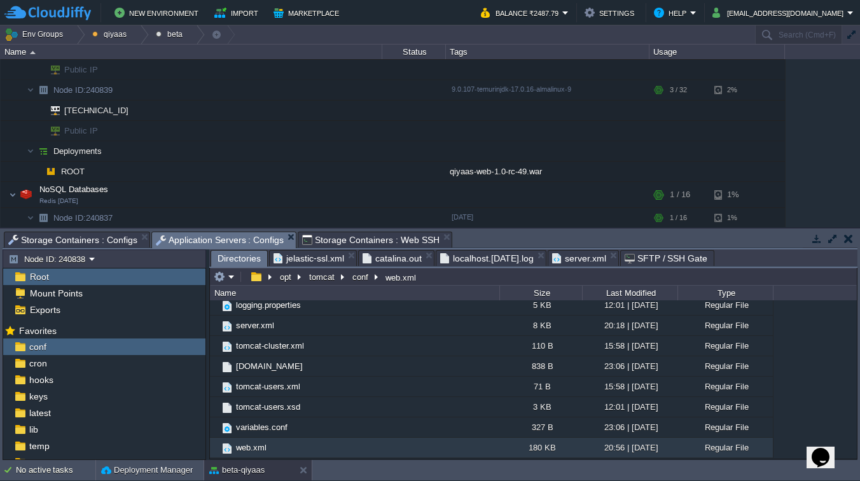
click at [598, 262] on span "server.xml" at bounding box center [579, 258] width 54 height 15
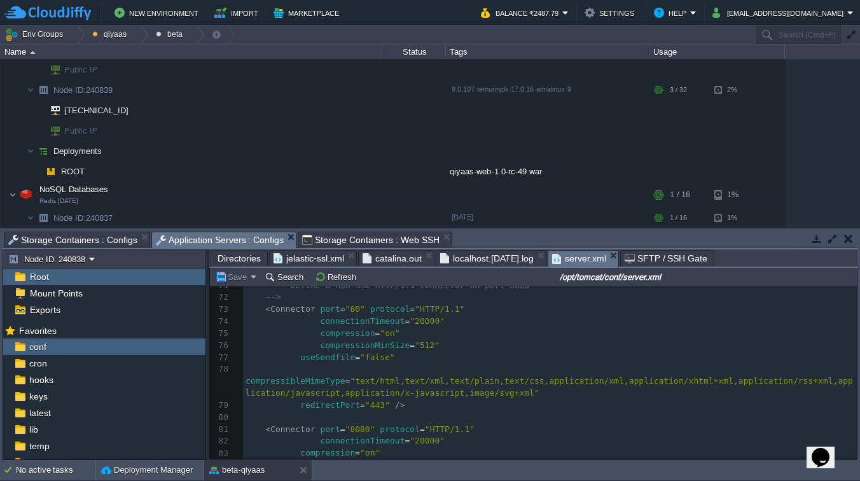
click at [354, 370] on pre "compressibleMimeType = "text/html,text/xml,text/plain,text/css,application/xml,…" at bounding box center [550, 381] width 614 height 36
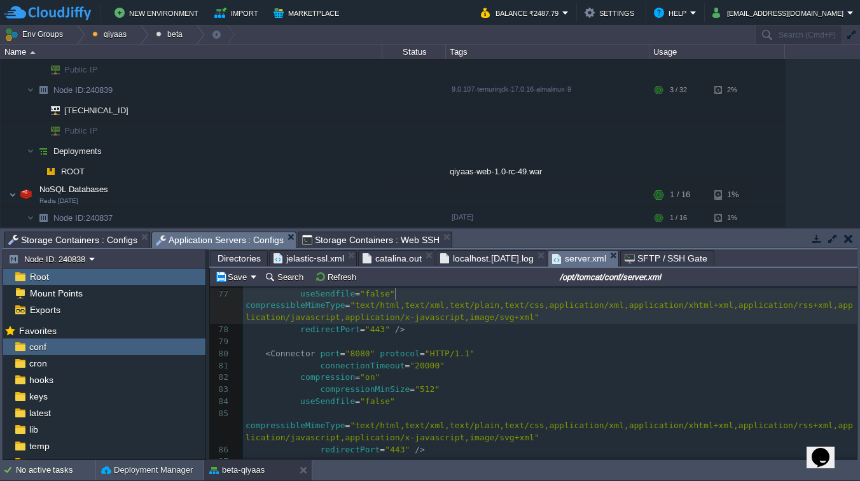
click at [334, 417] on pre "compressibleMimeType = "text/html,text/xml,text/plain,text/css,application/xml,…" at bounding box center [550, 426] width 614 height 36
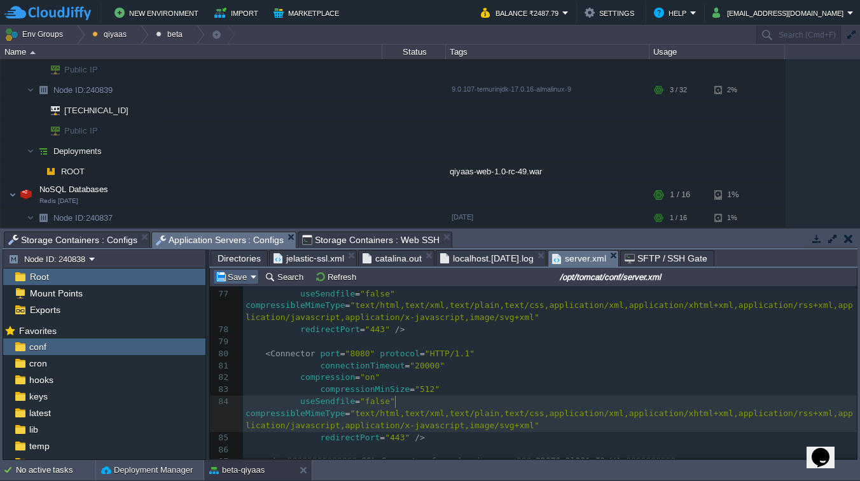
click at [250, 281] on em "Save" at bounding box center [236, 276] width 42 height 11
click at [248, 307] on span "Save for all instances" at bounding box center [271, 310] width 80 height 10
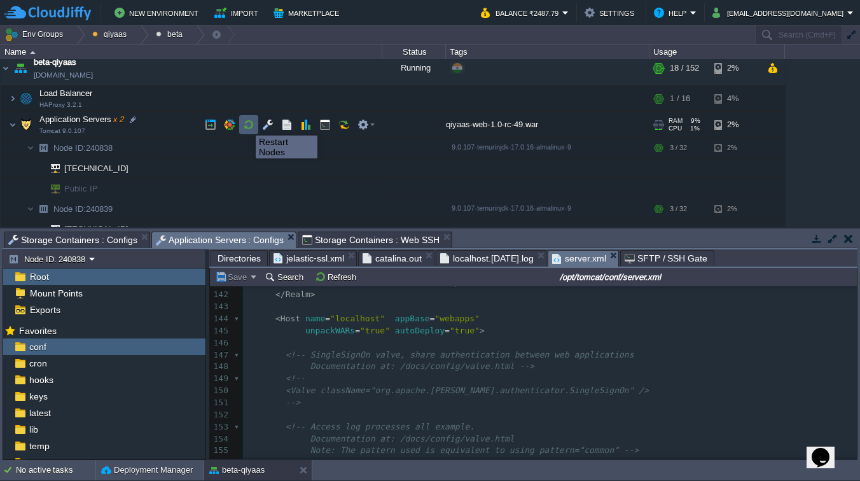
click at [246, 124] on button "button" at bounding box center [248, 124] width 11 height 11
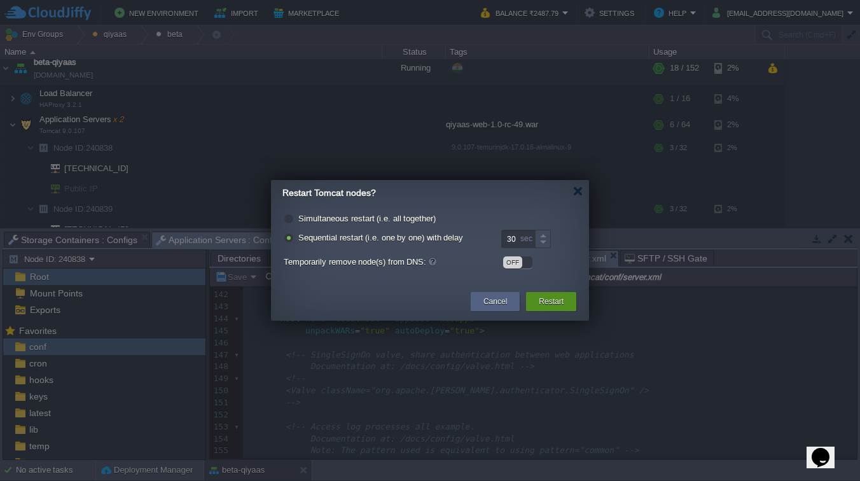
click at [559, 303] on button "Restart" at bounding box center [551, 301] width 25 height 13
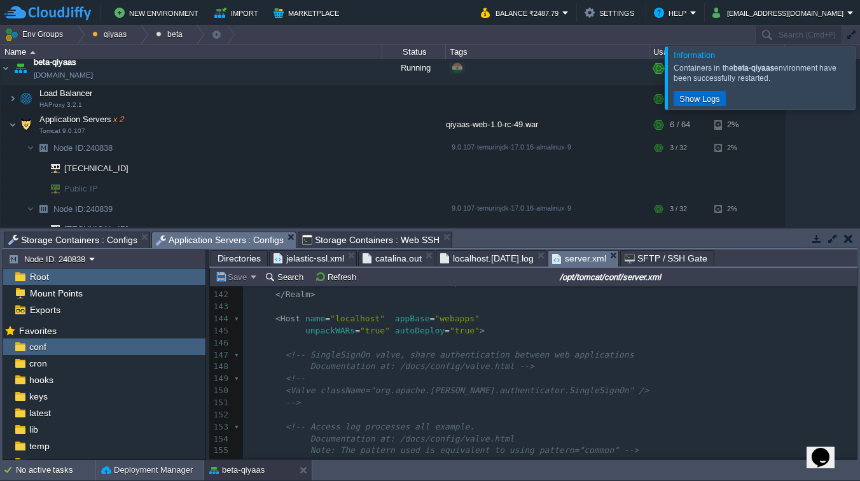
click at [703, 92] on td "Show Logs" at bounding box center [700, 98] width 52 height 15
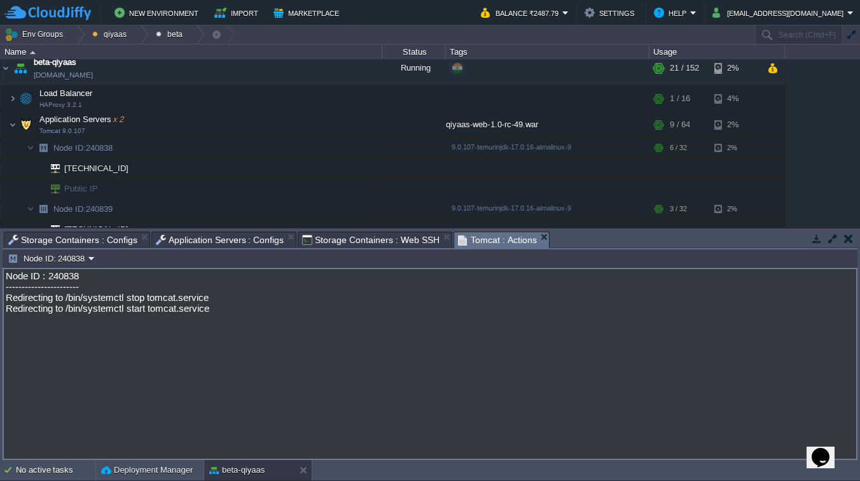
click at [313, 237] on span "Storage Containers : Web SSH" at bounding box center [370, 239] width 137 height 15
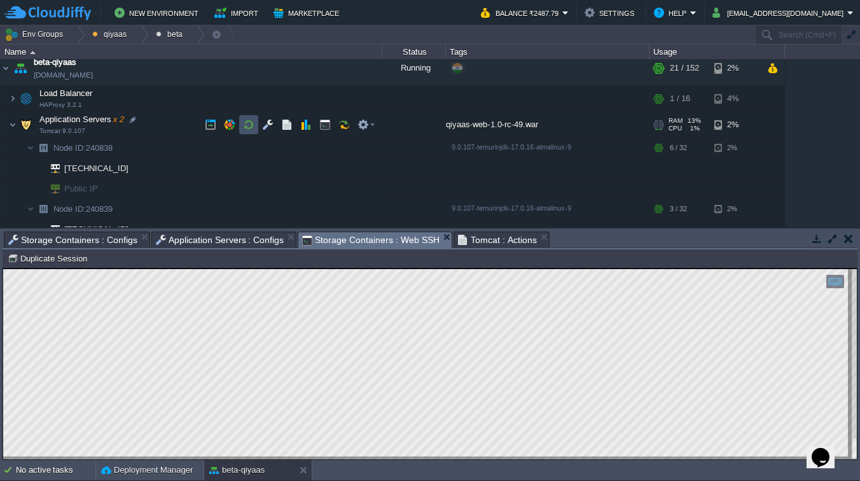
click at [252, 125] on button "button" at bounding box center [248, 124] width 11 height 11
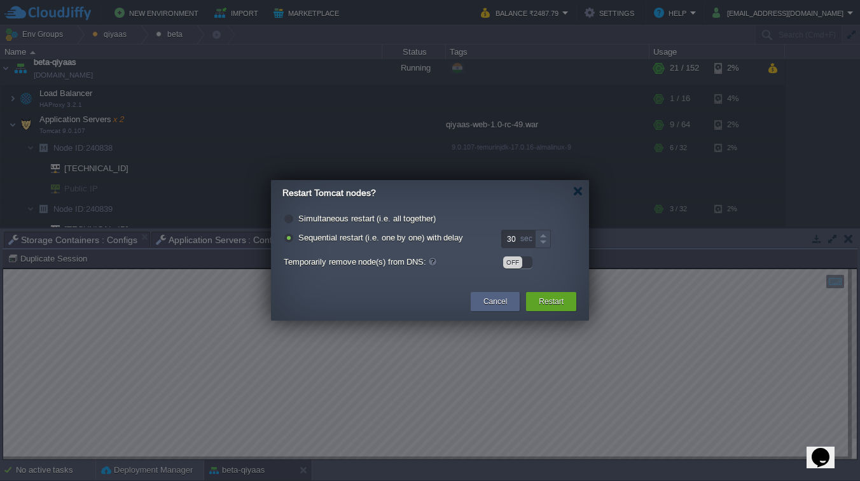
click at [568, 300] on div "Restart" at bounding box center [551, 301] width 50 height 19
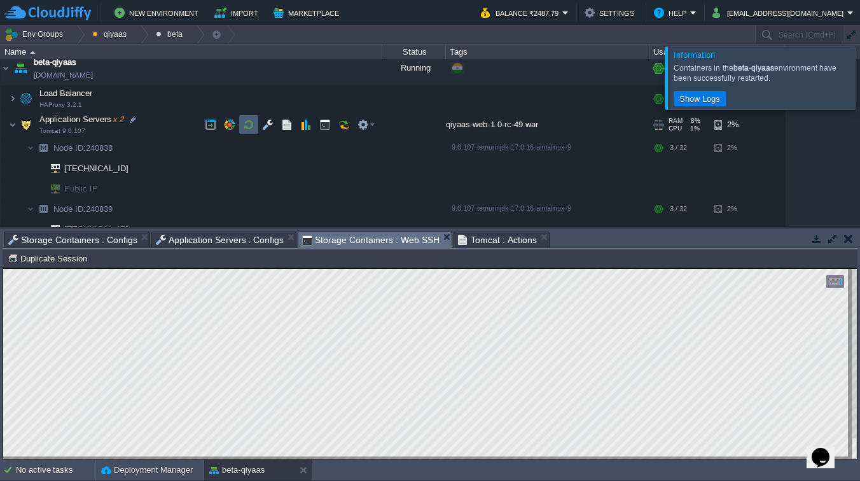
click at [249, 124] on button "button" at bounding box center [248, 124] width 11 height 11
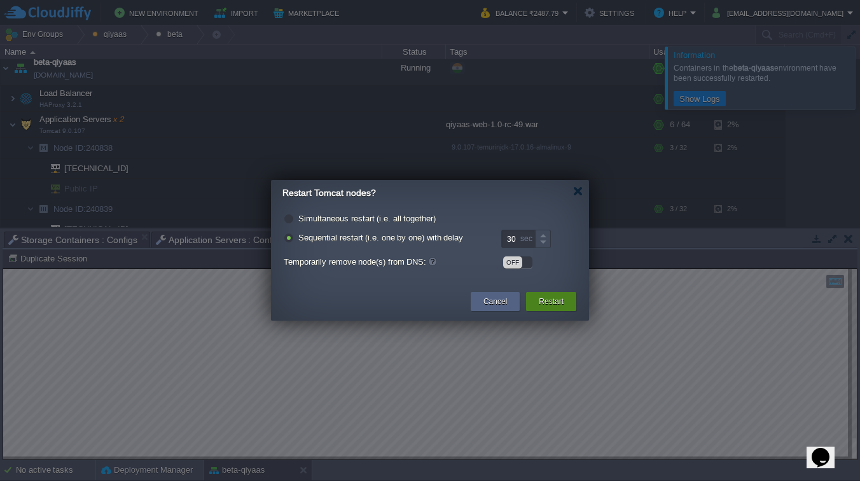
click at [553, 298] on button "Restart" at bounding box center [551, 301] width 25 height 13
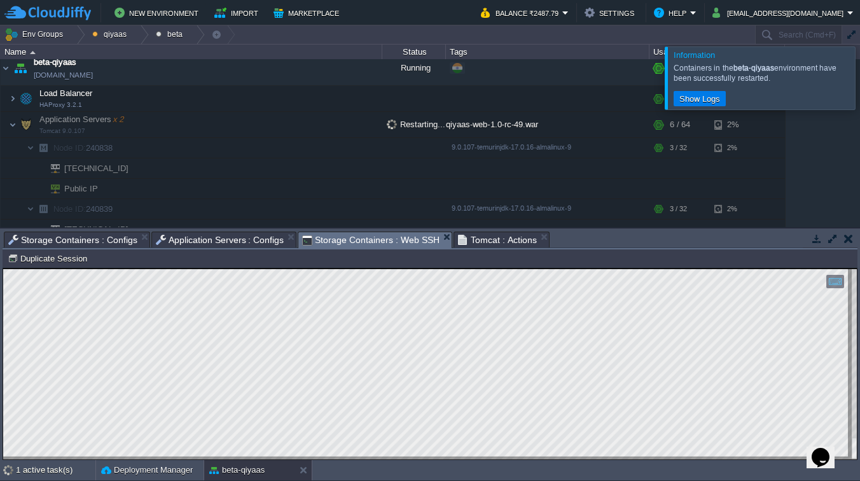
click at [860, 75] on div at bounding box center [876, 77] width 0 height 62
click at [860, 71] on div at bounding box center [876, 77] width 0 height 62
